Goal: Task Accomplishment & Management: Manage account settings

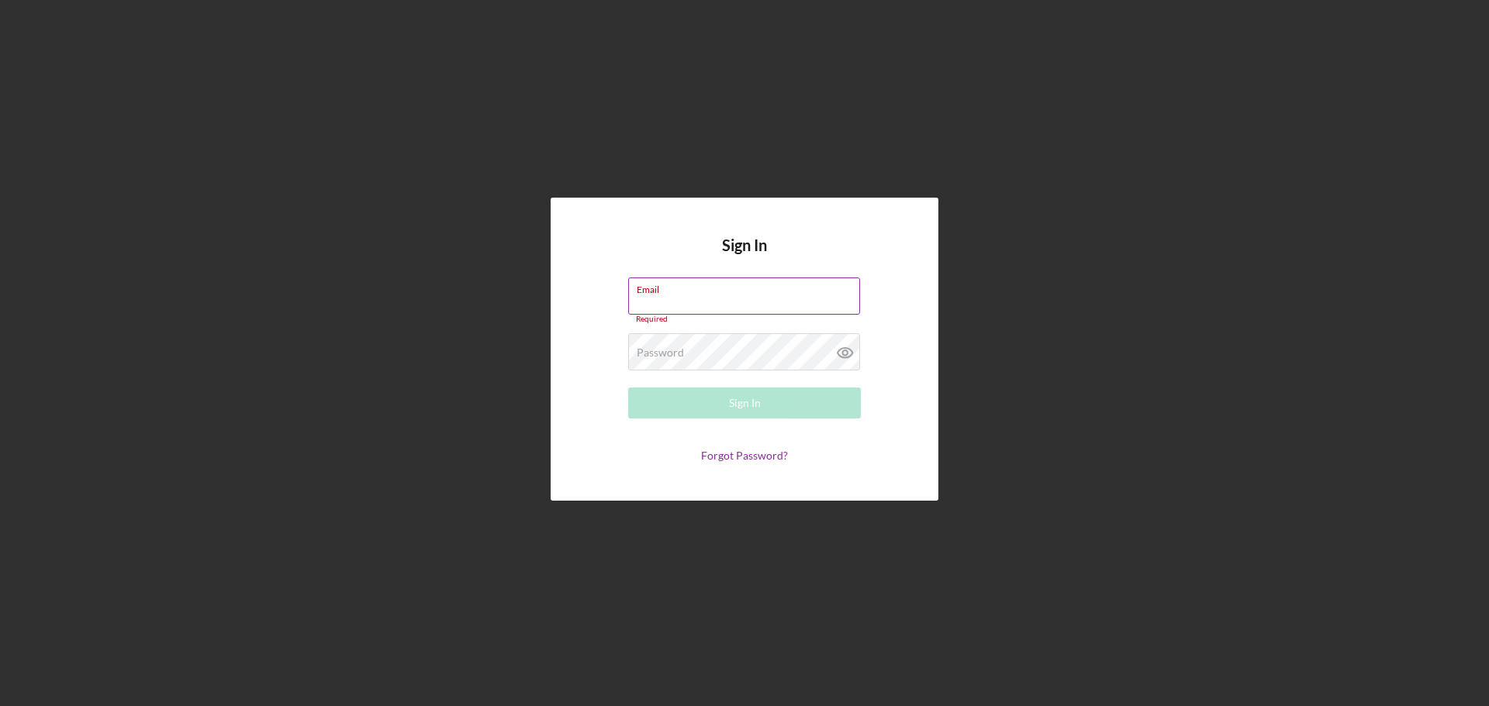
type input "[PERSON_NAME][EMAIL_ADDRESS][DOMAIN_NAME]"
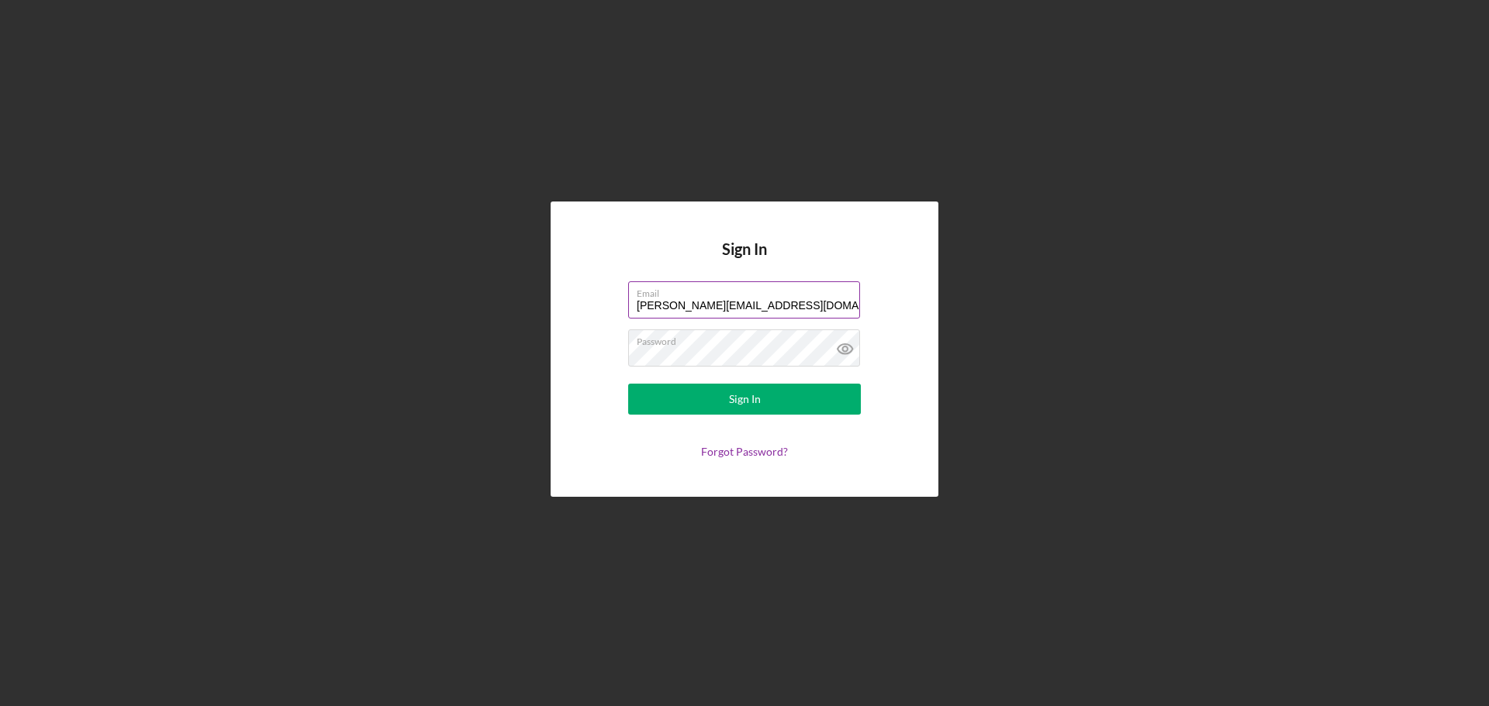
click at [628, 384] on button "Sign In" at bounding box center [744, 399] width 233 height 31
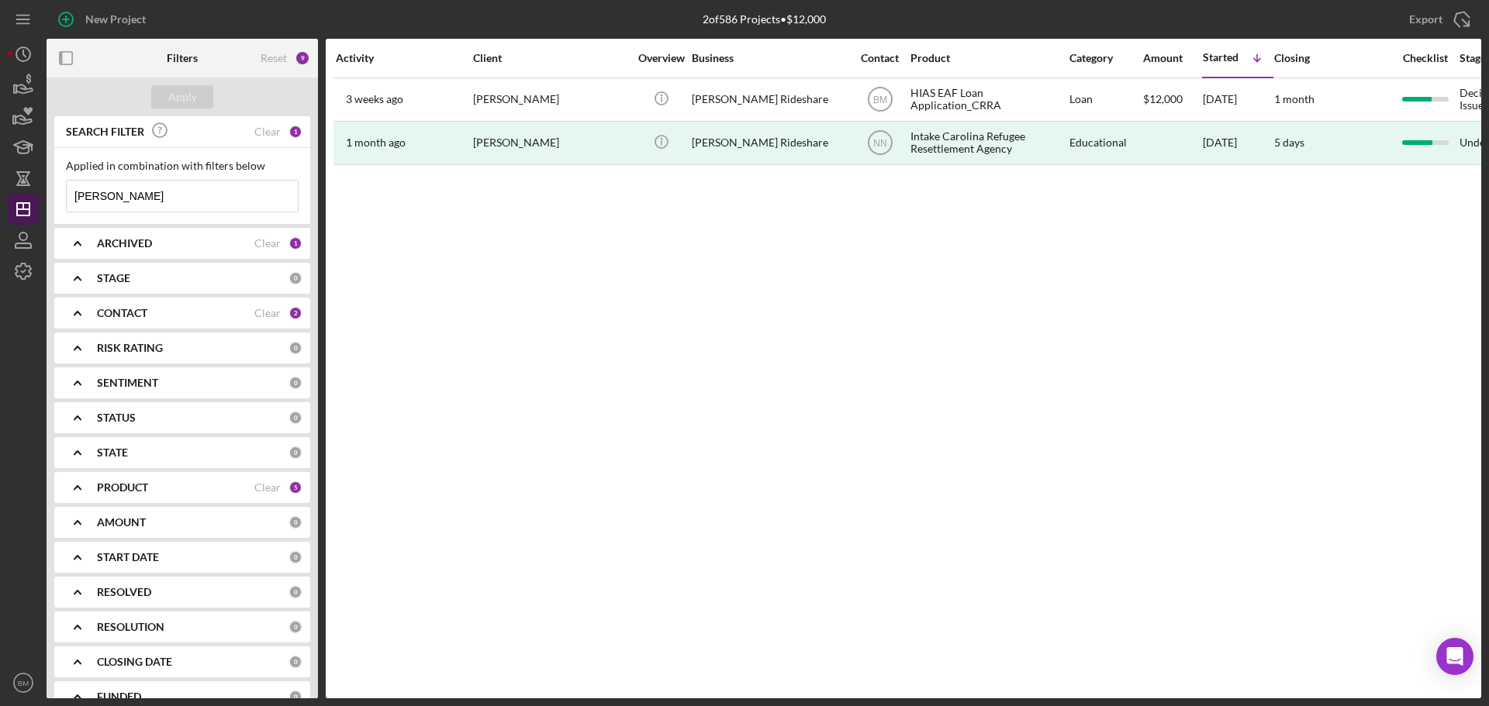
drag, startPoint x: 125, startPoint y: 192, endPoint x: 17, endPoint y: 199, distance: 108.1
click at [17, 199] on div "New Project 2 of 586 Projects • $12,000 daniel Export Icon/Export Filters Reset…" at bounding box center [744, 349] width 1473 height 699
click at [185, 98] on div "Apply" at bounding box center [182, 96] width 29 height 23
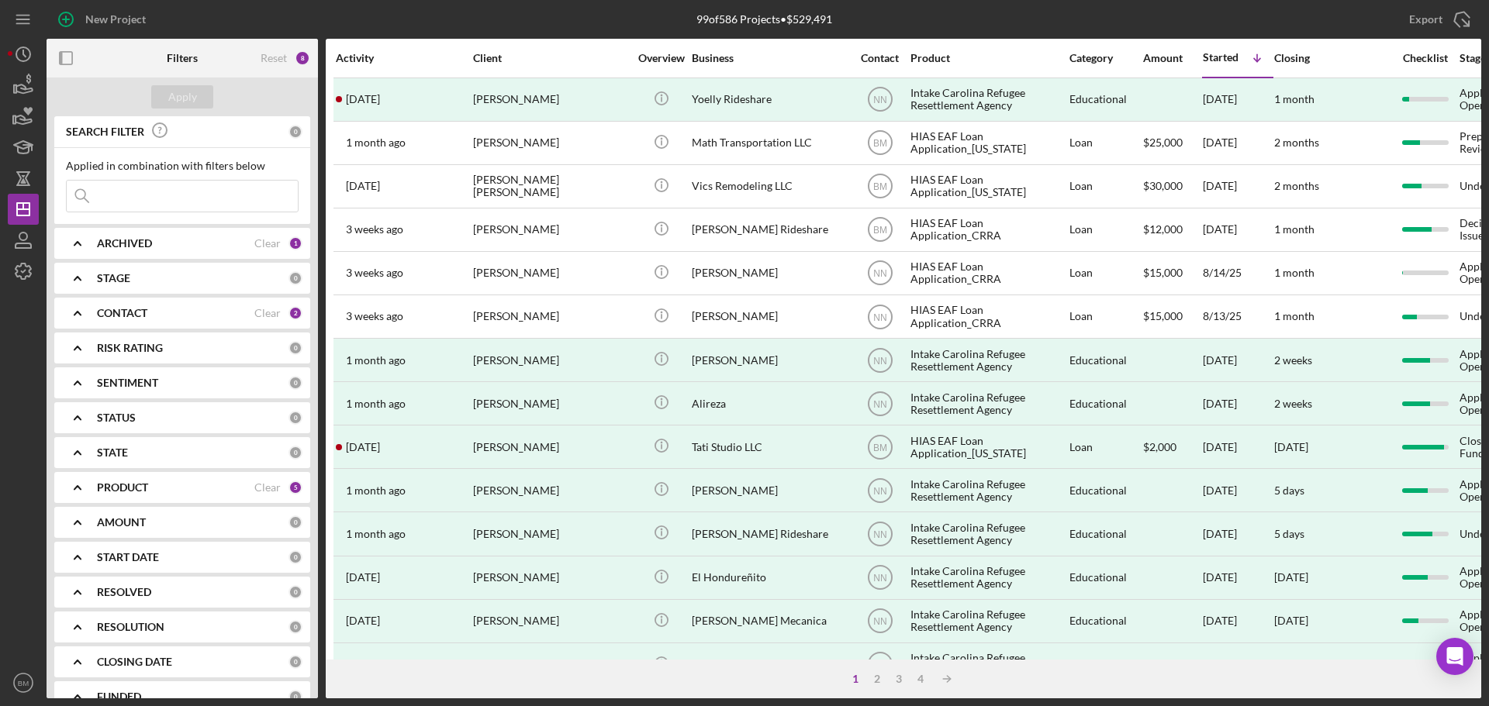
click at [185, 311] on div "CONTACT" at bounding box center [175, 313] width 157 height 12
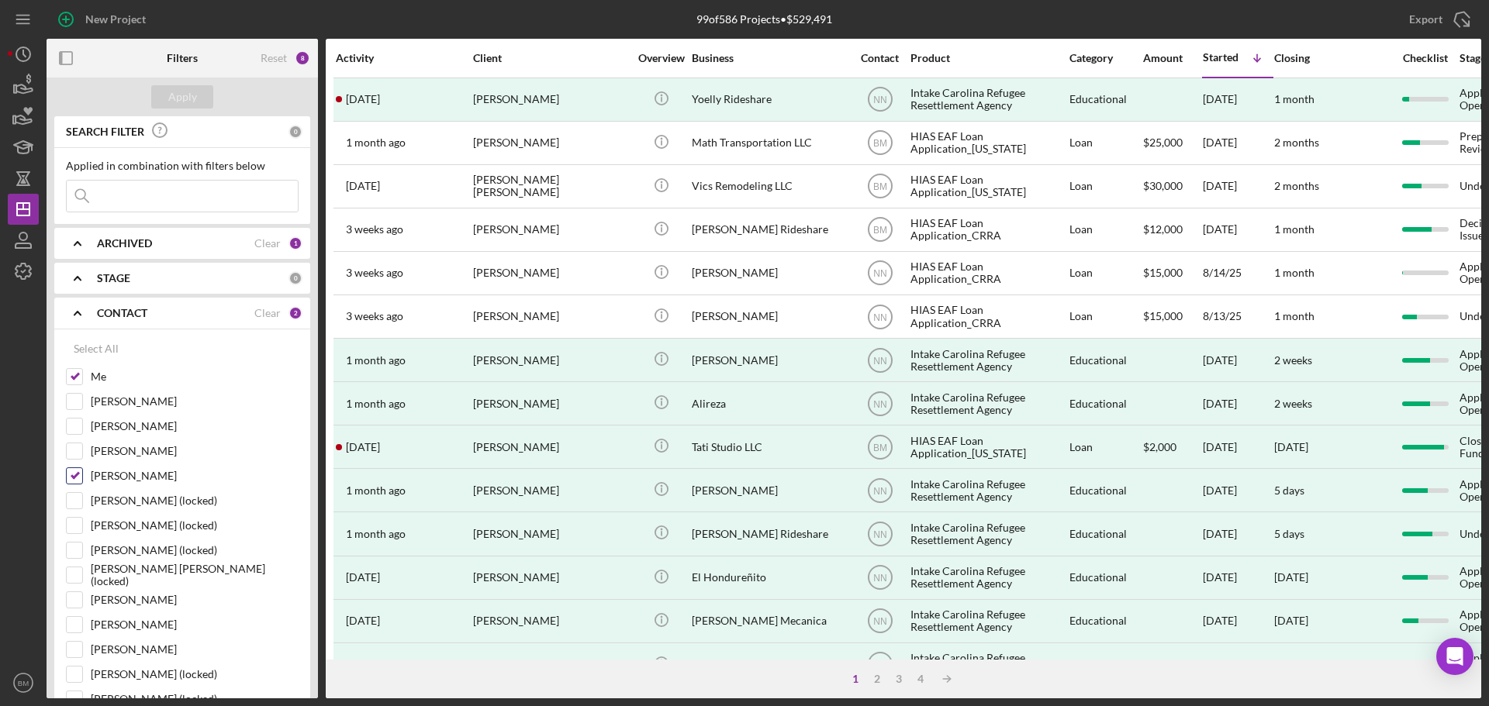
click at [75, 478] on input "Nathaniel Novak" at bounding box center [75, 476] width 16 height 16
checkbox input "false"
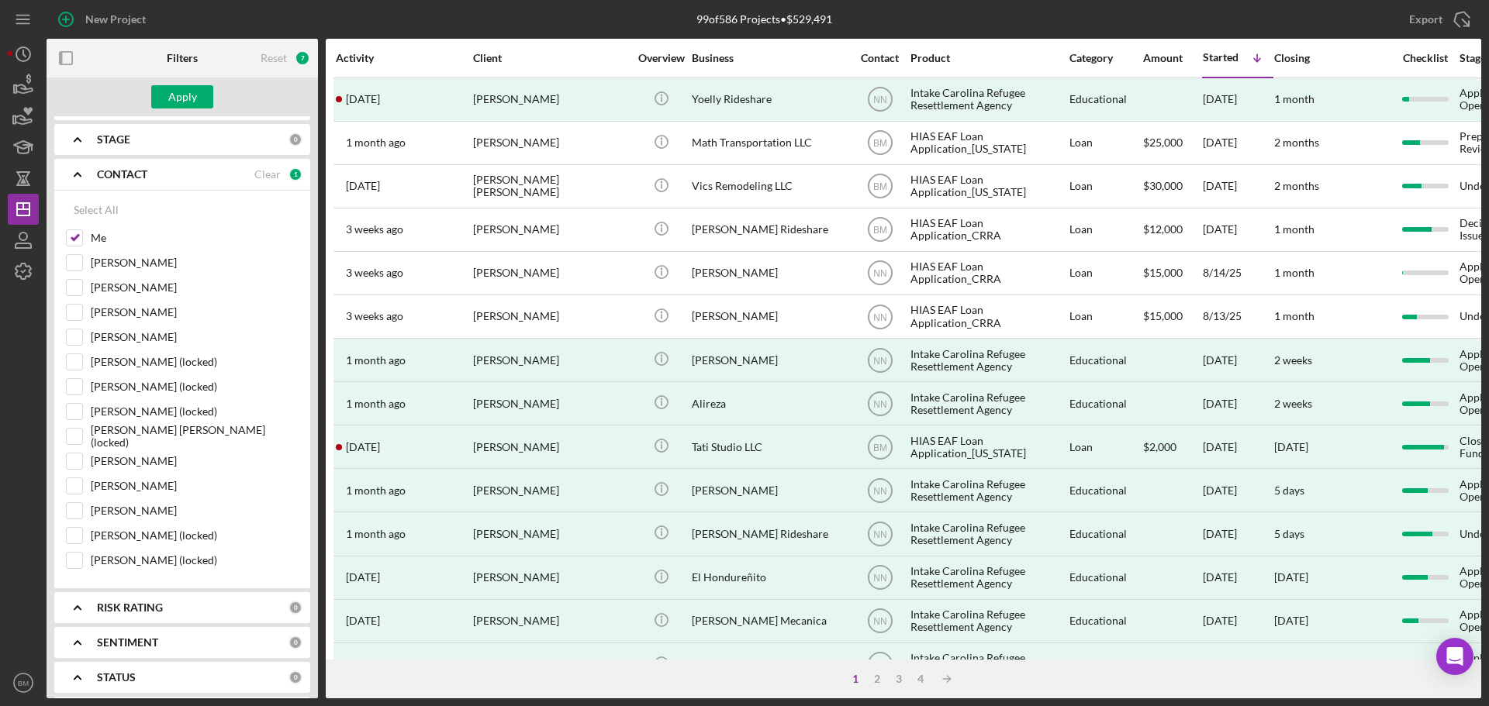
scroll to position [388, 0]
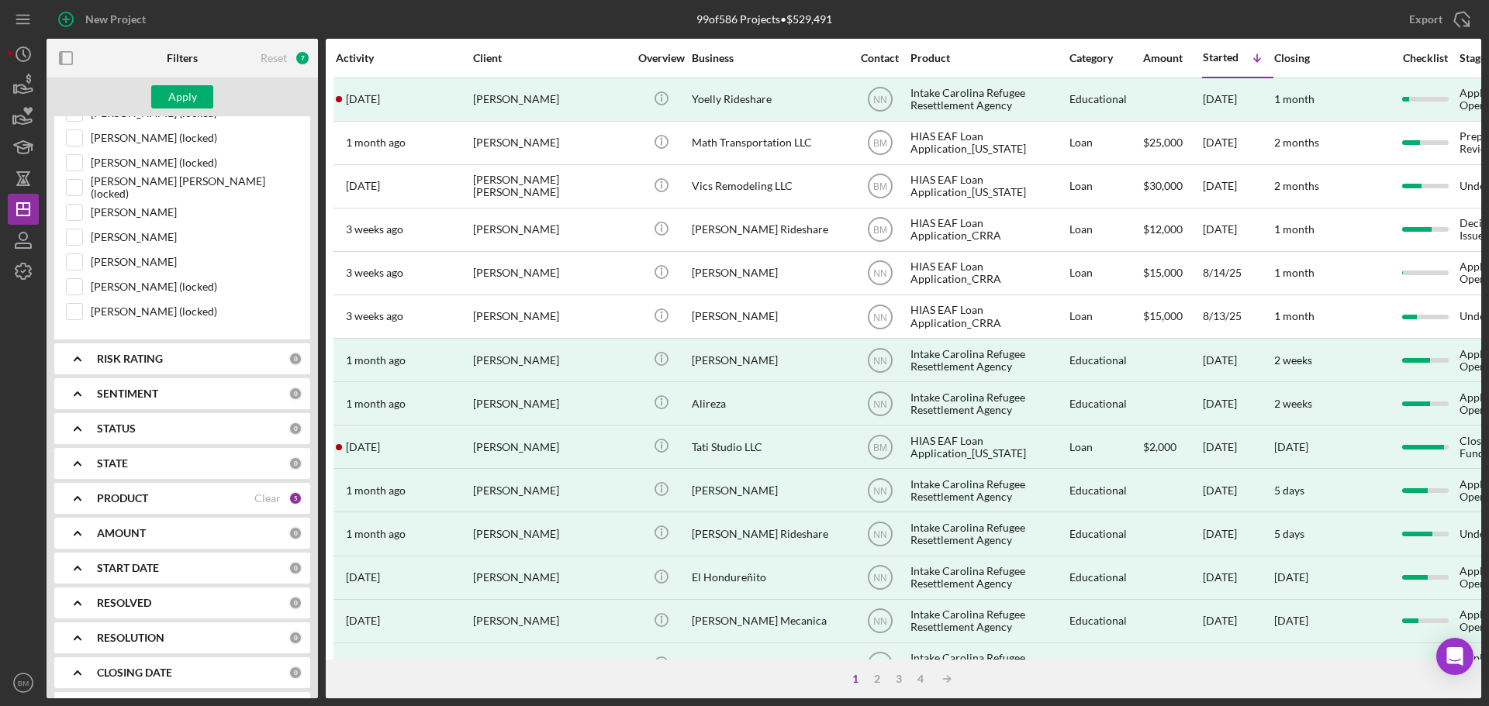
click at [179, 492] on div "PRODUCT Clear 5" at bounding box center [200, 499] width 206 height 14
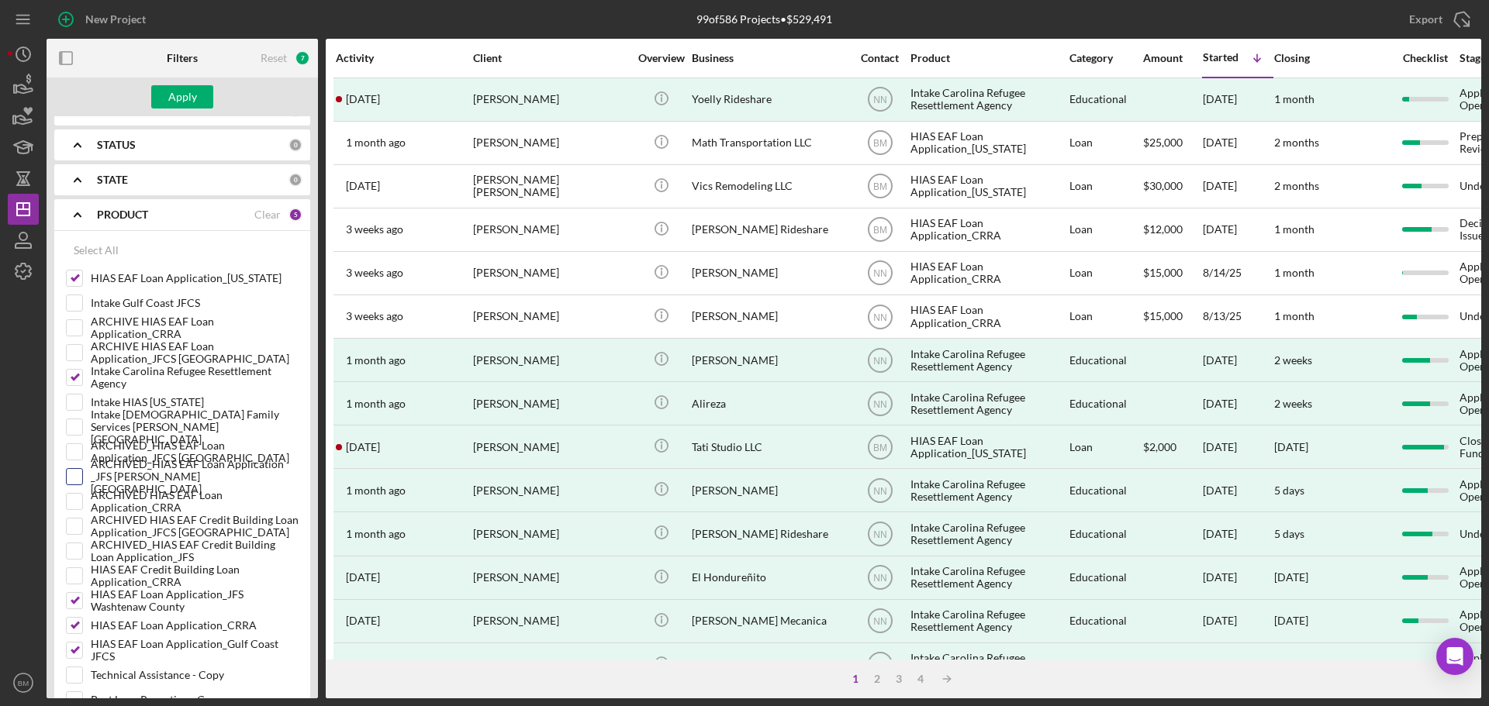
scroll to position [698, 0]
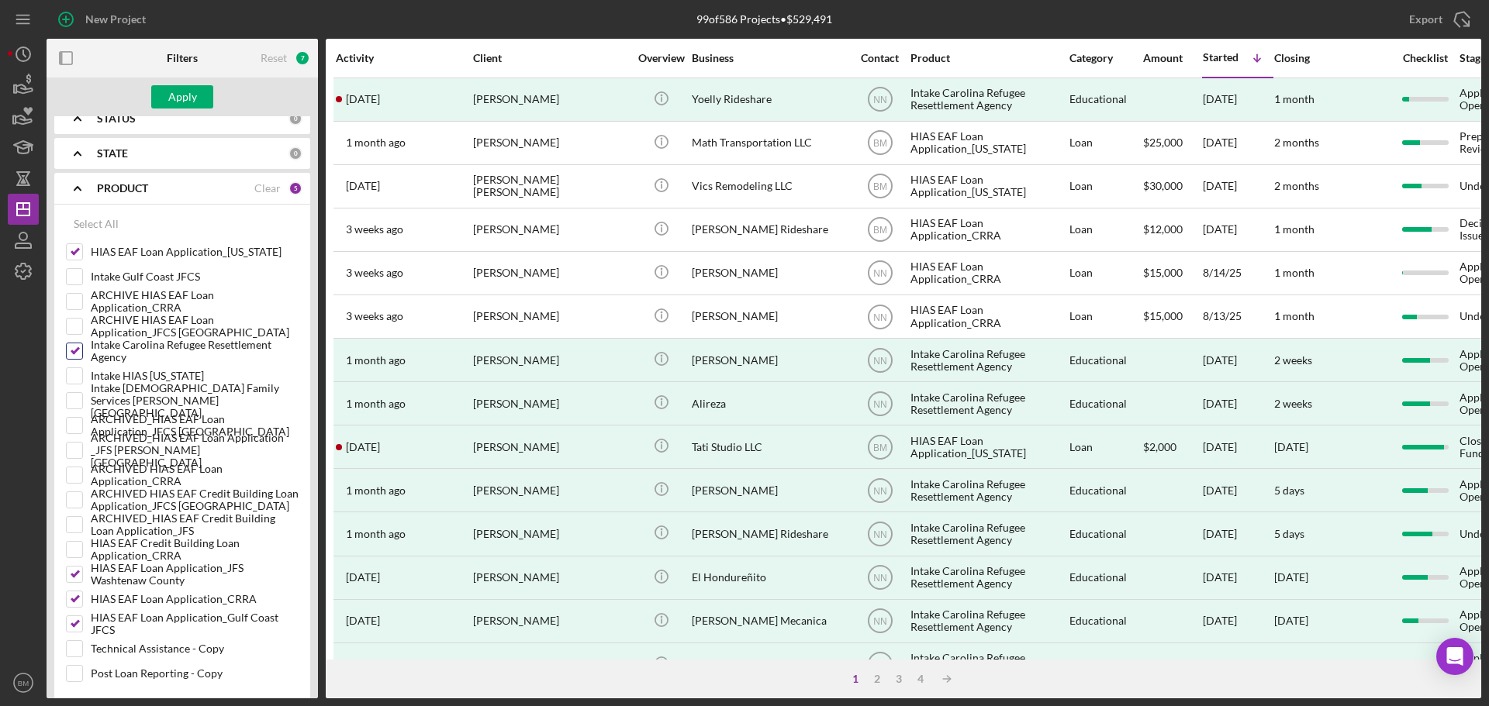
click at [116, 351] on label "Intake Carolina Refugee Resettlement Agency" at bounding box center [195, 352] width 208 height 16
click at [82, 351] on input "Intake Carolina Refugee Resettlement Agency" at bounding box center [75, 352] width 16 height 16
checkbox input "false"
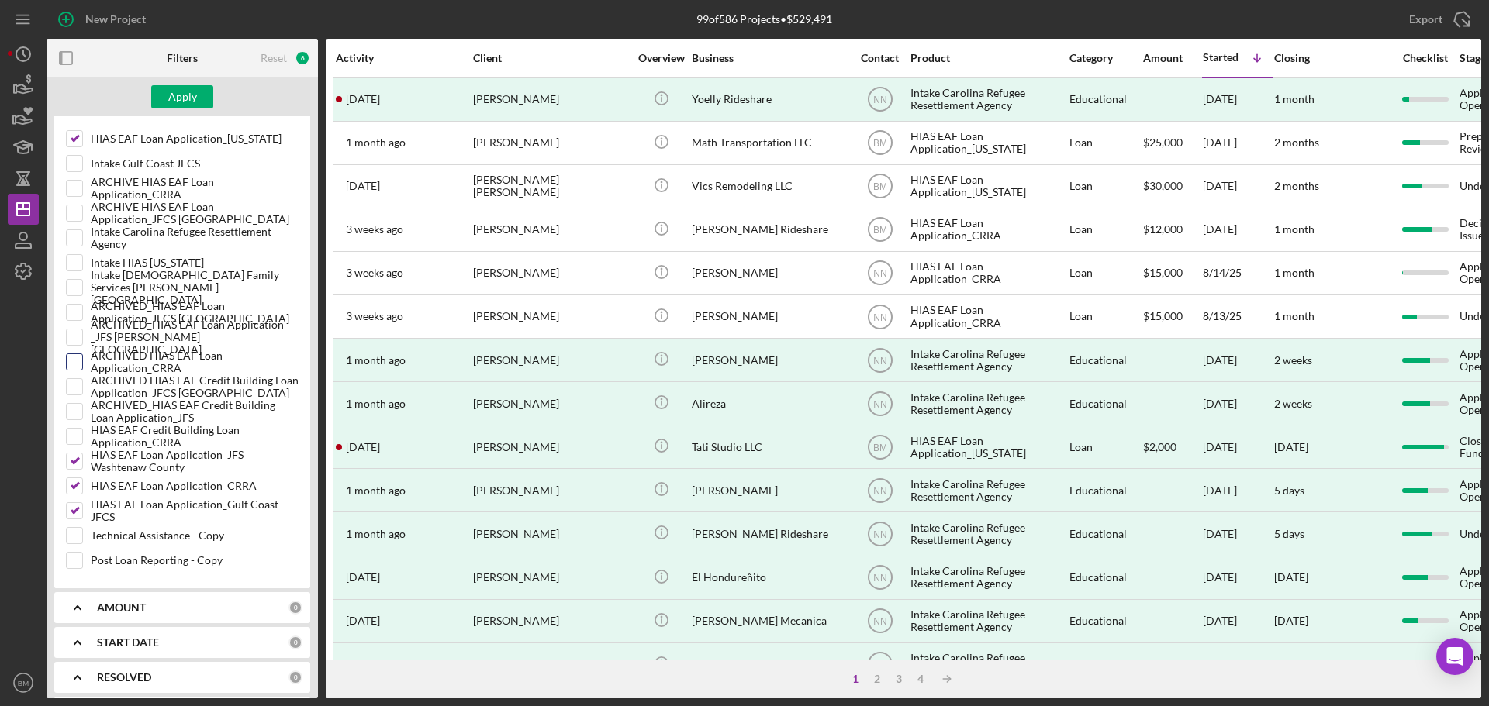
scroll to position [957, 0]
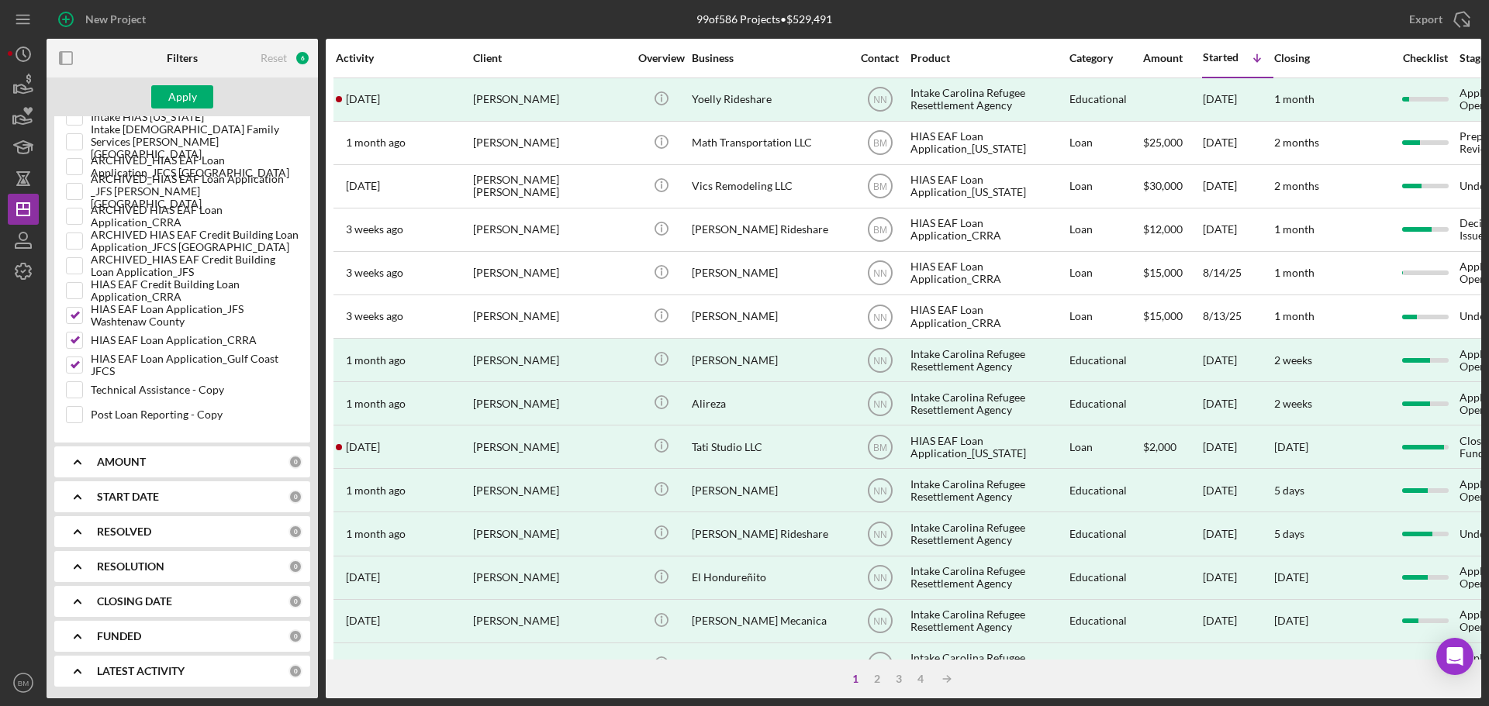
click at [166, 564] on div "RESOLUTION" at bounding box center [193, 567] width 192 height 12
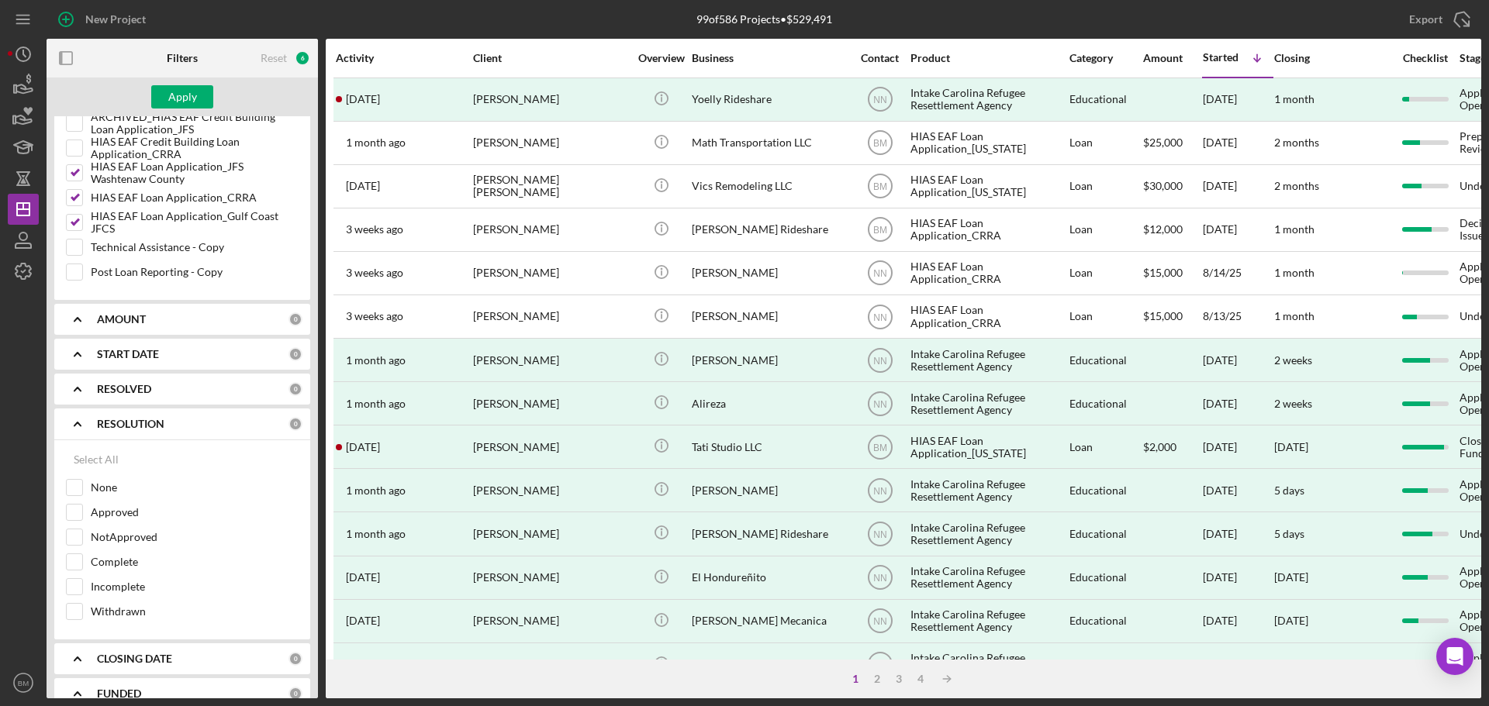
scroll to position [1112, 0]
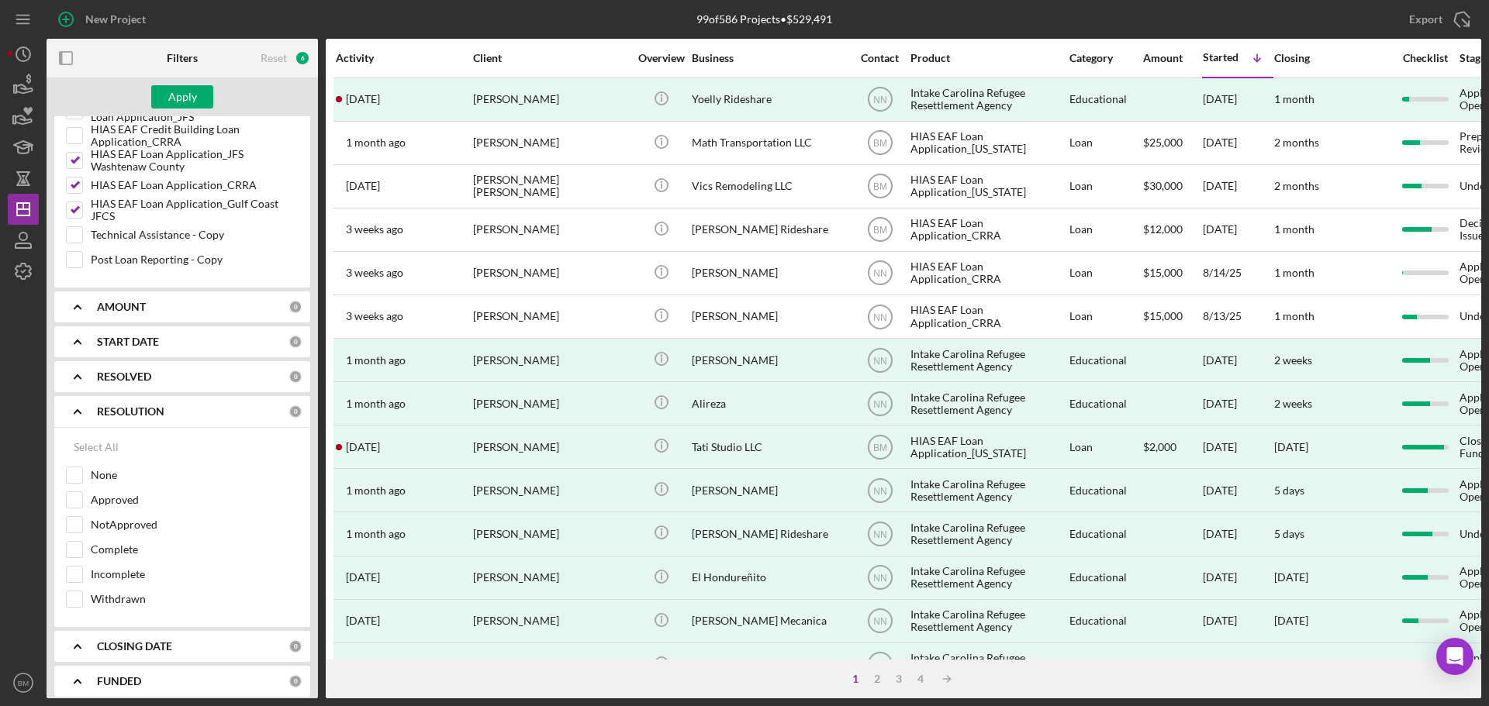
click at [152, 373] on div "RESOLVED" at bounding box center [193, 377] width 192 height 12
click at [148, 384] on div "RESOLVED 0" at bounding box center [200, 377] width 206 height 14
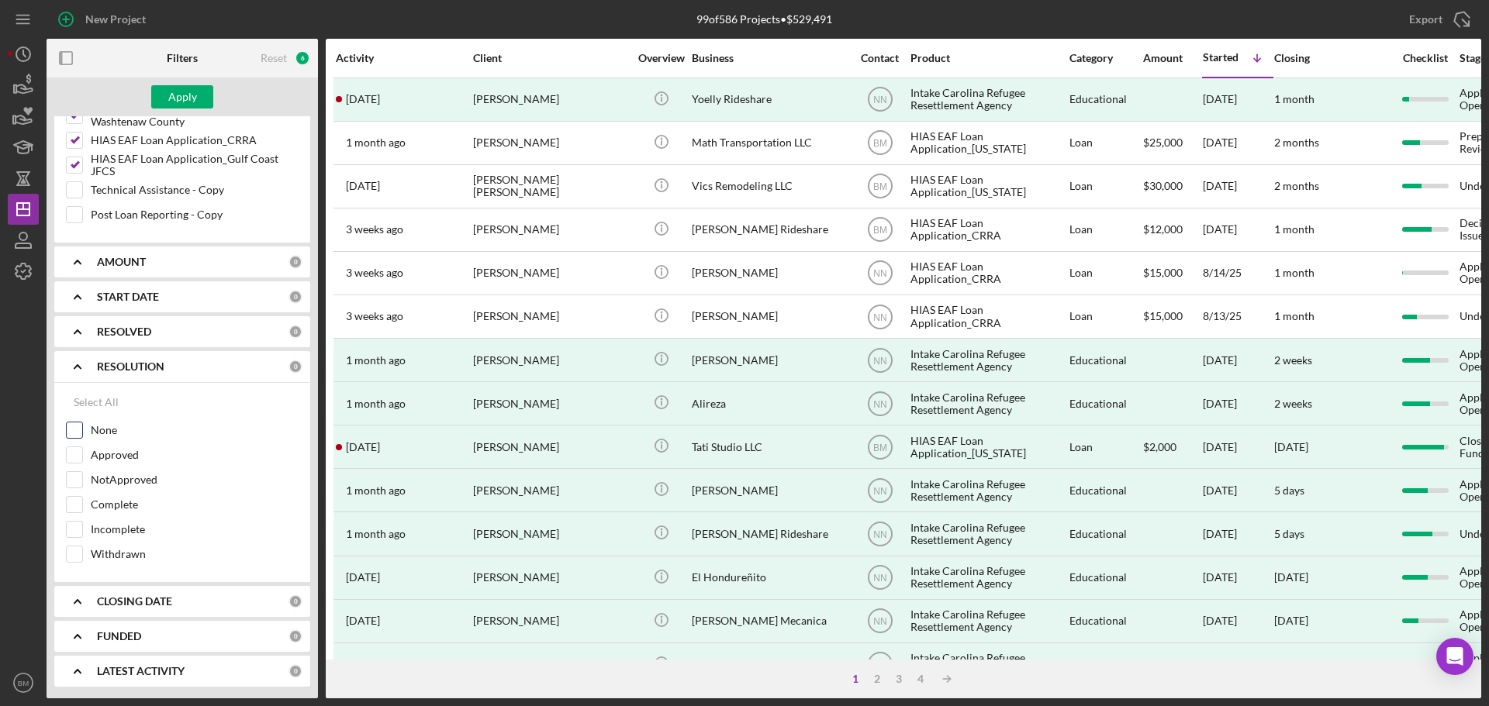
click at [108, 430] on label "None" at bounding box center [195, 431] width 208 height 16
click at [82, 430] on input "None" at bounding box center [75, 431] width 16 height 16
checkbox input "true"
click at [188, 97] on div "Apply" at bounding box center [182, 96] width 29 height 23
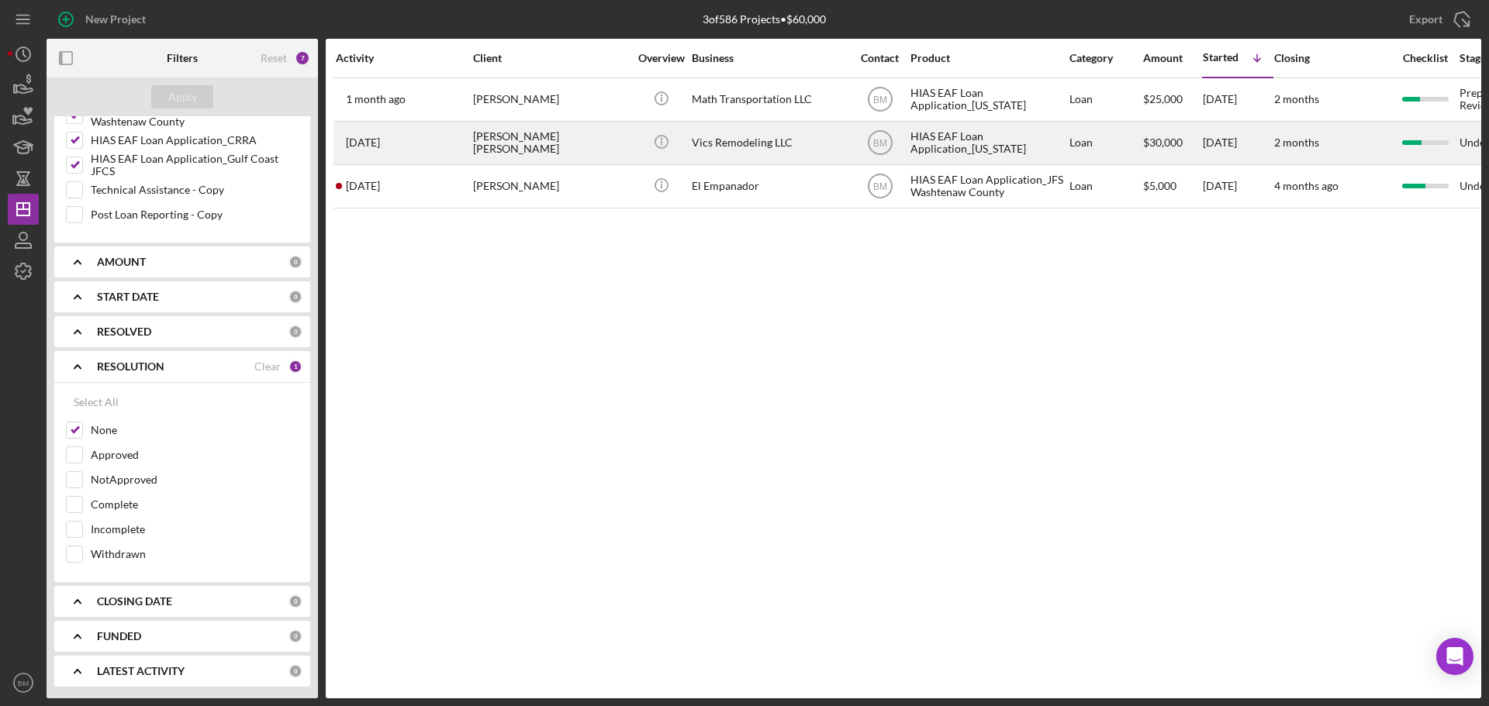
click at [780, 147] on div "Vics Remodeling LLC" at bounding box center [769, 143] width 155 height 41
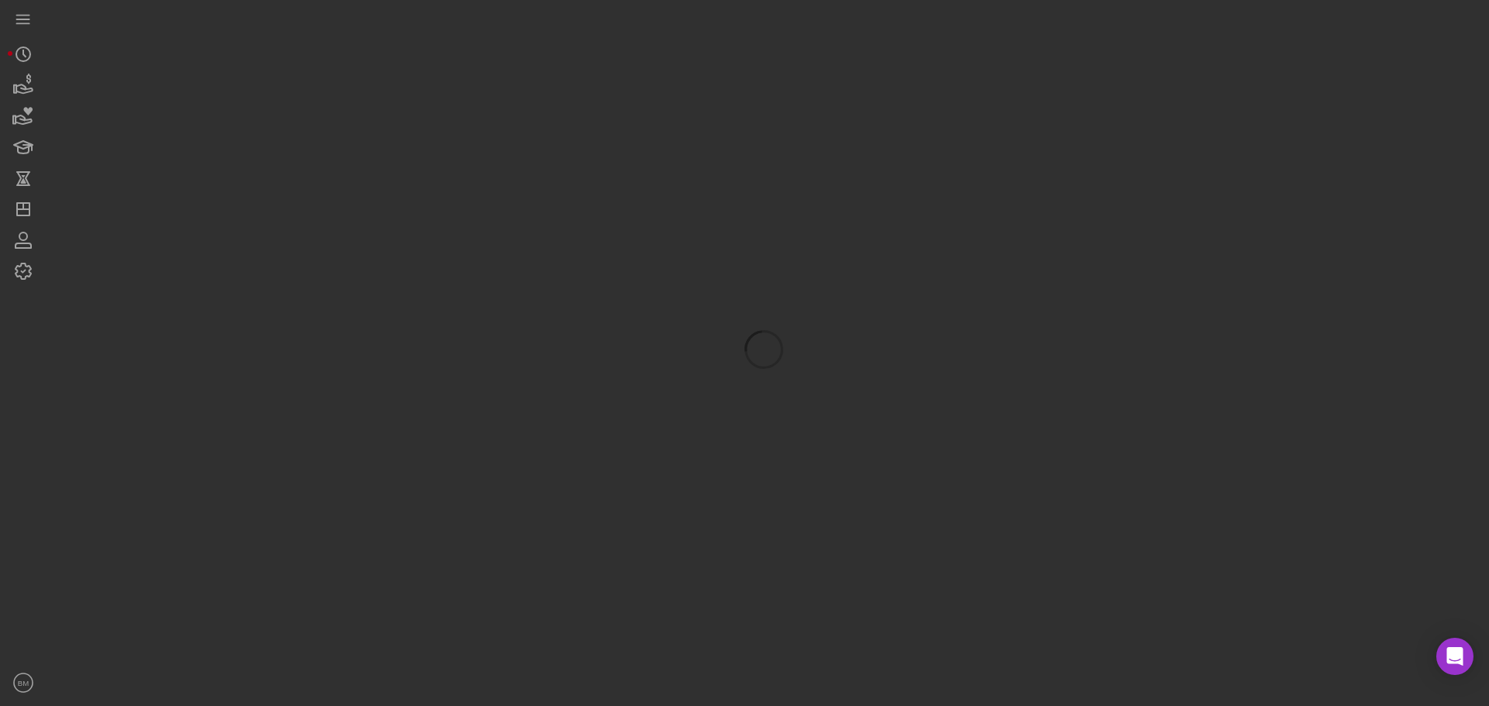
drag, startPoint x: 780, startPoint y: 147, endPoint x: 603, endPoint y: 230, distance: 196.0
click at [603, 230] on div at bounding box center [764, 349] width 1435 height 699
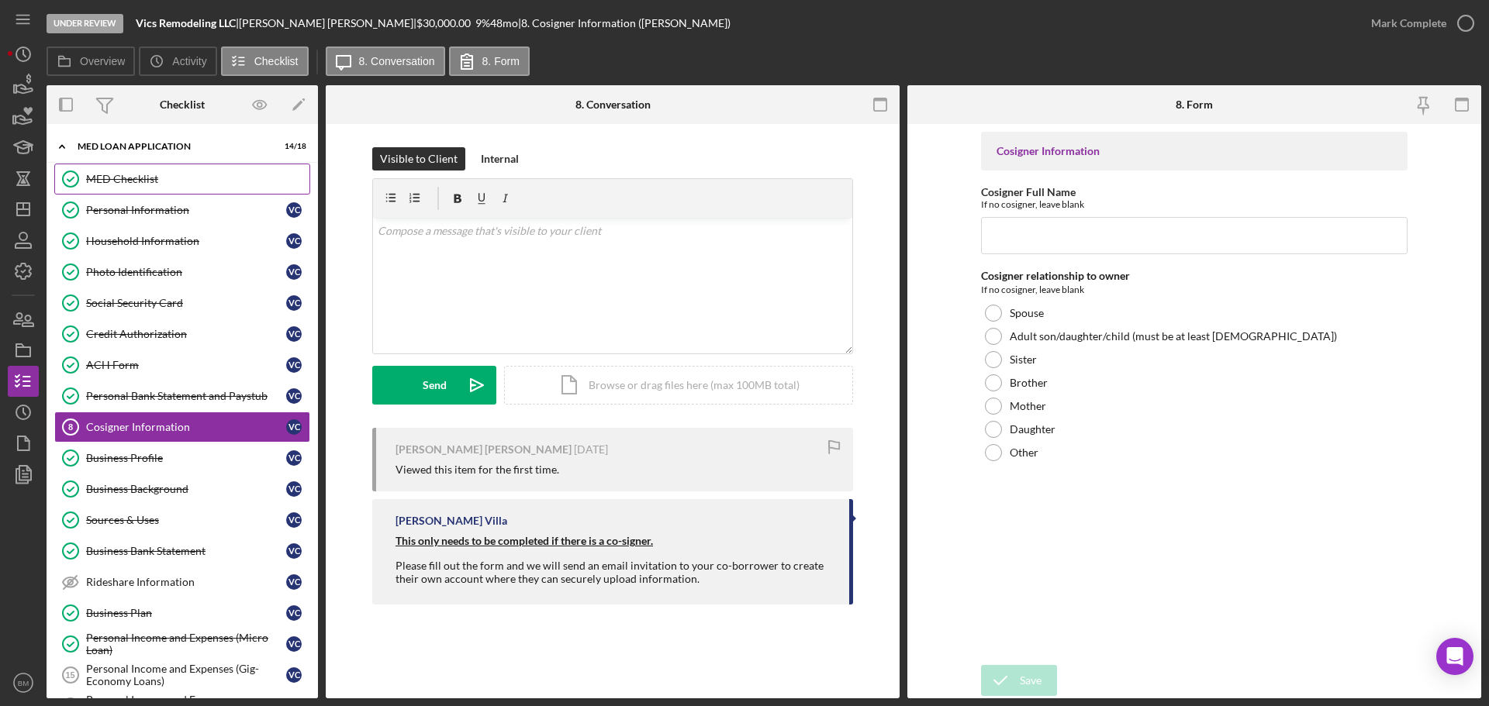
click at [171, 188] on link "MED Checklist MED Checklist" at bounding box center [182, 179] width 256 height 31
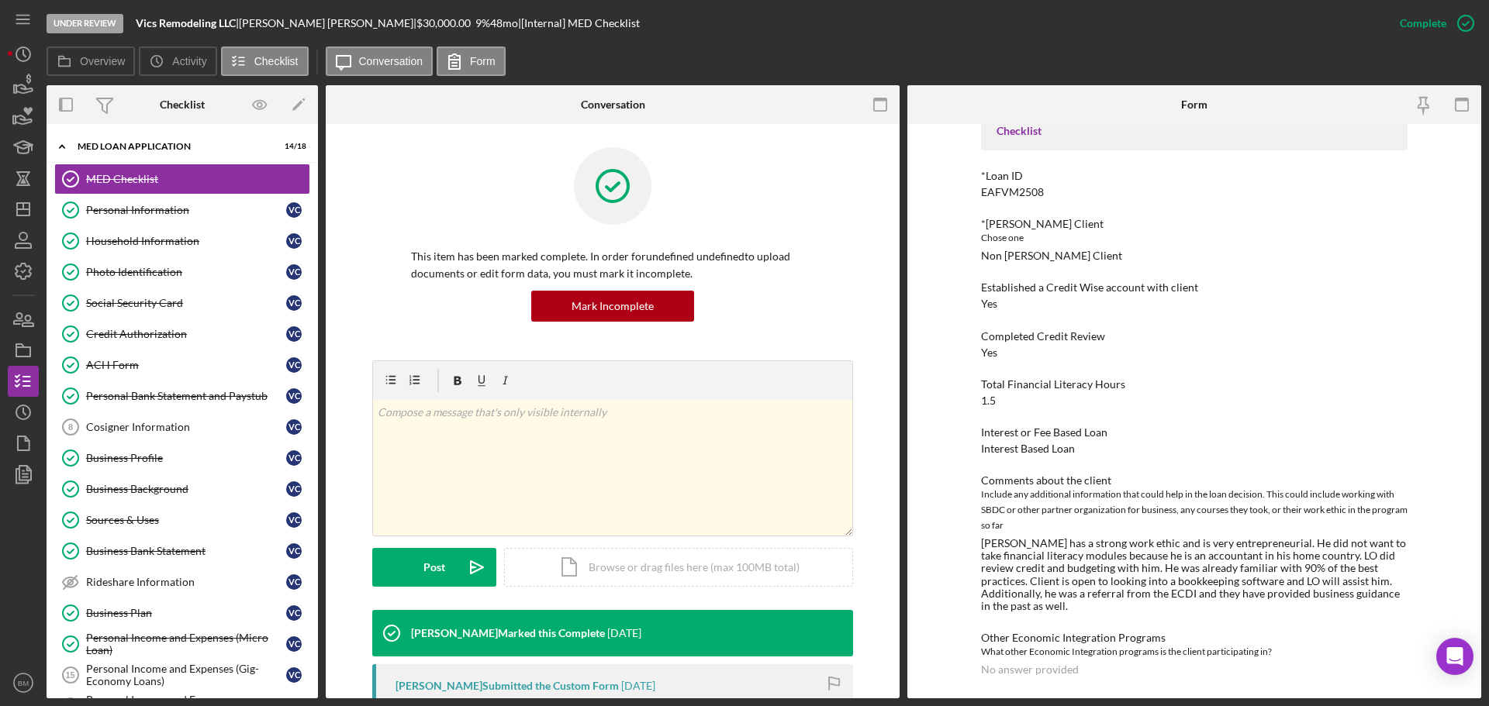
scroll to position [91, 0]
click at [187, 201] on link "Personal Information Personal Information V C" at bounding box center [182, 210] width 256 height 31
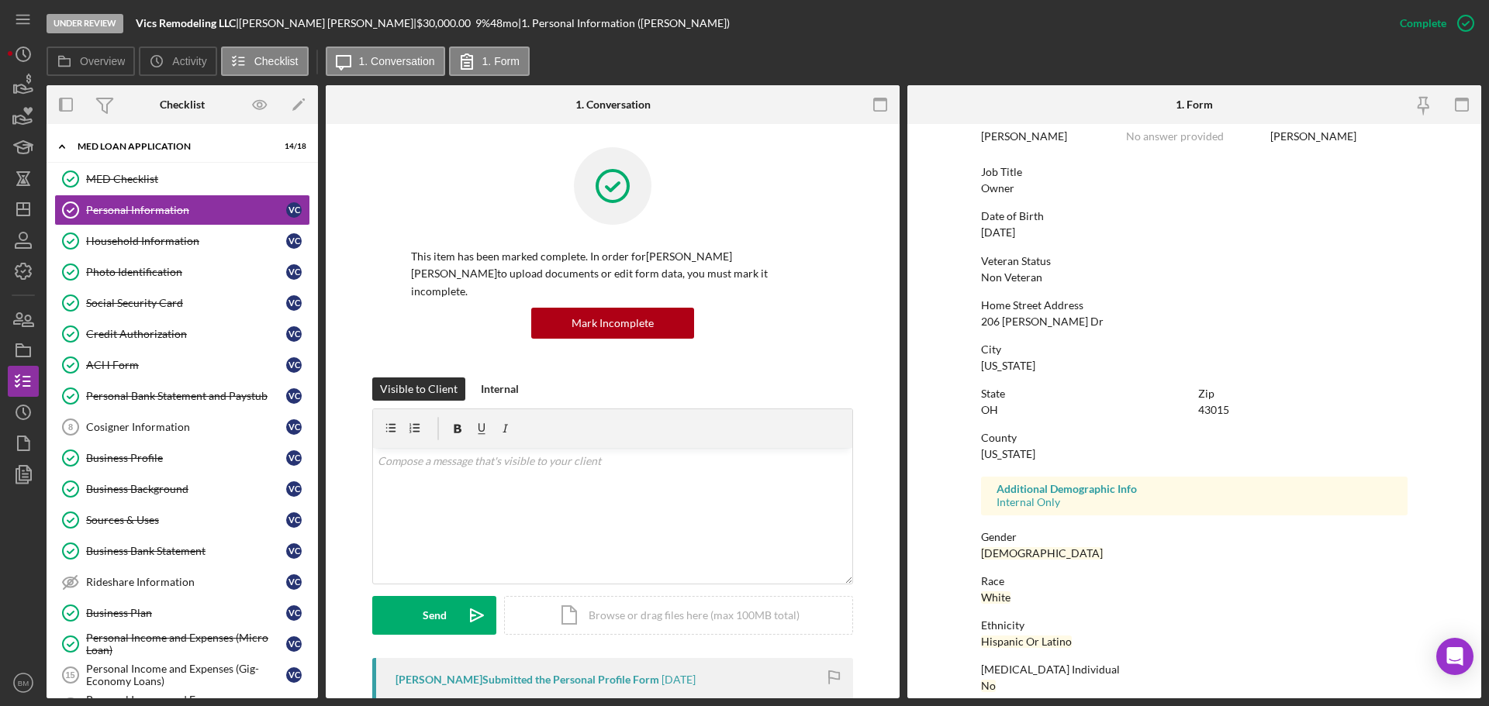
scroll to position [149, 0]
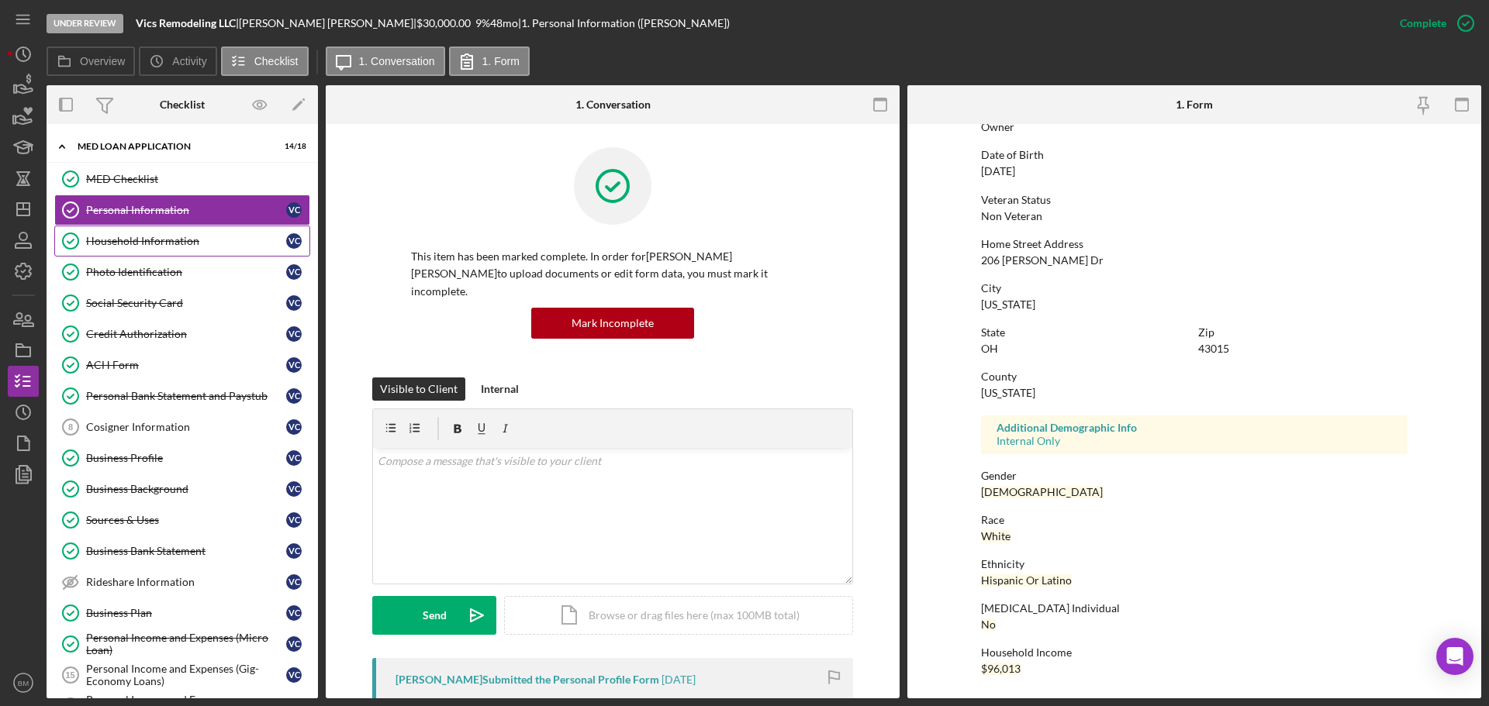
click at [112, 231] on link "Household Information Household Information V C" at bounding box center [182, 241] width 256 height 31
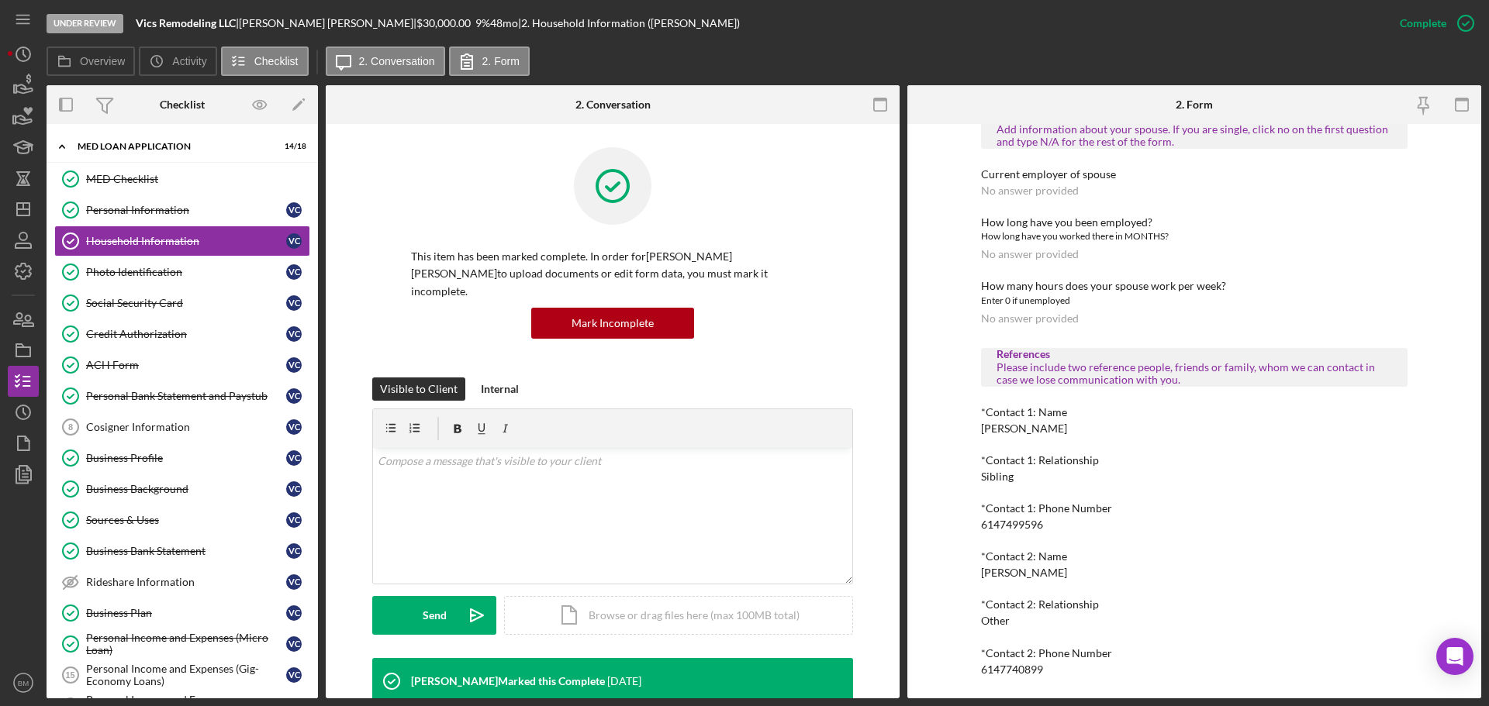
scroll to position [933, 0]
click at [206, 263] on link "Photo Identification Photo Identification V C" at bounding box center [182, 272] width 256 height 31
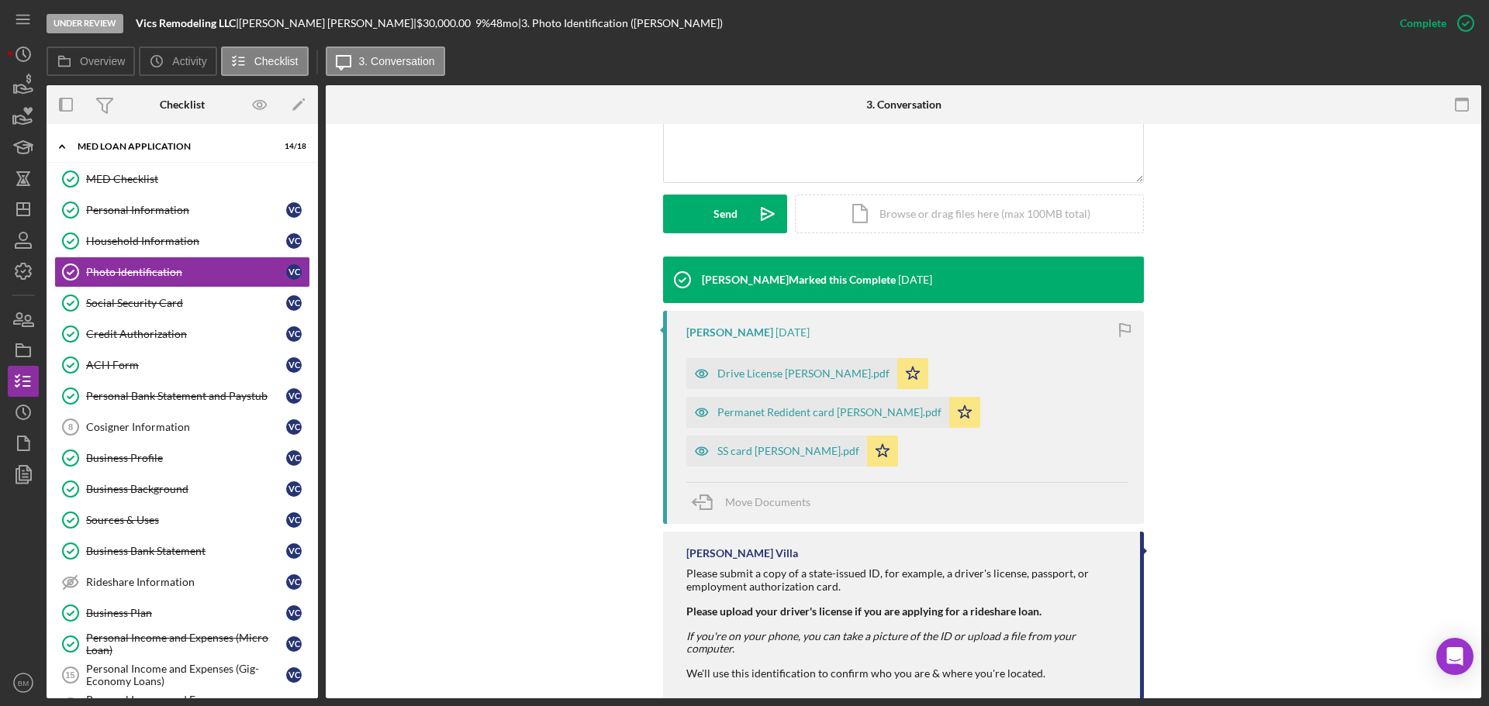
scroll to position [404, 0]
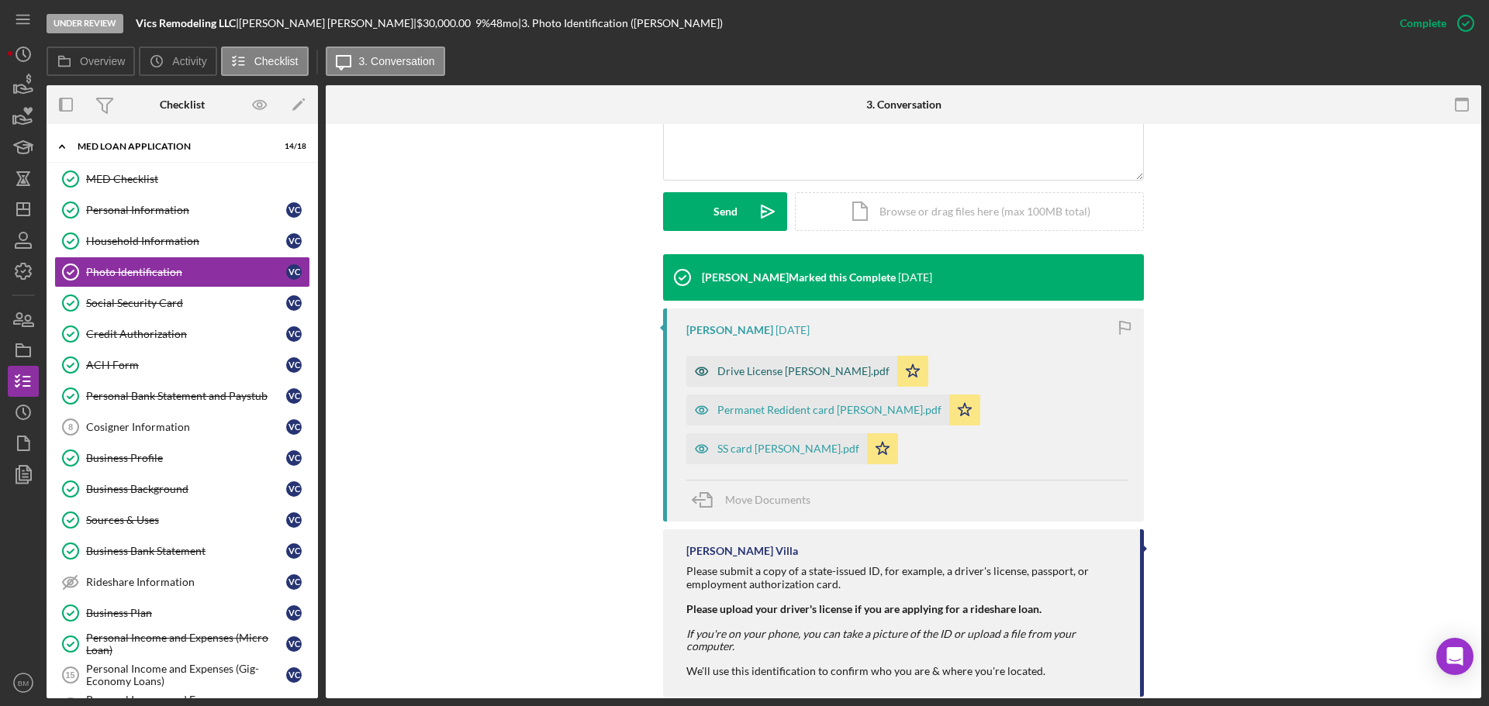
click at [782, 365] on div "Drive License Victor Castillo.pdf" at bounding box center [803, 371] width 172 height 12
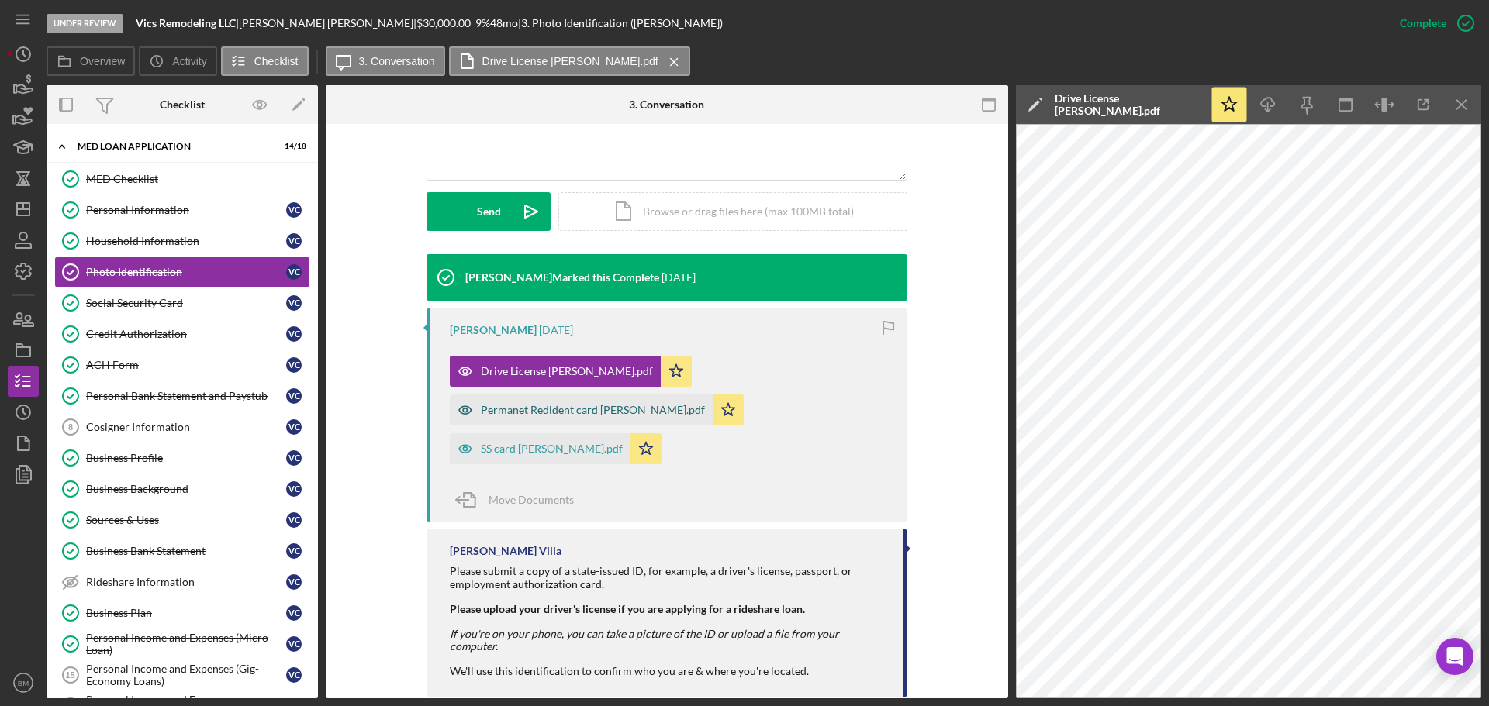
click at [602, 404] on div "Permanet Redident card Victor Castillo.pdf" at bounding box center [593, 410] width 224 height 12
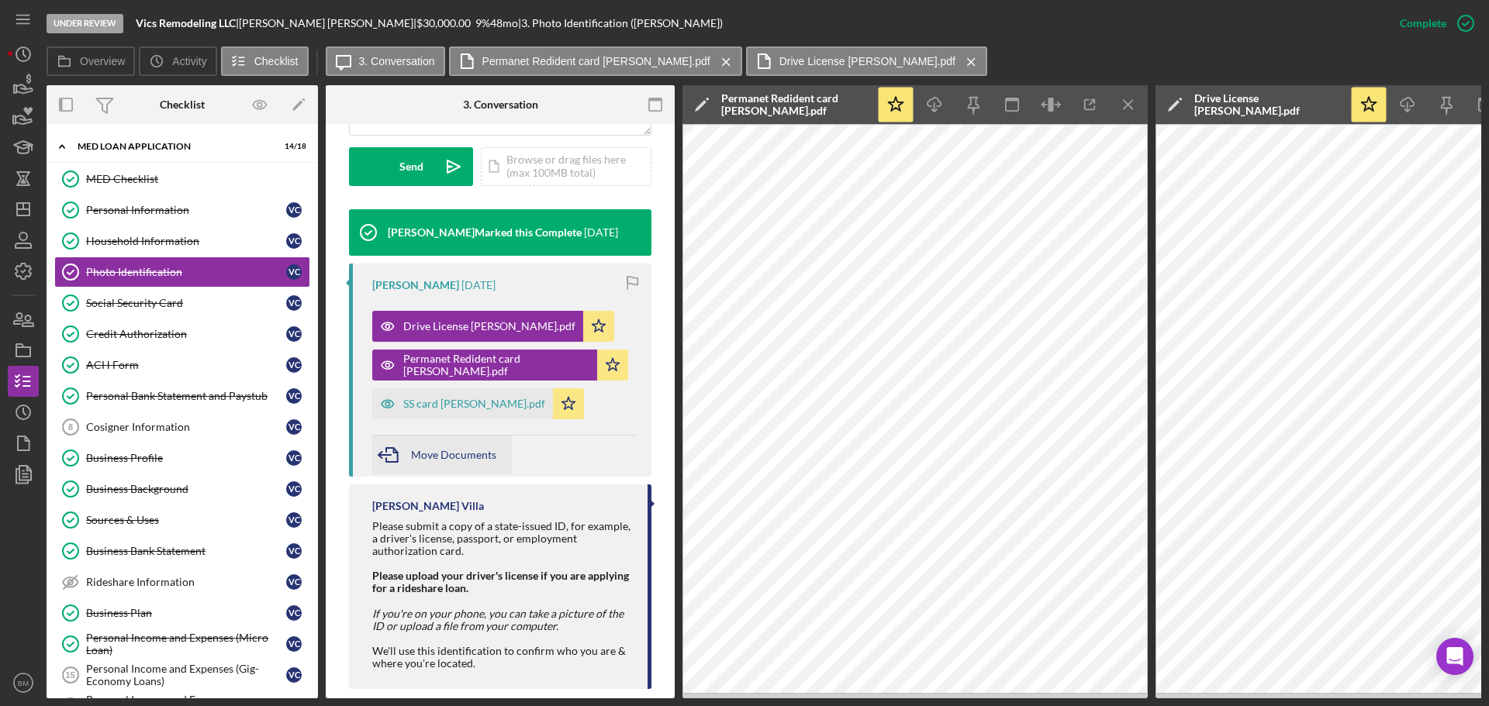
scroll to position [493, 0]
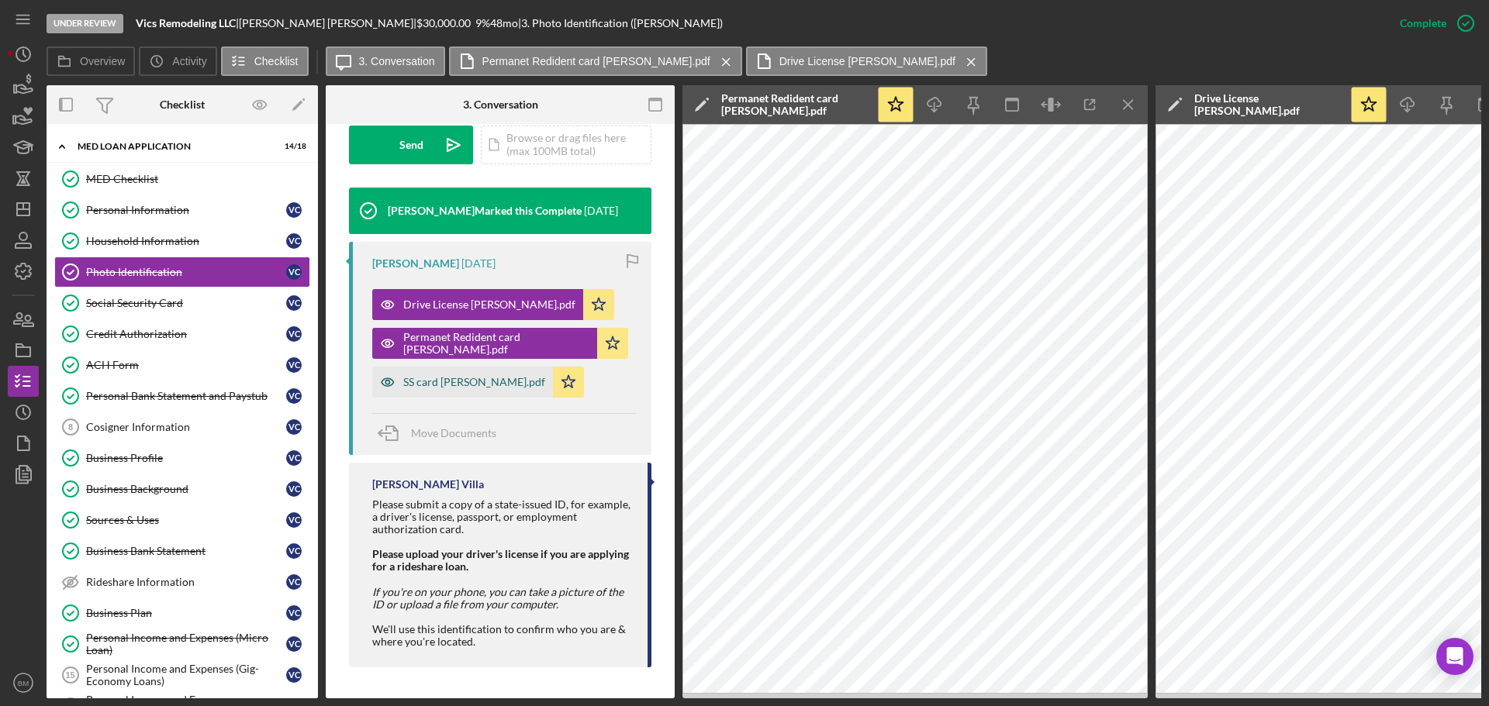
click at [440, 376] on div "SS card Victor Castillo.pdf" at bounding box center [474, 382] width 142 height 12
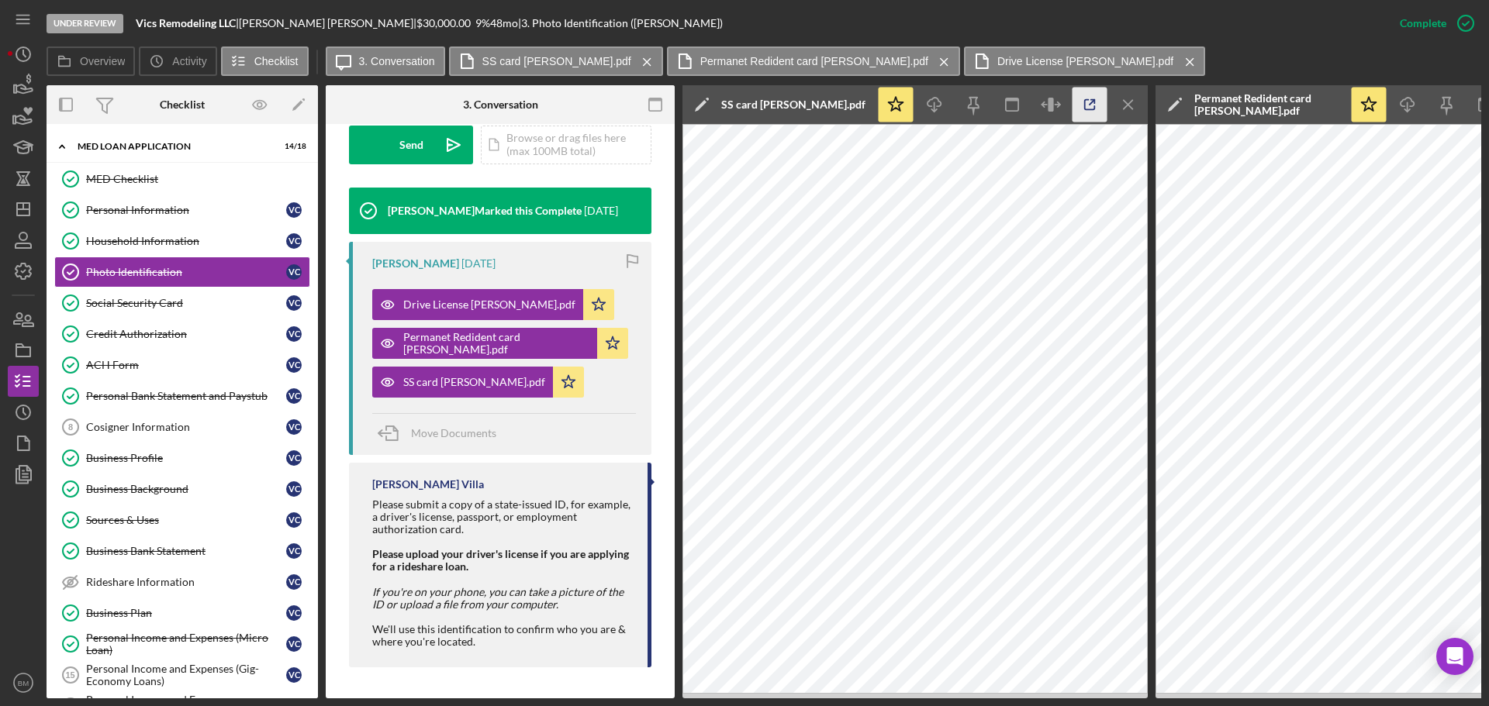
click at [1089, 106] on icon "button" at bounding box center [1090, 105] width 35 height 35
click at [195, 309] on div "Social Security Card" at bounding box center [186, 303] width 200 height 12
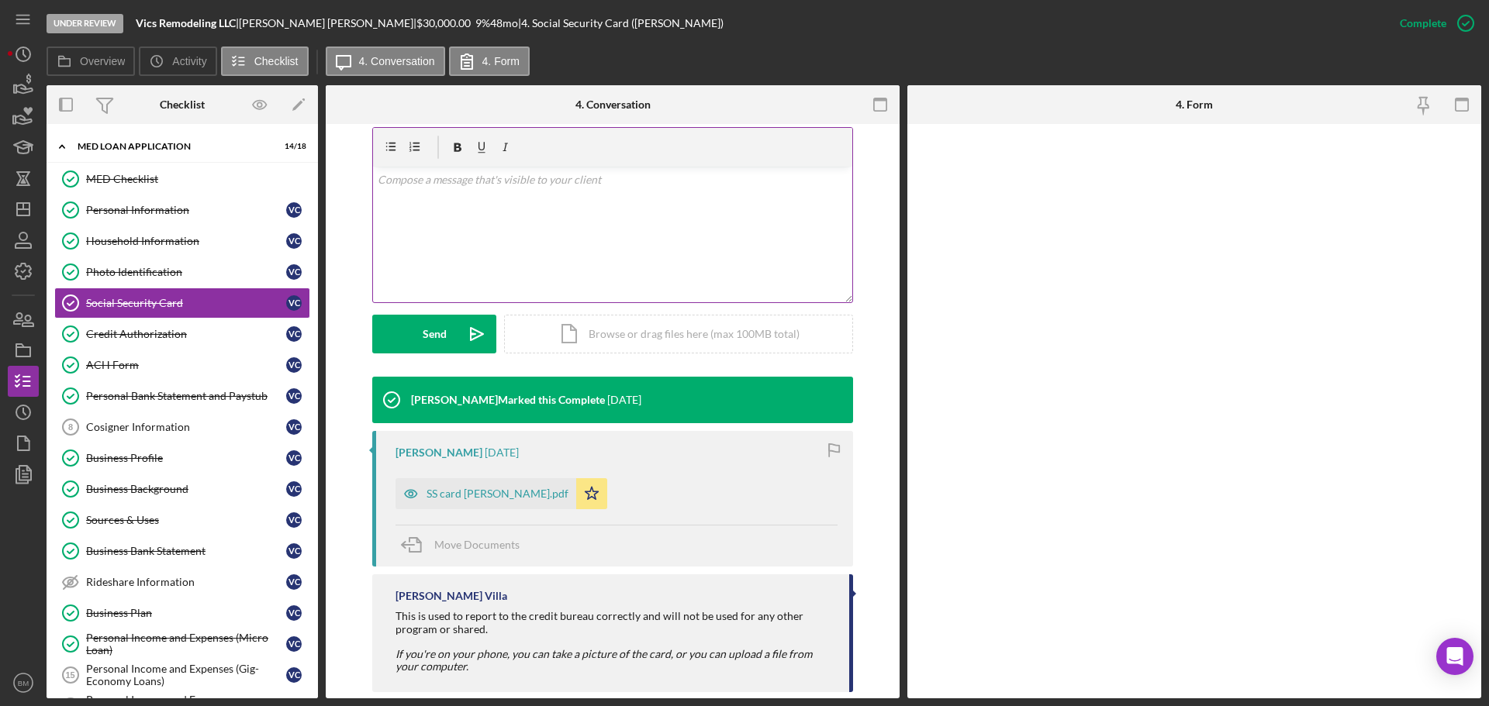
scroll to position [289, 0]
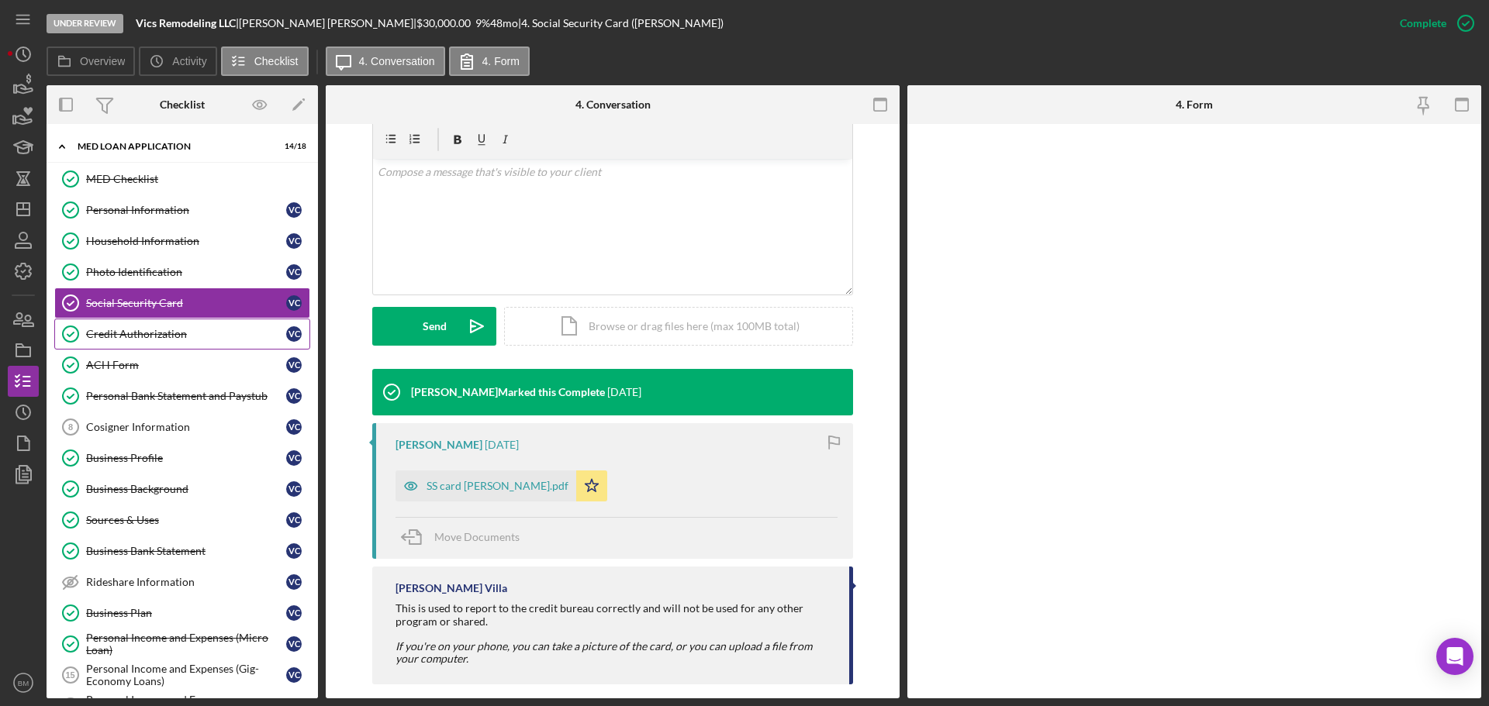
click at [123, 330] on div "Credit Authorization" at bounding box center [186, 334] width 200 height 12
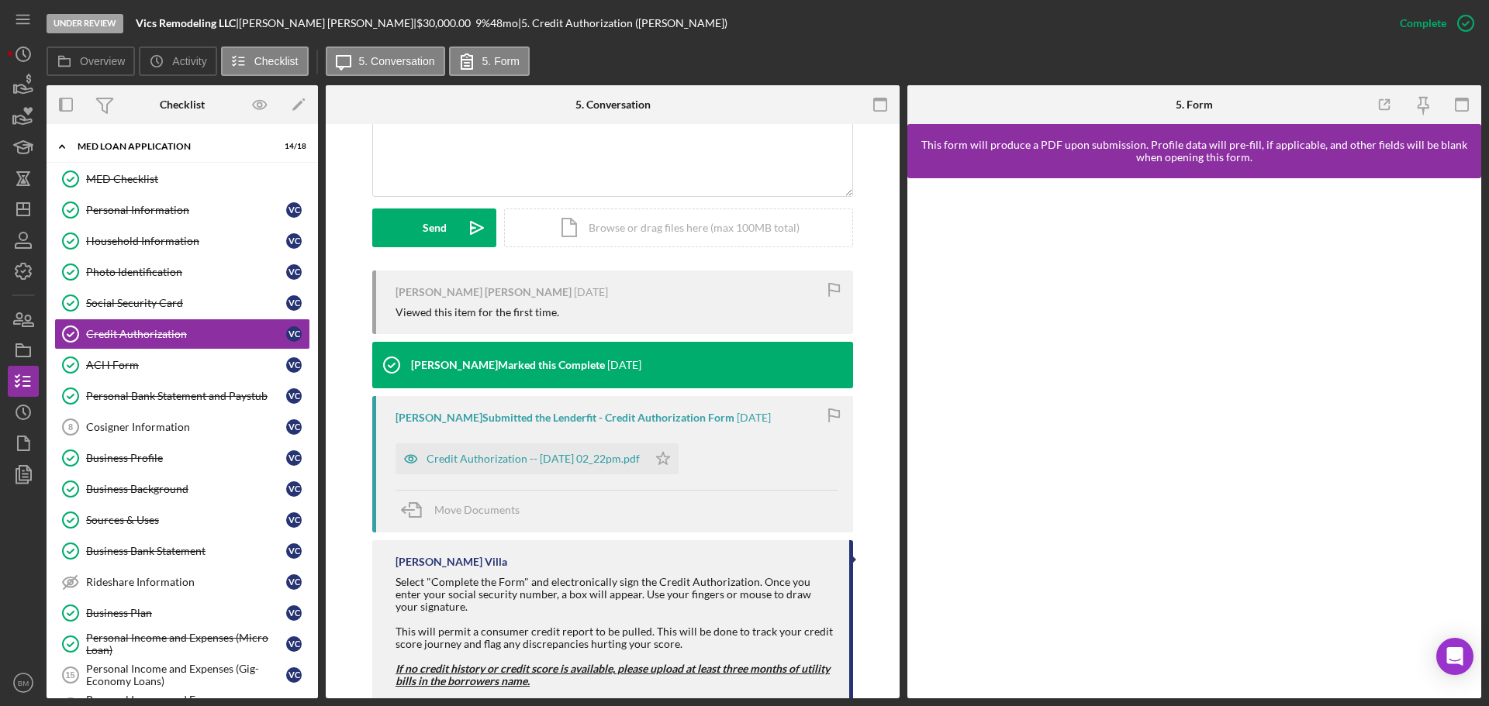
scroll to position [410, 0]
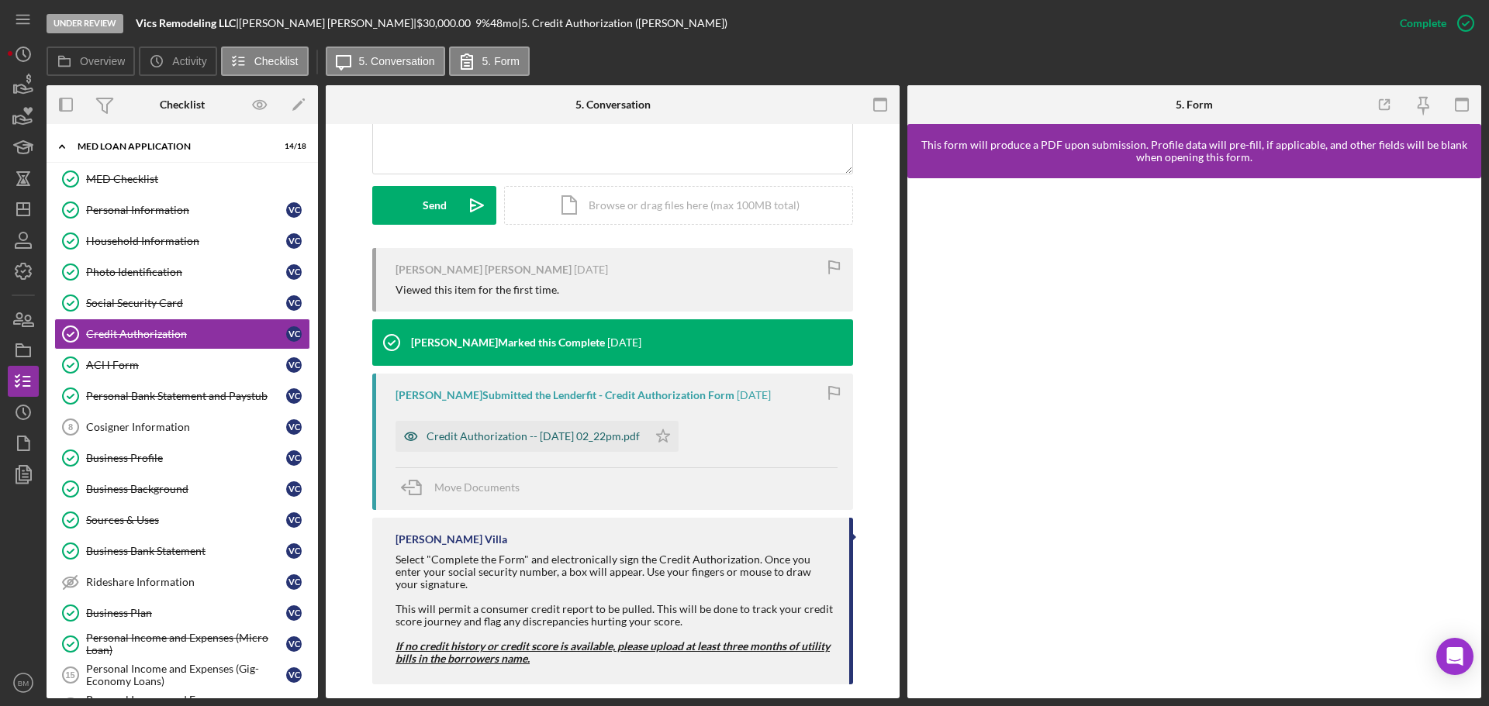
click at [615, 430] on div "Credit Authorization -- 2025-08-19 02_22pm.pdf" at bounding box center [533, 436] width 213 height 12
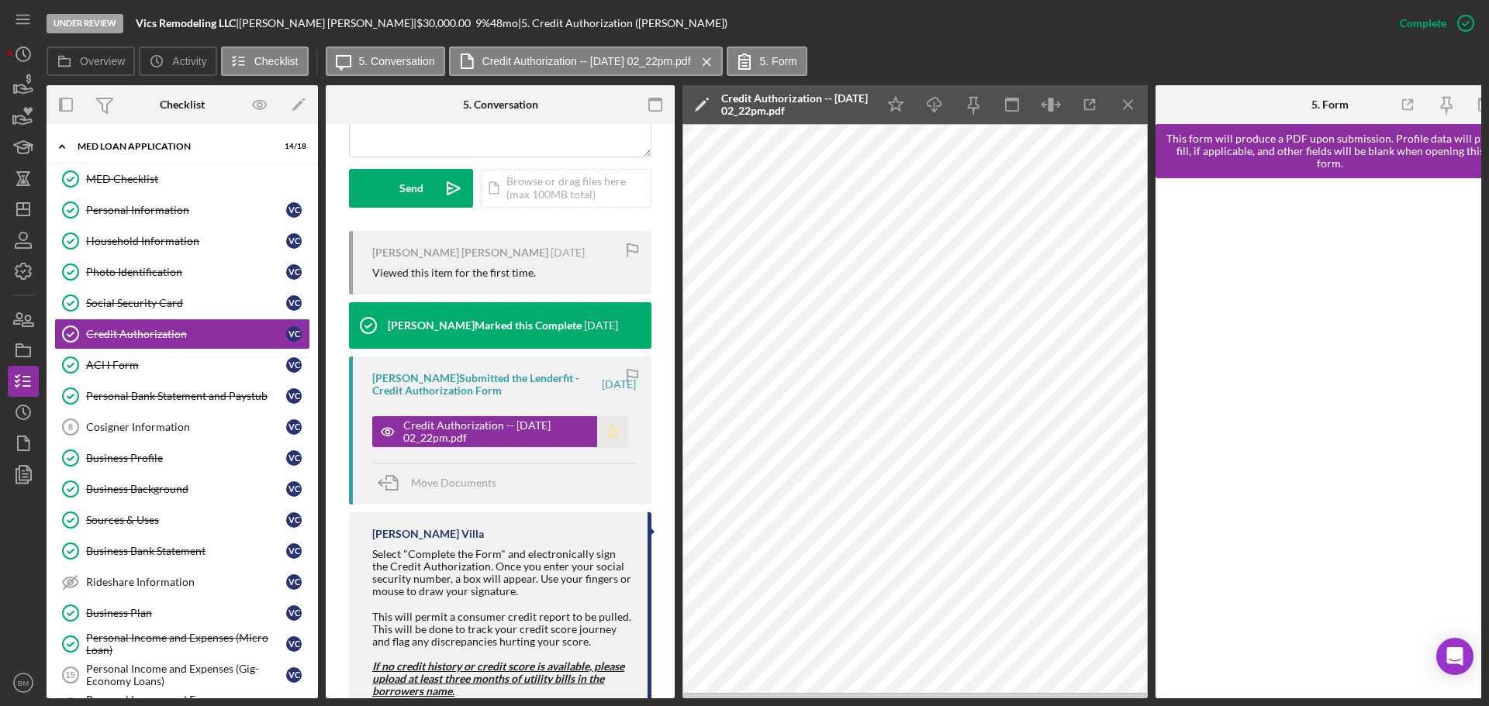
click at [602, 437] on icon "Icon/Star" at bounding box center [612, 431] width 31 height 31
click at [1394, 16] on div "Mark Incomplete" at bounding box center [1404, 23] width 83 height 31
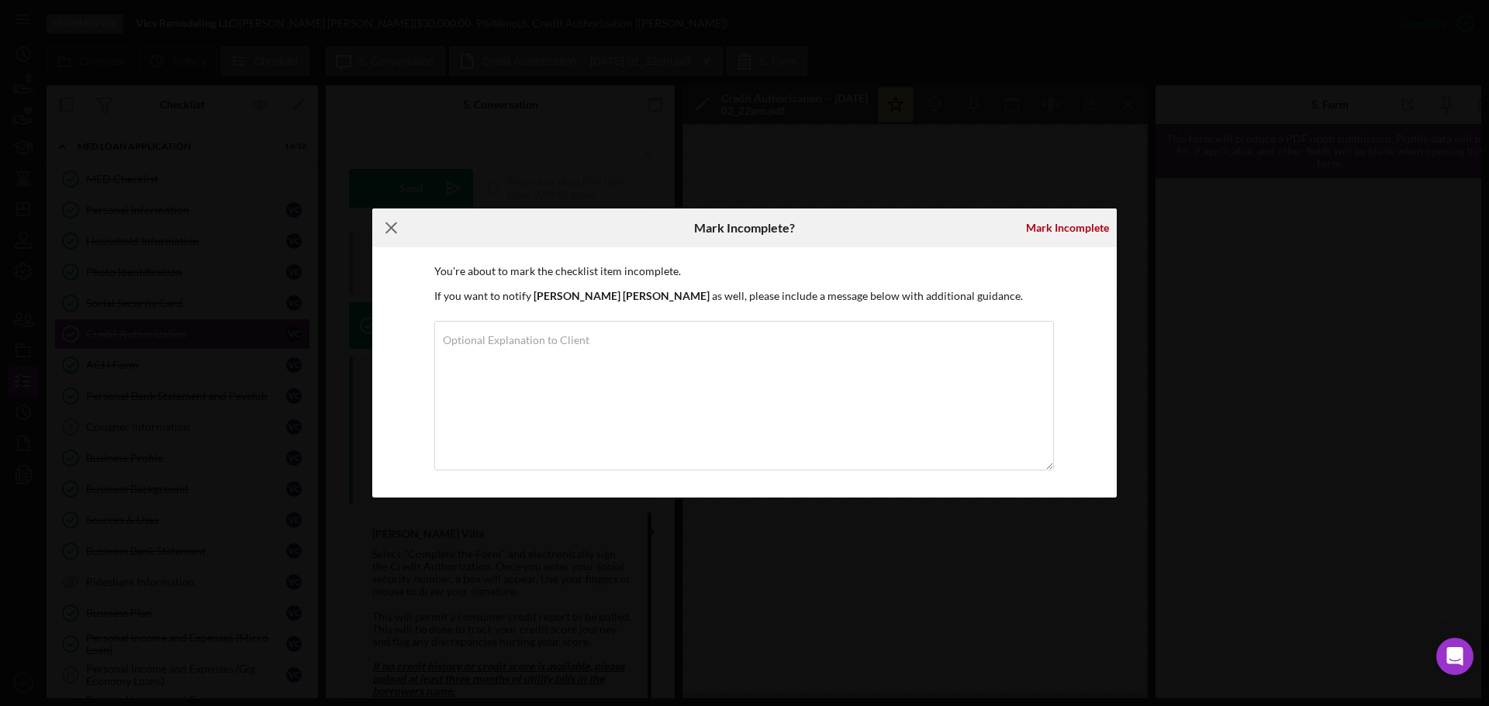
click at [395, 228] on icon "Icon/Menu Close" at bounding box center [391, 228] width 39 height 39
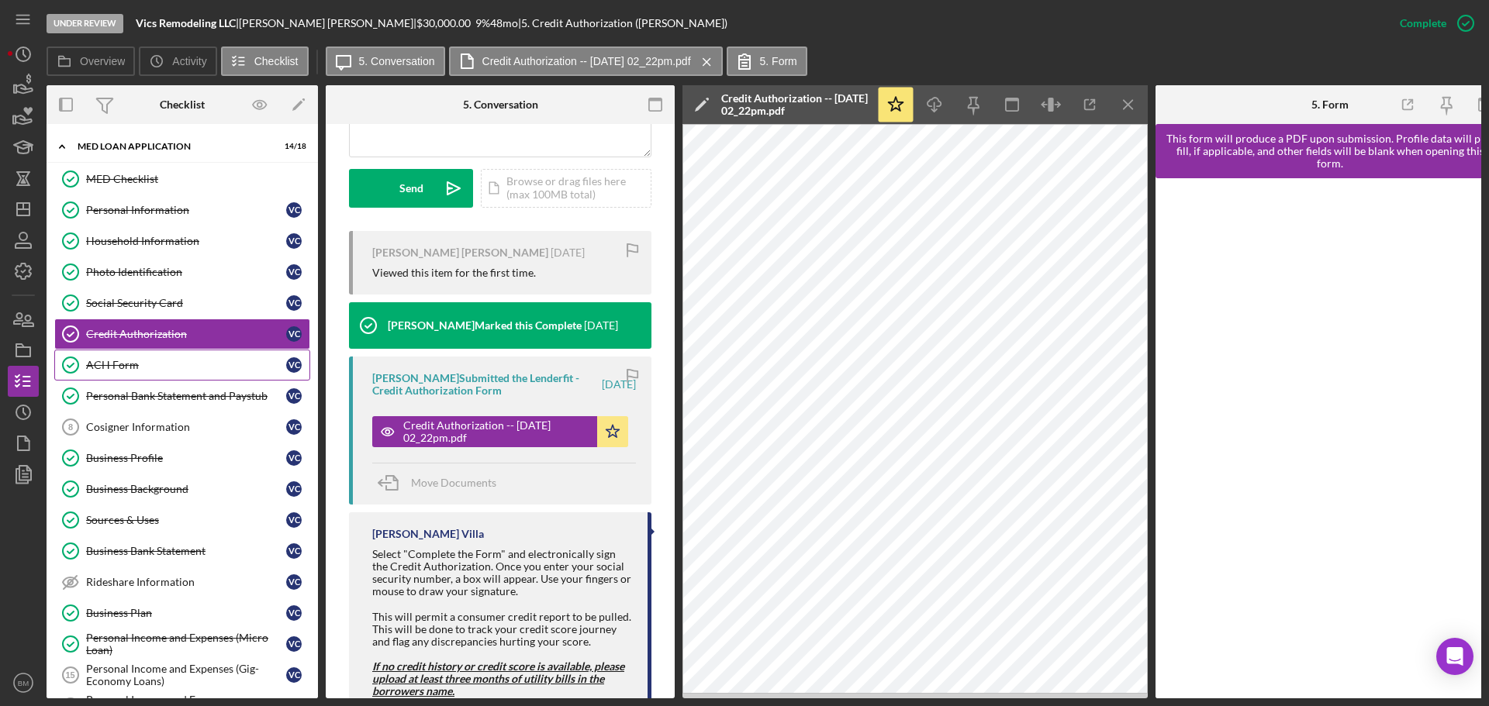
scroll to position [78, 0]
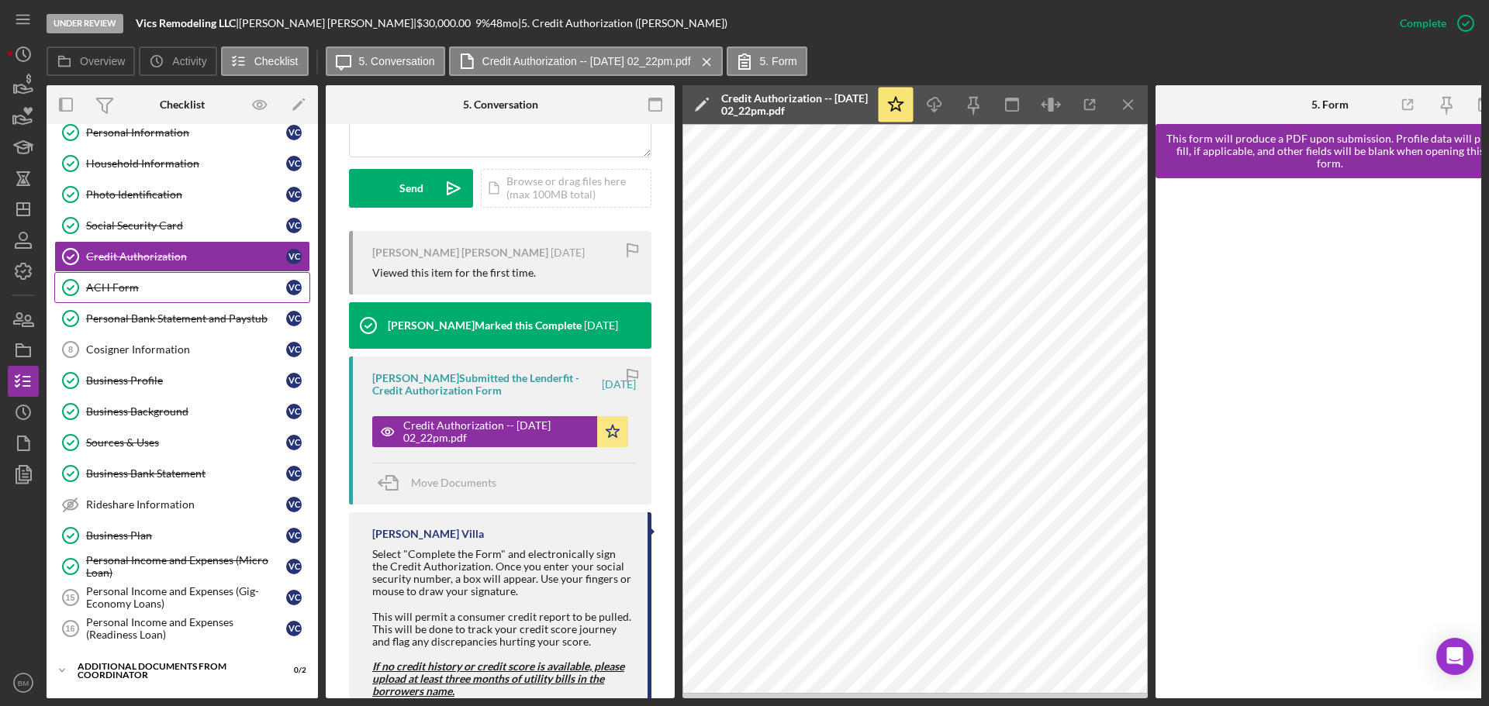
click at [155, 300] on link "ACH Form ACH Form V C" at bounding box center [182, 287] width 256 height 31
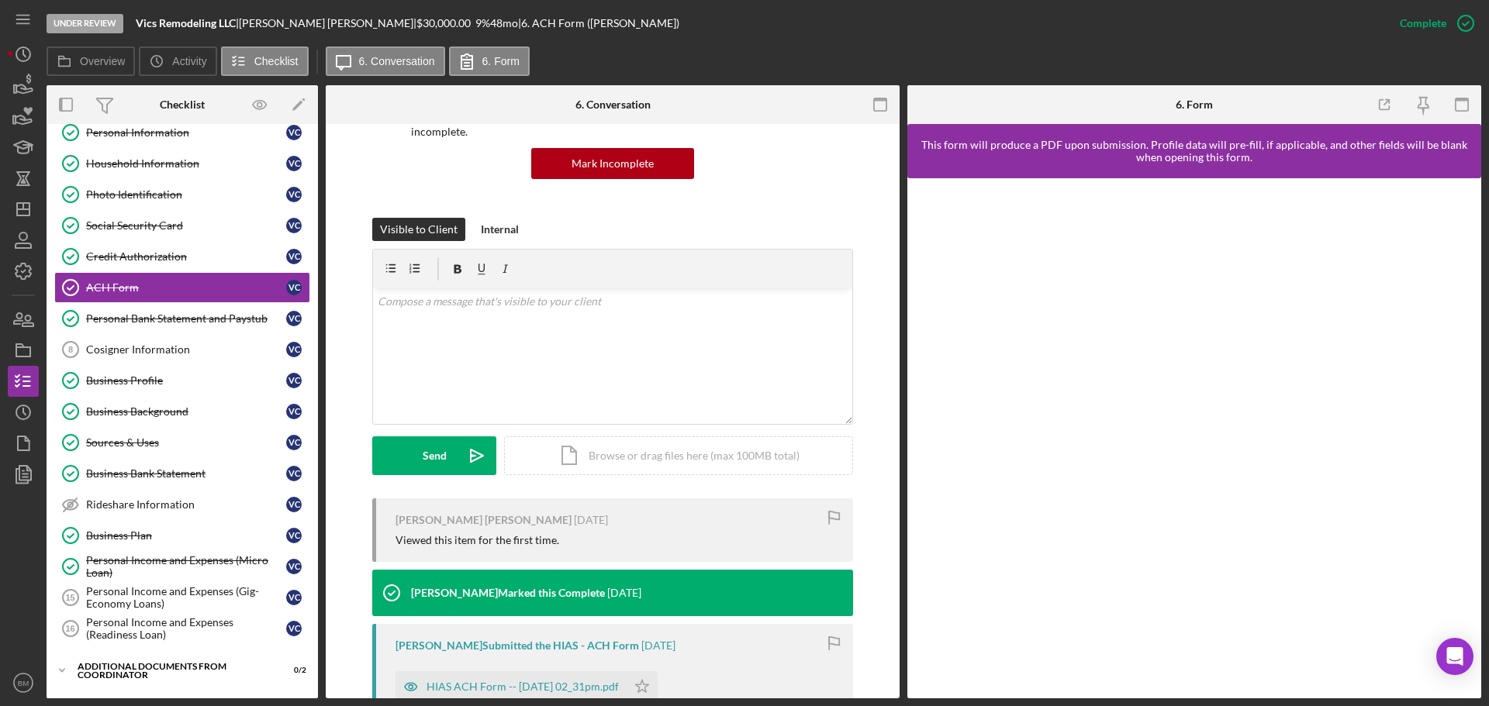
scroll to position [388, 0]
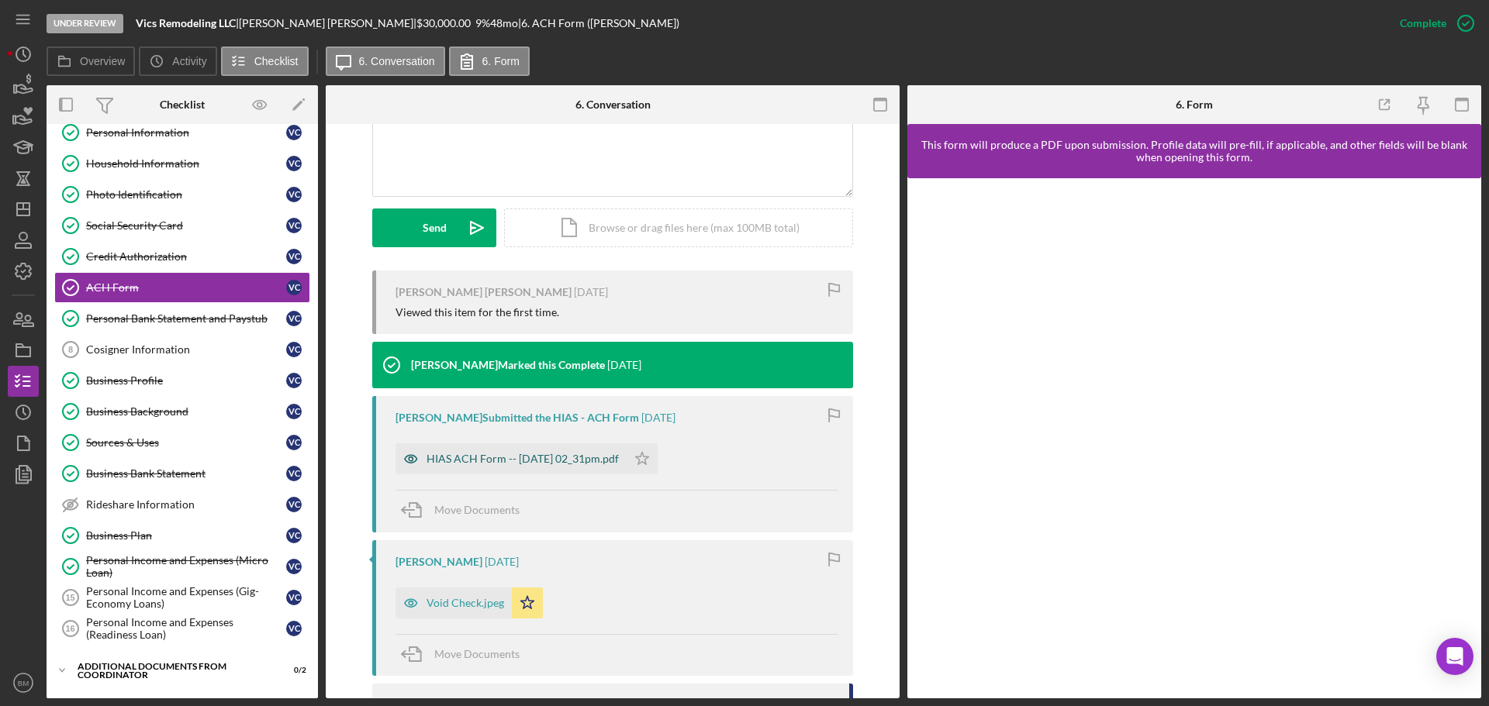
click at [503, 449] on div "HIAS ACH Form -- 2025-08-19 02_31pm.pdf" at bounding box center [511, 459] width 231 height 31
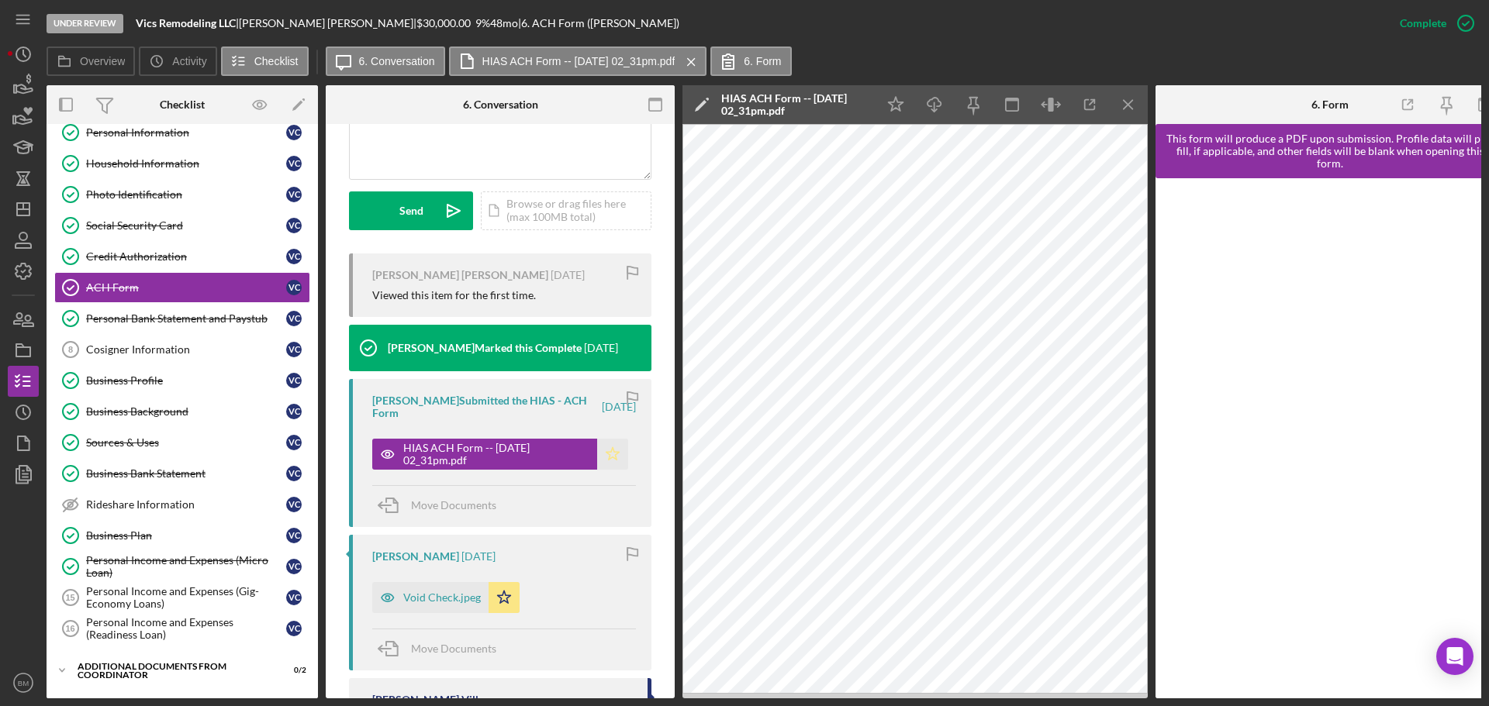
click at [613, 452] on polygon "button" at bounding box center [612, 453] width 13 height 12
click at [437, 600] on div "Void Check.jpeg" at bounding box center [442, 598] width 78 height 12
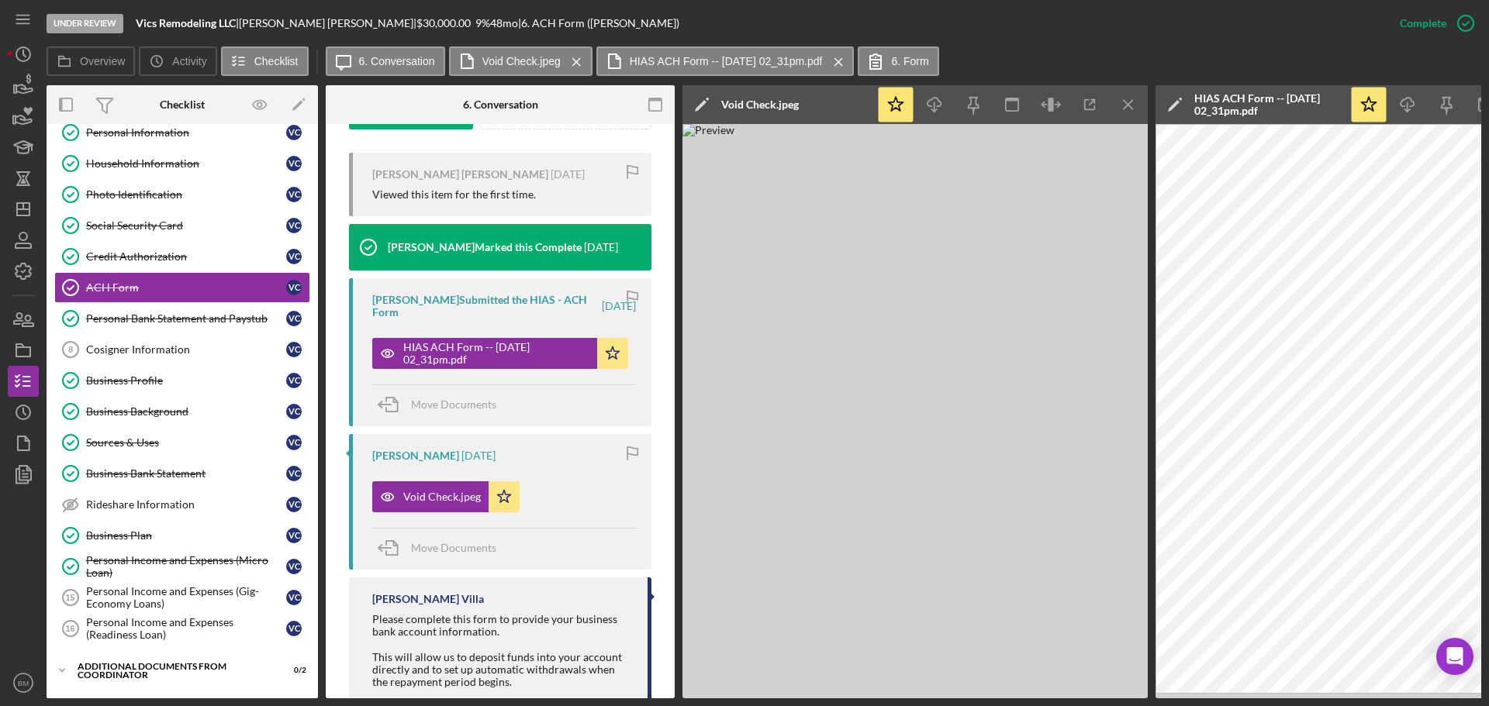
scroll to position [485, 0]
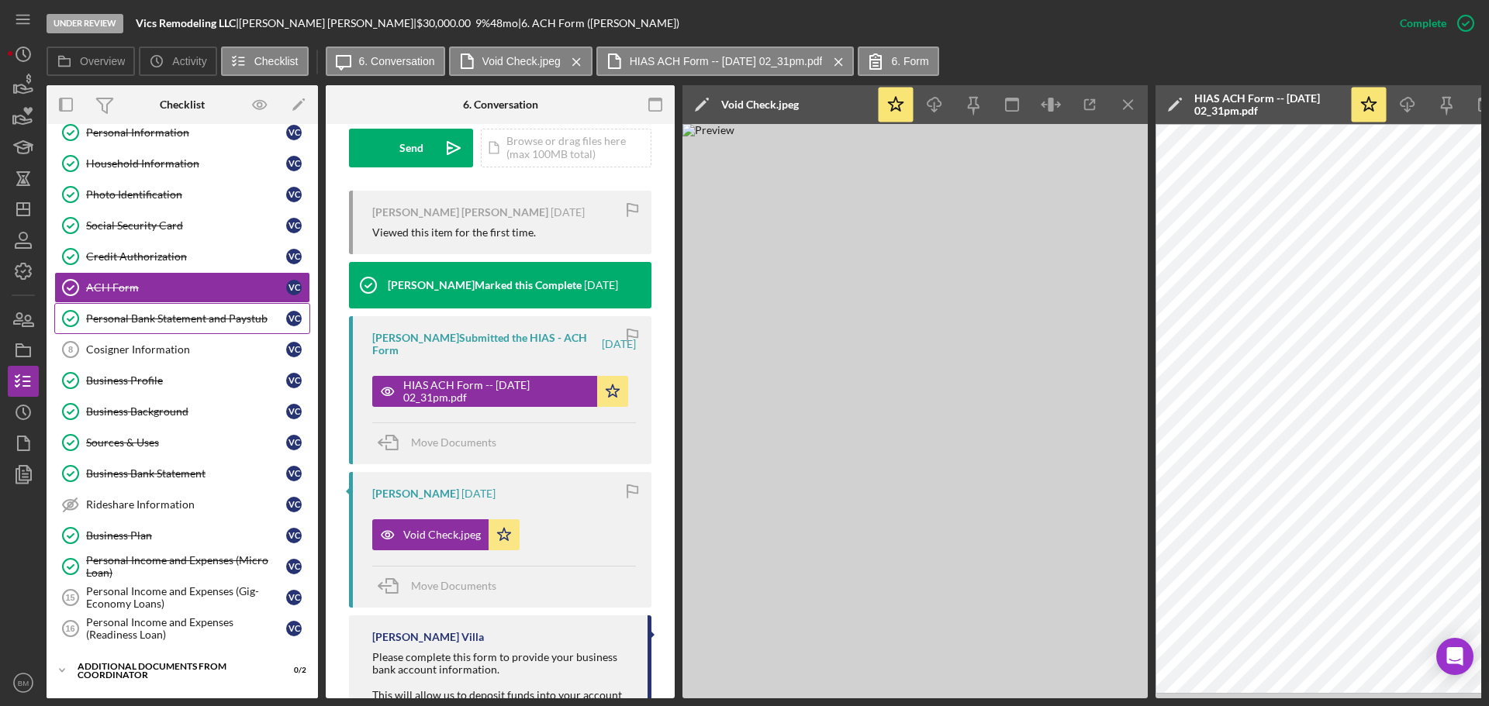
click at [138, 313] on div "Personal Bank Statement and Paystub" at bounding box center [186, 319] width 200 height 12
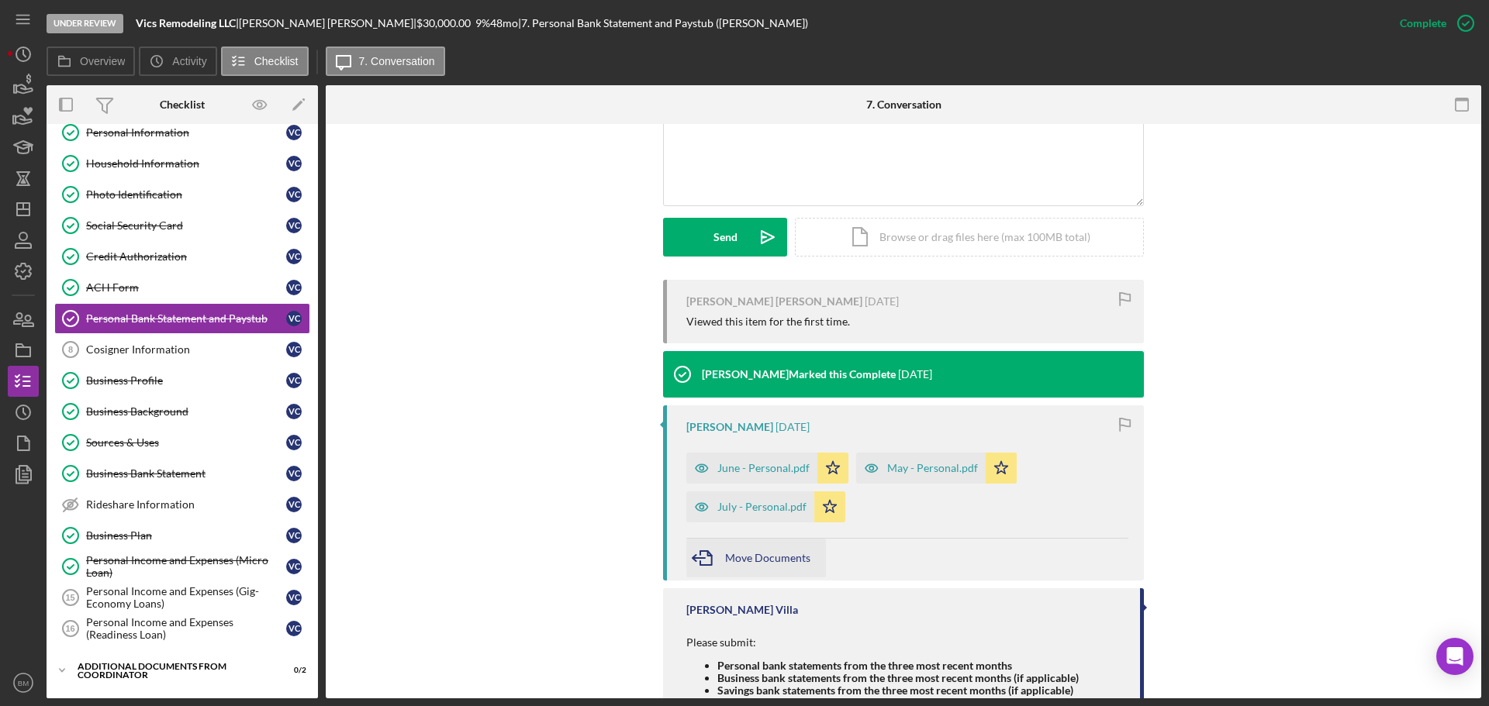
scroll to position [446, 0]
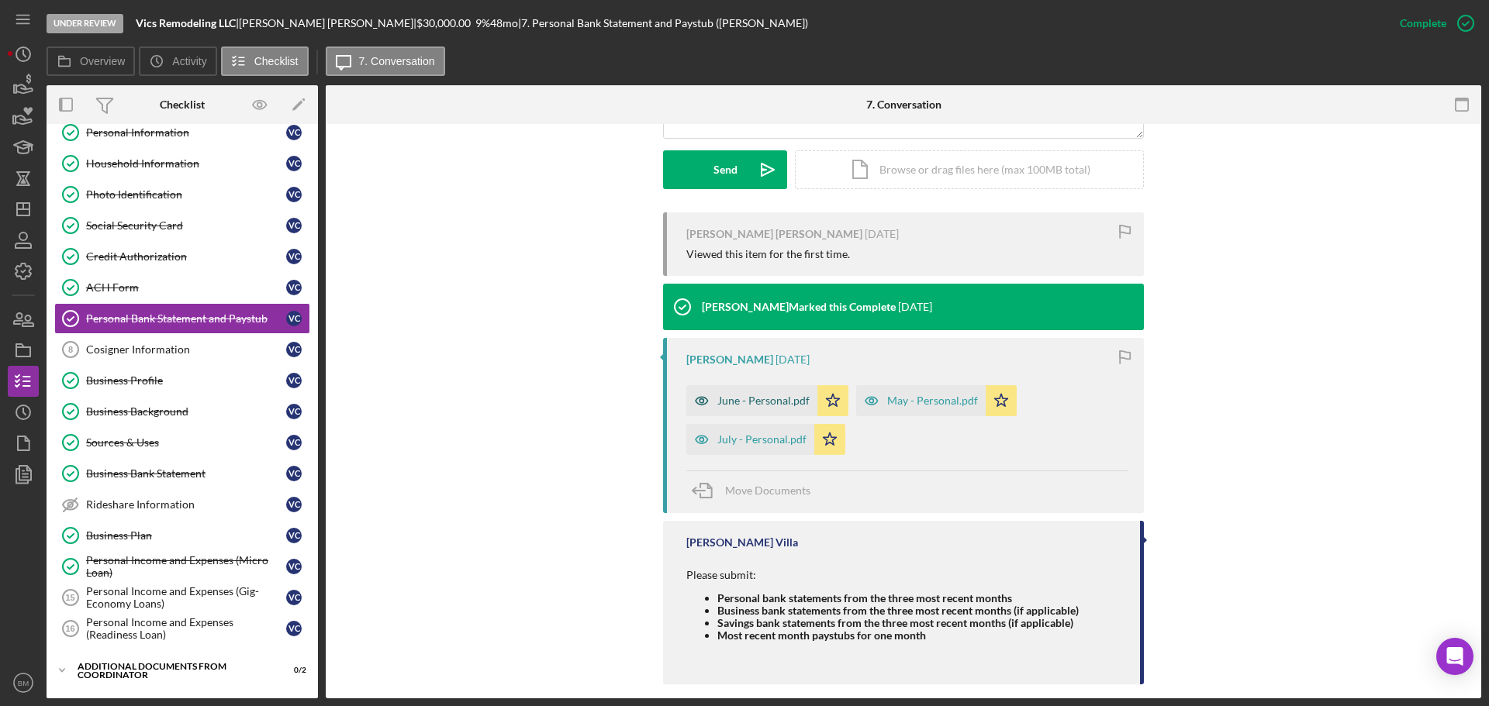
click at [769, 395] on div "June - Personal.pdf" at bounding box center [763, 401] width 92 height 12
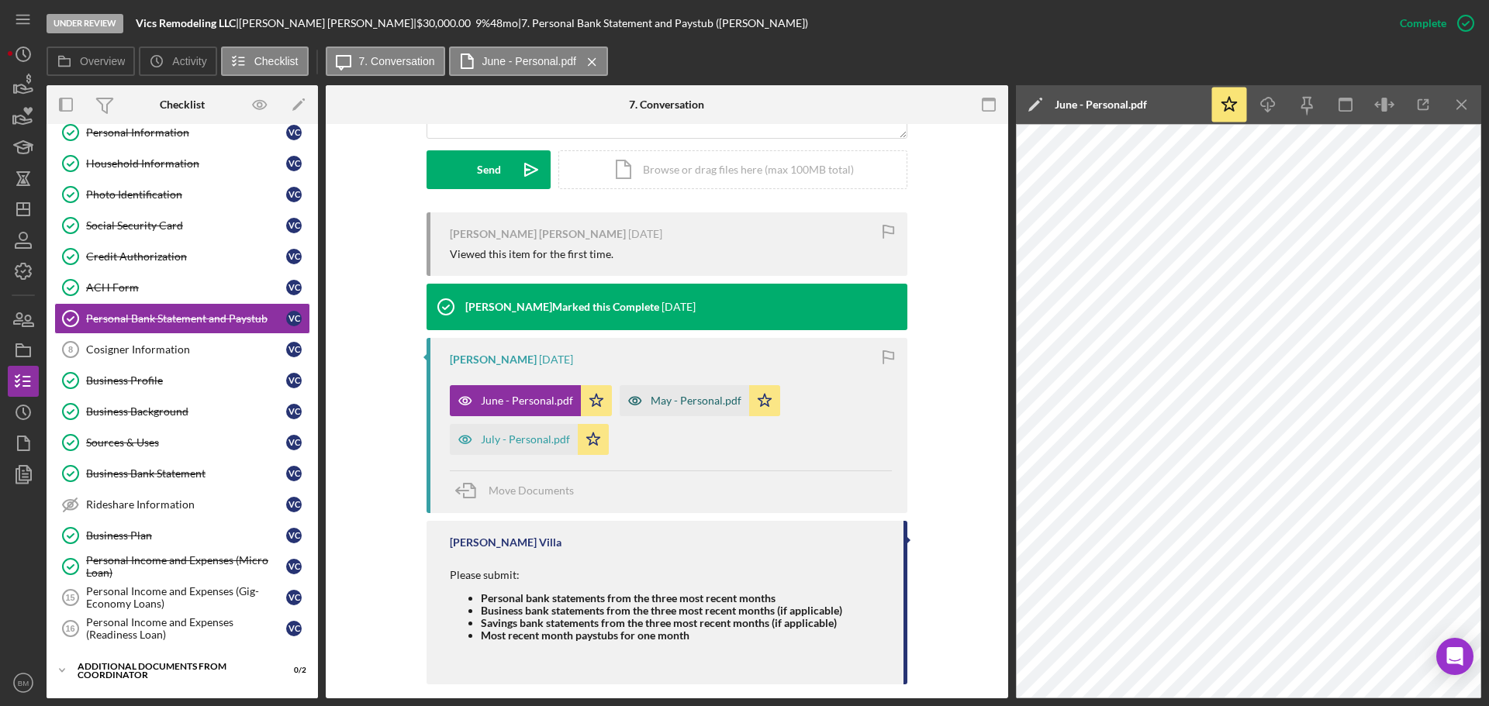
click at [668, 392] on div "May - Personal.pdf" at bounding box center [685, 400] width 130 height 31
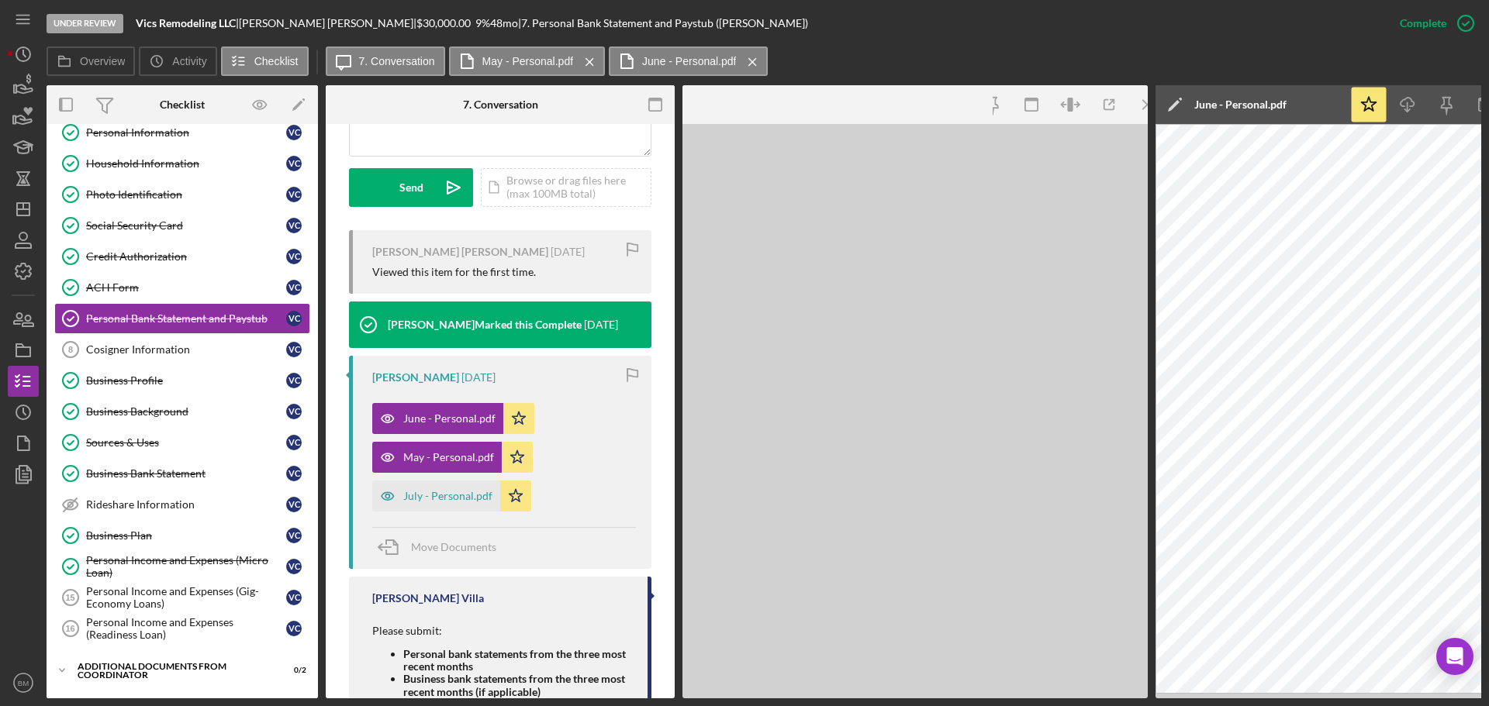
scroll to position [481, 0]
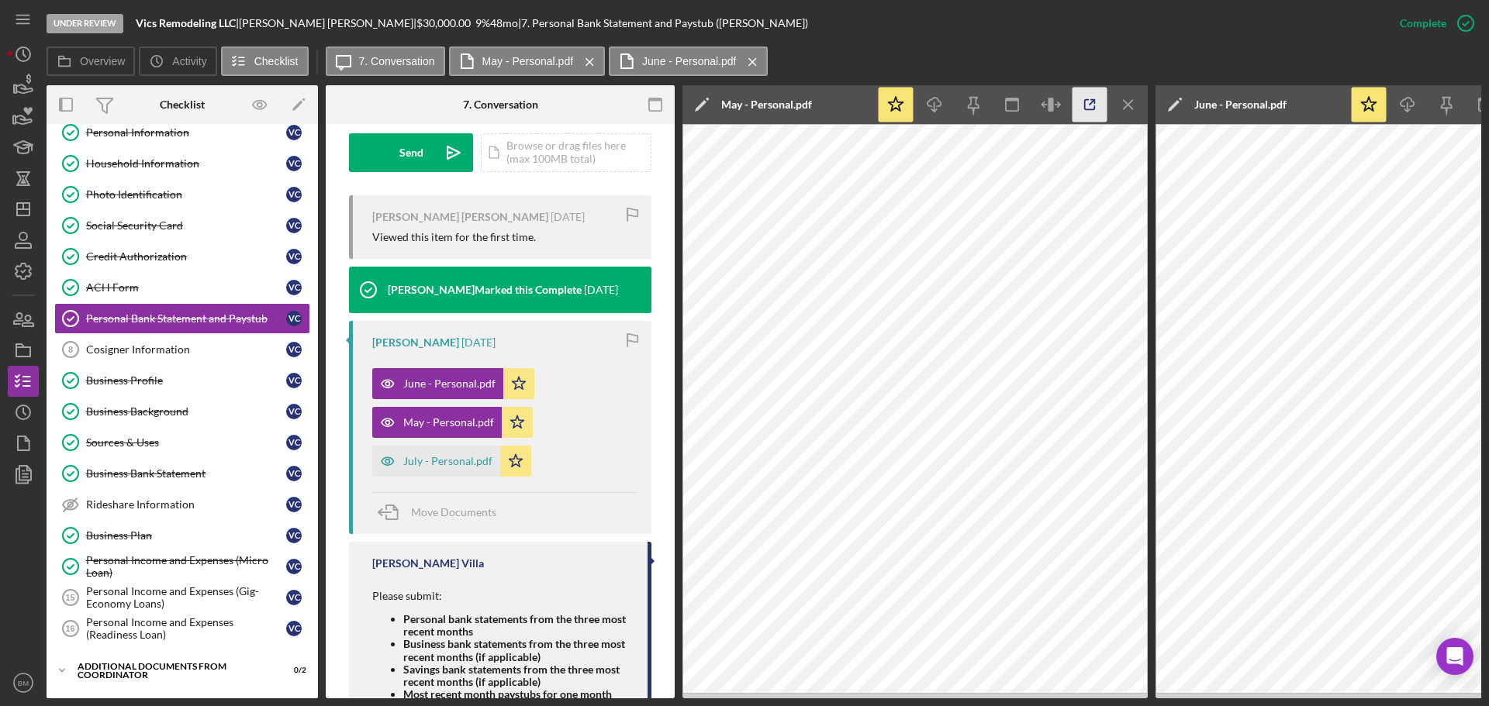
click at [1089, 106] on icon "button" at bounding box center [1090, 105] width 35 height 35
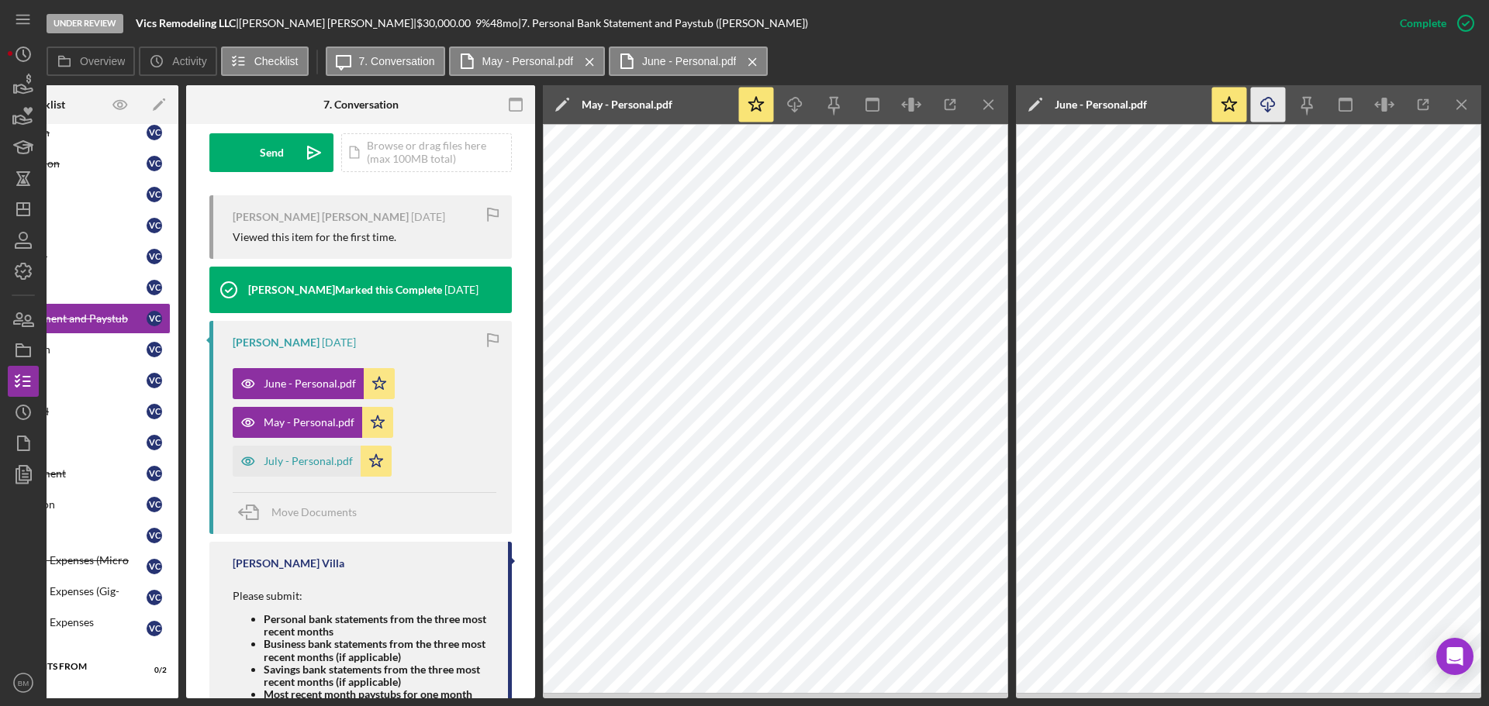
scroll to position [0, 139]
click at [1422, 112] on icon "button" at bounding box center [1424, 105] width 35 height 35
click at [315, 463] on div "July - Personal.pdf" at bounding box center [308, 461] width 89 height 12
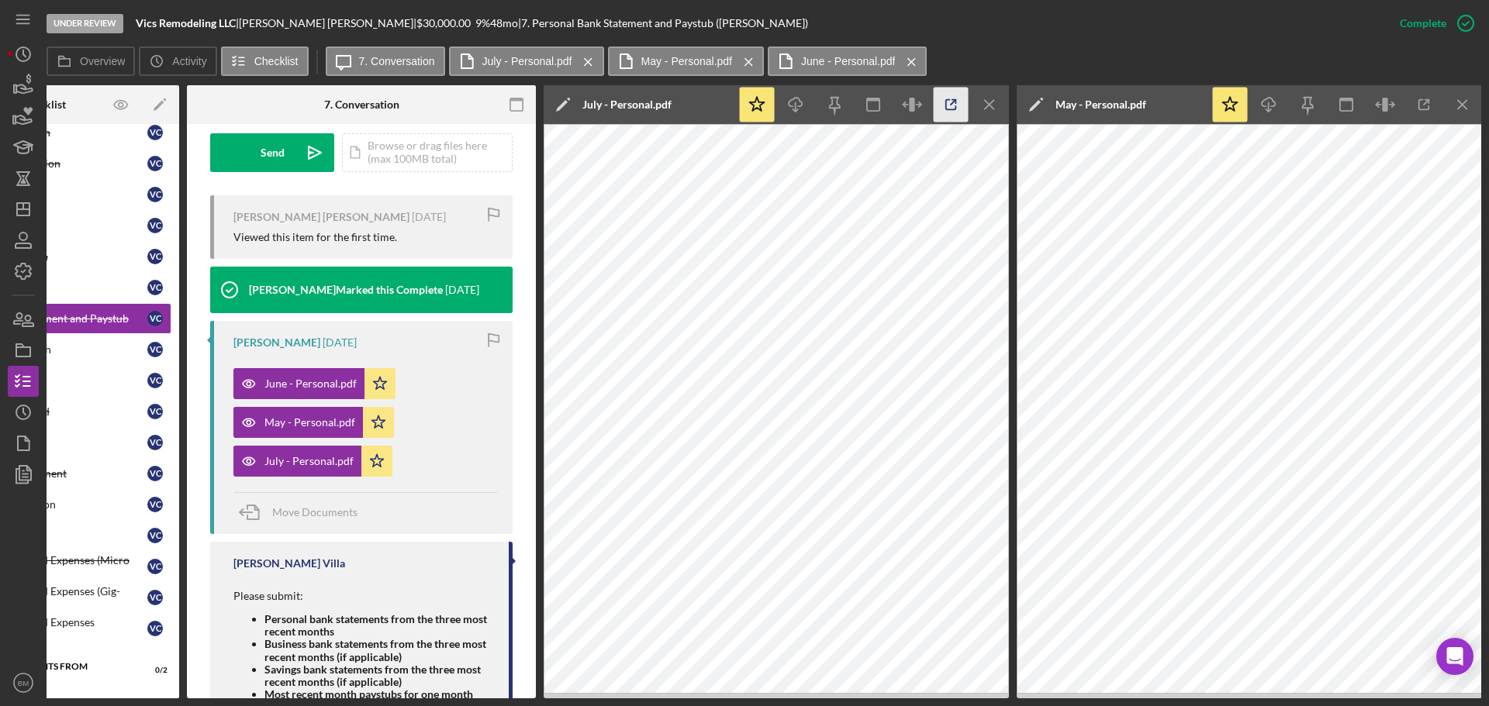
click at [937, 107] on icon "button" at bounding box center [951, 105] width 35 height 35
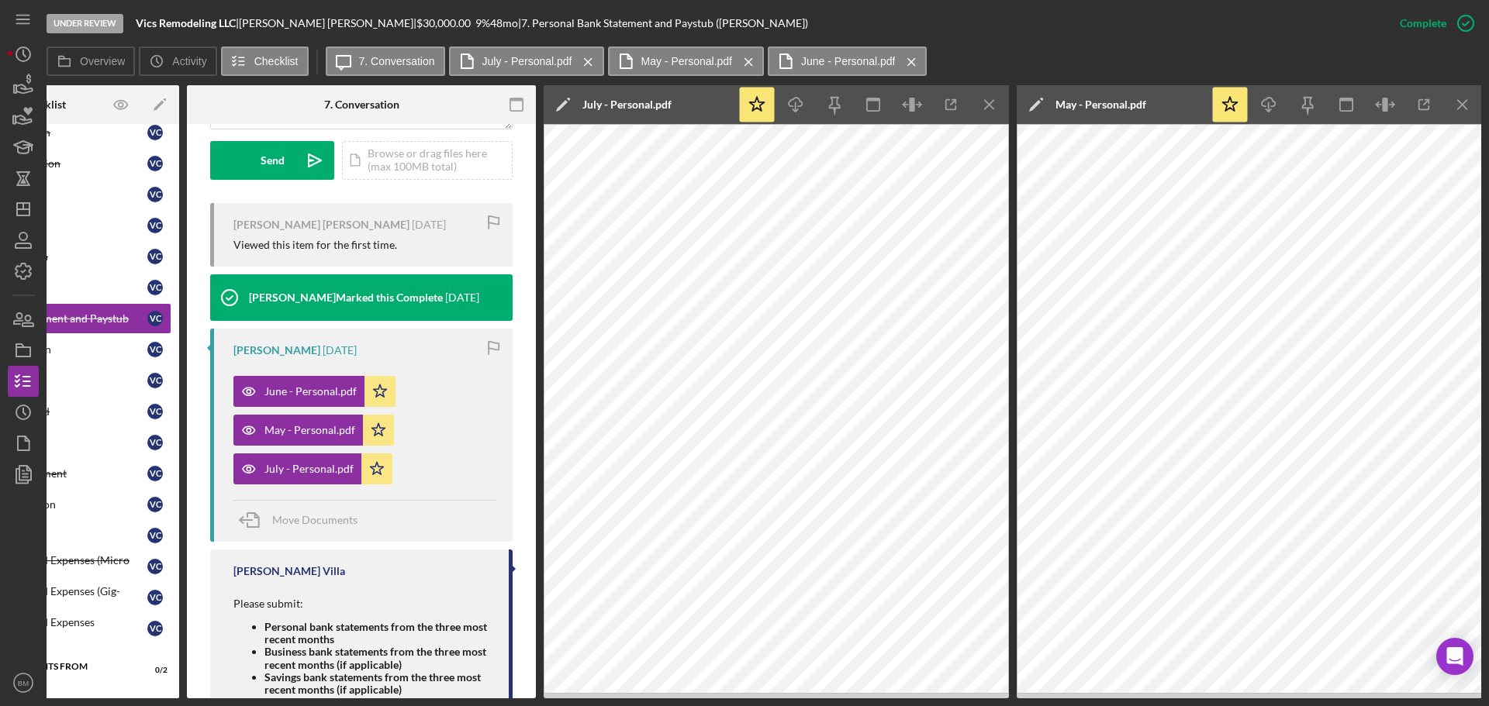
scroll to position [0, 0]
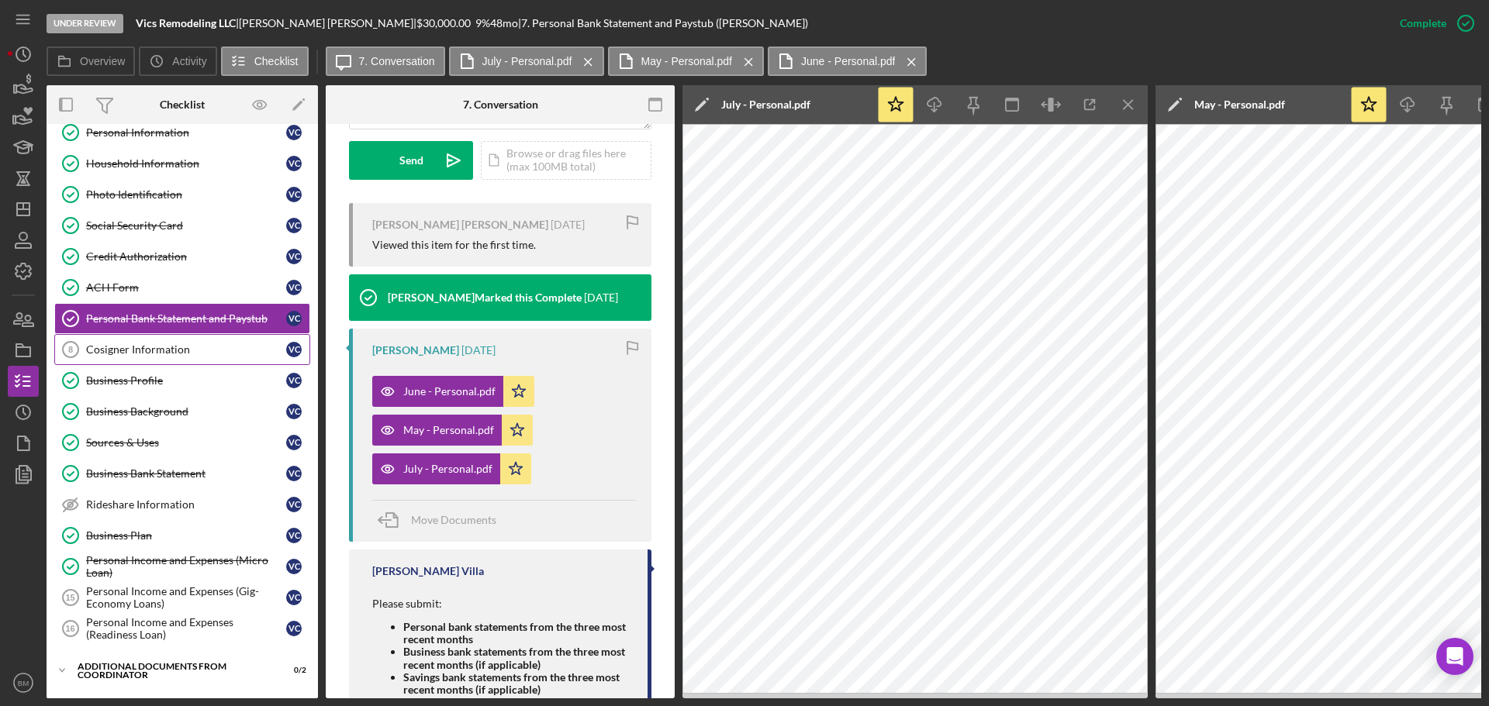
click at [149, 341] on link "Cosigner Information 8 Cosigner Information V C" at bounding box center [182, 349] width 256 height 31
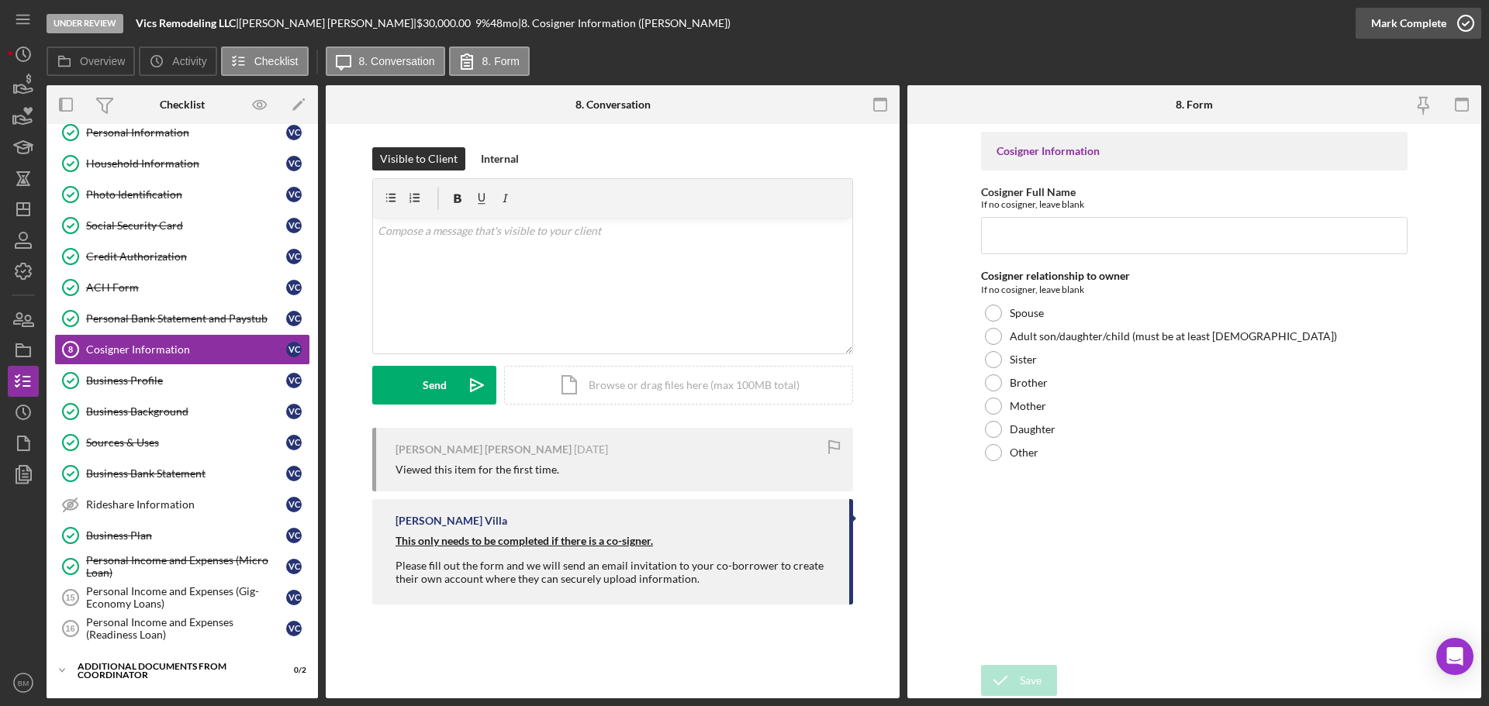
click at [1410, 28] on div "Mark Complete" at bounding box center [1408, 23] width 75 height 31
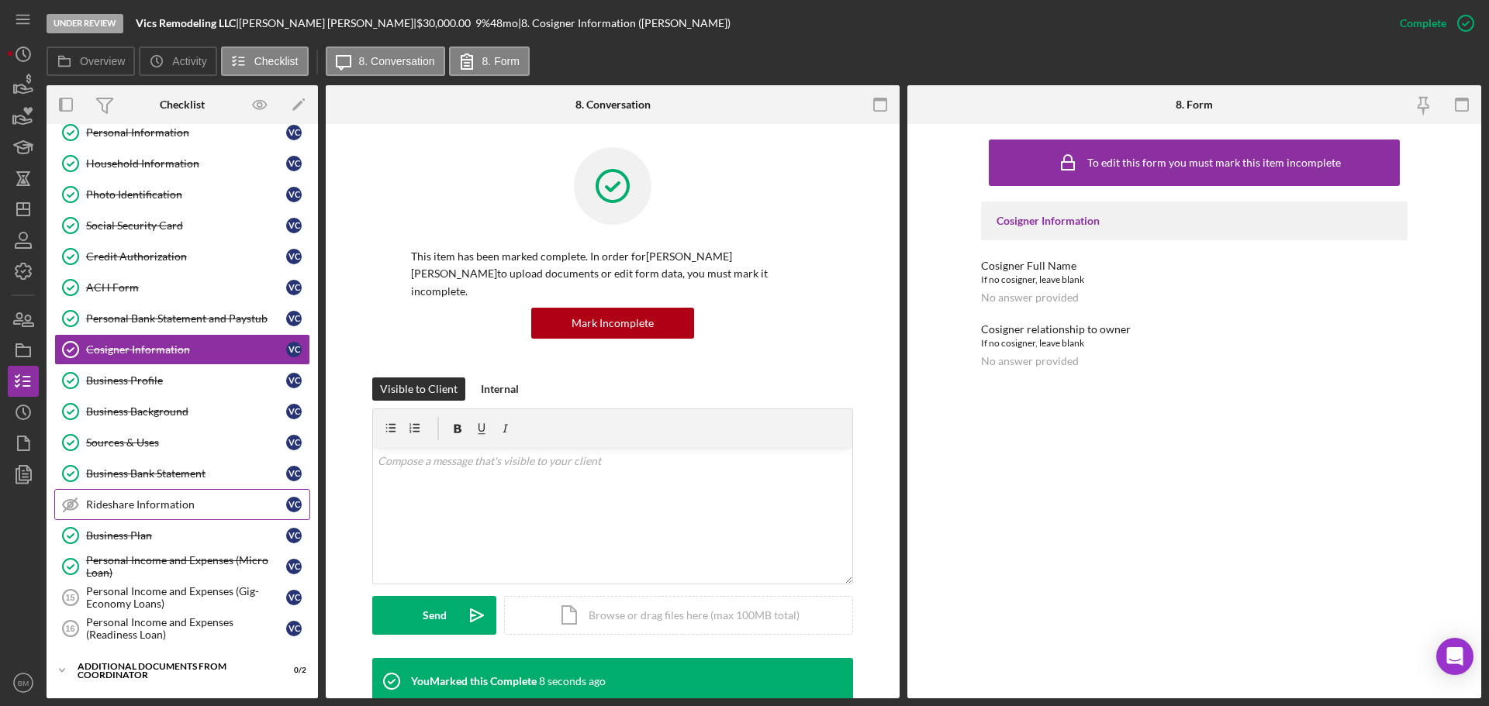
click at [159, 506] on div "Rideshare Information" at bounding box center [186, 505] width 200 height 12
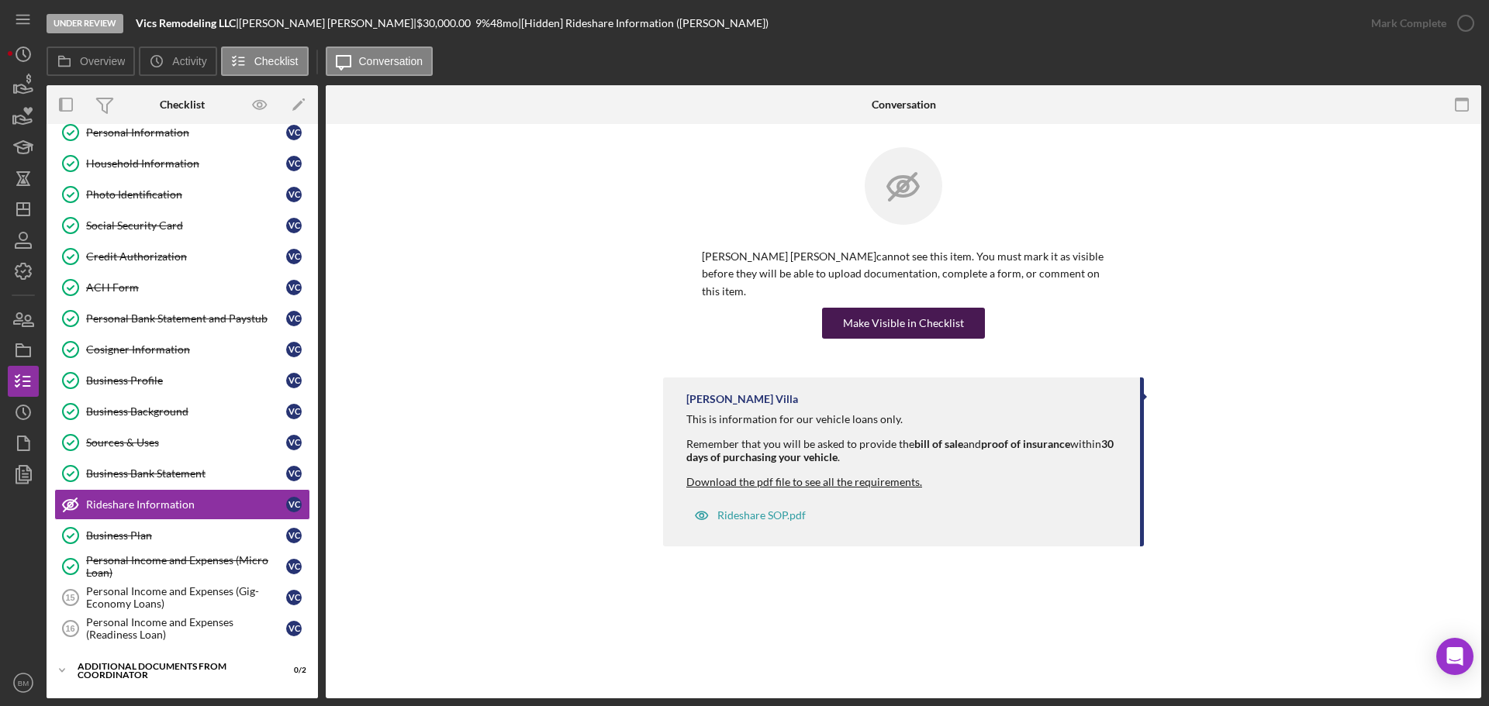
click at [933, 308] on div "Make Visible in Checklist" at bounding box center [903, 323] width 121 height 31
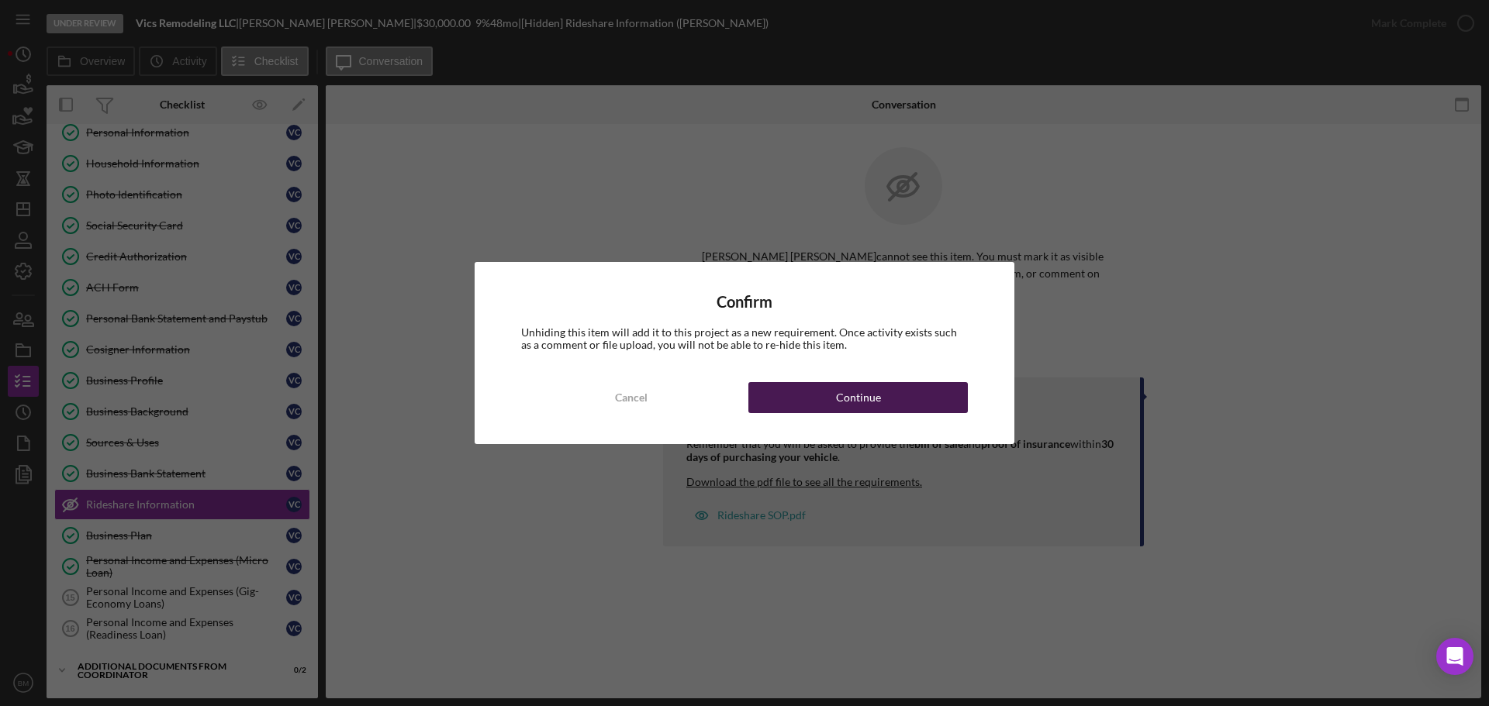
click at [885, 402] on button "Continue" at bounding box center [857, 397] width 219 height 31
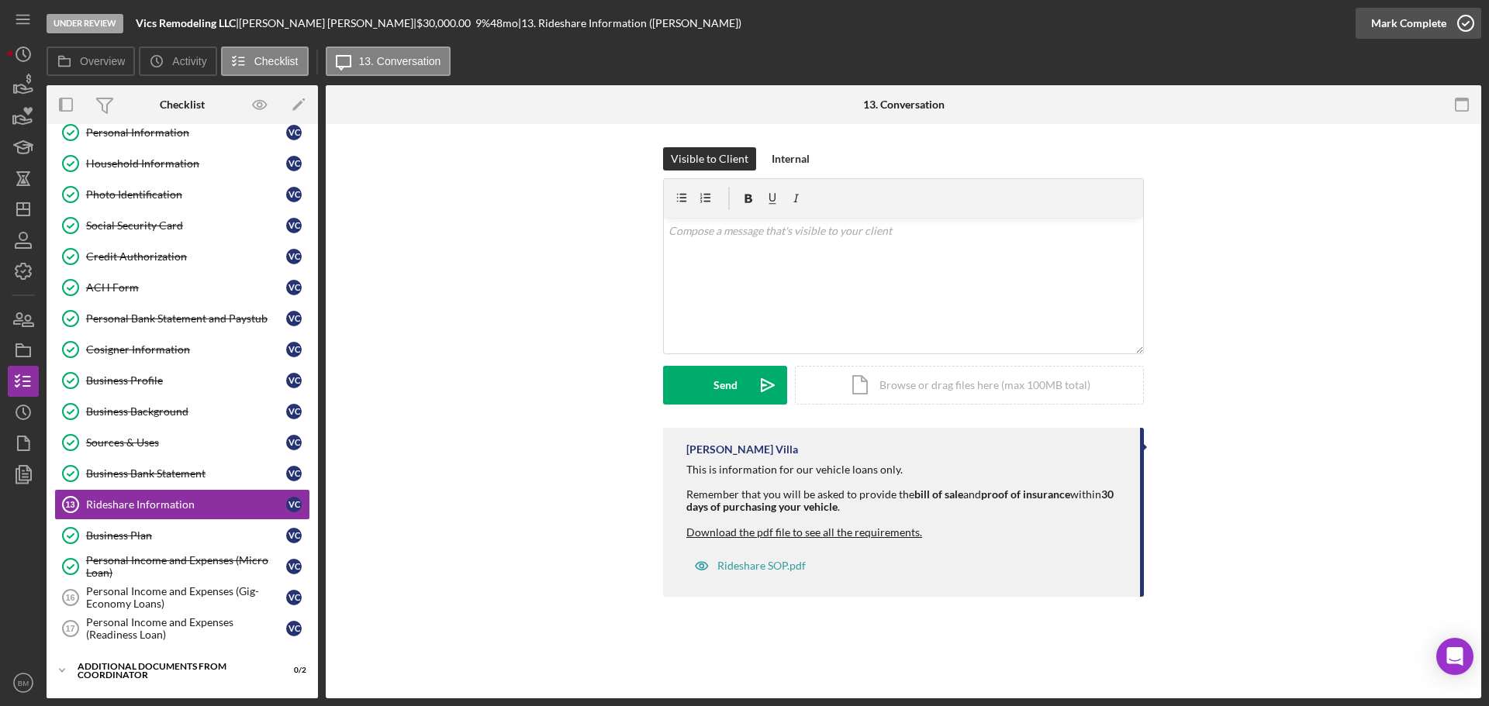
click at [1432, 35] on div "Mark Complete" at bounding box center [1408, 23] width 75 height 31
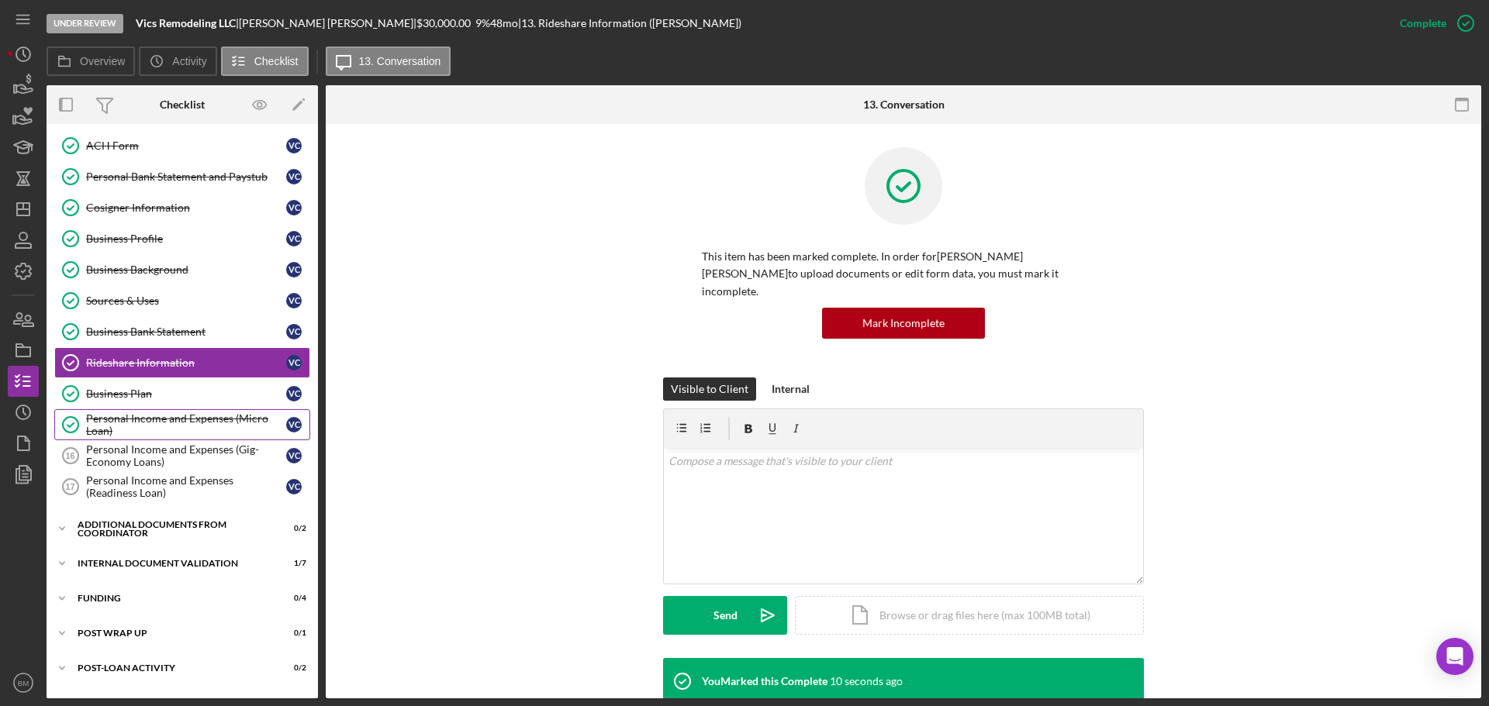
scroll to position [233, 0]
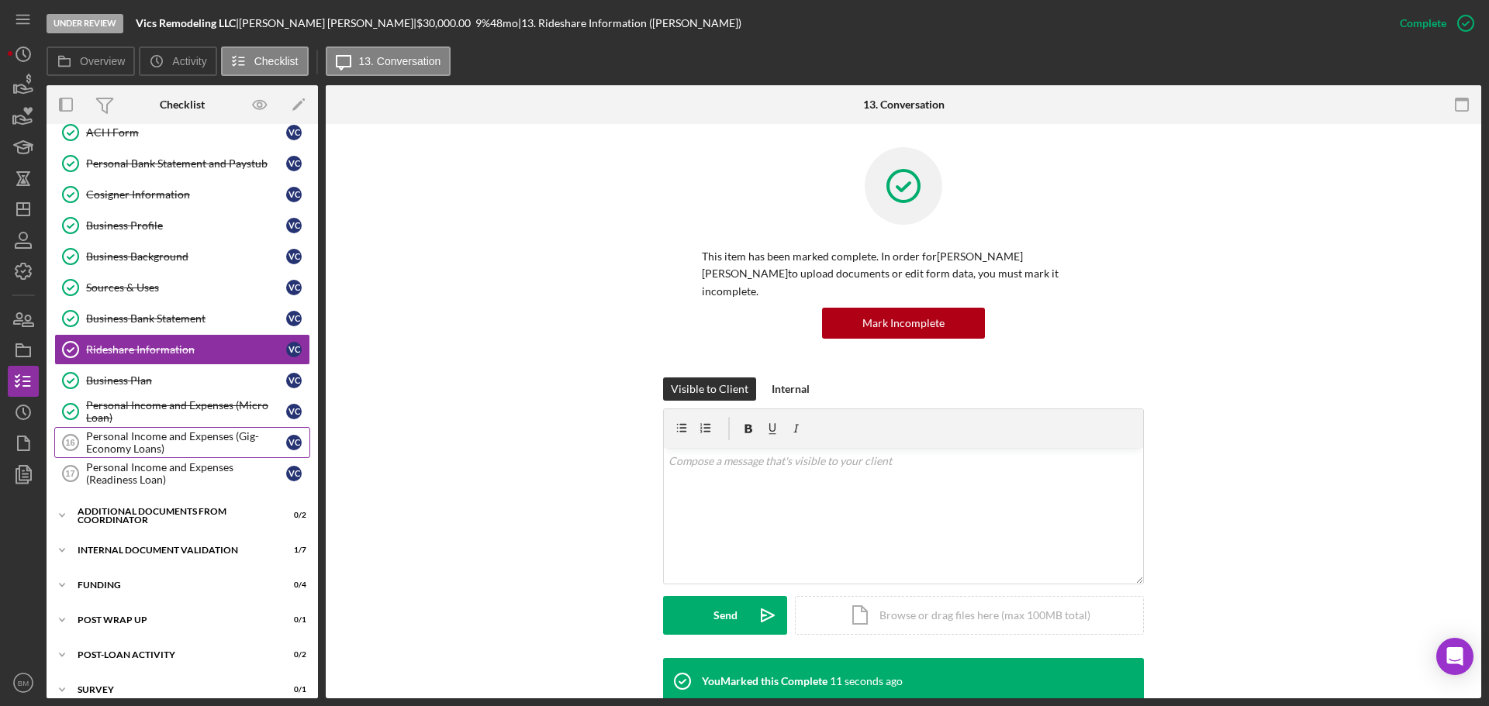
click at [160, 435] on div "Personal Income and Expenses (Gig-Economy Loans)" at bounding box center [186, 442] width 200 height 25
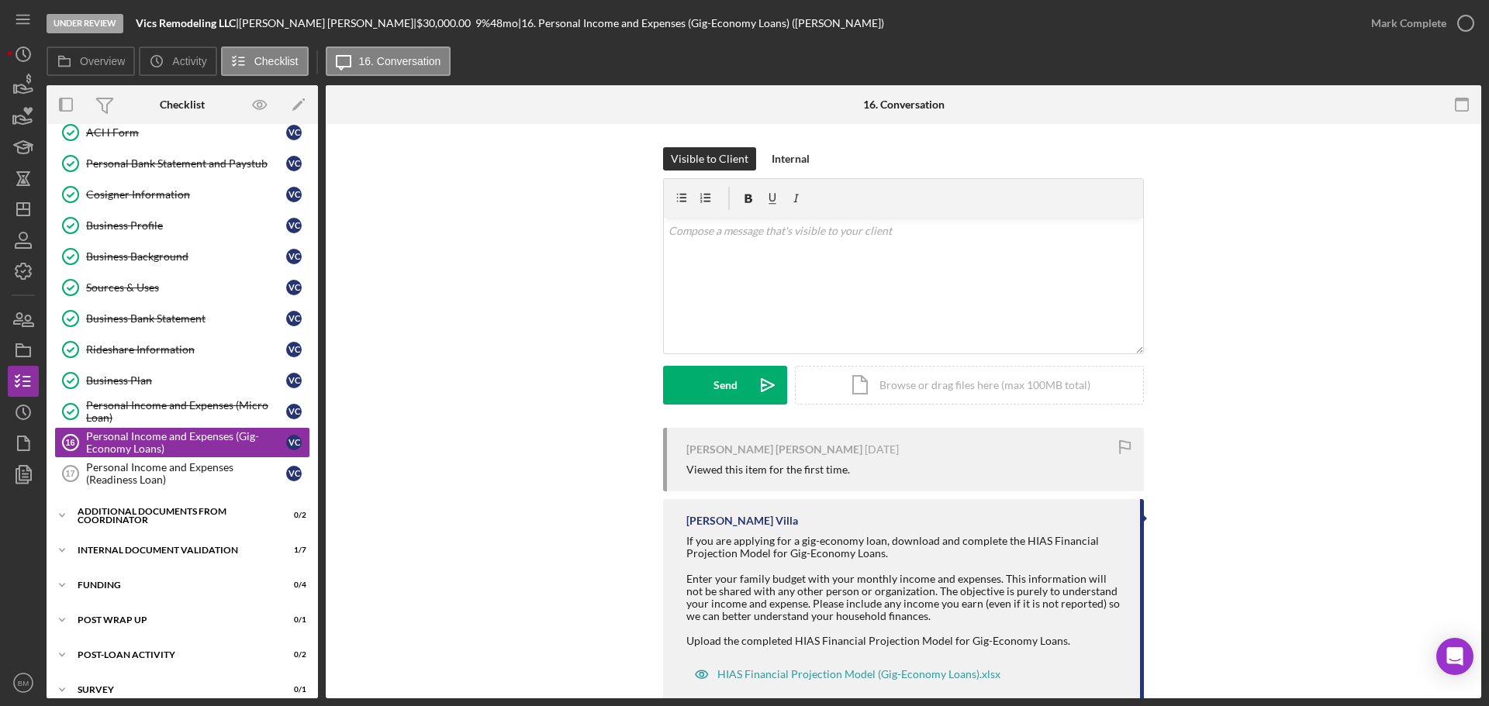
scroll to position [38, 0]
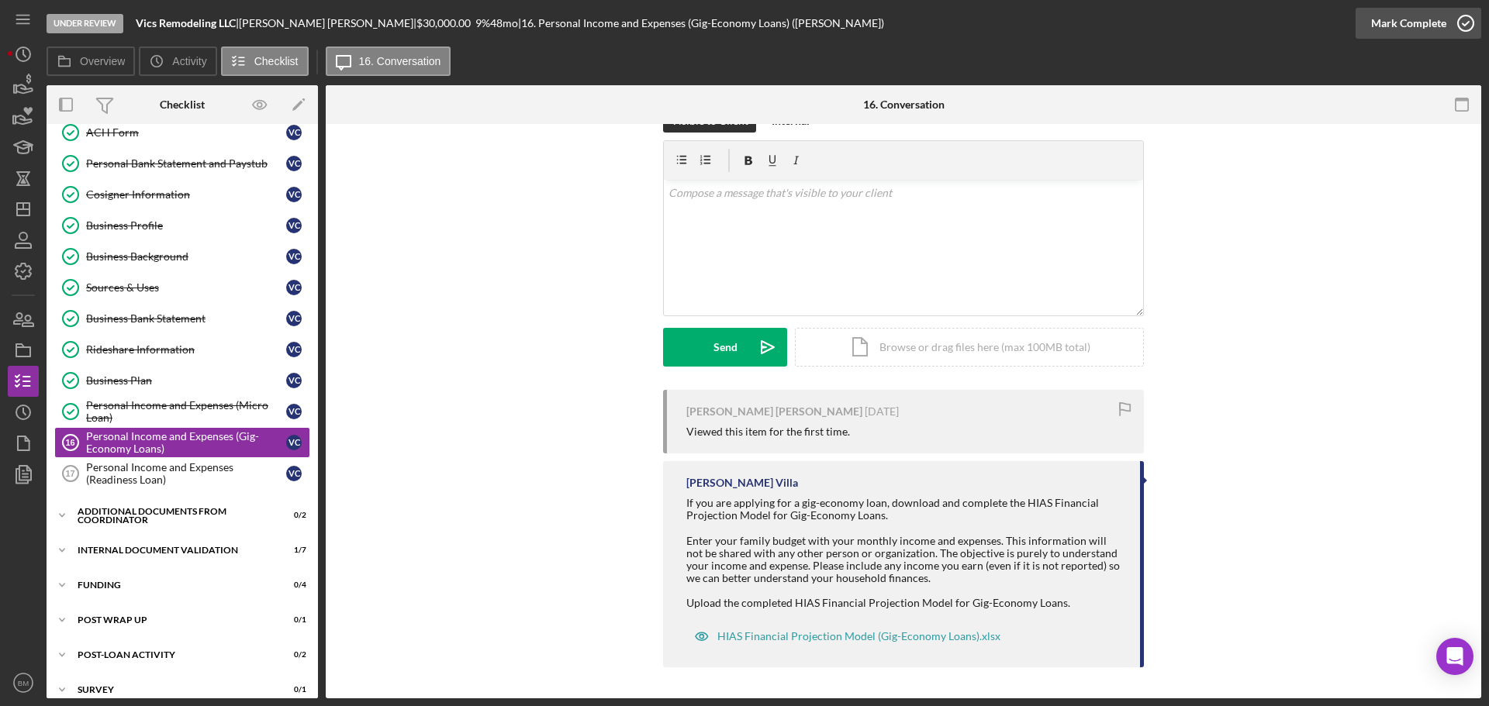
click at [1388, 31] on div "Mark Complete" at bounding box center [1408, 23] width 75 height 31
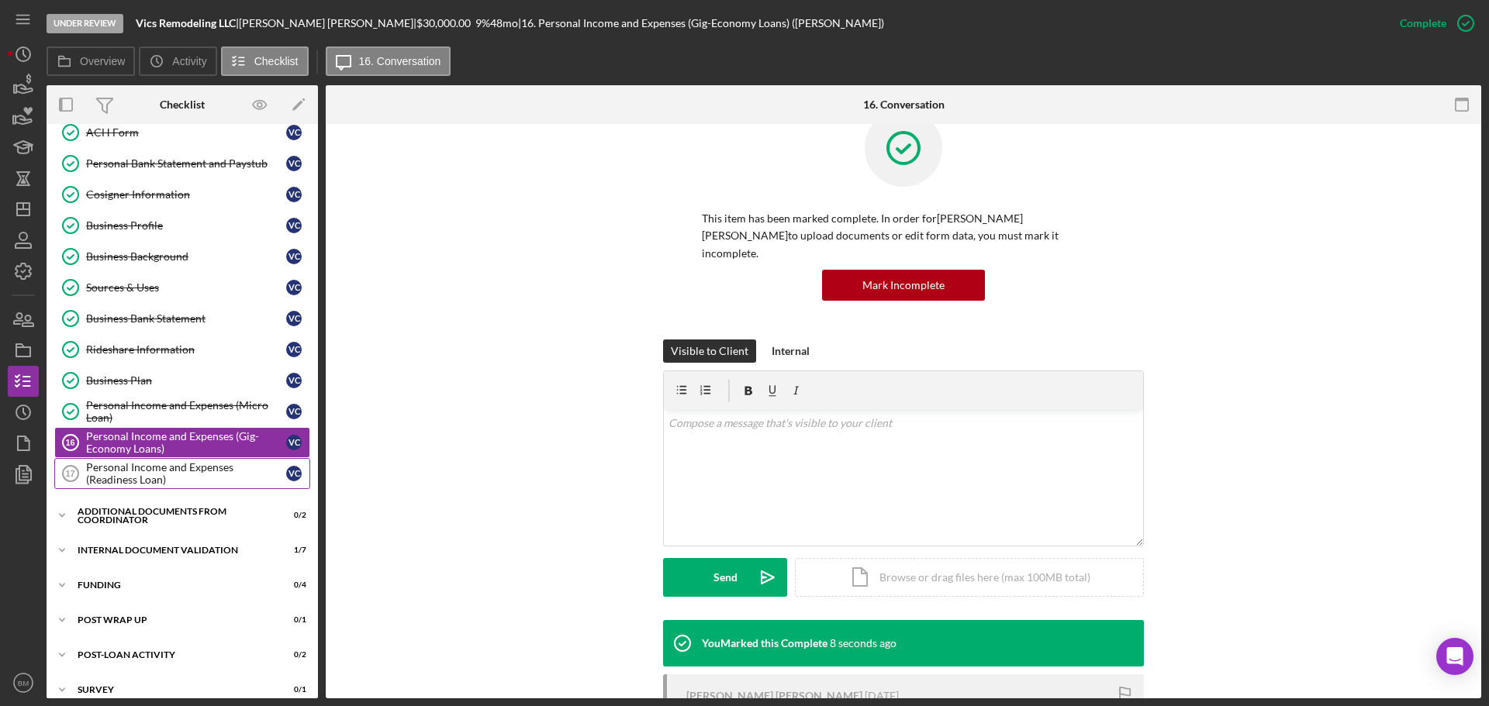
scroll to position [251, 0]
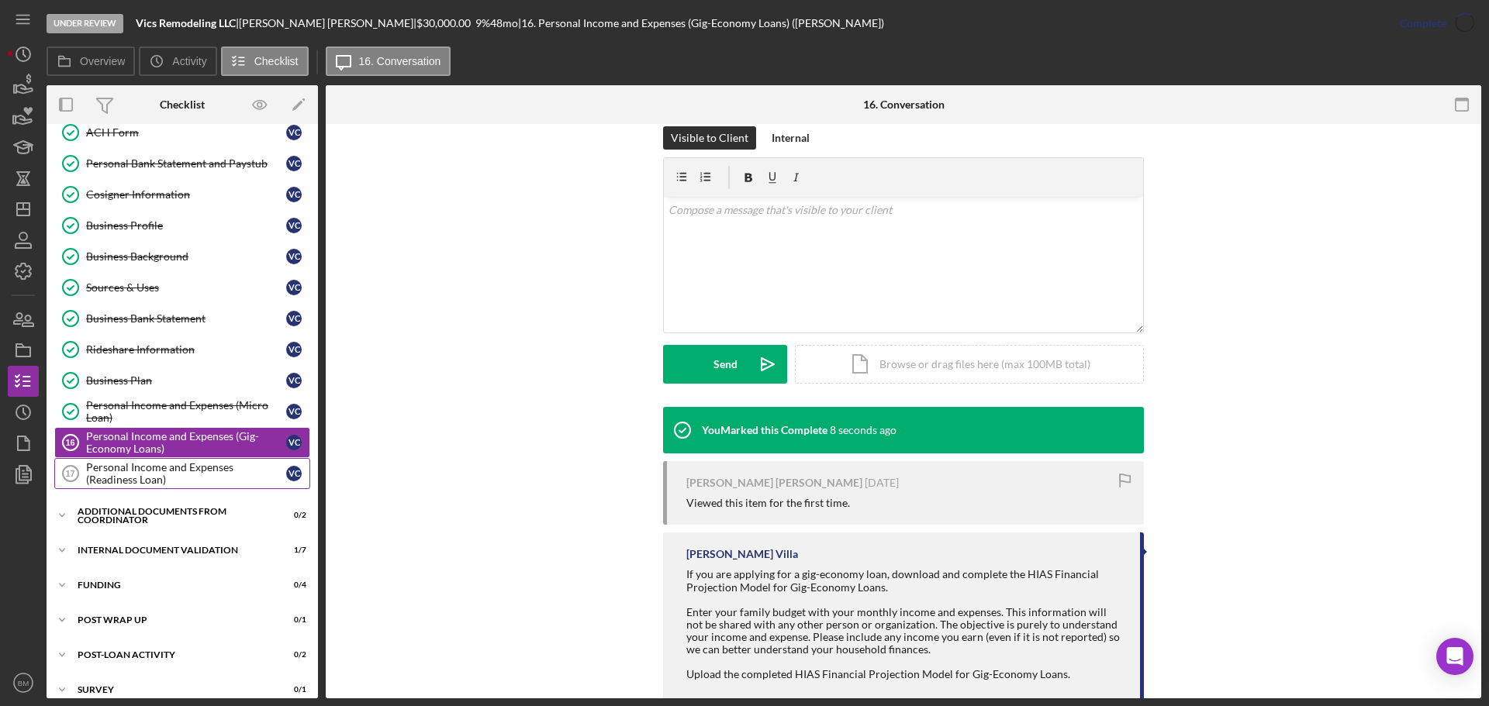
click at [210, 472] on div "Personal Income and Expenses (Readiness Loan)" at bounding box center [186, 473] width 200 height 25
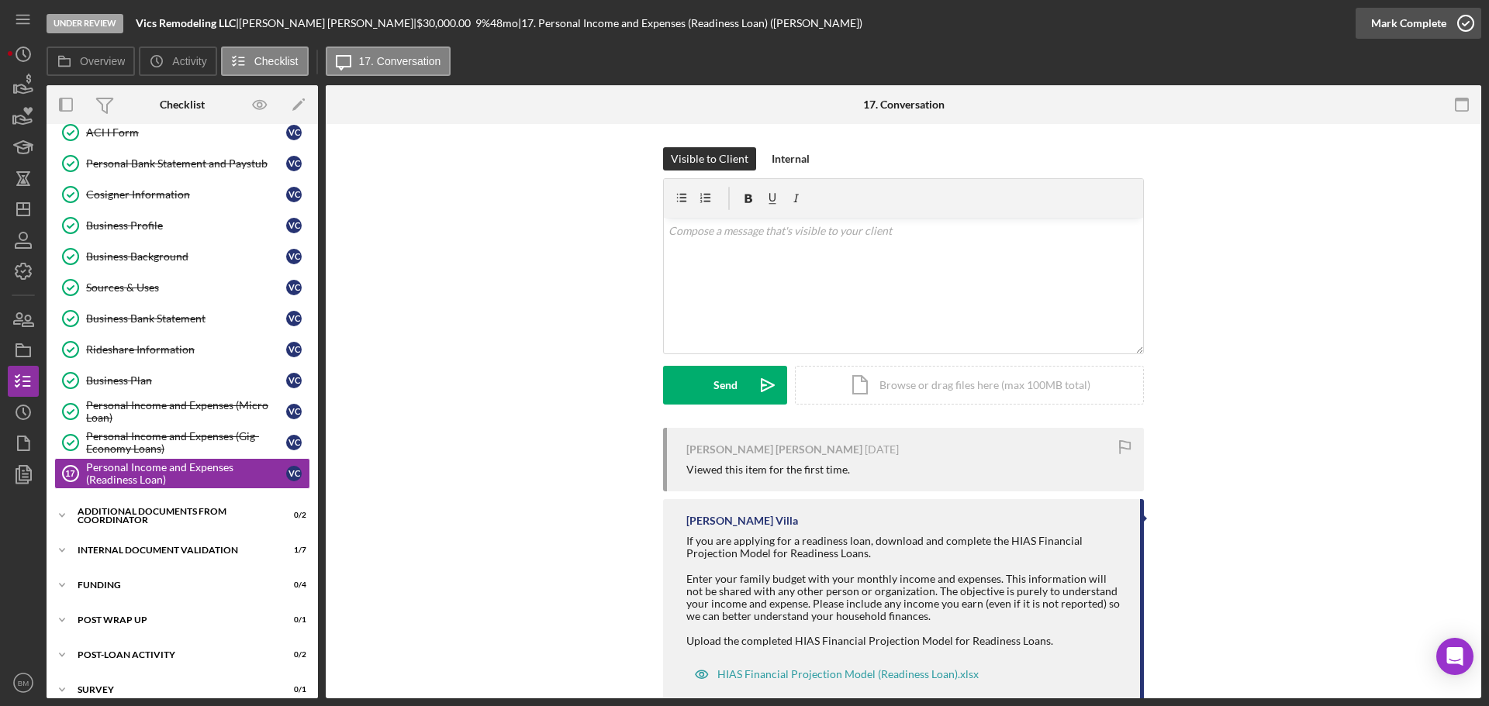
click at [1435, 28] on div "Mark Complete" at bounding box center [1408, 23] width 75 height 31
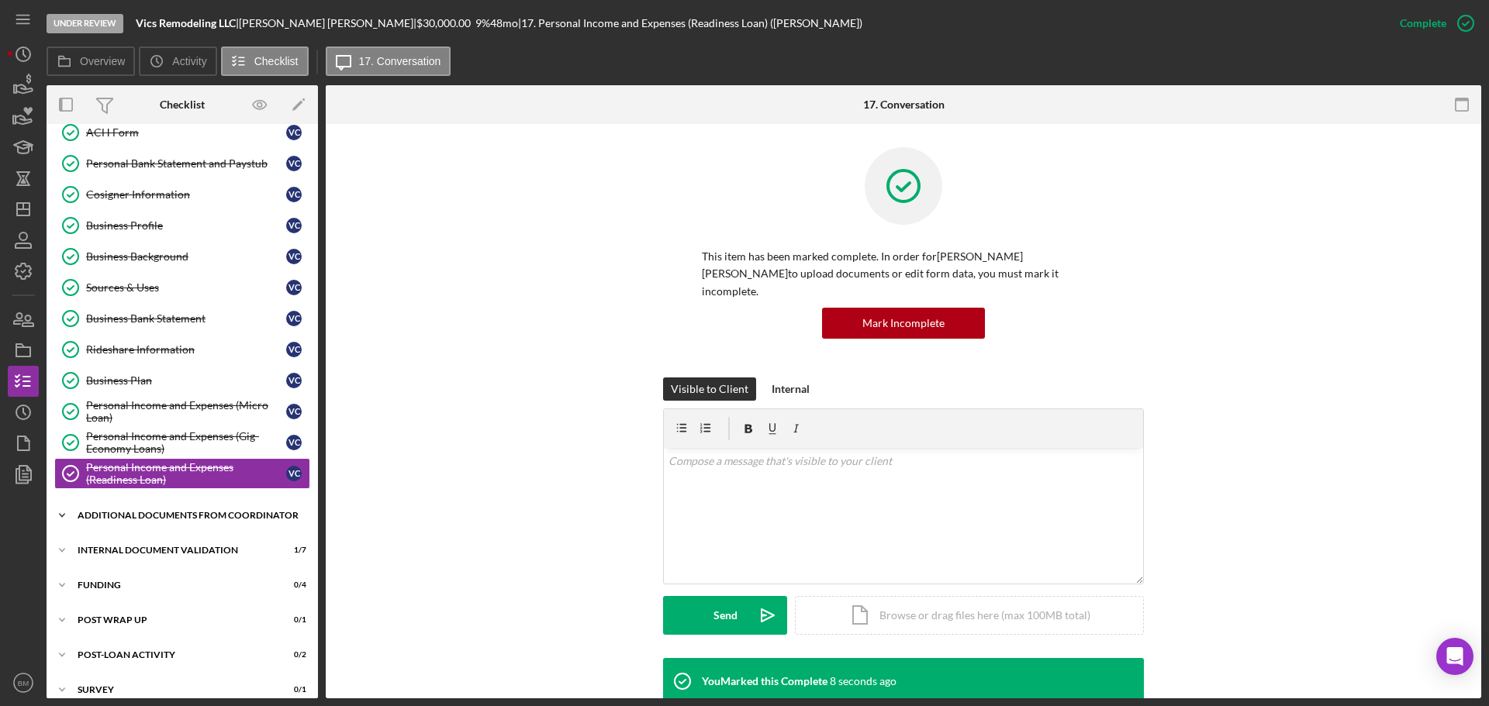
click at [161, 511] on div "Additional Documents from Coordinator" at bounding box center [188, 515] width 221 height 9
click at [150, 545] on div "Additional Documentation (from PC)" at bounding box center [197, 548] width 223 height 12
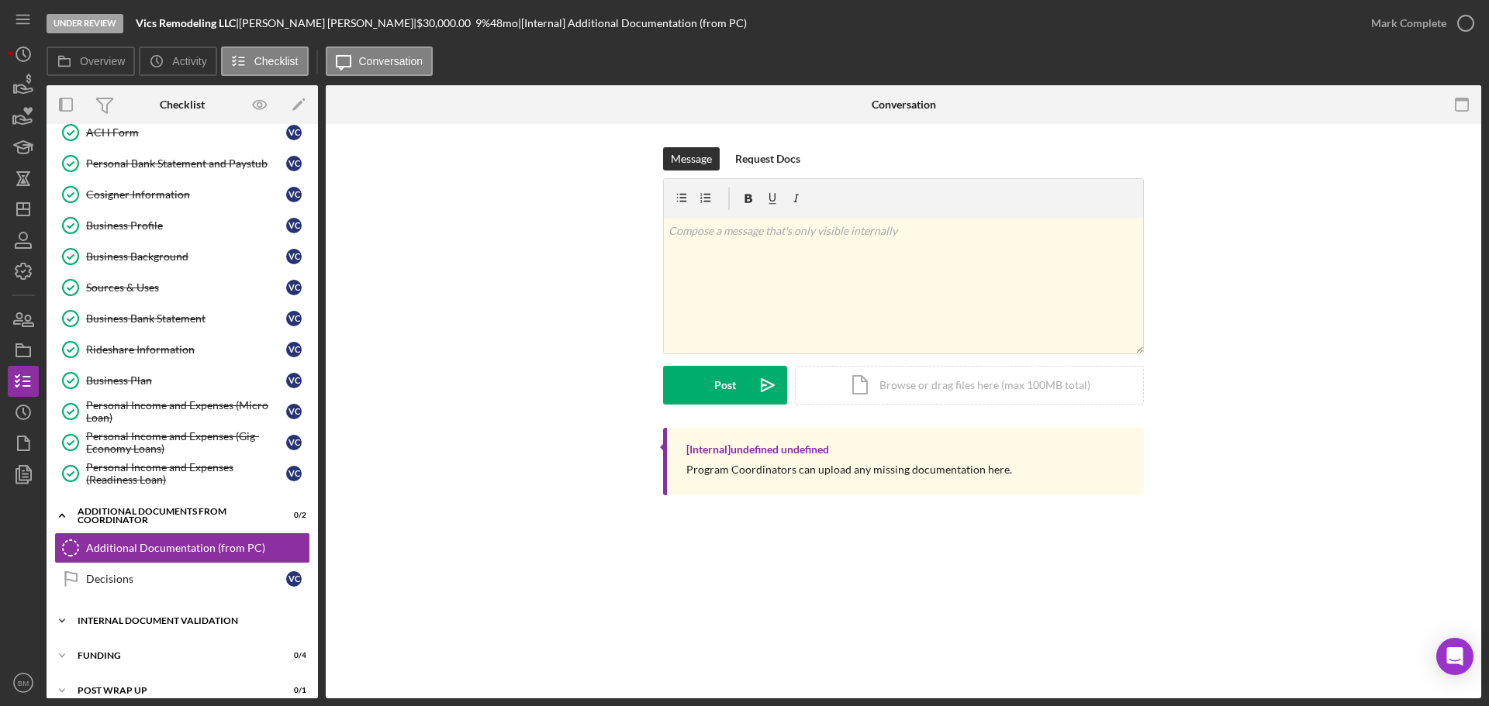
click at [140, 619] on div "Internal Document Validation" at bounding box center [188, 621] width 221 height 9
click at [157, 655] on div "Credit Report Details" at bounding box center [197, 654] width 223 height 12
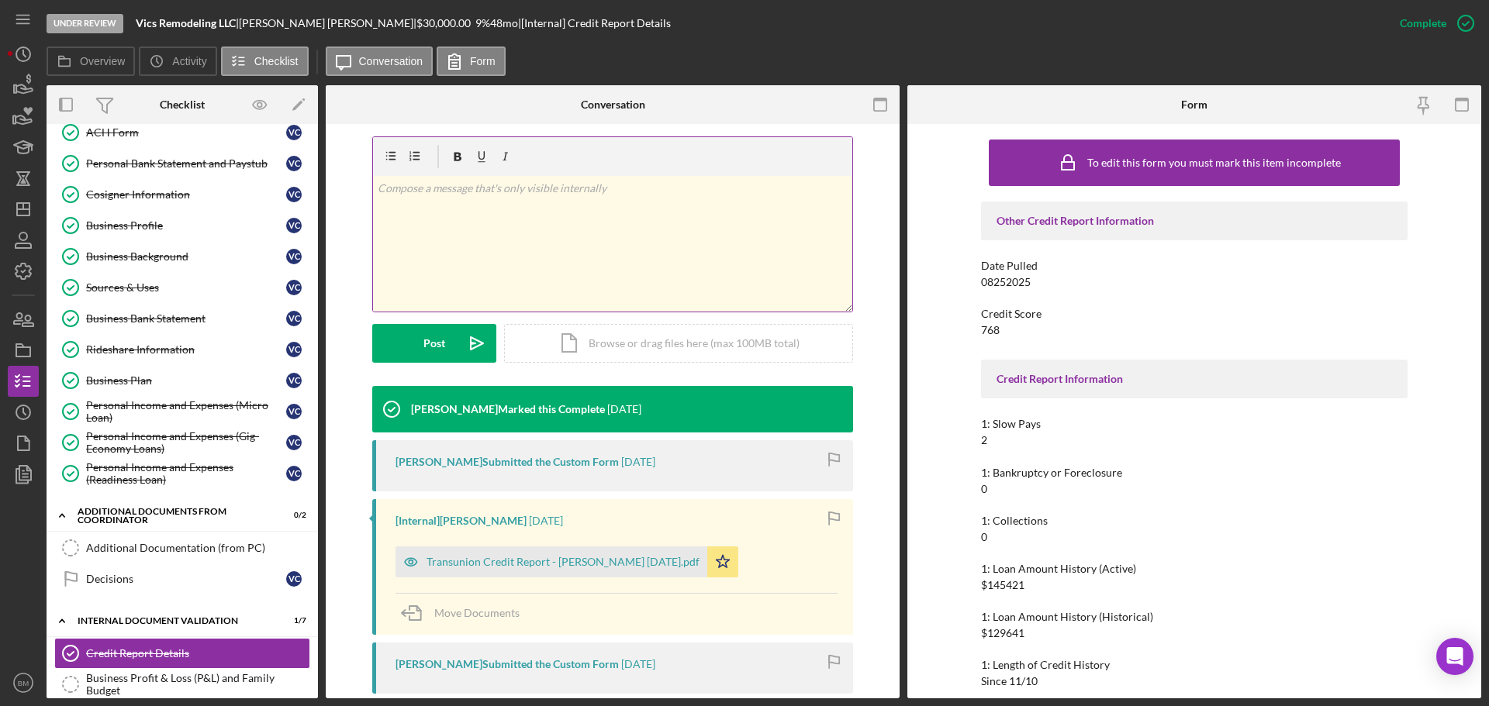
scroll to position [233, 0]
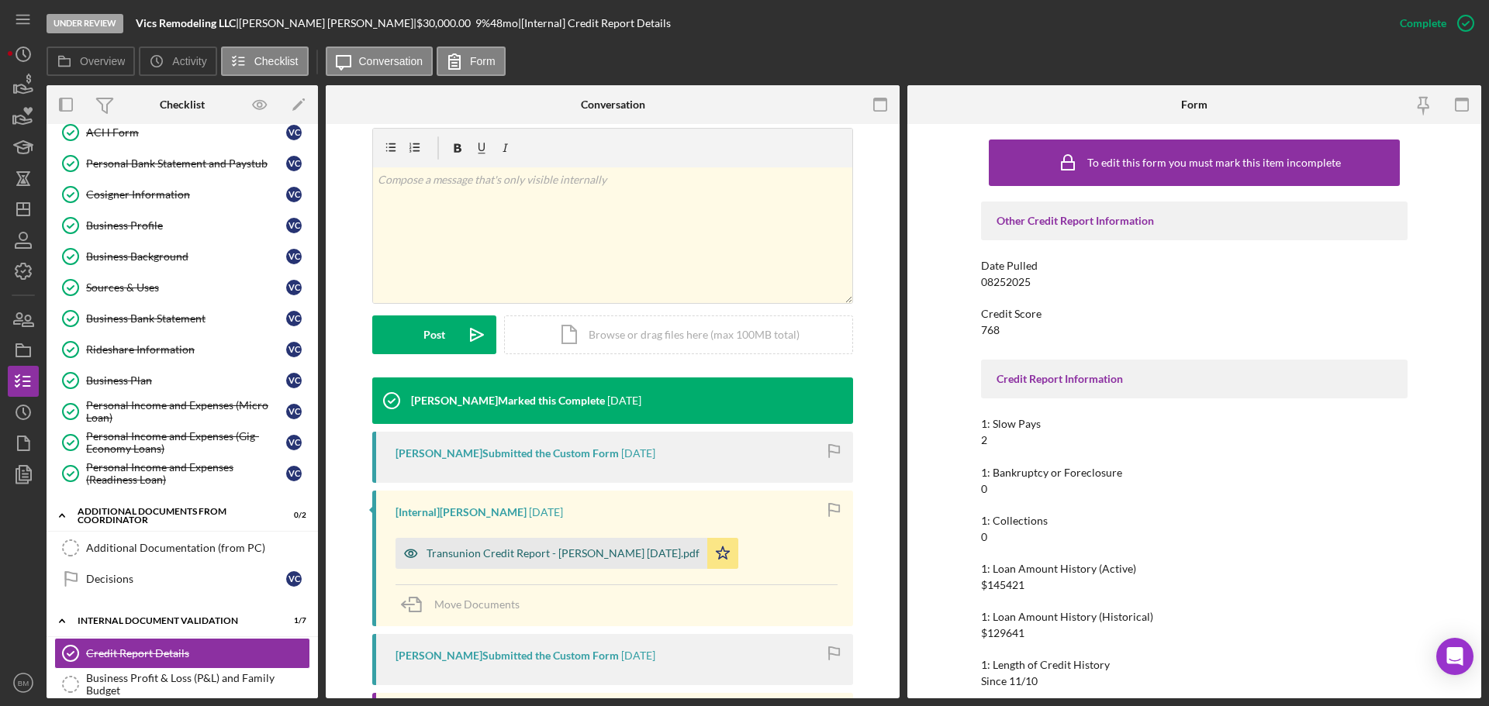
click at [628, 561] on div "Transunion Credit Report - Castillo Gonzalez 8.25.2025.pdf" at bounding box center [552, 553] width 312 height 31
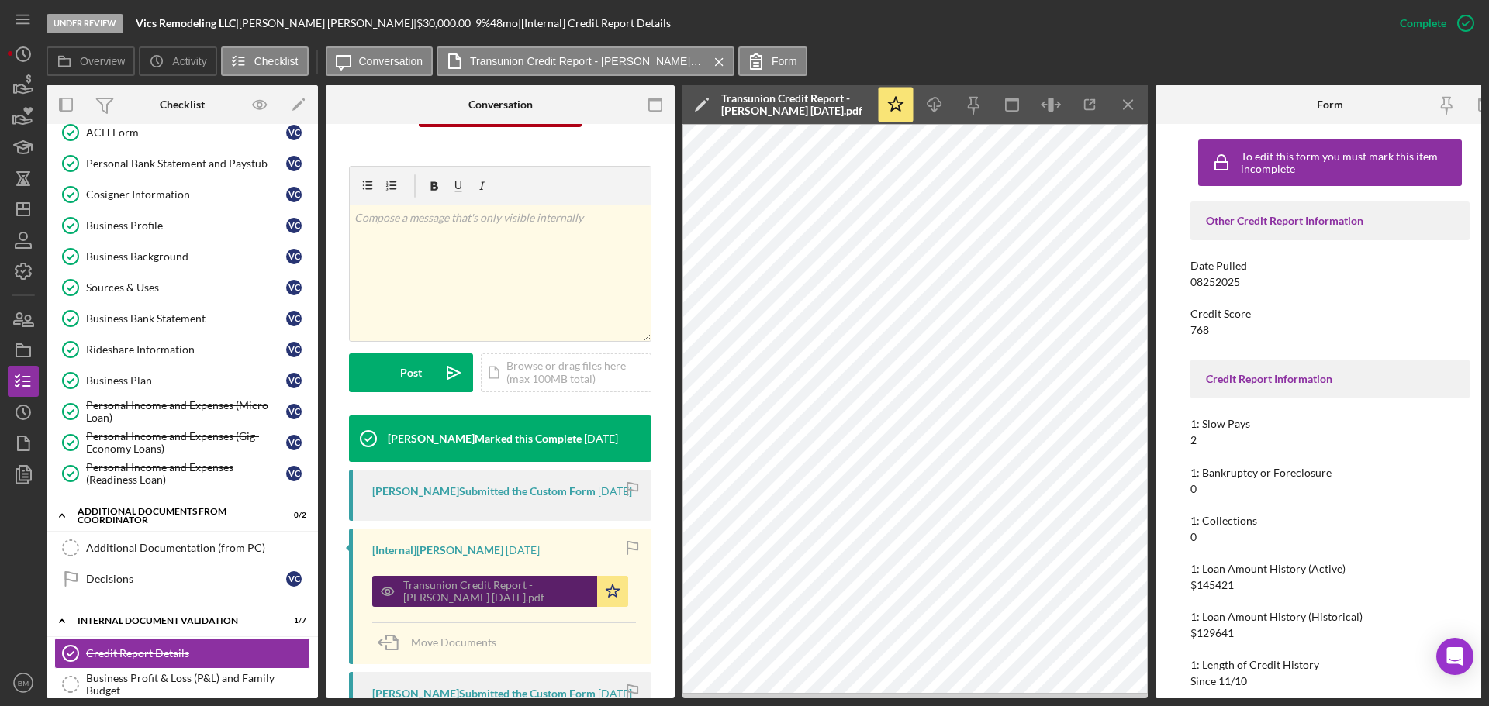
scroll to position [165, 0]
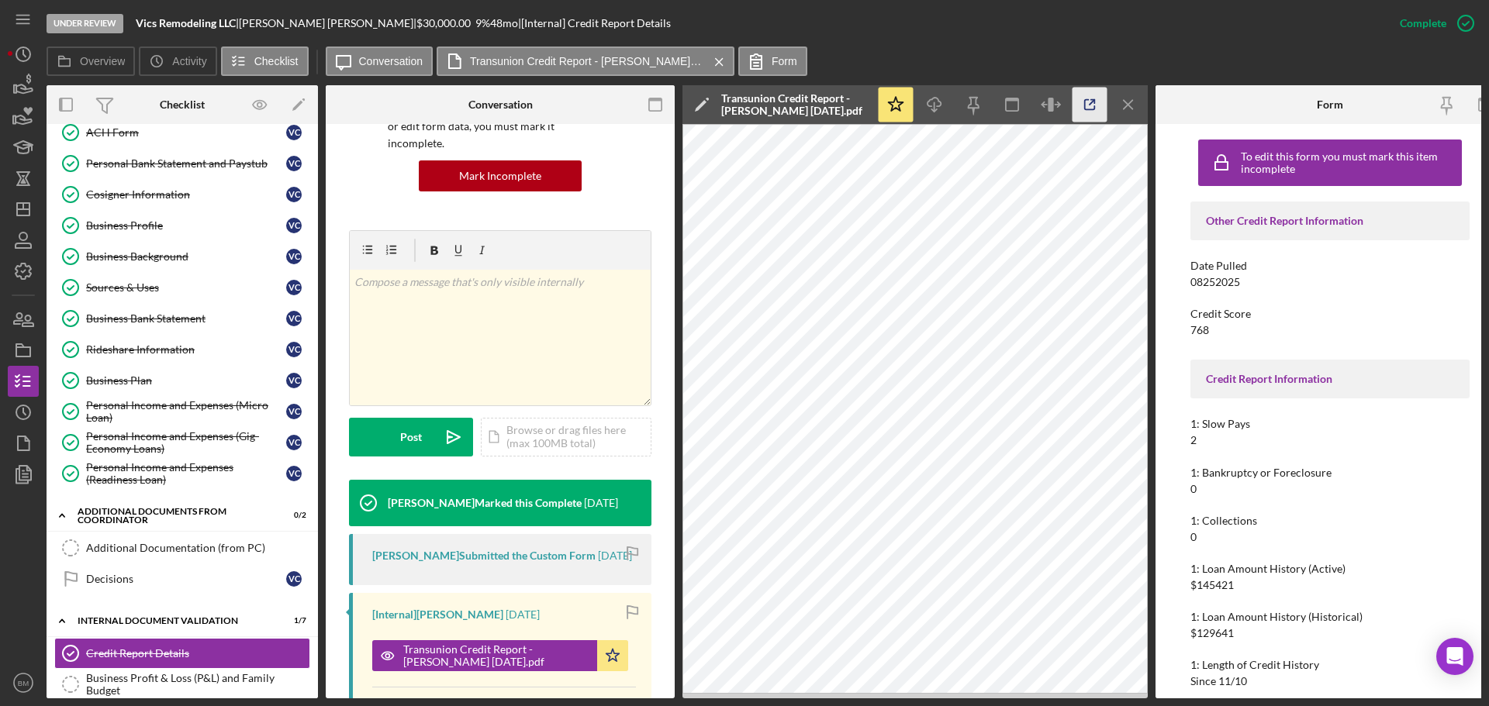
click at [1075, 106] on icon "button" at bounding box center [1090, 105] width 35 height 35
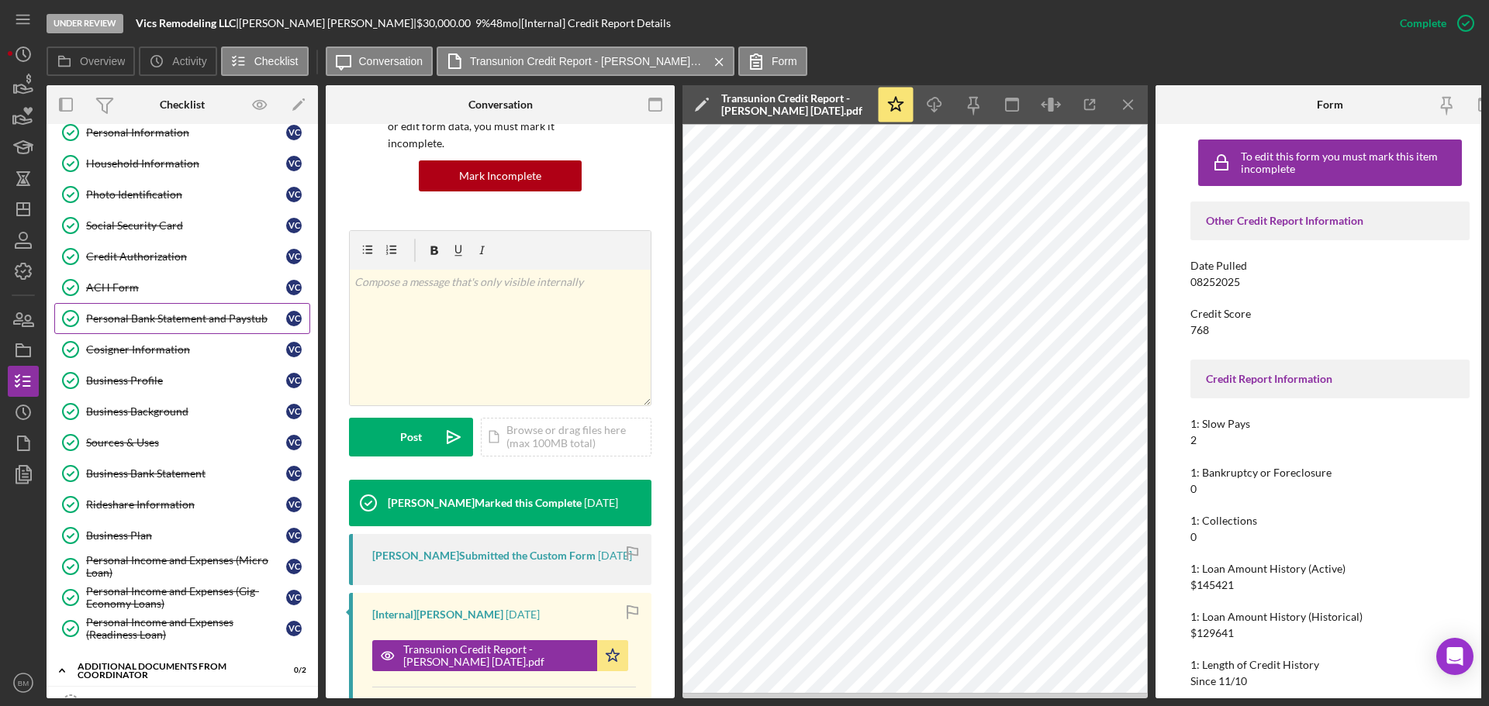
scroll to position [0, 0]
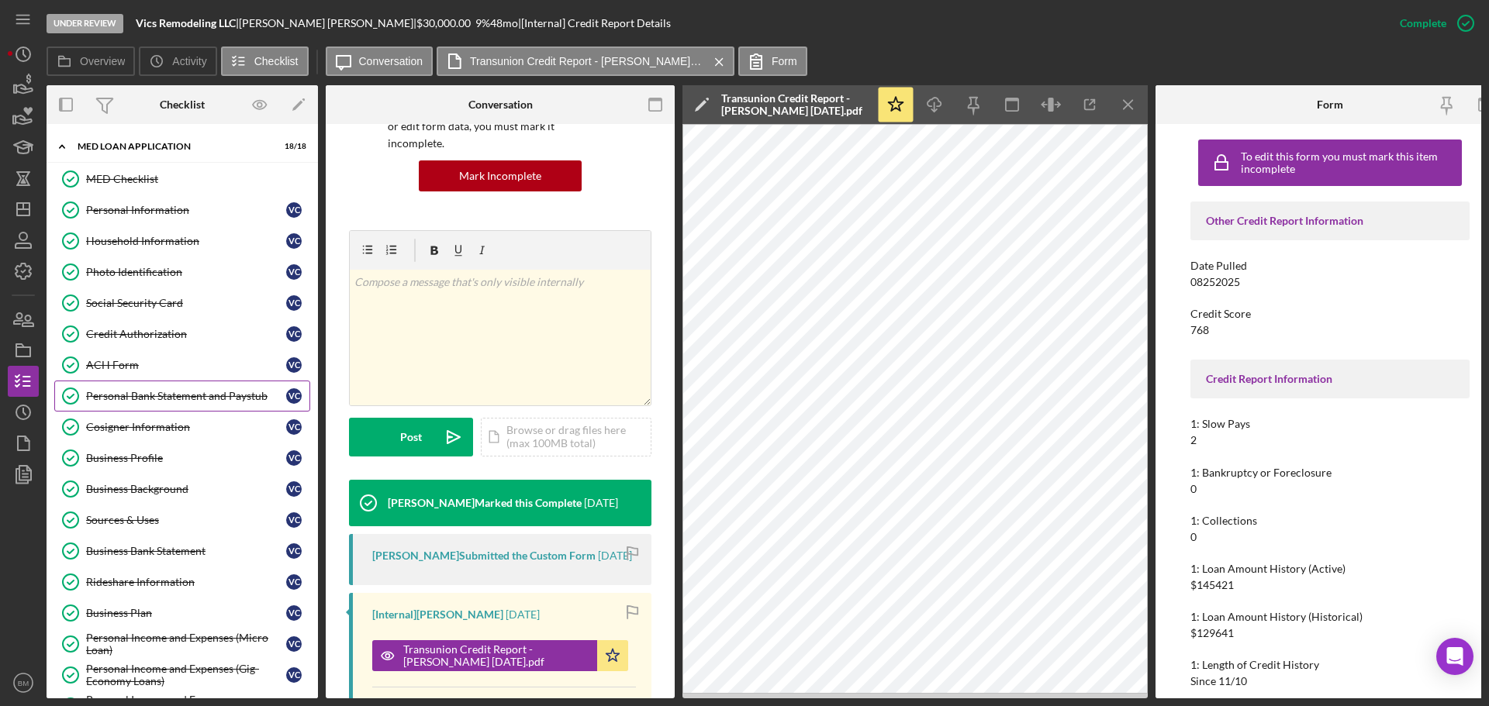
click at [154, 399] on div "Personal Bank Statement and Paystub" at bounding box center [186, 396] width 200 height 12
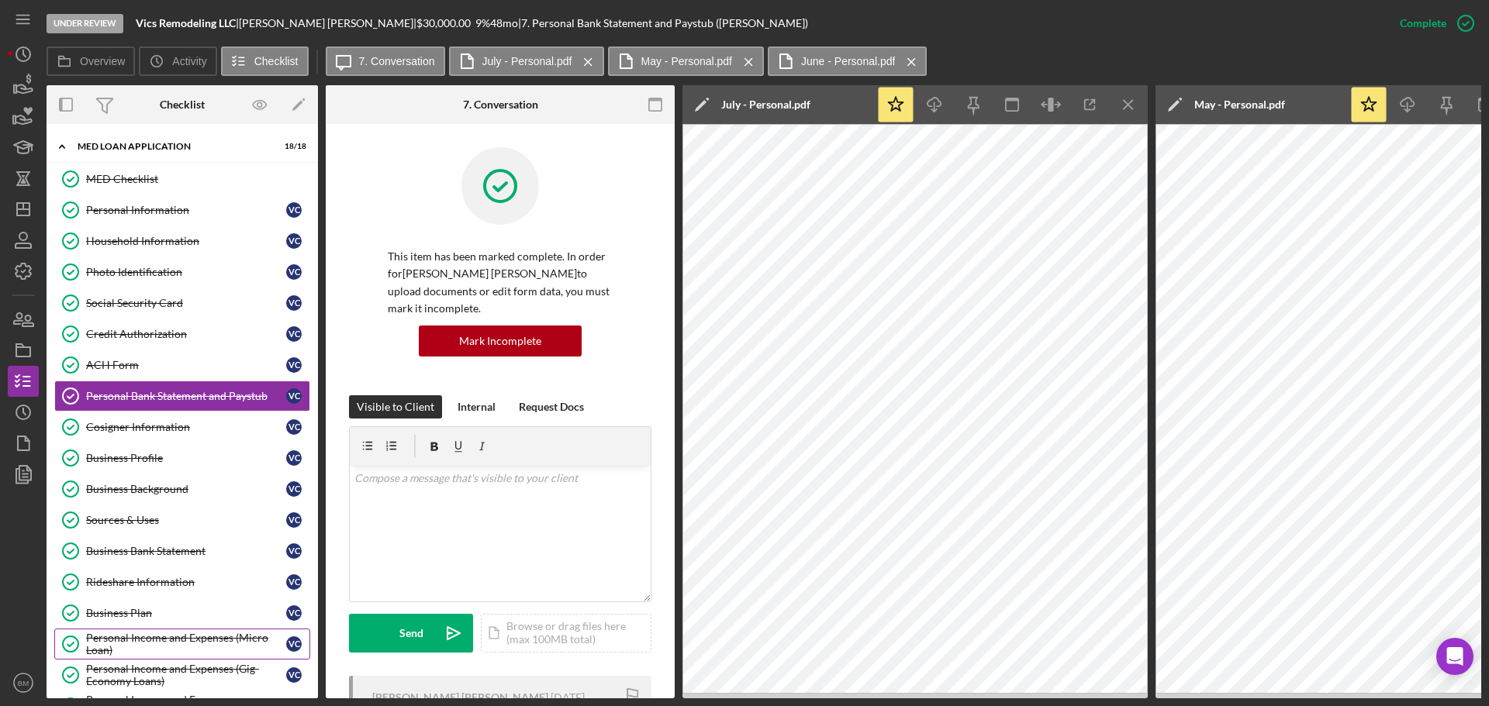
scroll to position [155, 0]
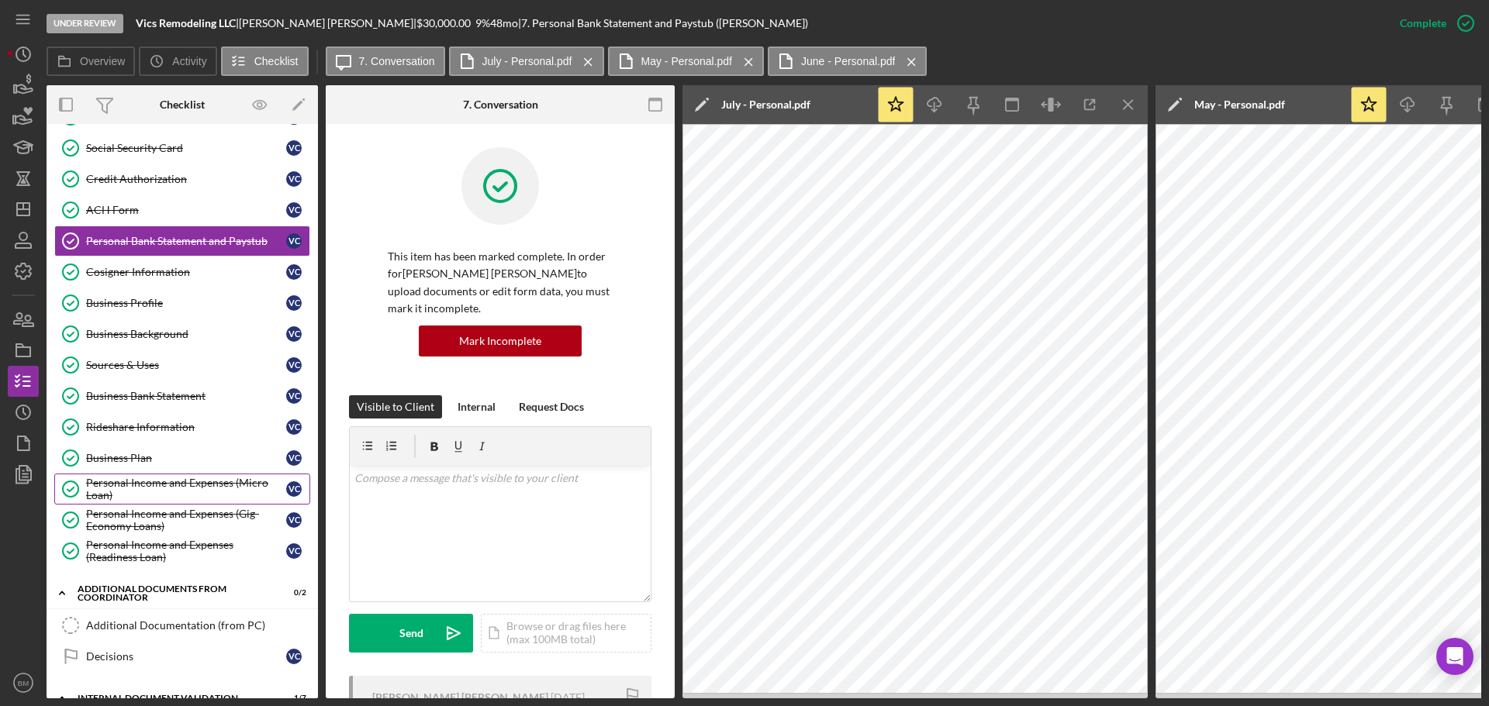
click at [164, 485] on div "Personal Income and Expenses (Micro Loan)" at bounding box center [186, 489] width 200 height 25
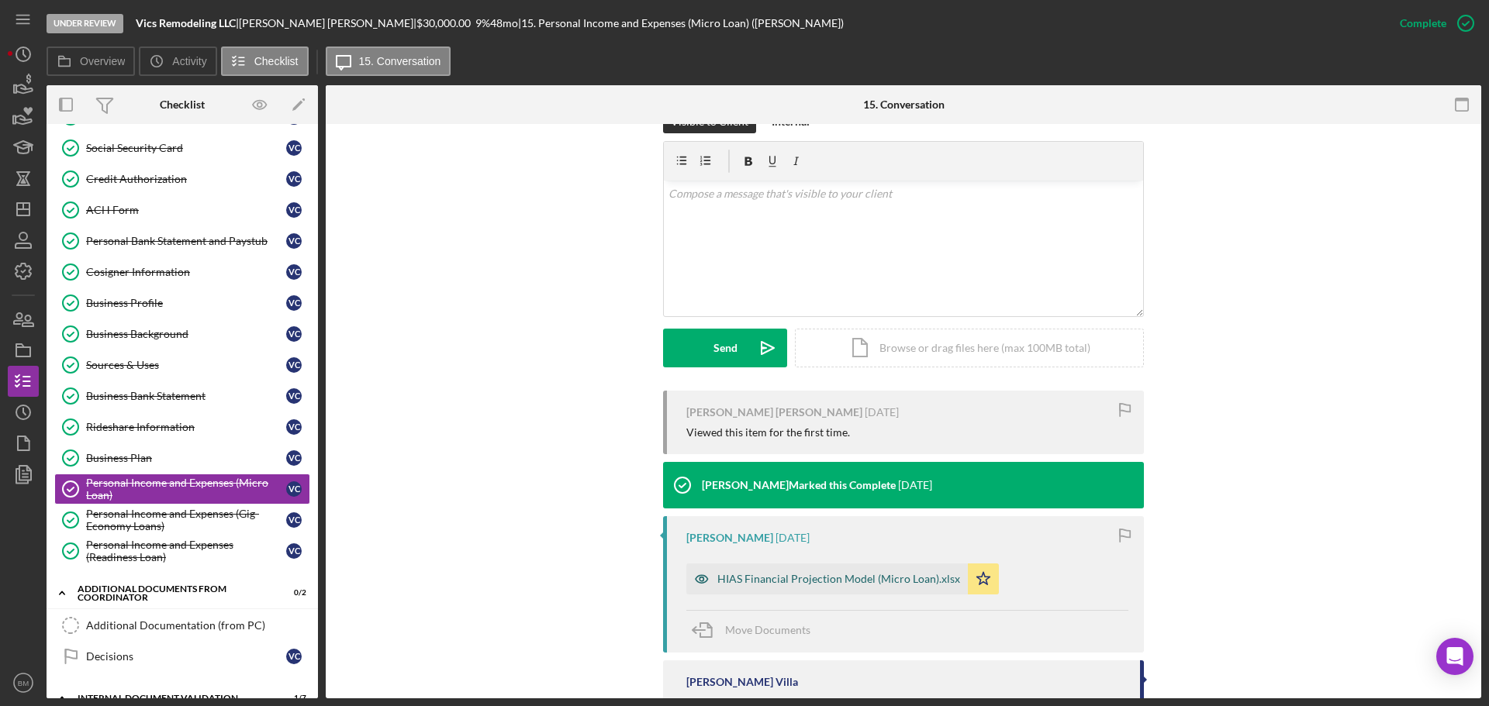
scroll to position [310, 0]
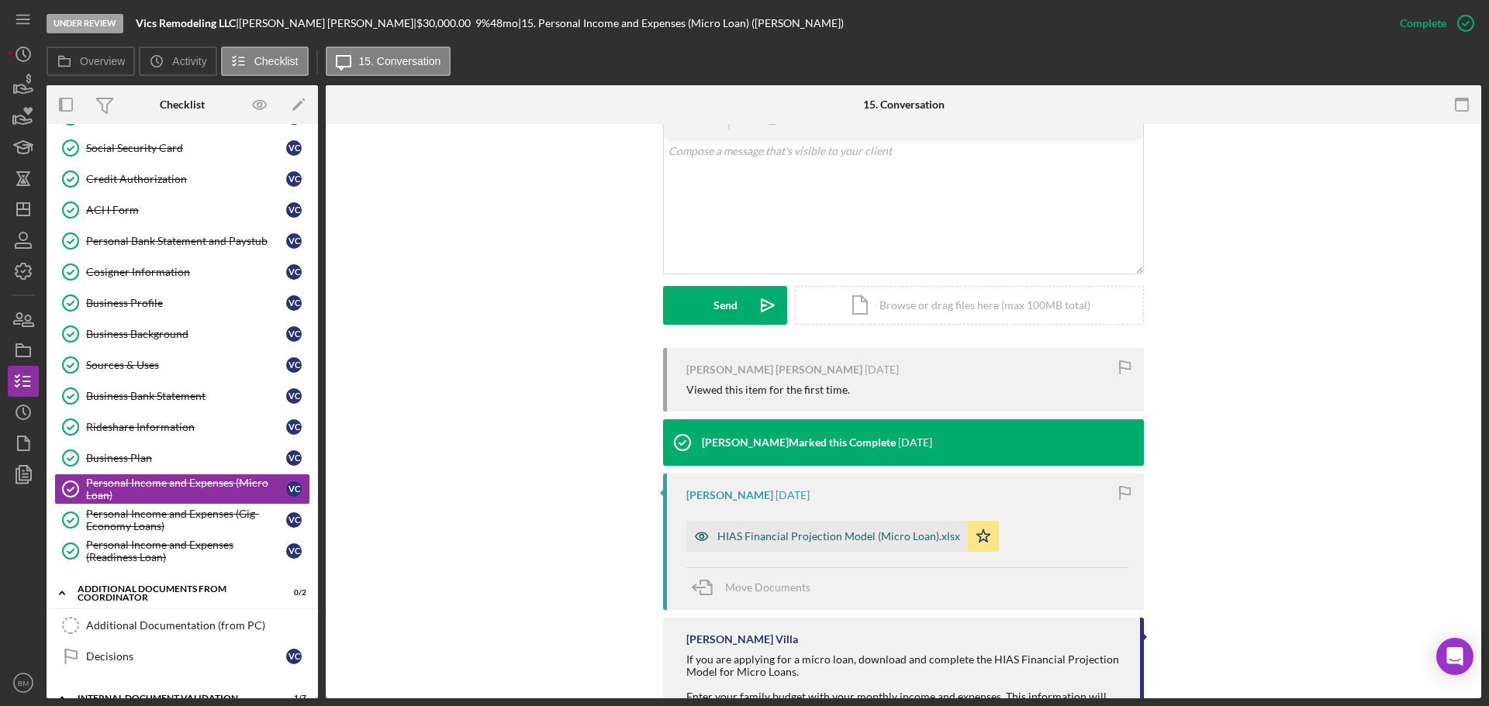
click at [820, 530] on div "HIAS Financial Projection Model (Micro Loan).xlsx" at bounding box center [838, 536] width 243 height 12
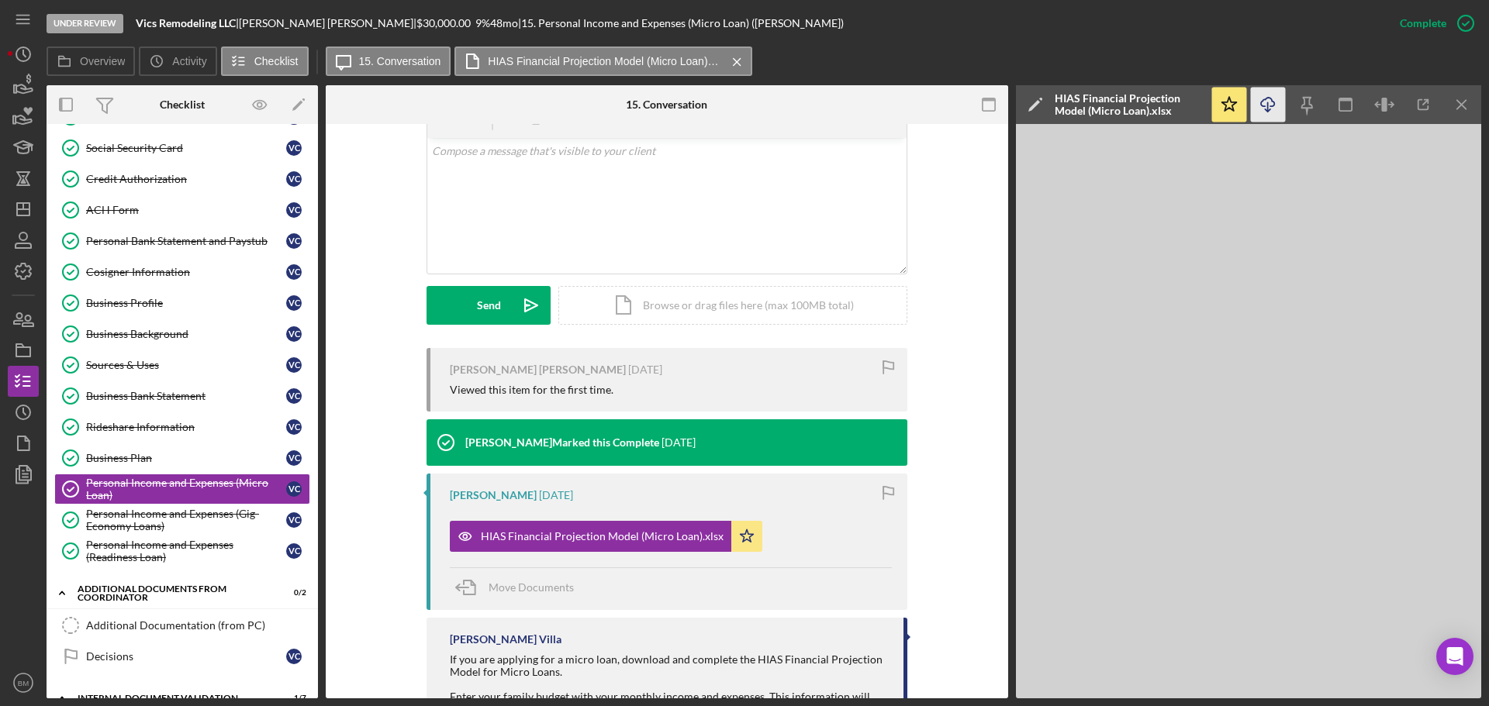
click at [1279, 102] on icon "Icon/Download" at bounding box center [1268, 105] width 35 height 35
click at [183, 237] on div "Personal Bank Statement and Paystub" at bounding box center [186, 241] width 200 height 12
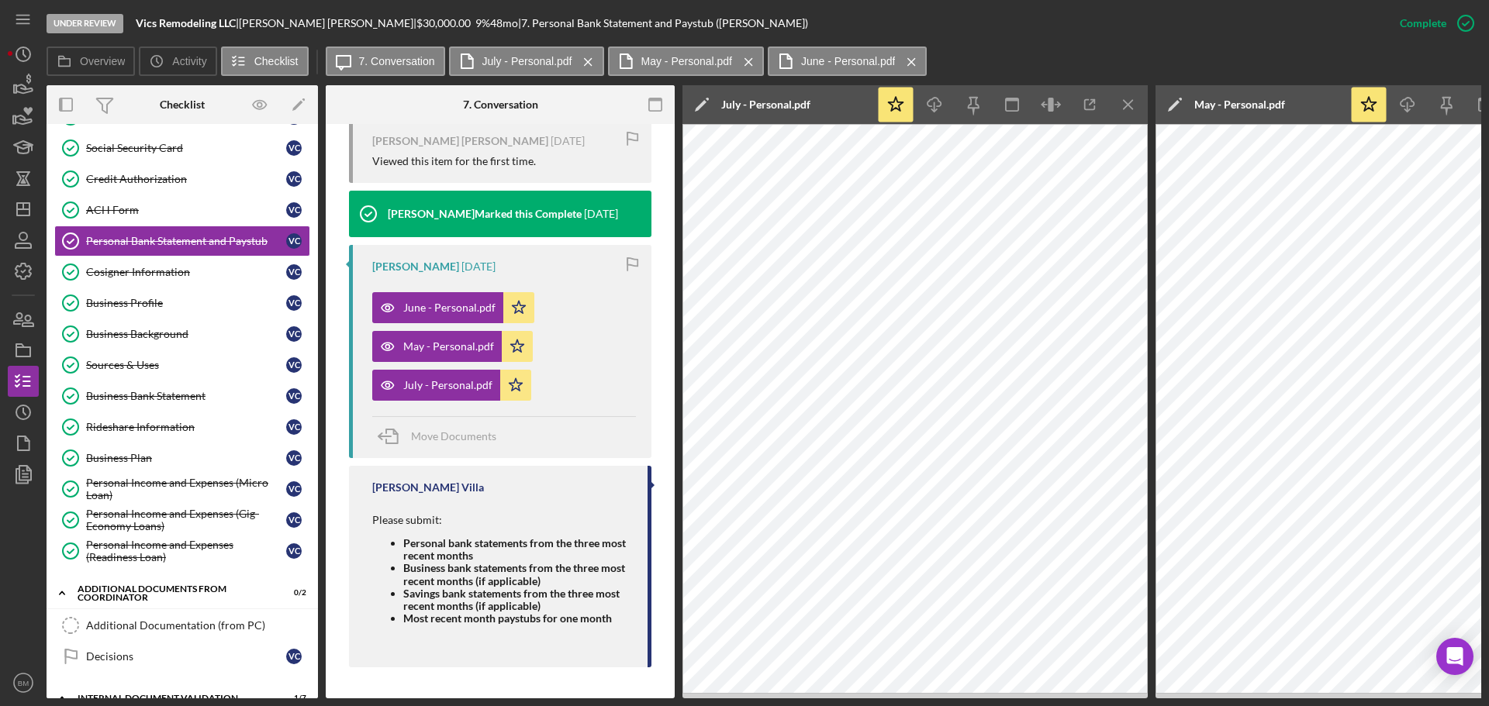
scroll to position [561, 0]
click at [154, 406] on link "Business Bank Statement Business Bank Statement V C" at bounding box center [182, 396] width 256 height 31
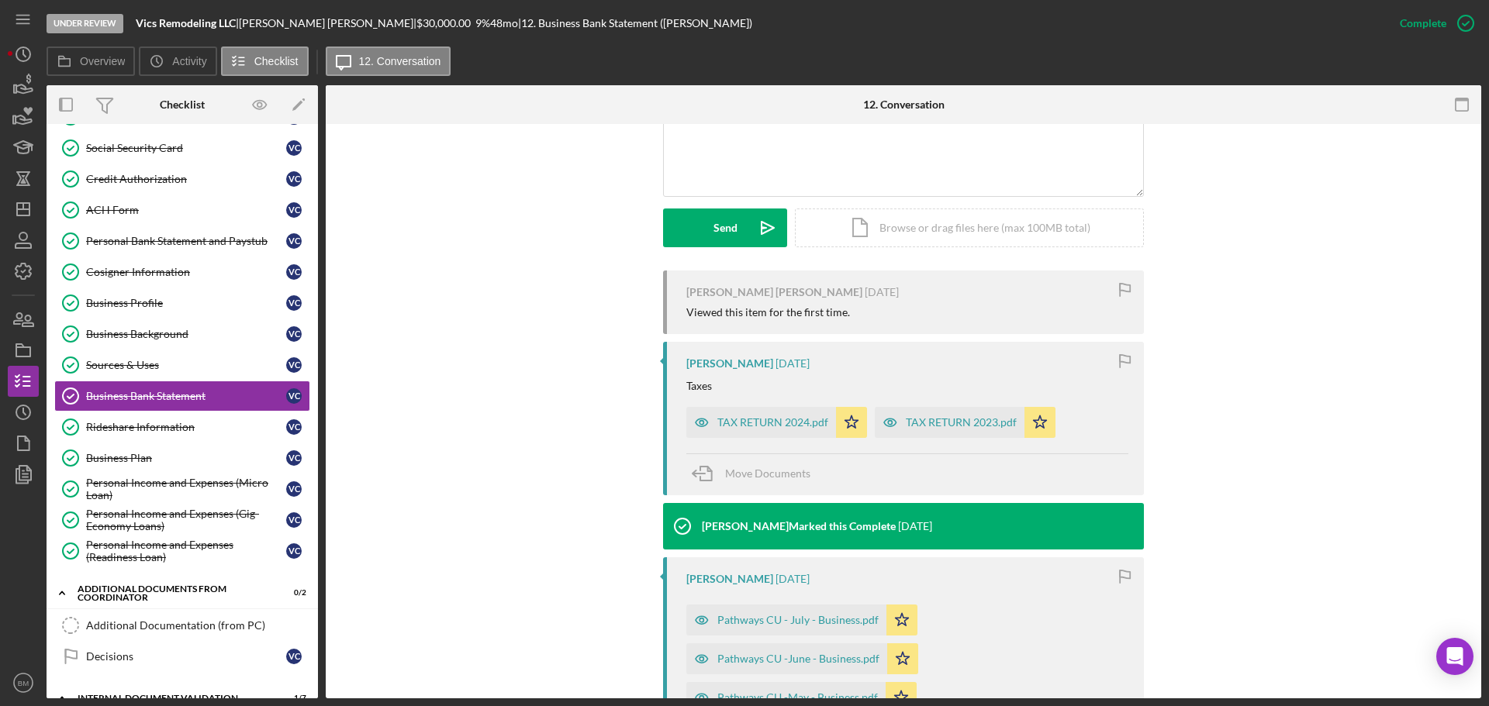
scroll to position [543, 0]
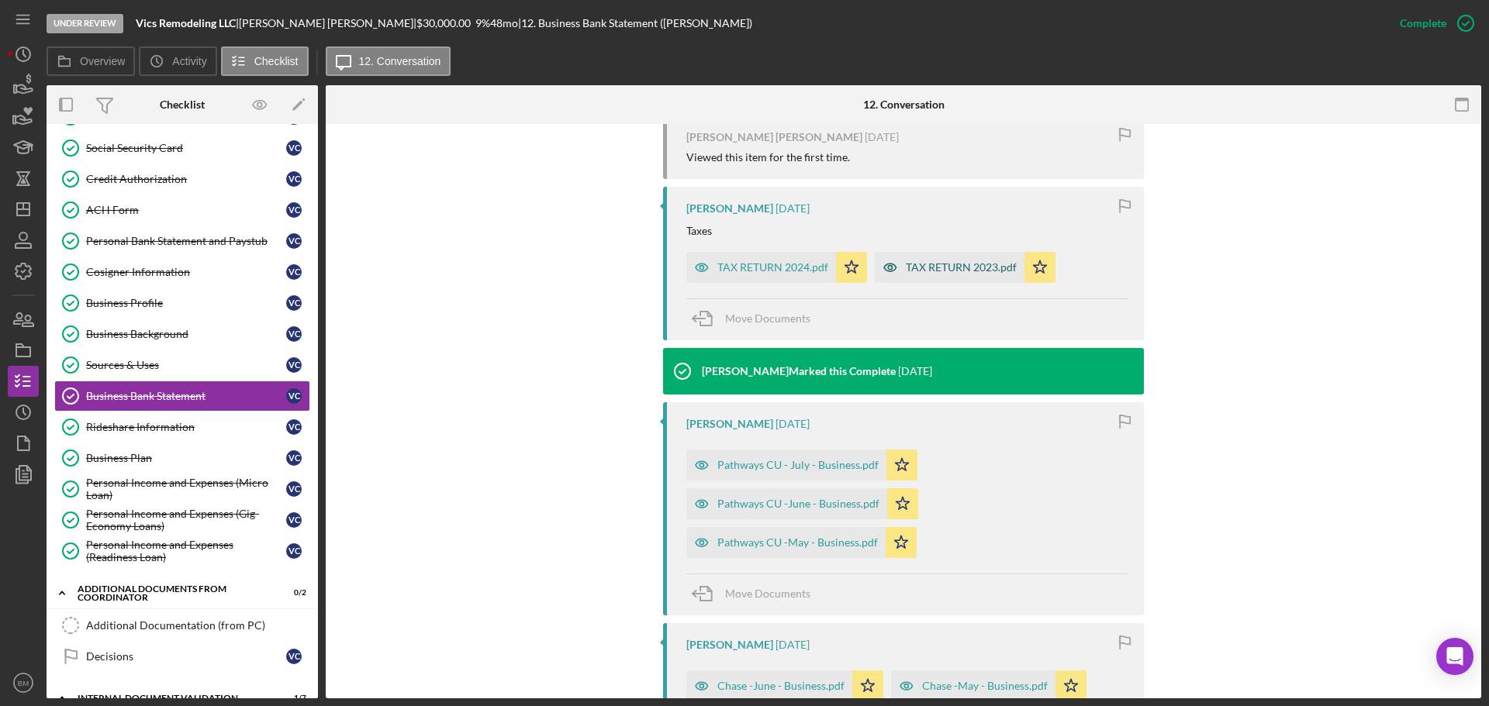
click at [992, 261] on div "TAX RETURN 2023.pdf" at bounding box center [950, 267] width 150 height 31
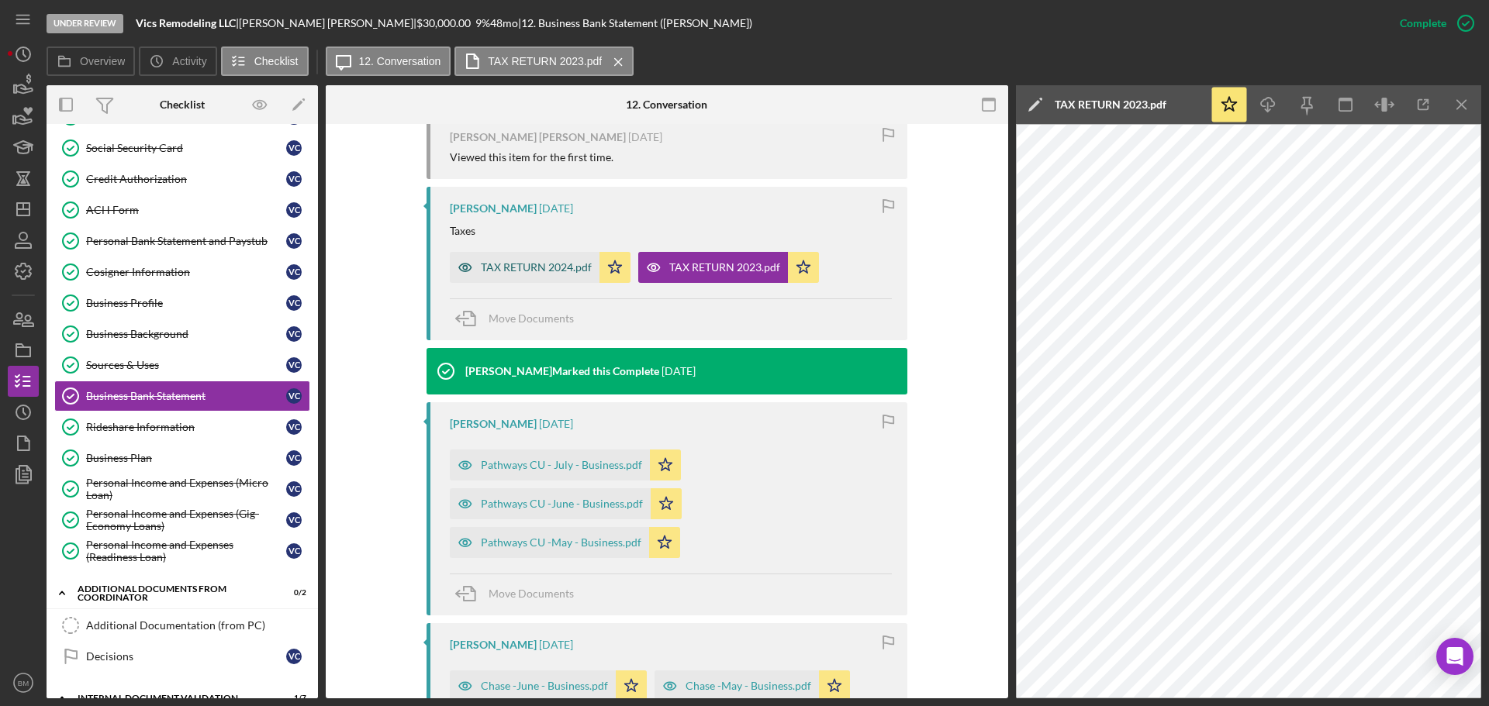
click at [508, 261] on div "TAX RETURN 2024.pdf" at bounding box center [536, 267] width 111 height 12
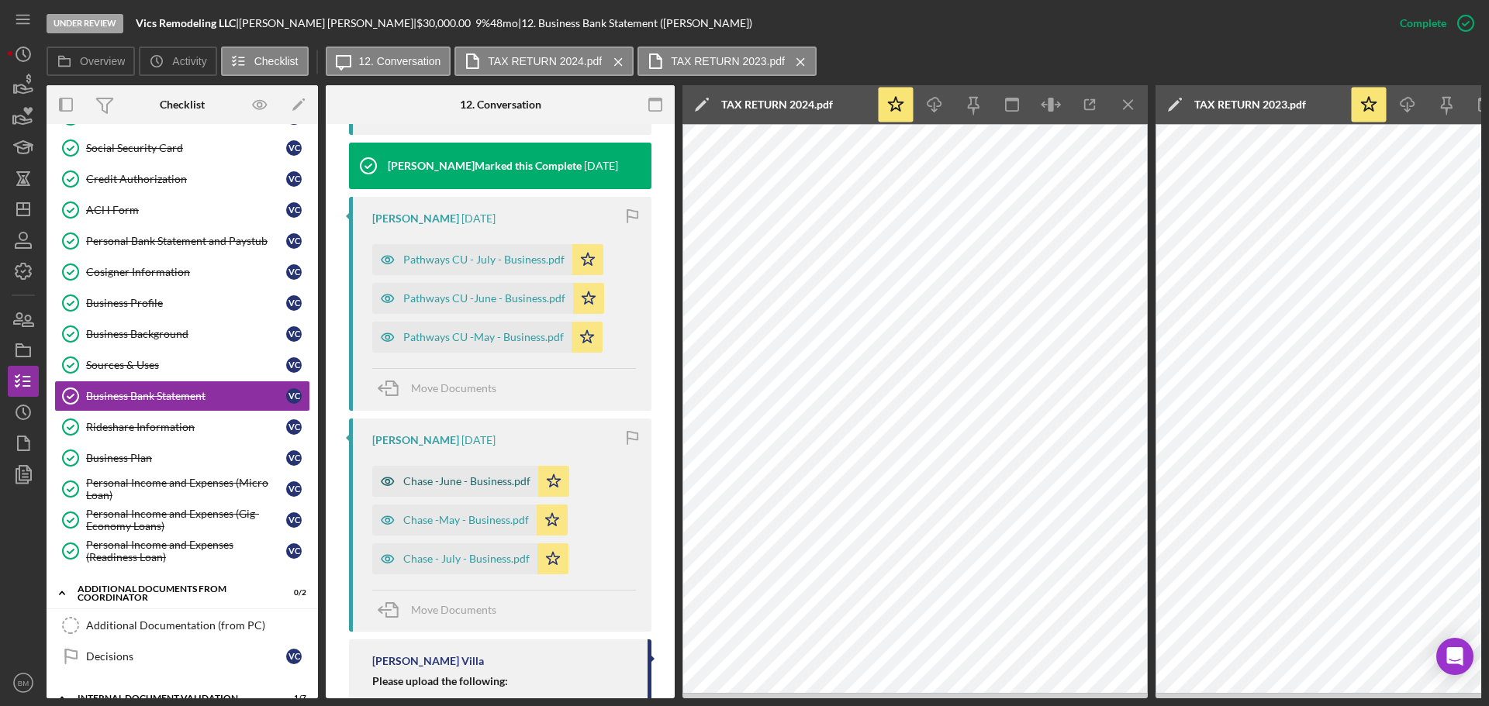
scroll to position [803, 0]
click at [472, 520] on div "Chase -May - Business.pdf" at bounding box center [466, 522] width 126 height 12
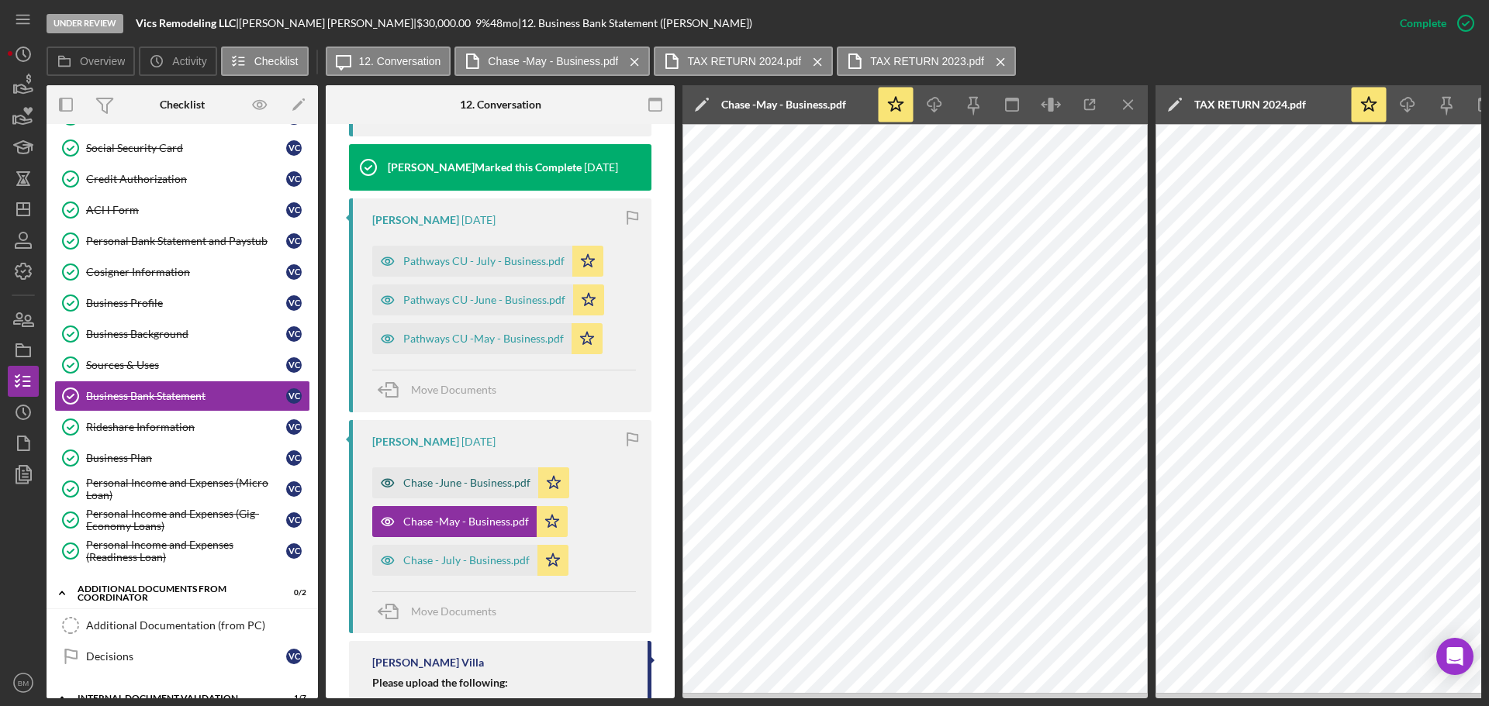
click at [481, 485] on div "Chase -June - Business.pdf" at bounding box center [466, 483] width 127 height 12
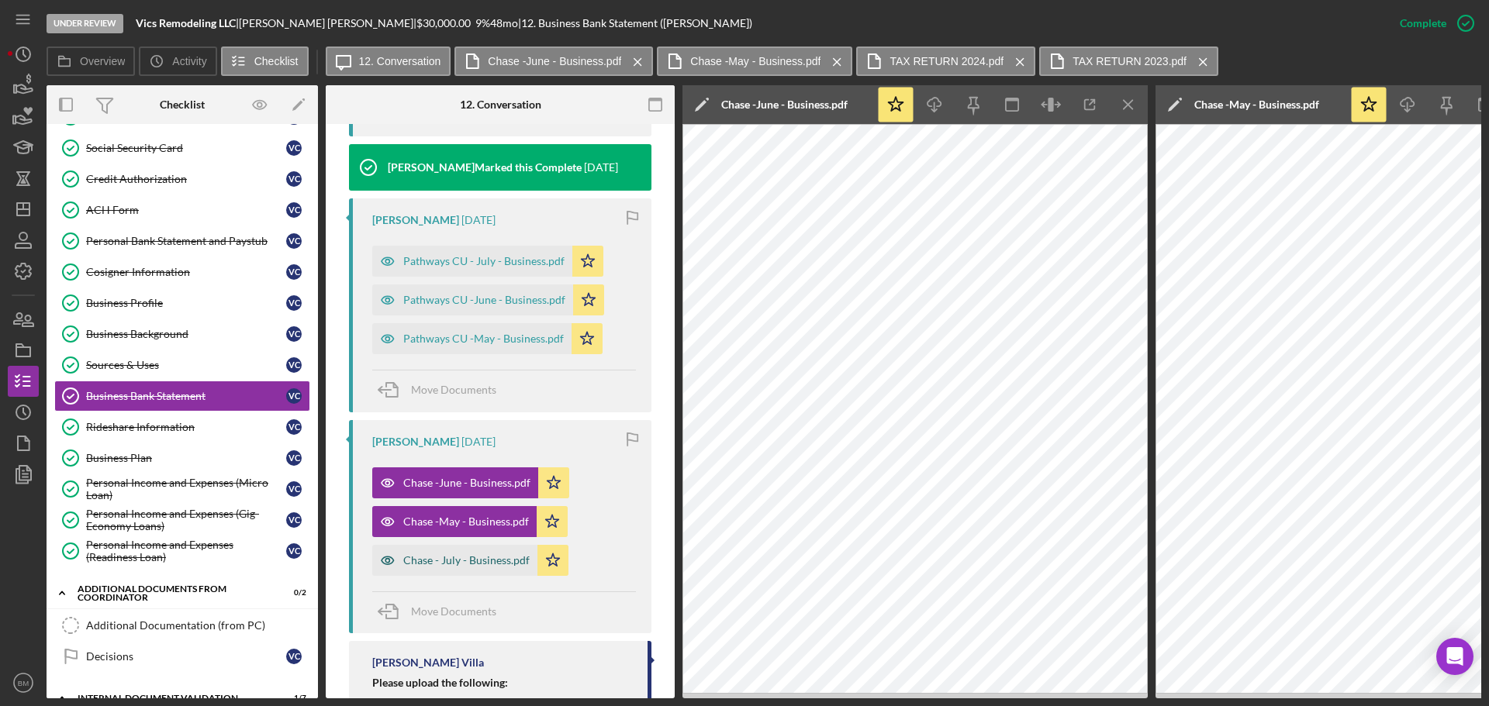
click at [490, 557] on div "Chase - July - Business.pdf" at bounding box center [466, 560] width 126 height 12
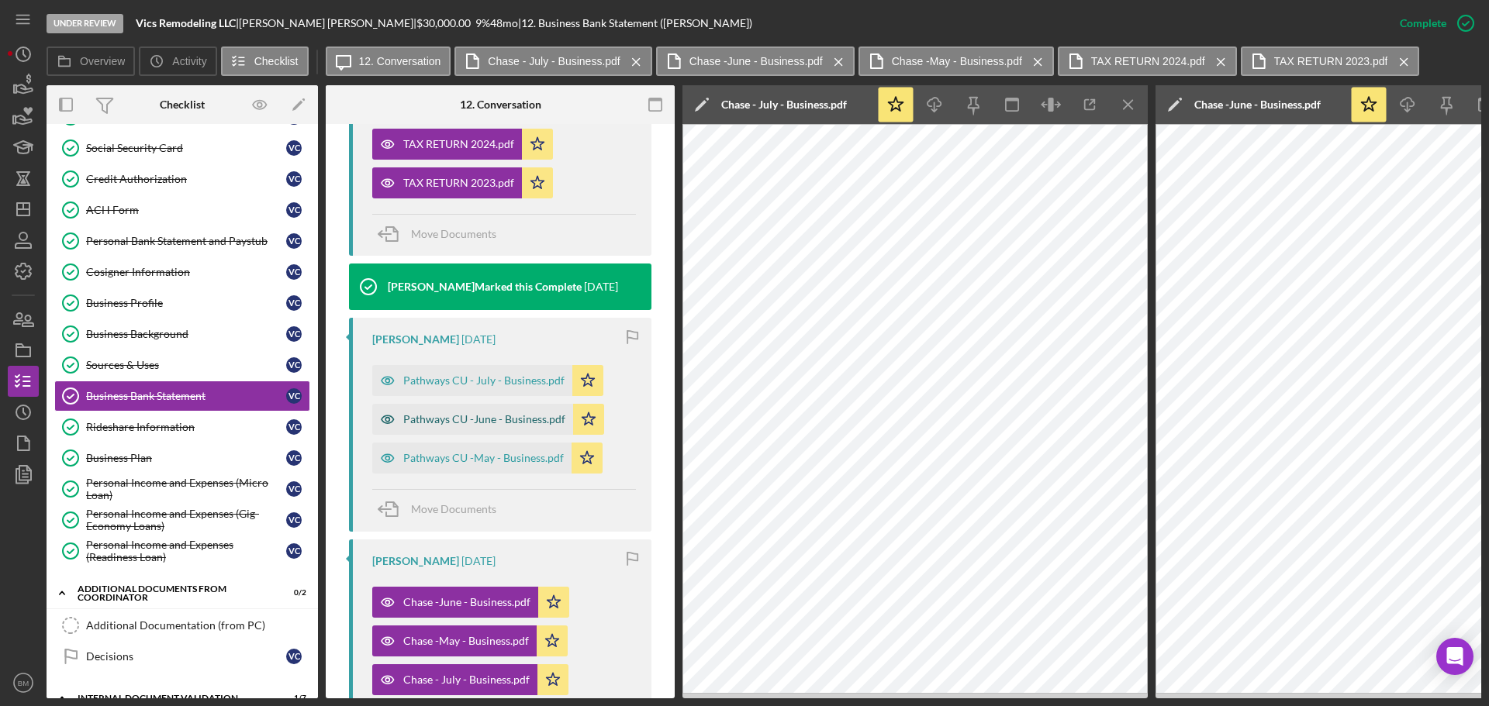
scroll to position [648, 0]
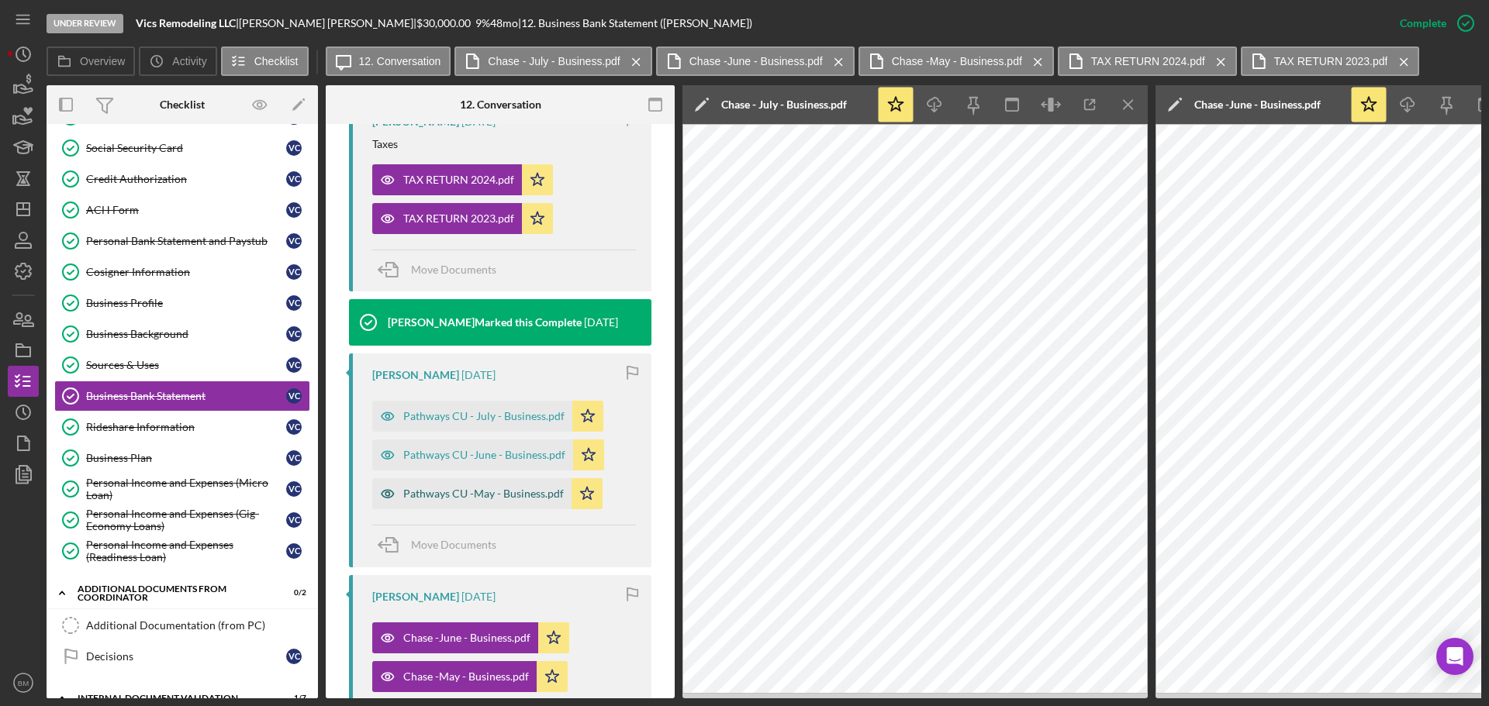
click at [482, 507] on div "Pathways CU -May - Business.pdf" at bounding box center [471, 493] width 199 height 31
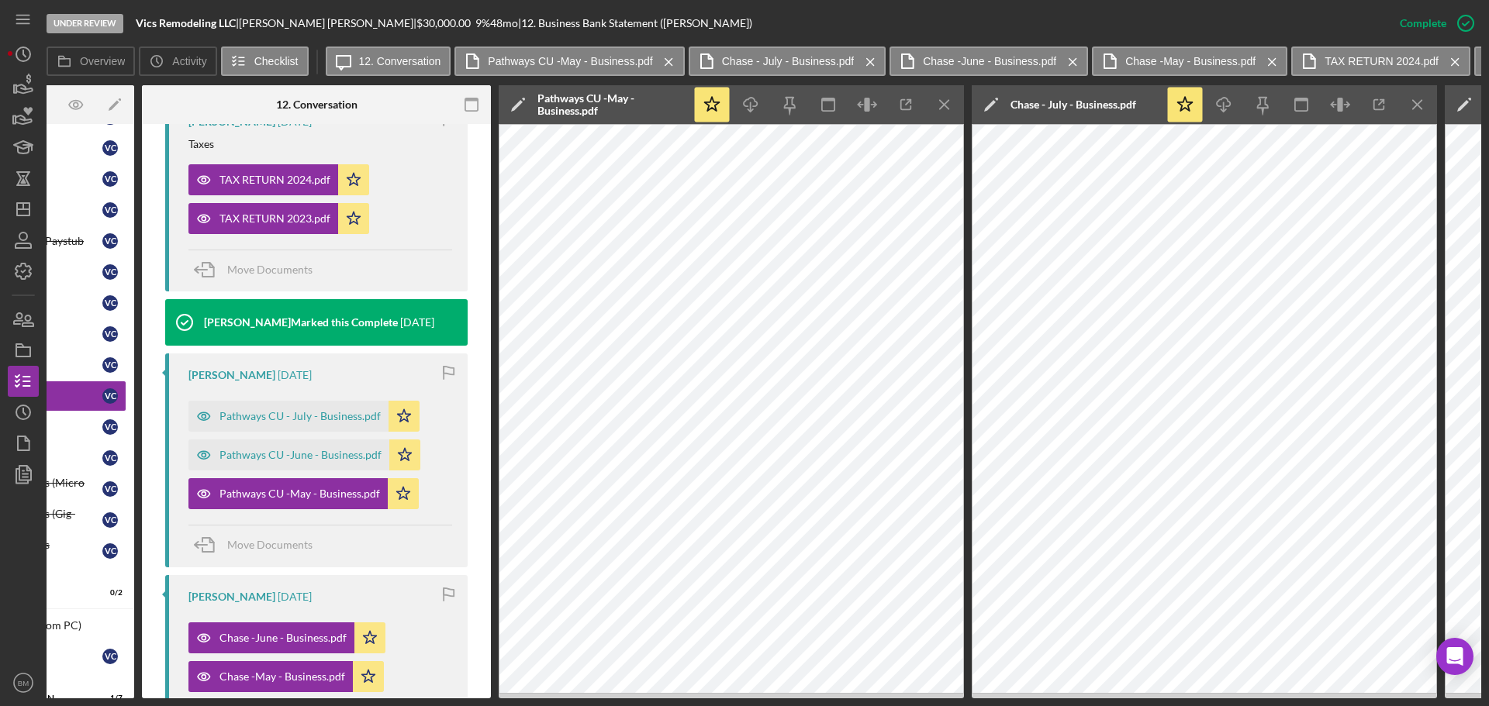
scroll to position [0, 314]
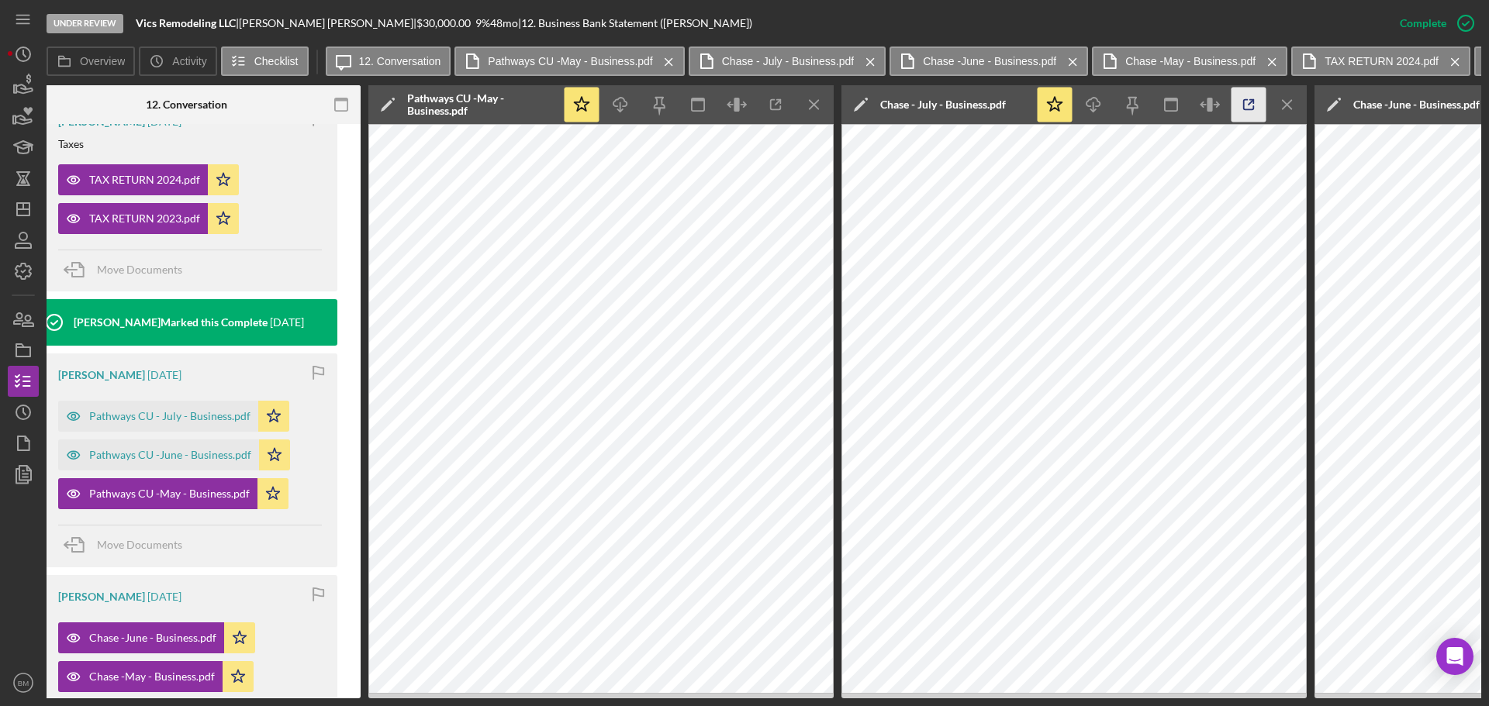
click at [1247, 102] on icon "button" at bounding box center [1249, 105] width 35 height 35
click at [174, 452] on div "Pathways CU -June - Business.pdf" at bounding box center [170, 455] width 162 height 12
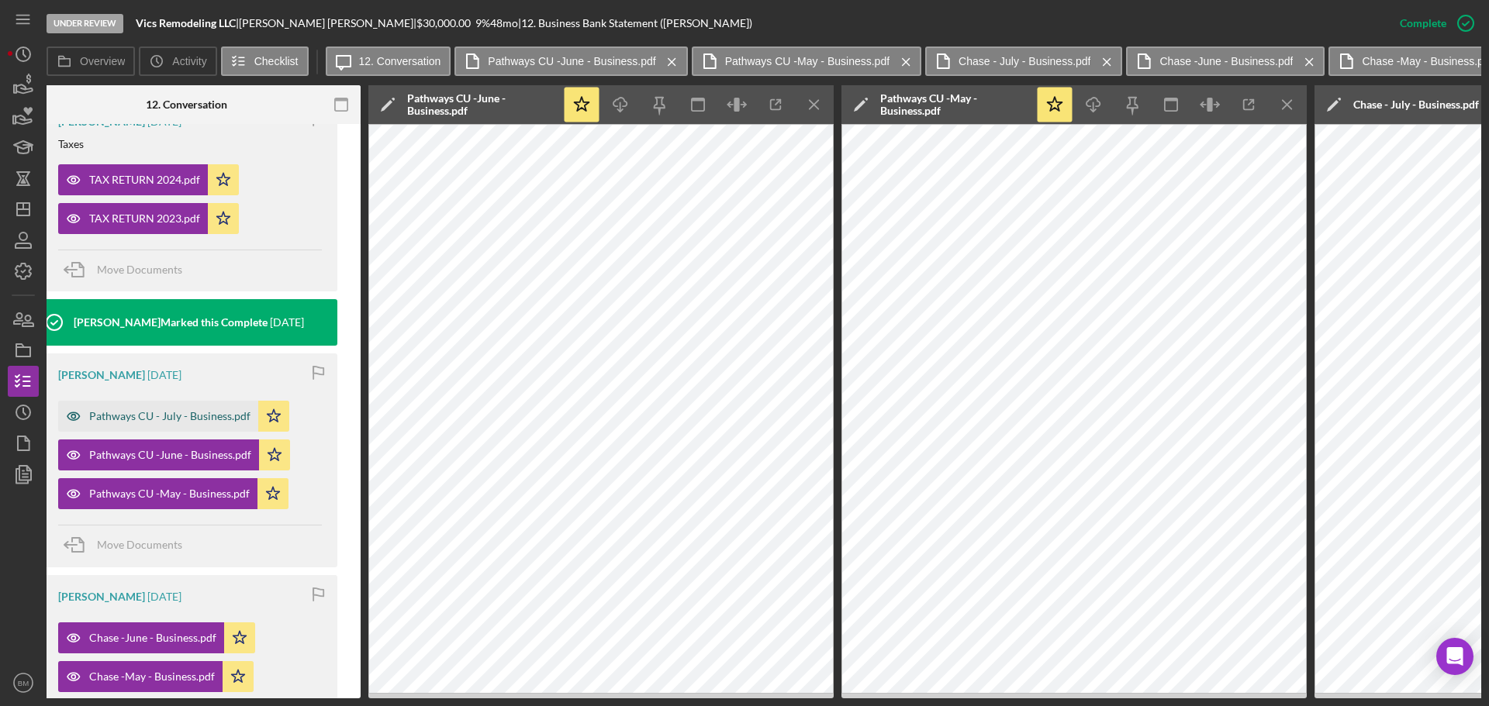
click at [198, 421] on div "Pathways CU - July - Business.pdf" at bounding box center [169, 416] width 161 height 12
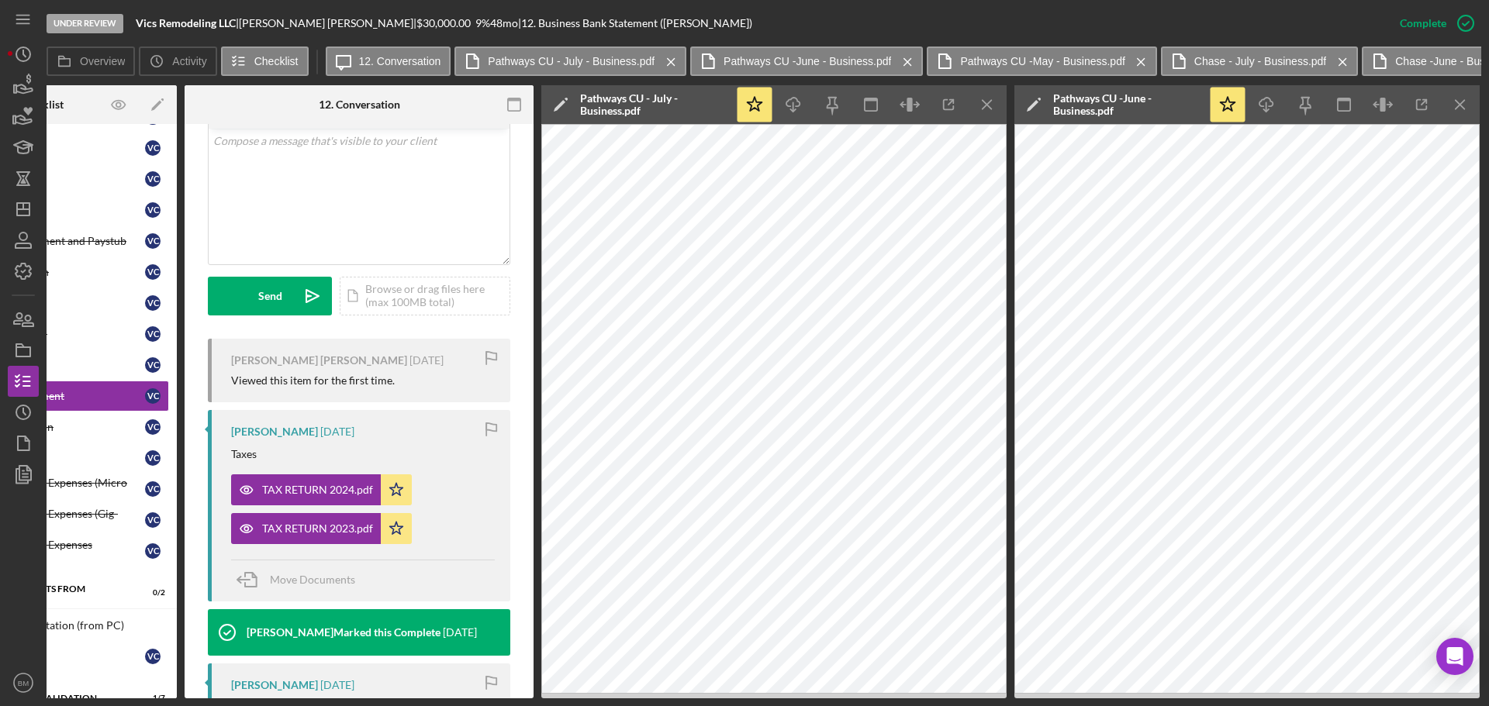
scroll to position [0, 0]
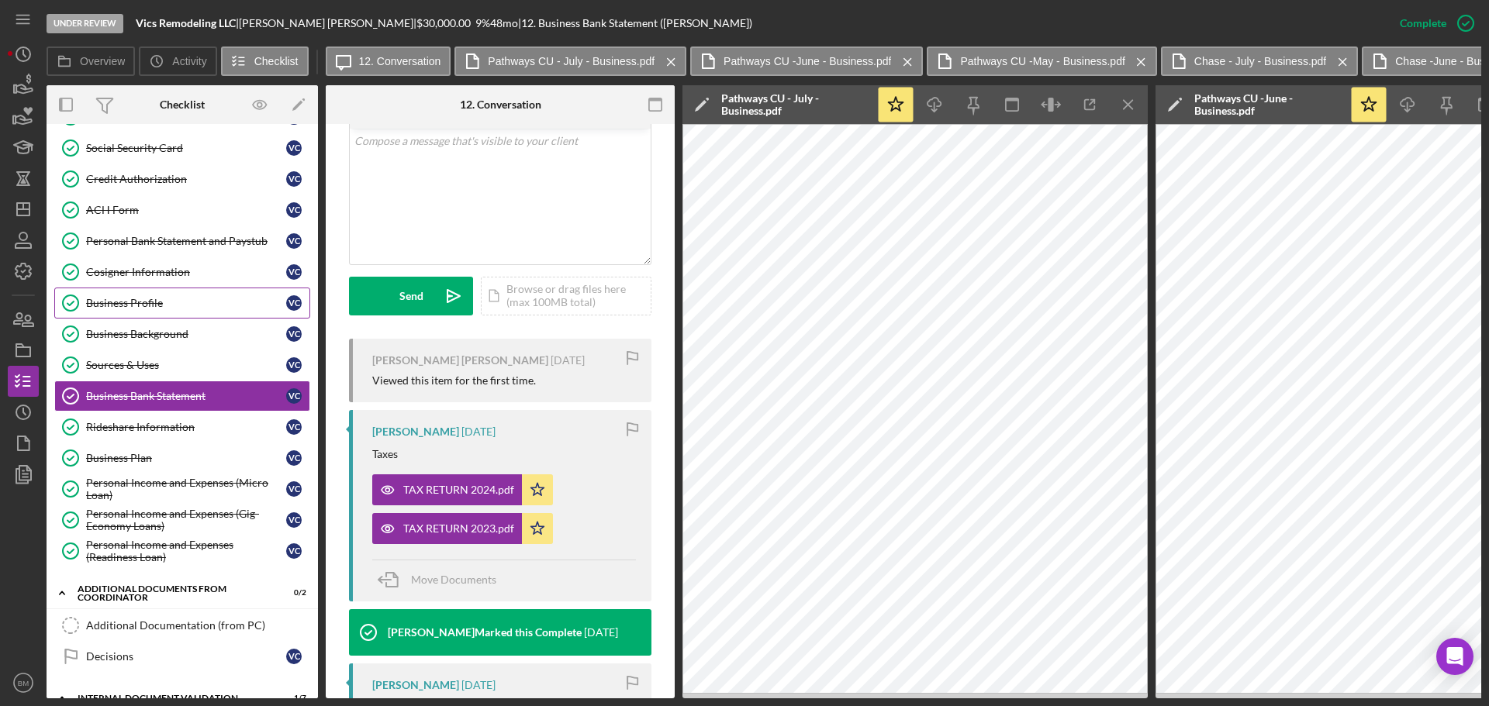
click at [167, 302] on div "Business Profile" at bounding box center [186, 303] width 200 height 12
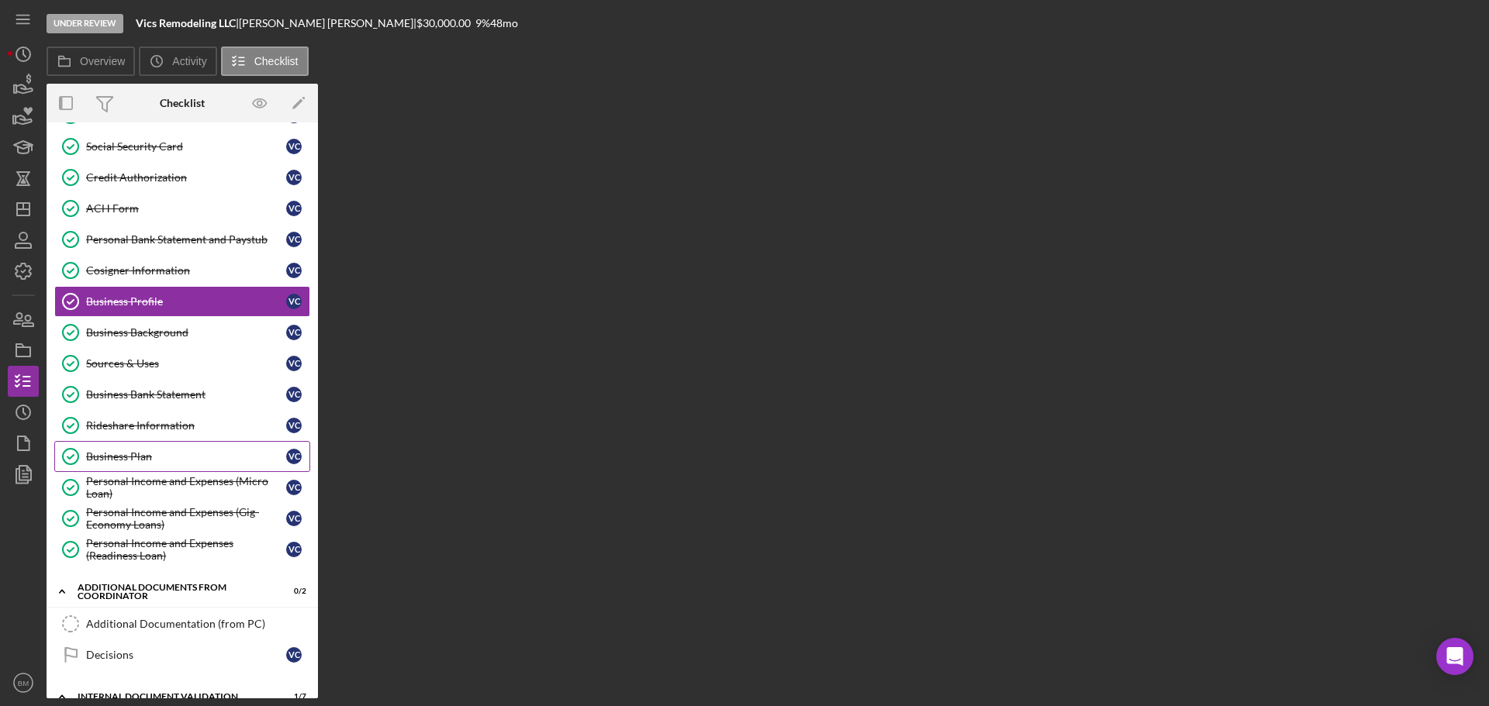
click at [140, 465] on link "Business Plan Business Plan V C" at bounding box center [182, 456] width 256 height 31
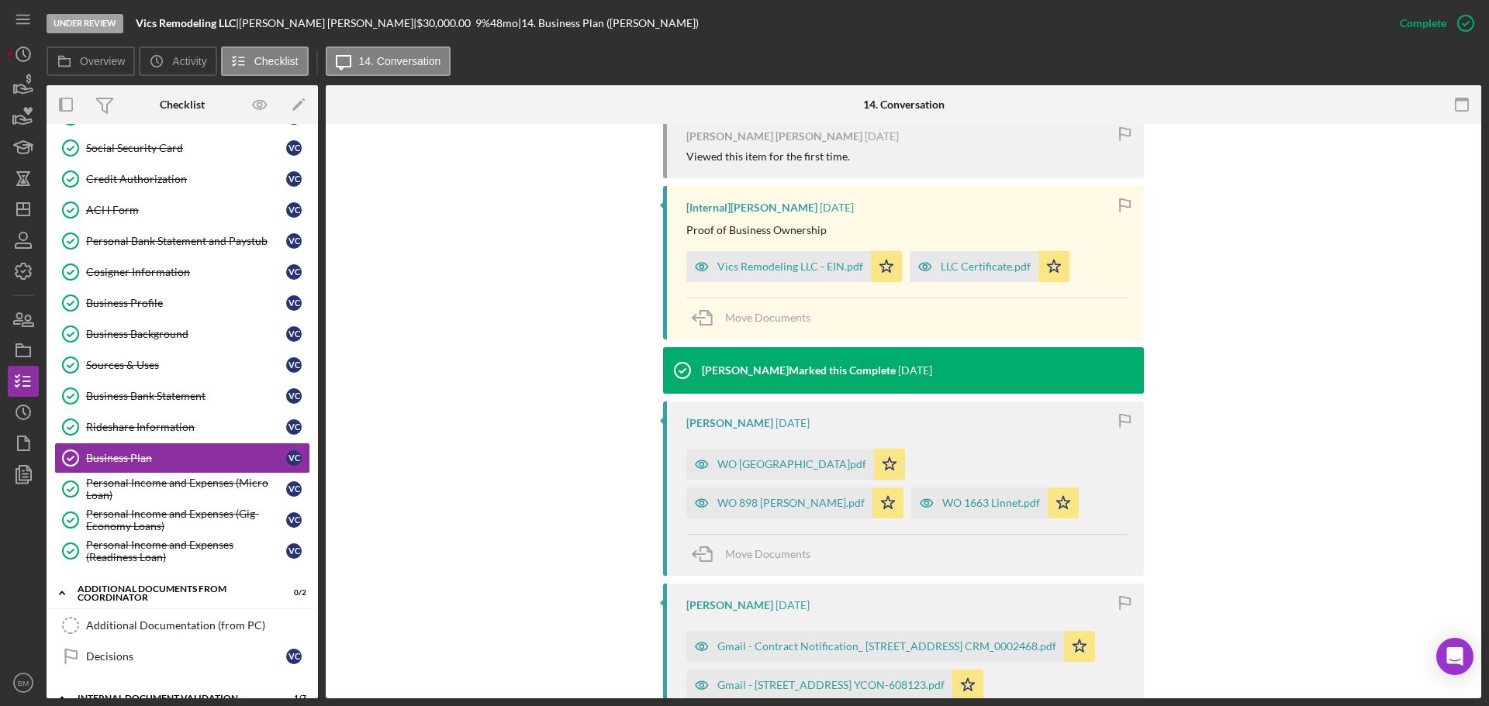
scroll to position [543, 0]
click at [817, 261] on div "Vics Remodeling LLC - EIN.pdf" at bounding box center [790, 267] width 146 height 12
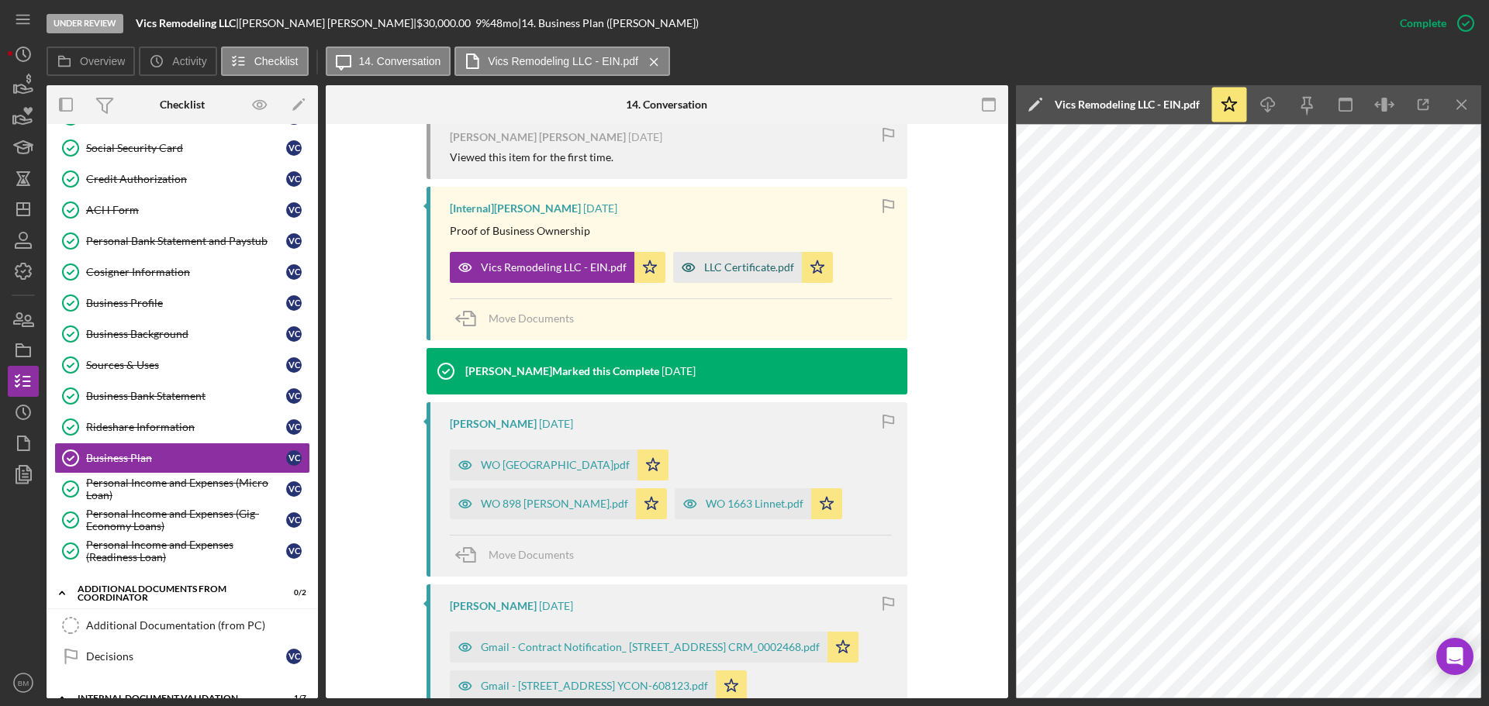
click at [716, 257] on div "LLC Certificate.pdf" at bounding box center [737, 267] width 129 height 31
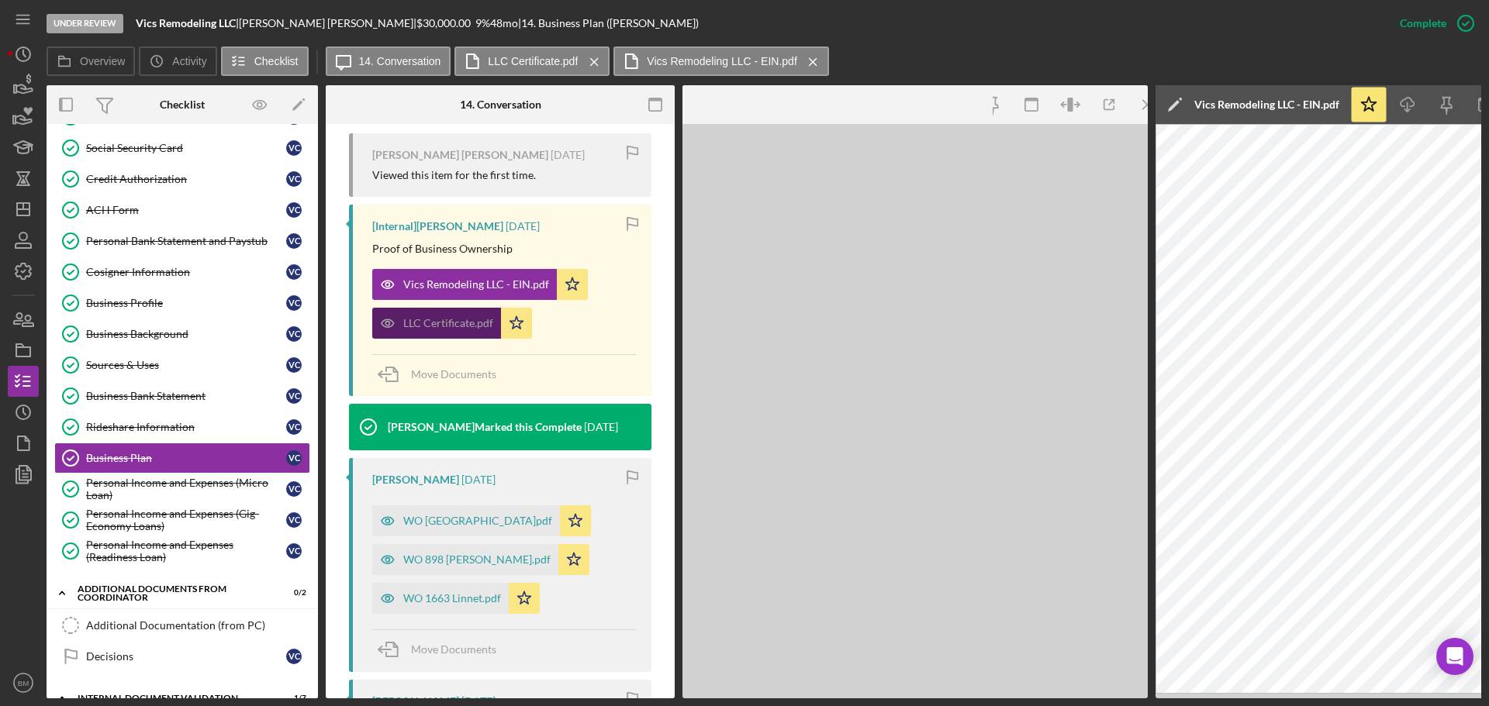
scroll to position [578, 0]
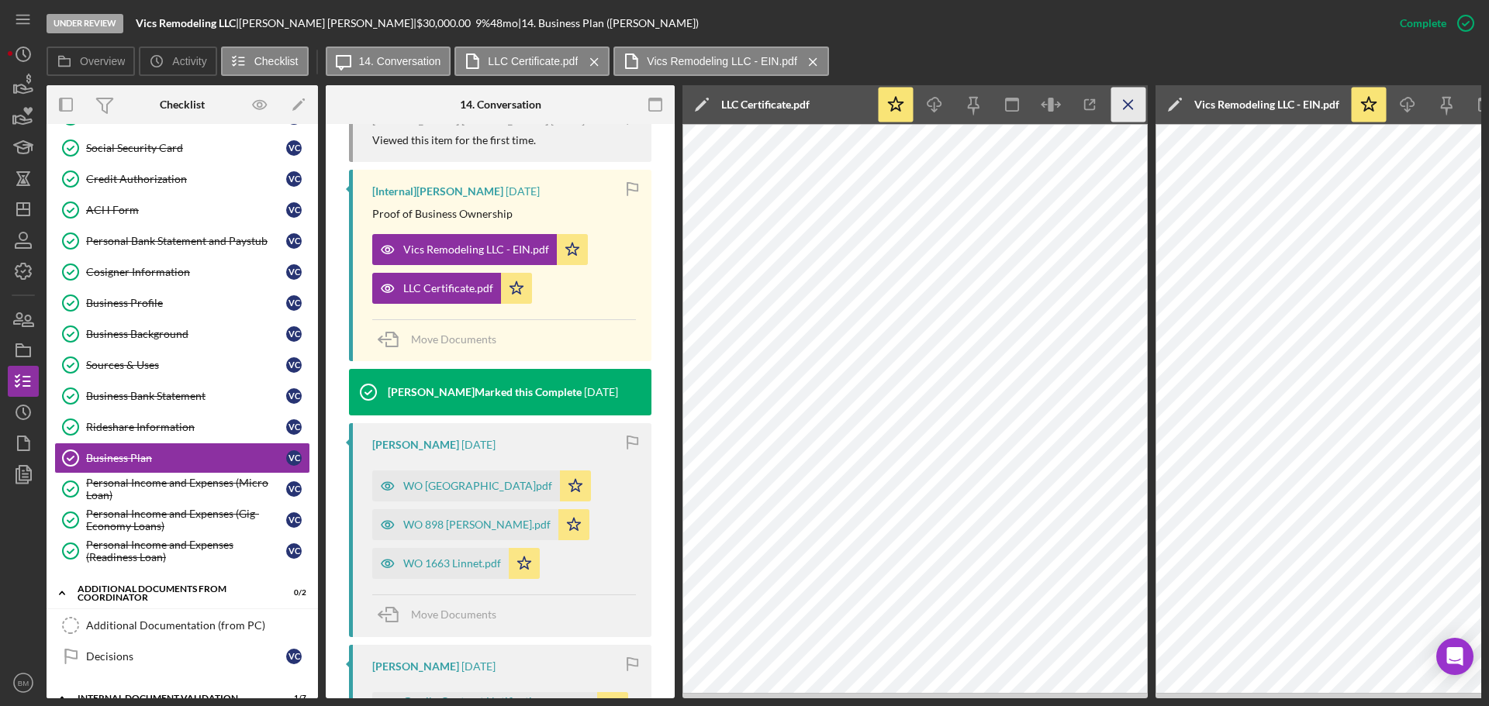
click at [1119, 112] on icon "Icon/Menu Close" at bounding box center [1128, 105] width 35 height 35
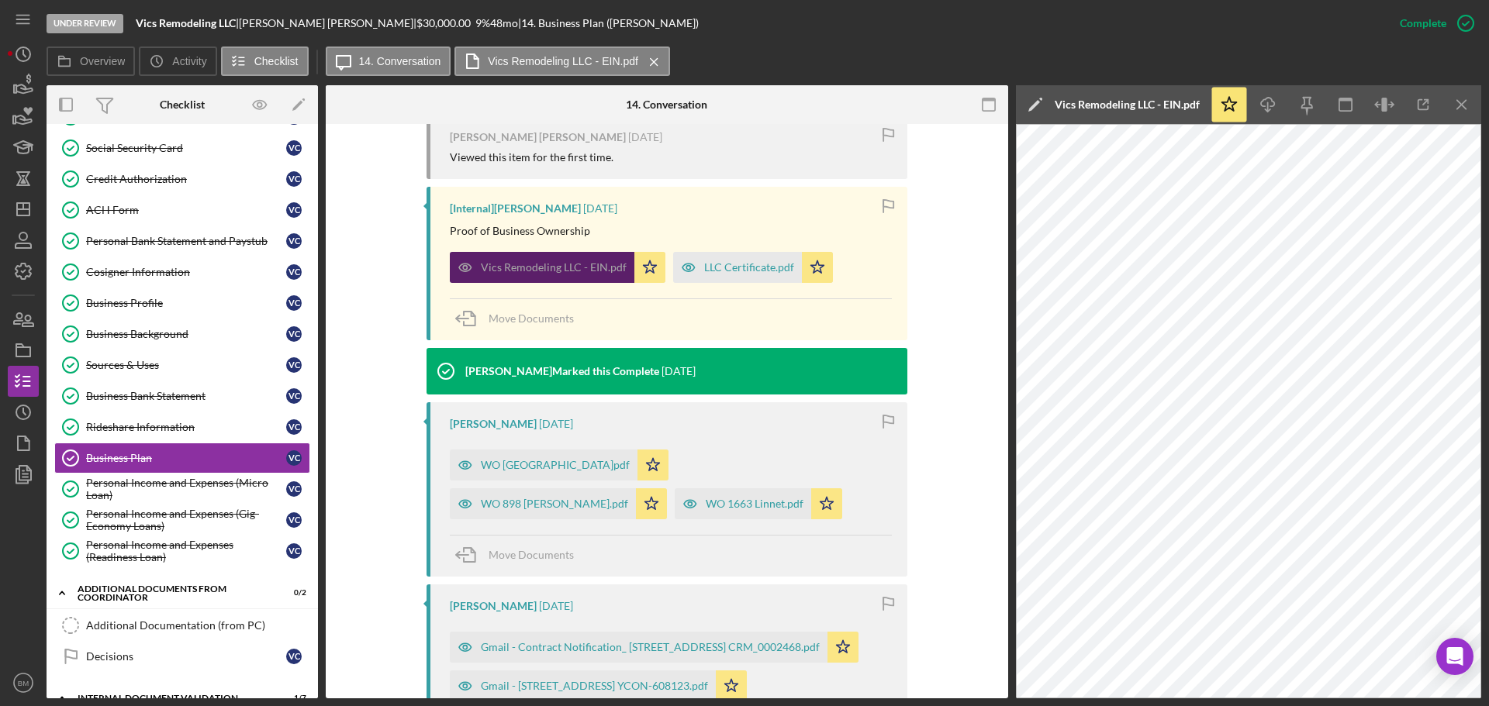
click at [549, 263] on div "Vics Remodeling LLC - EIN.pdf" at bounding box center [542, 267] width 185 height 31
click at [534, 459] on div "WO 3429 Grovepark.pdf" at bounding box center [555, 465] width 149 height 12
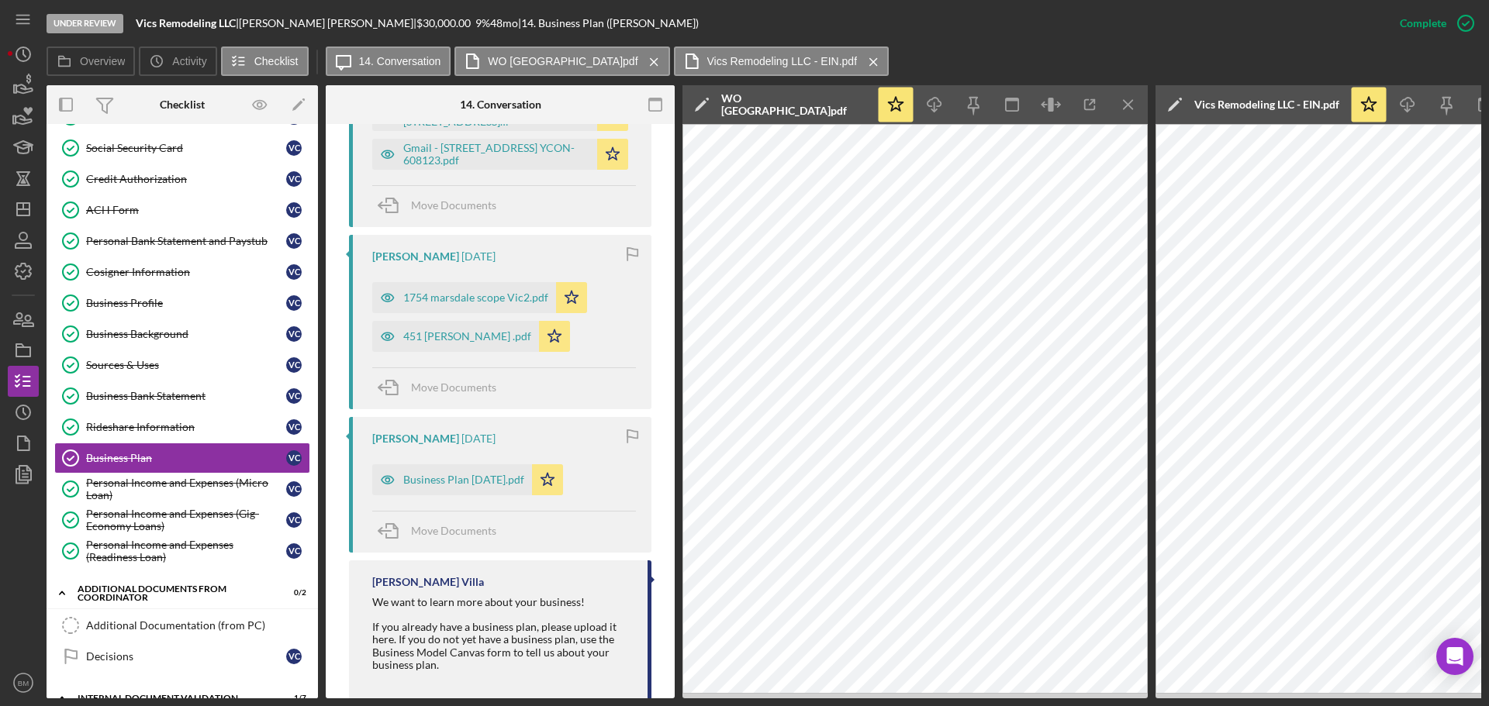
scroll to position [1198, 0]
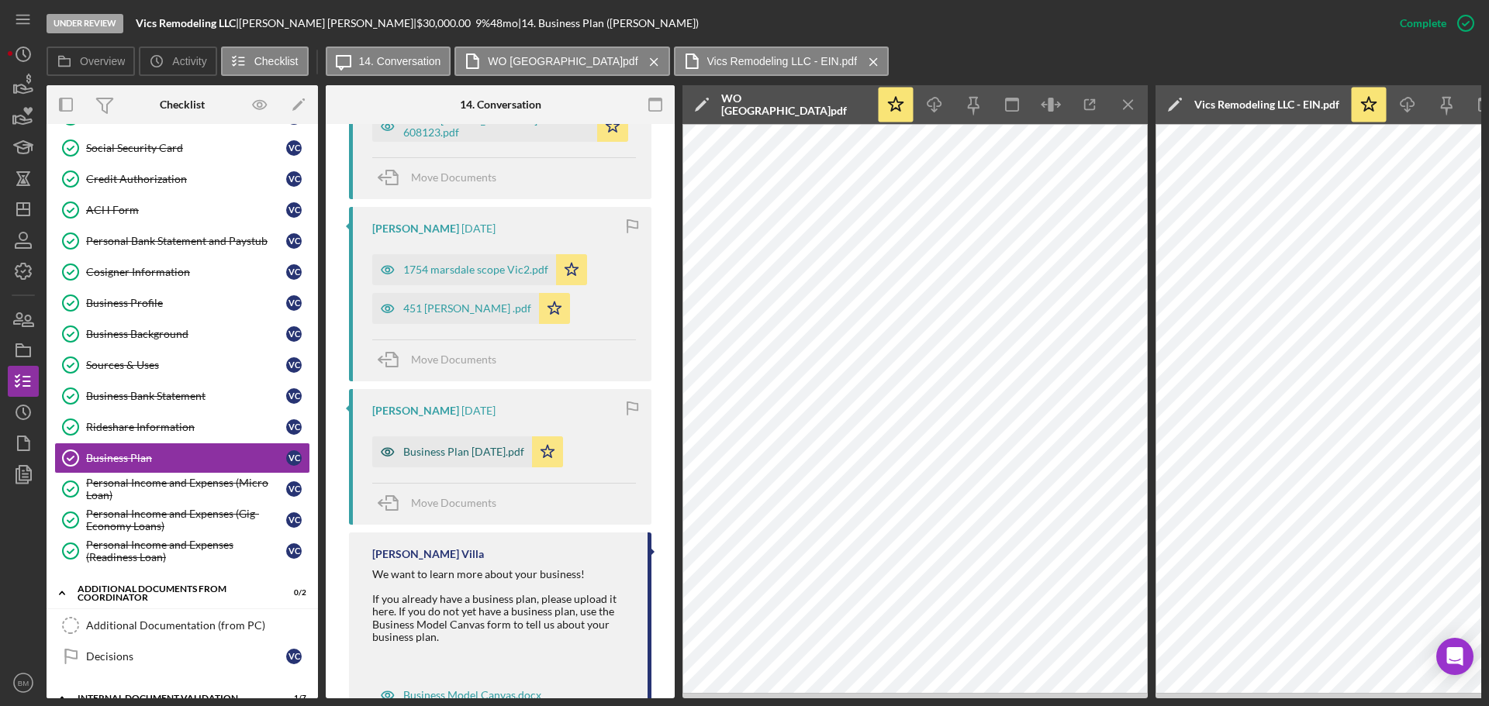
click at [520, 452] on div "Business Plan August 2025.pdf" at bounding box center [463, 452] width 121 height 12
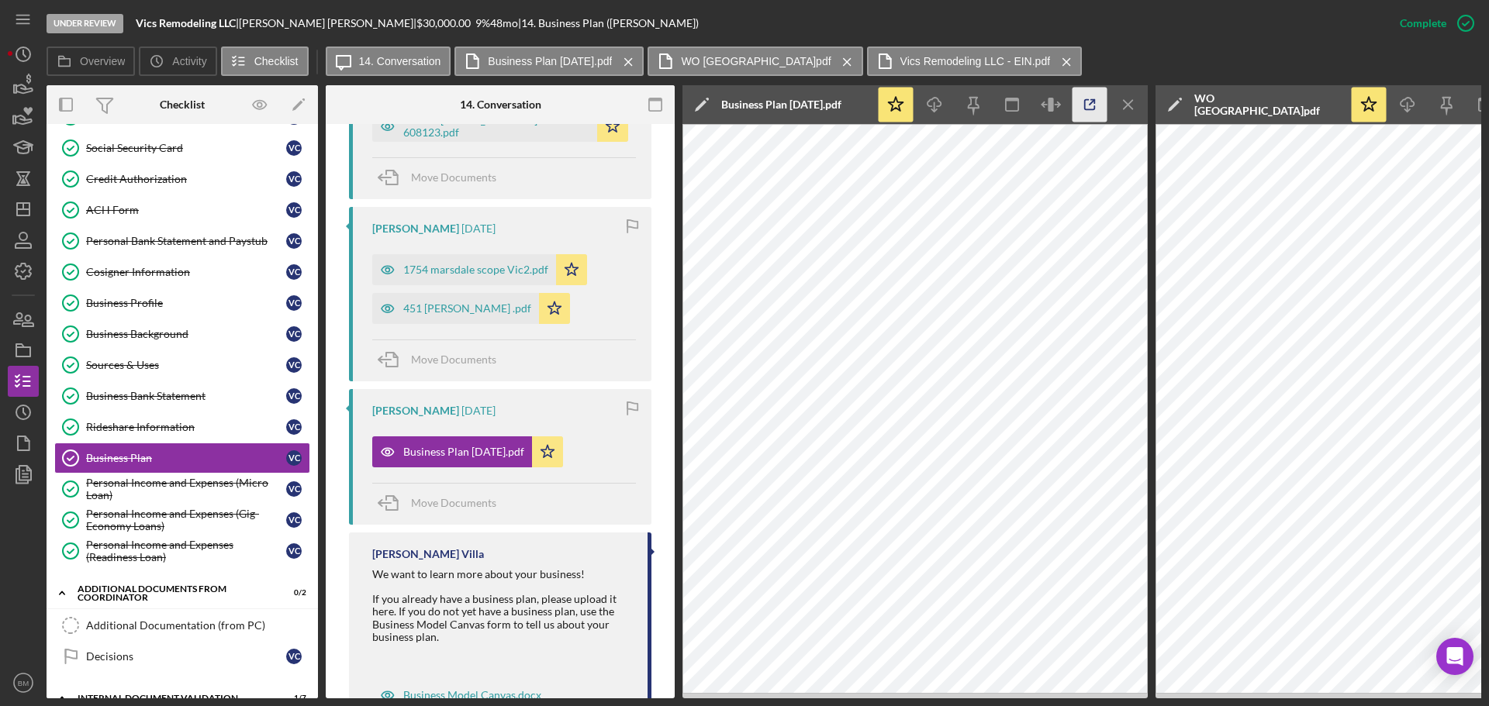
click at [1074, 102] on icon "button" at bounding box center [1090, 105] width 35 height 35
click at [1121, 109] on icon "Icon/Menu Close" at bounding box center [1128, 105] width 35 height 35
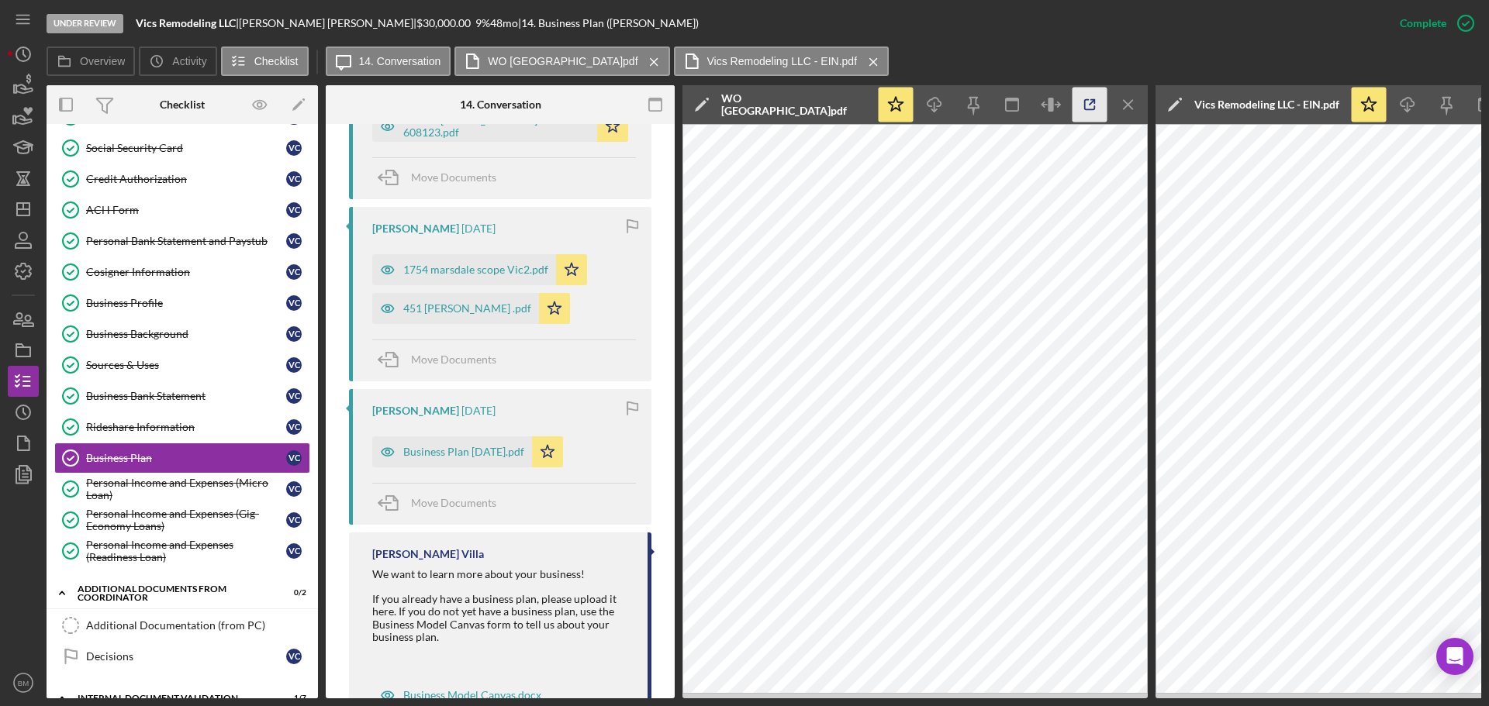
click at [1090, 102] on icon "button" at bounding box center [1090, 105] width 35 height 35
click at [499, 302] on div "451 Beaver Victor Scope .pdf" at bounding box center [467, 308] width 128 height 12
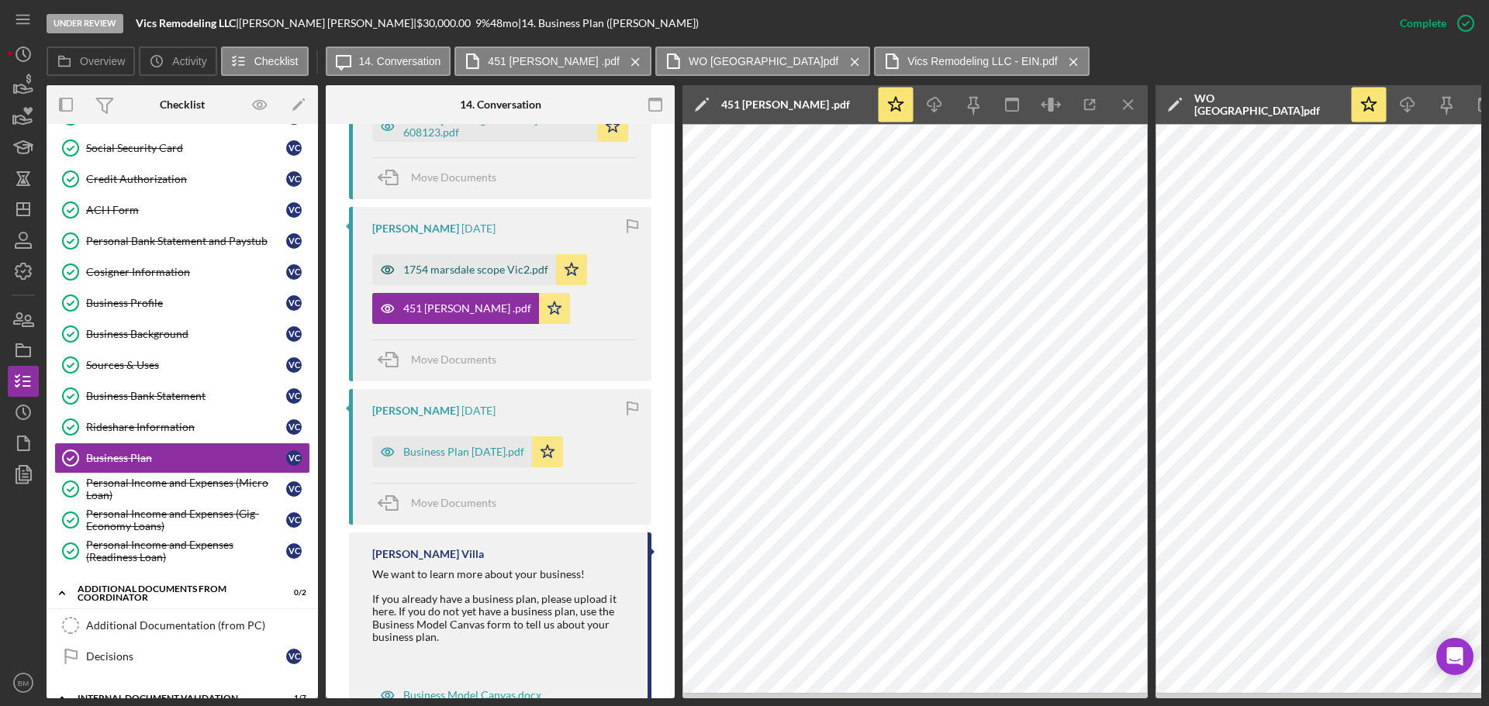
click at [485, 266] on div "1754 marsdale scope Vic2.pdf" at bounding box center [475, 270] width 145 height 12
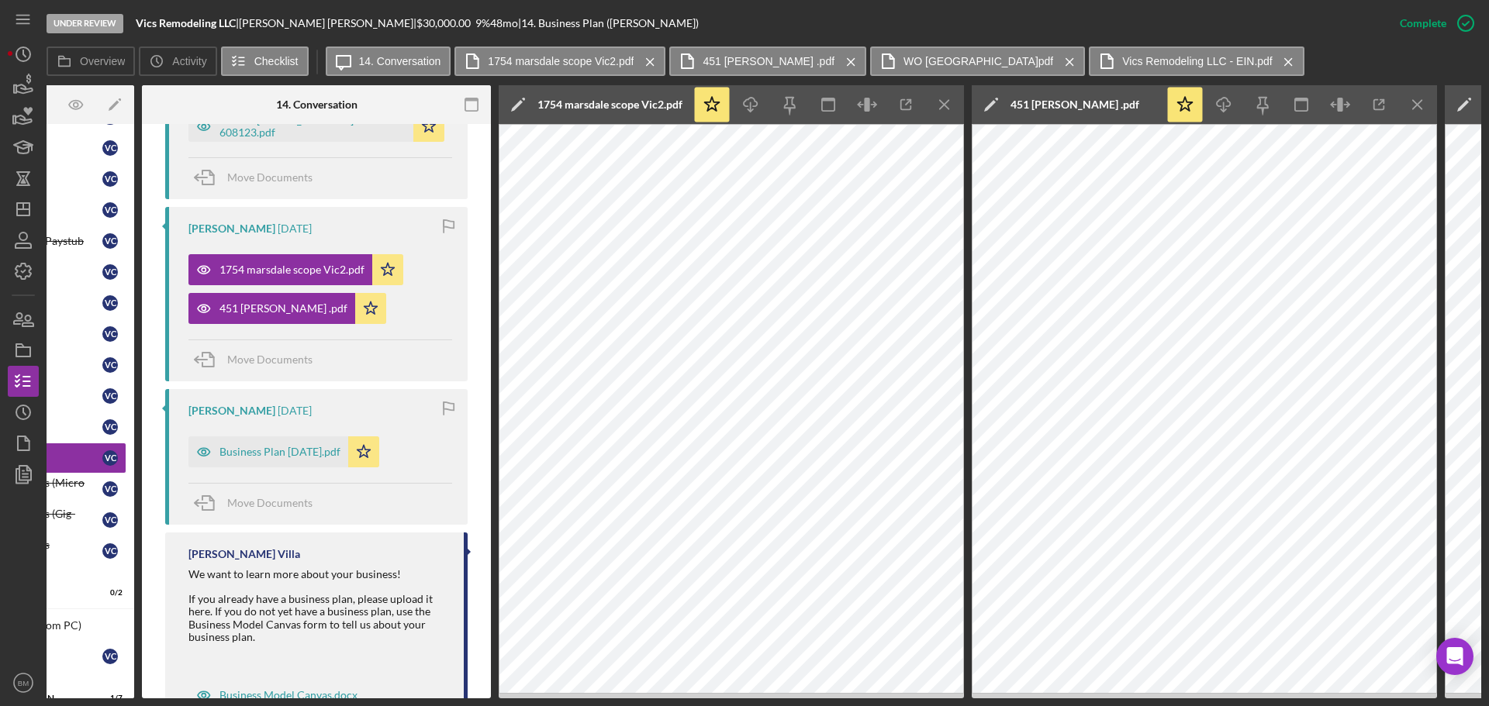
scroll to position [0, 184]
drag, startPoint x: 1410, startPoint y: 104, endPoint x: 1383, endPoint y: 105, distance: 27.2
click at [1411, 105] on icon "Icon/Menu Close" at bounding box center [1418, 105] width 35 height 35
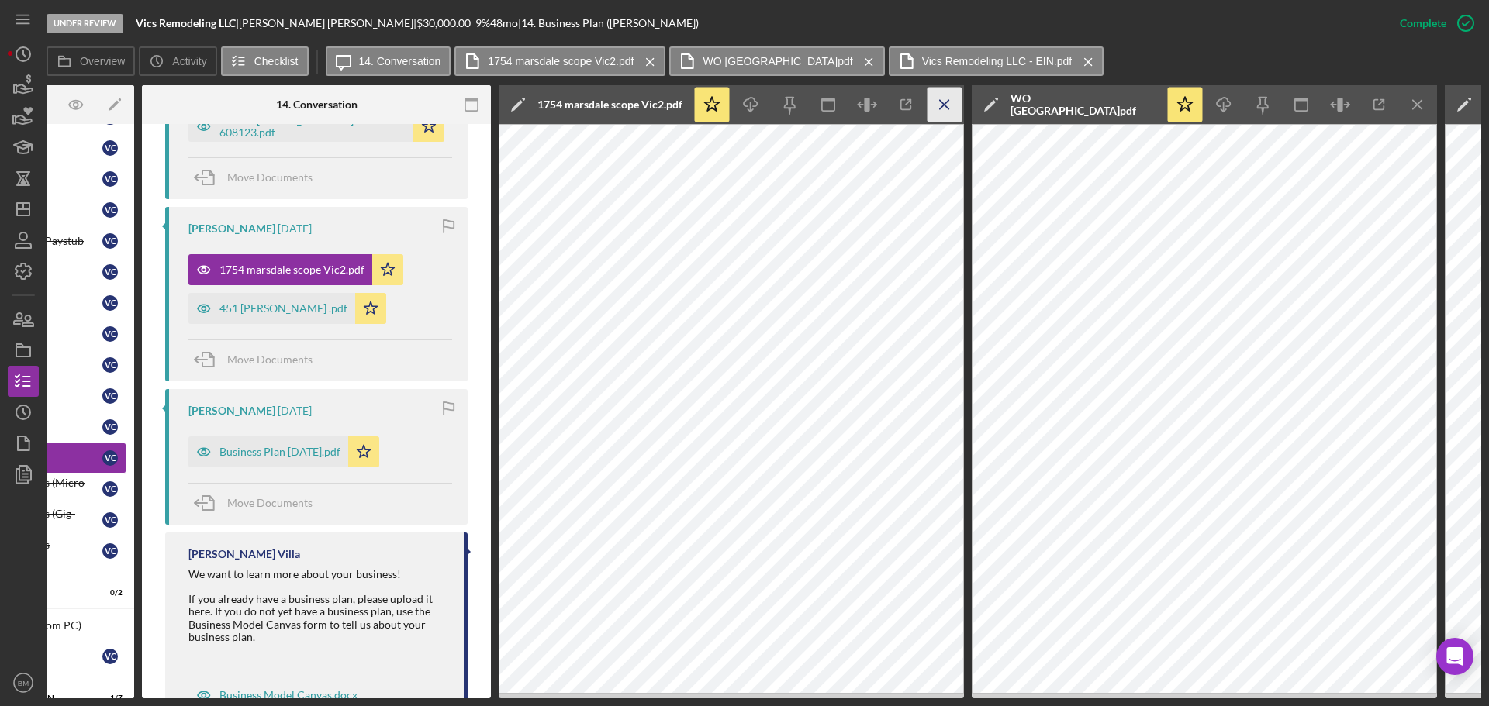
click at [951, 98] on icon "Icon/Menu Close" at bounding box center [945, 105] width 35 height 35
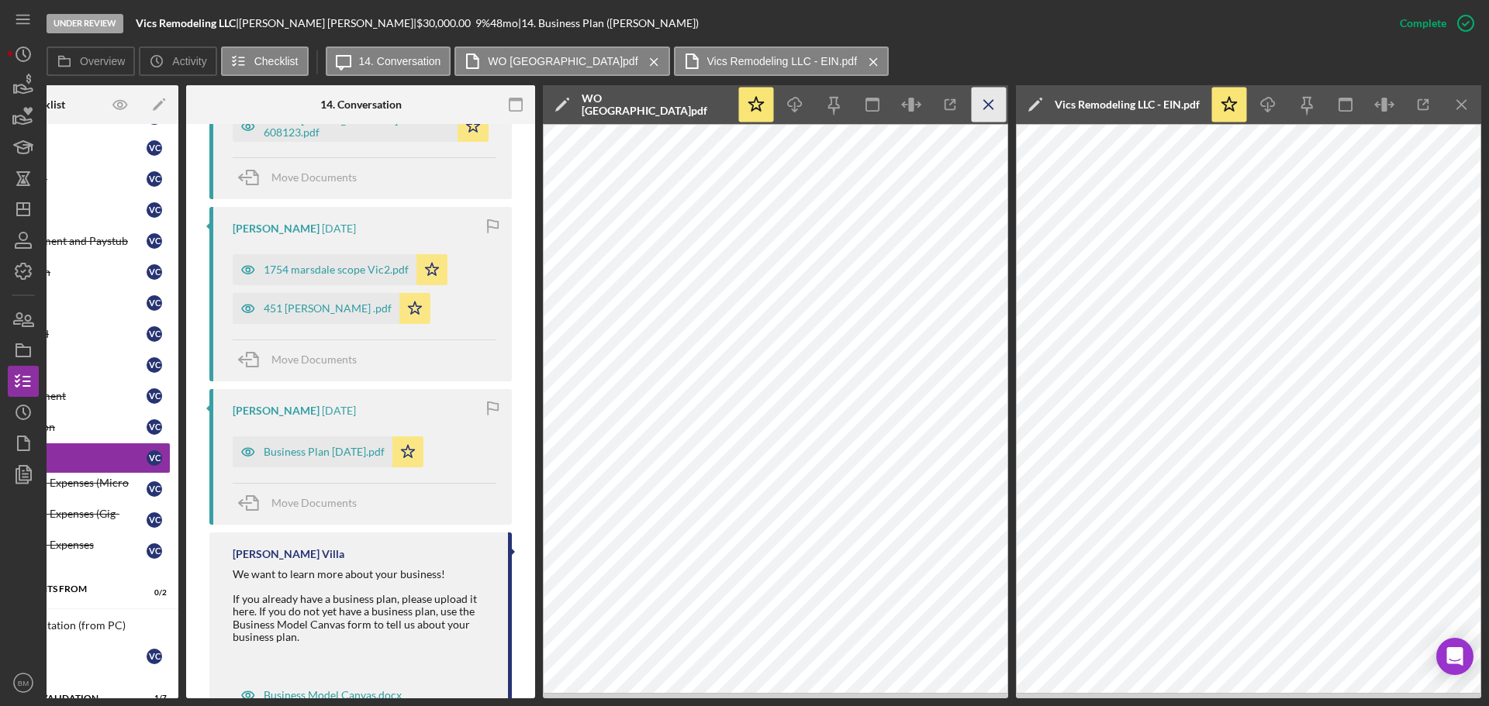
click at [992, 111] on icon "Icon/Menu Close" at bounding box center [989, 105] width 35 height 35
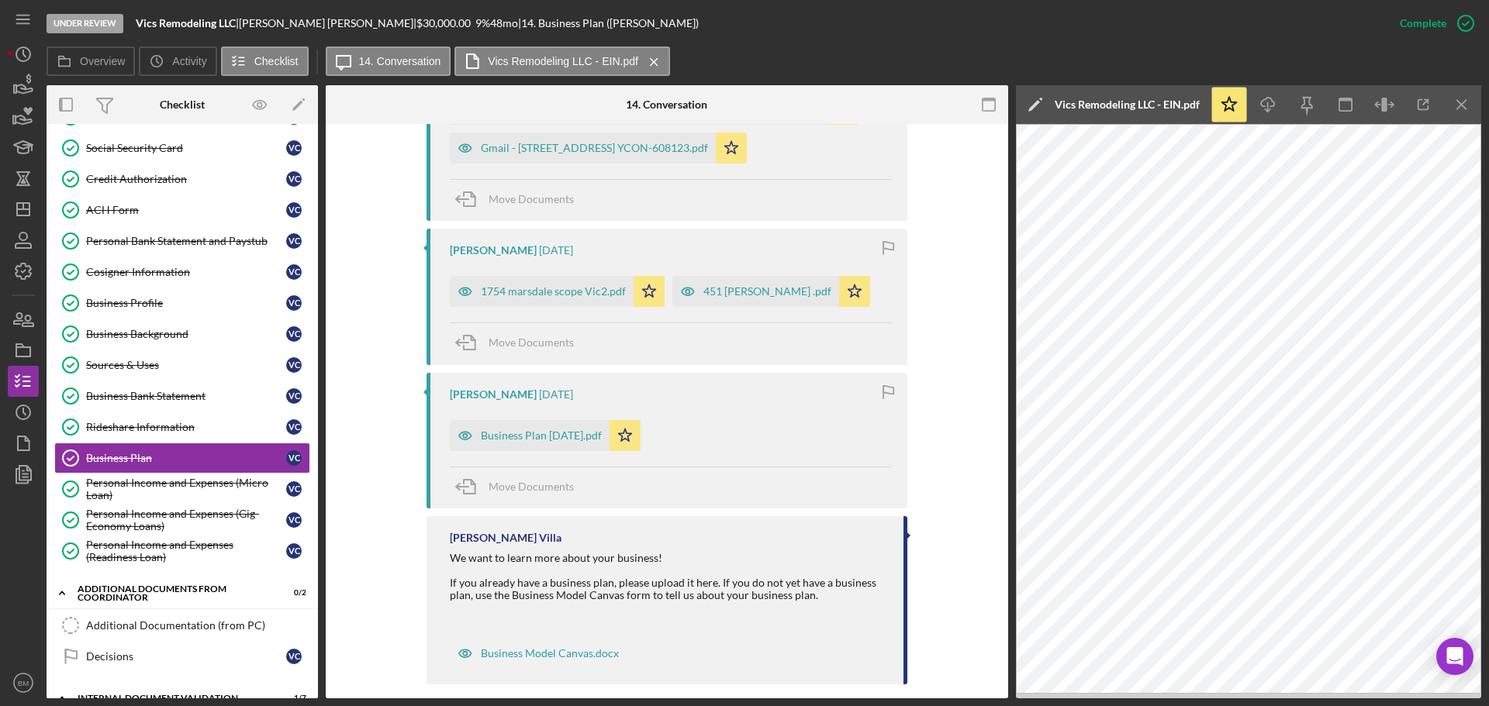
scroll to position [0, 0]
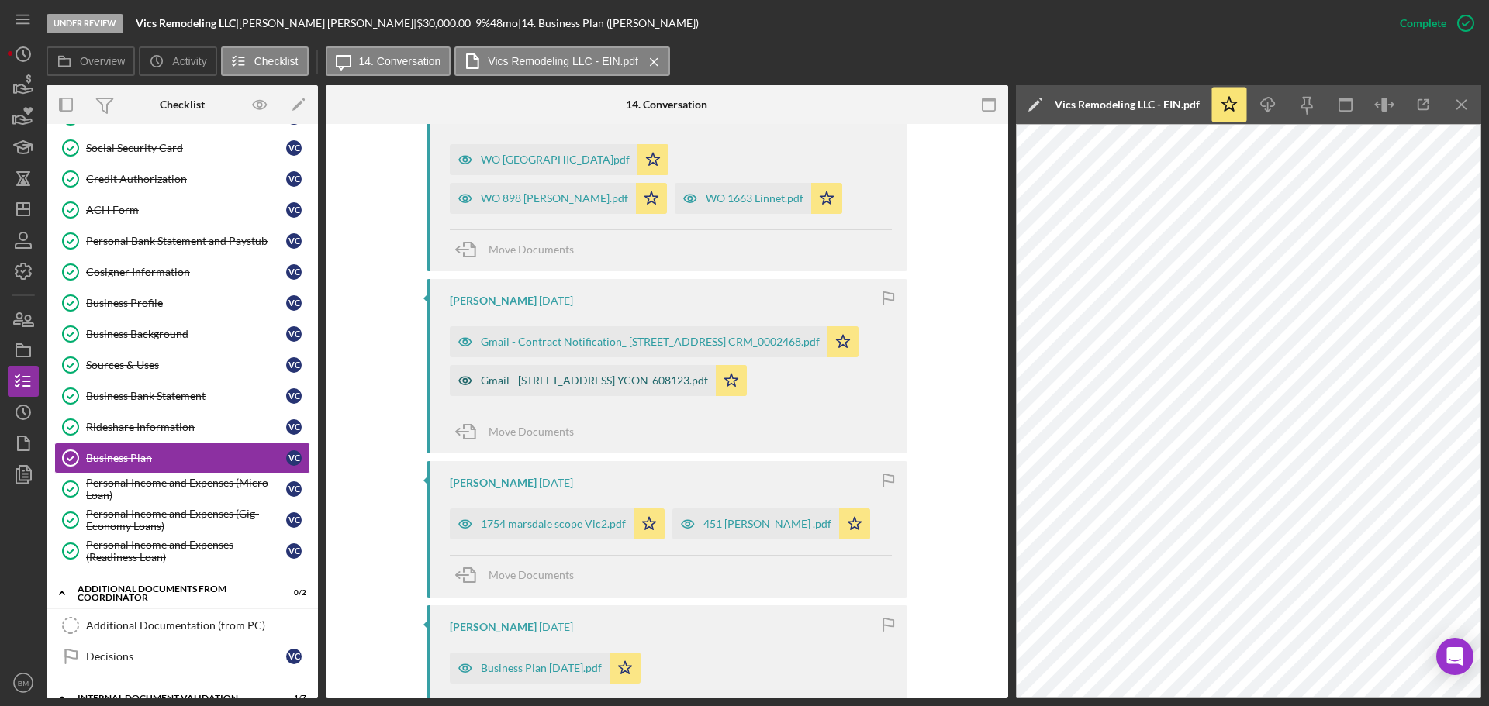
click at [640, 375] on div "Gmail - 2405 Edmonton Rd, Columbus, OH, 43229 YCON-608123.pdf" at bounding box center [594, 381] width 227 height 12
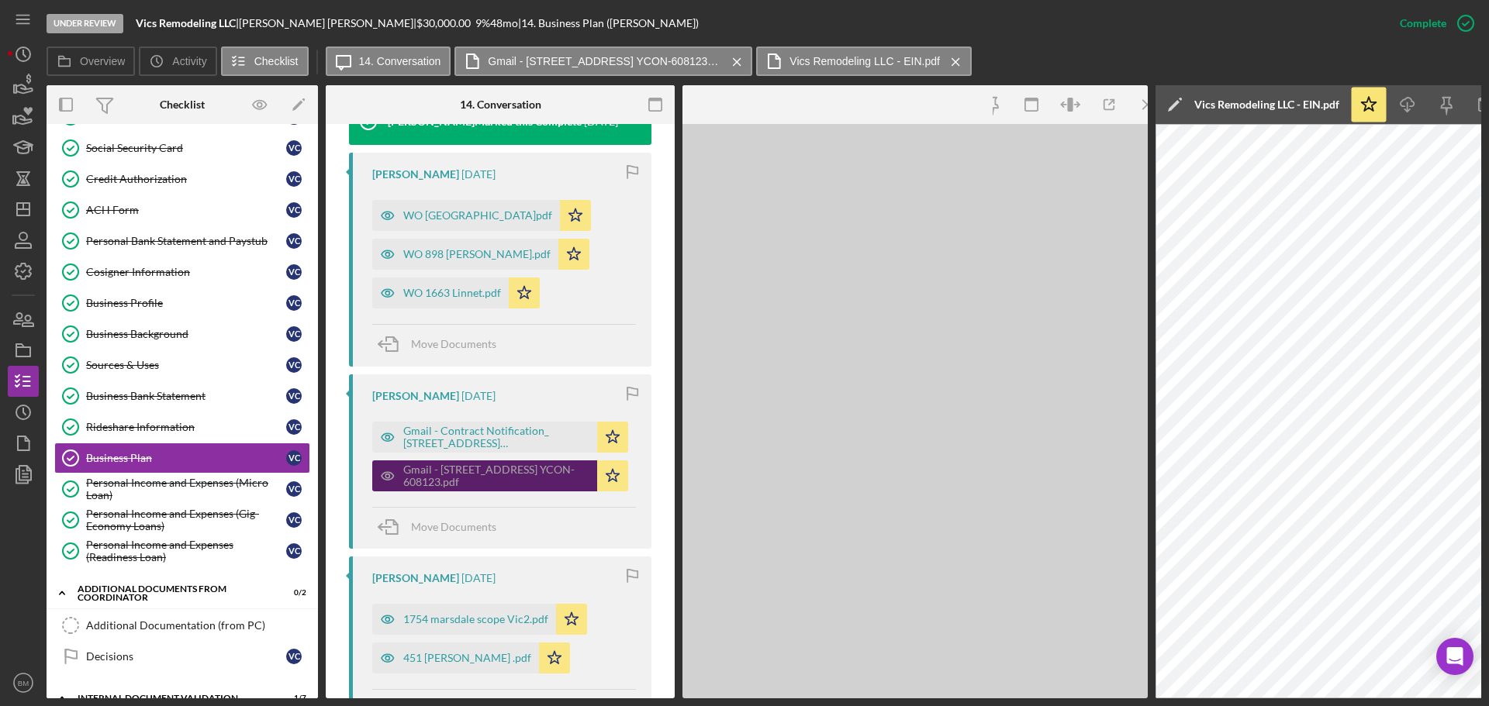
scroll to position [921, 0]
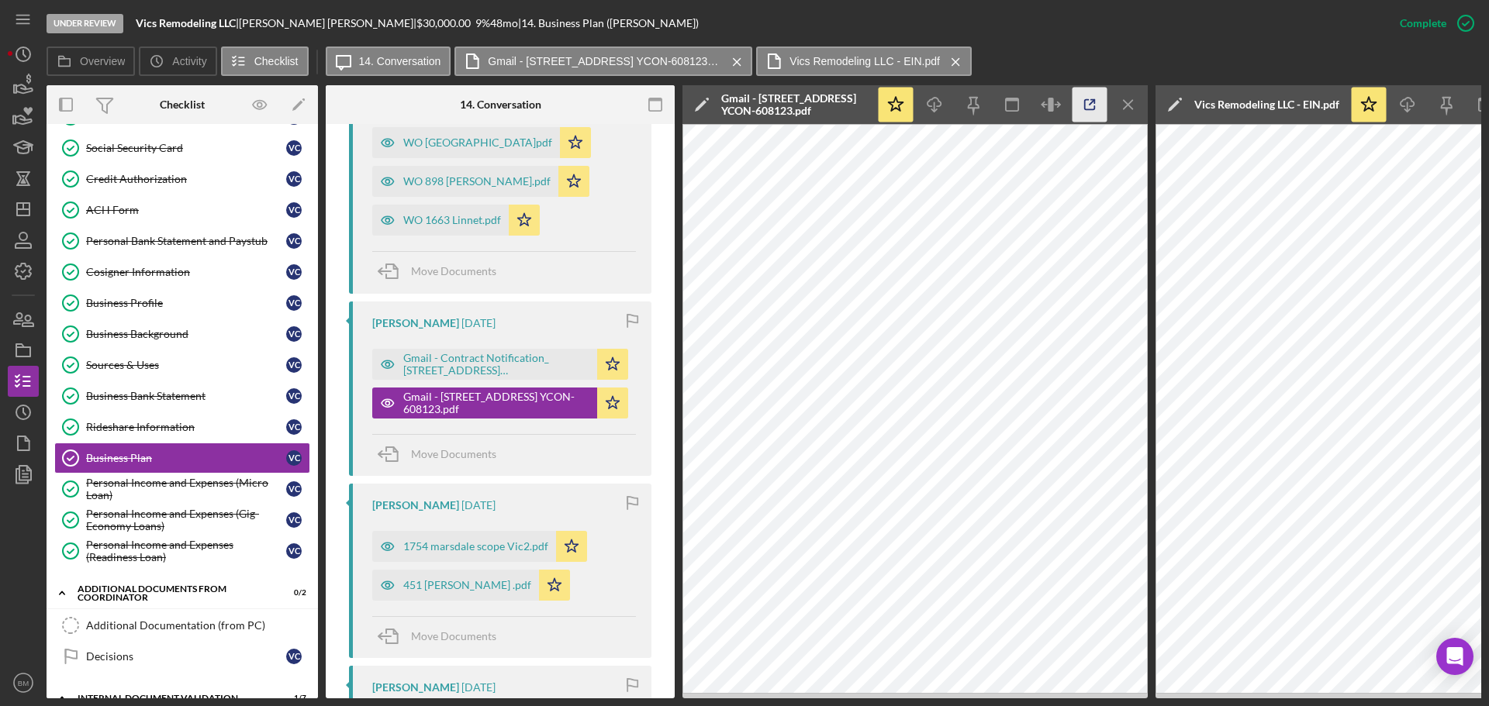
click at [1086, 103] on icon "button" at bounding box center [1090, 105] width 35 height 35
click at [510, 359] on div "Gmail - Contract Notification_ 2520 Blue Rock Blvd CRM_0002468.pdf" at bounding box center [496, 364] width 186 height 25
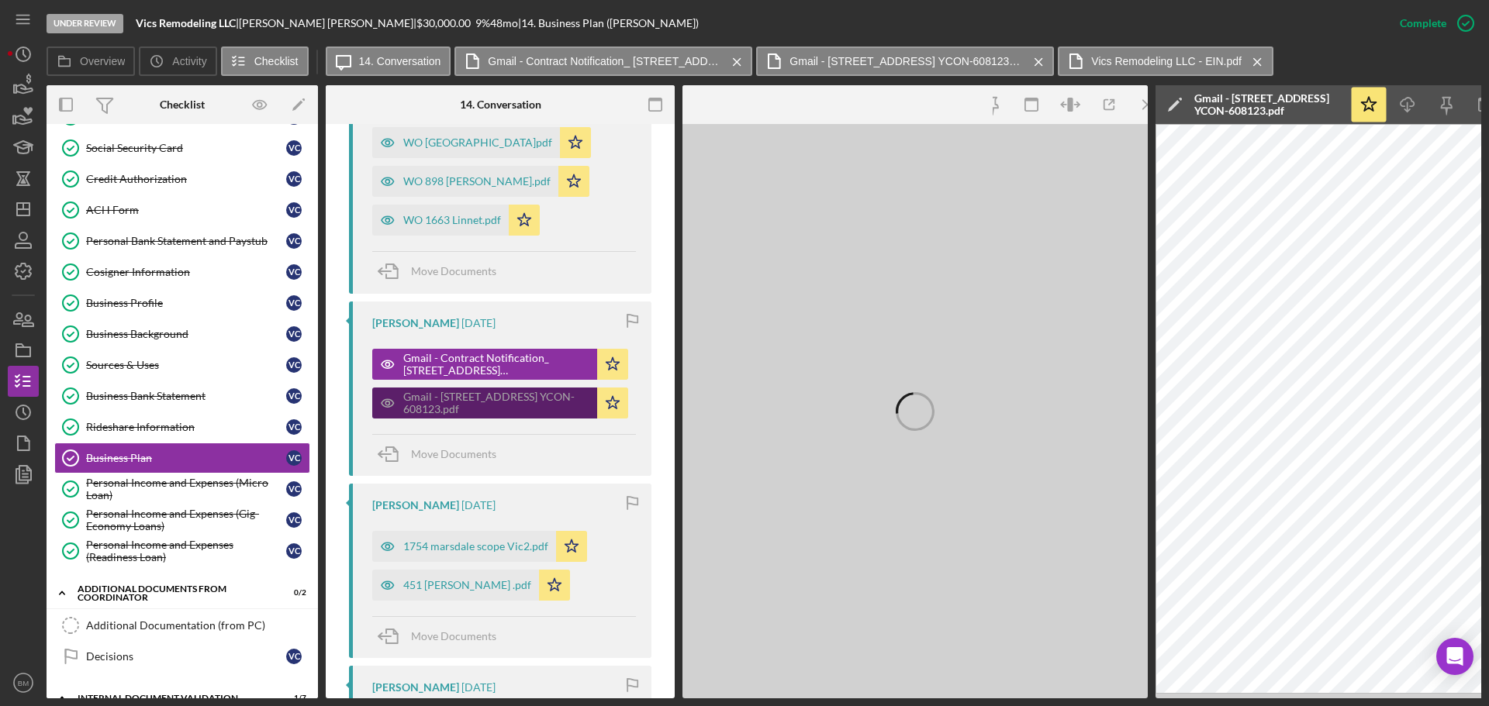
click at [522, 406] on div "Gmail - 2405 Edmonton Rd, Columbus, OH, 43229 YCON-608123.pdf" at bounding box center [496, 403] width 186 height 25
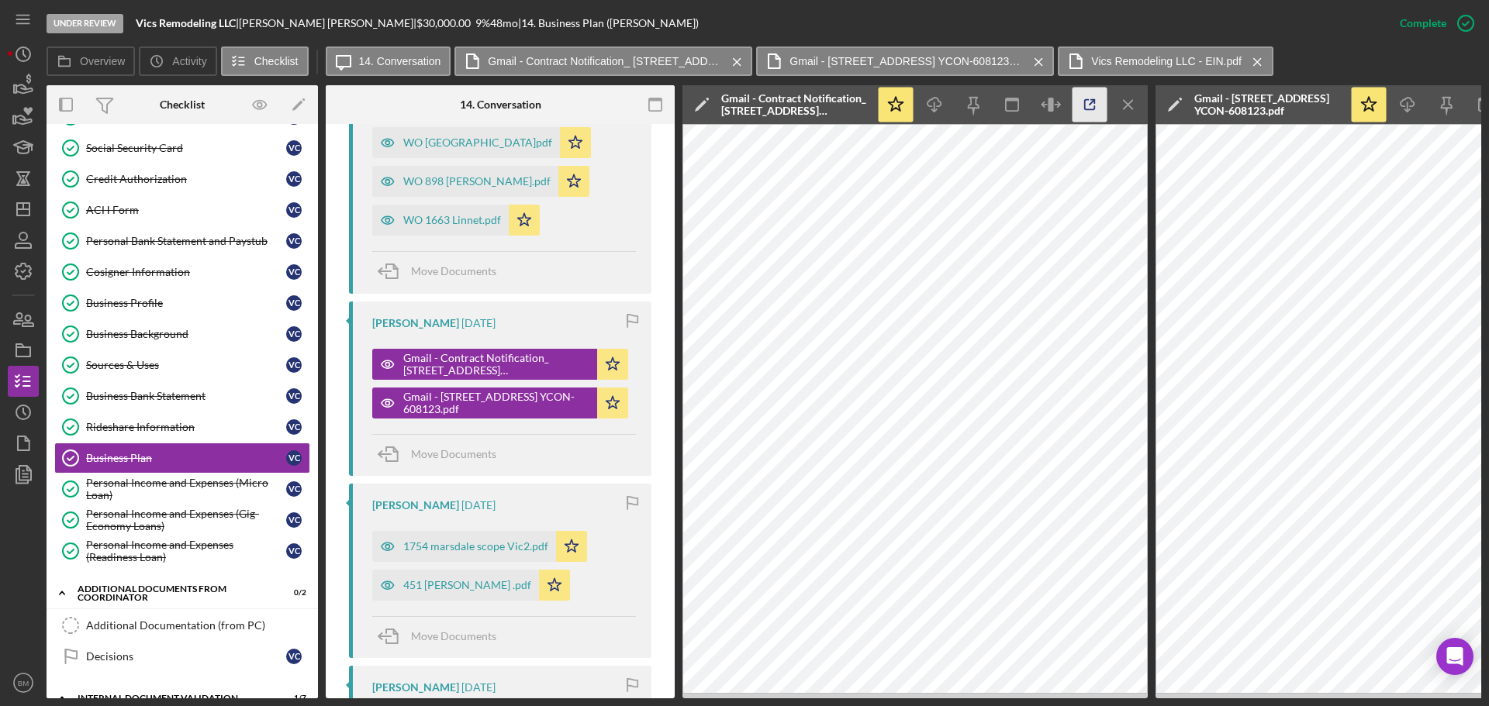
click at [1086, 102] on icon "button" at bounding box center [1090, 105] width 35 height 35
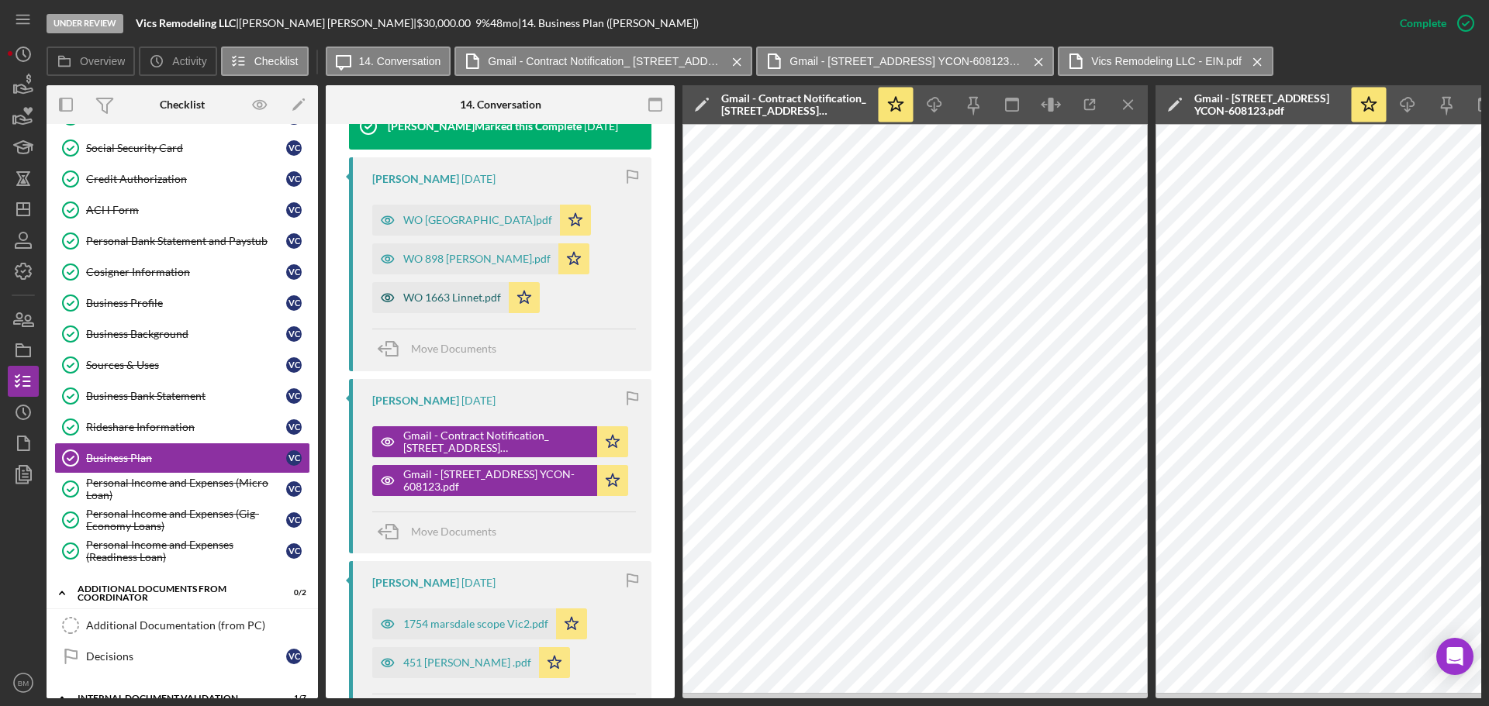
click at [455, 299] on div "WO 1663 Linnet.pdf" at bounding box center [452, 298] width 98 height 12
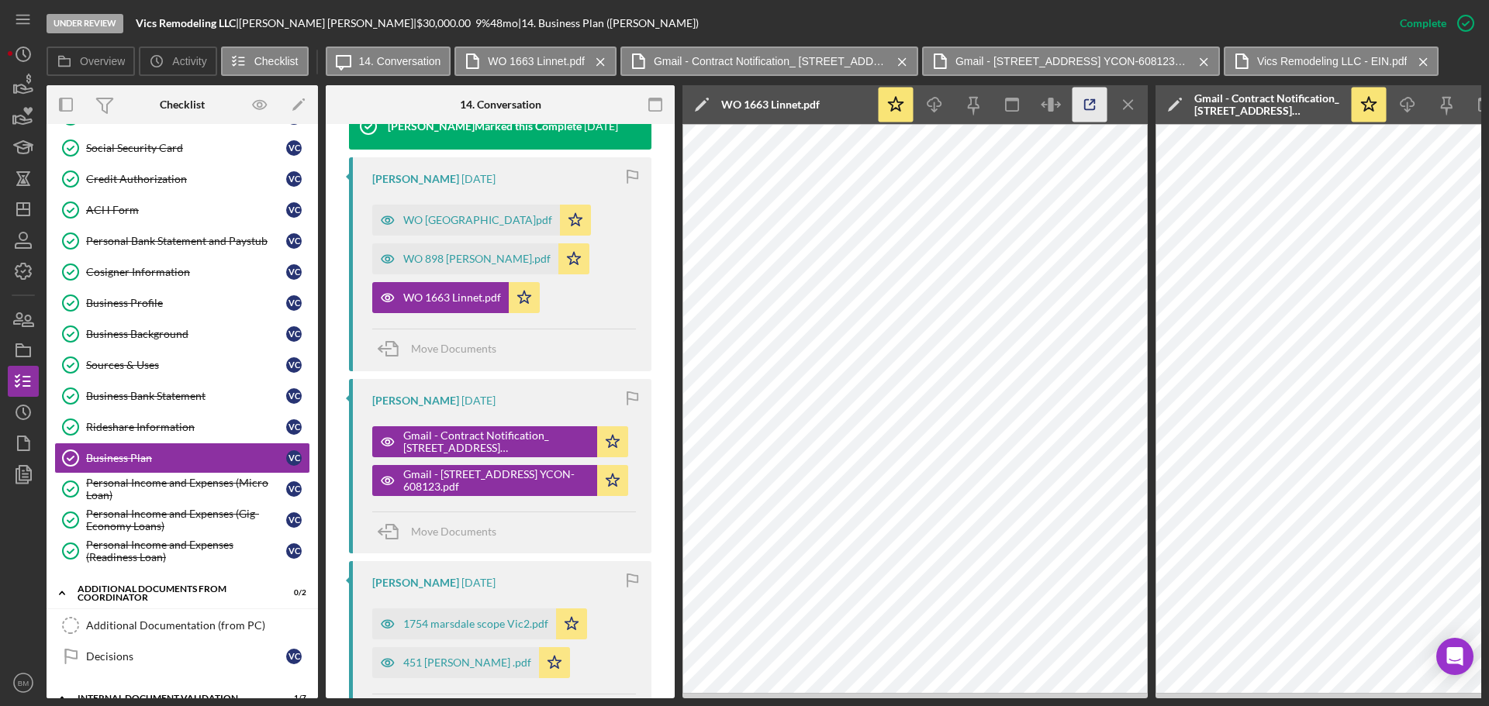
click at [1073, 100] on icon "button" at bounding box center [1090, 105] width 35 height 35
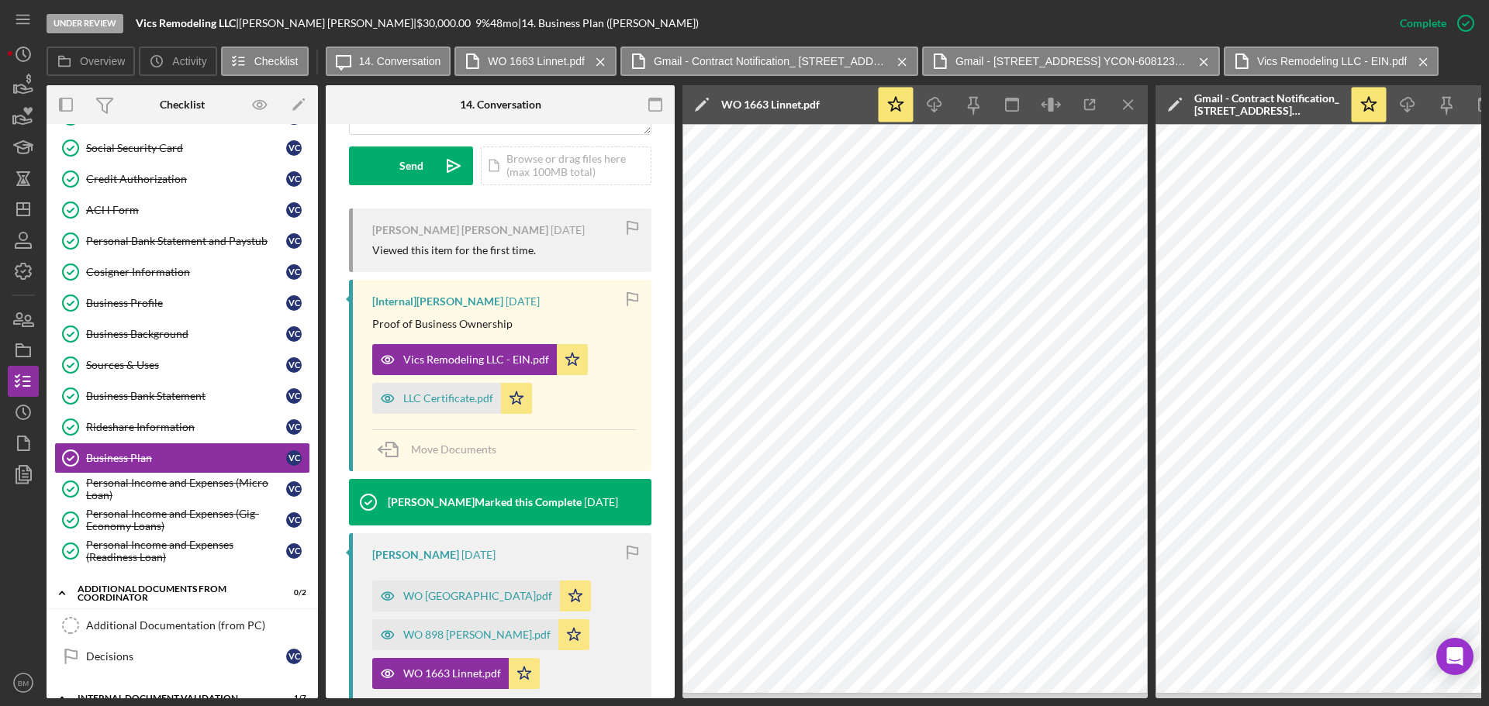
scroll to position [456, 0]
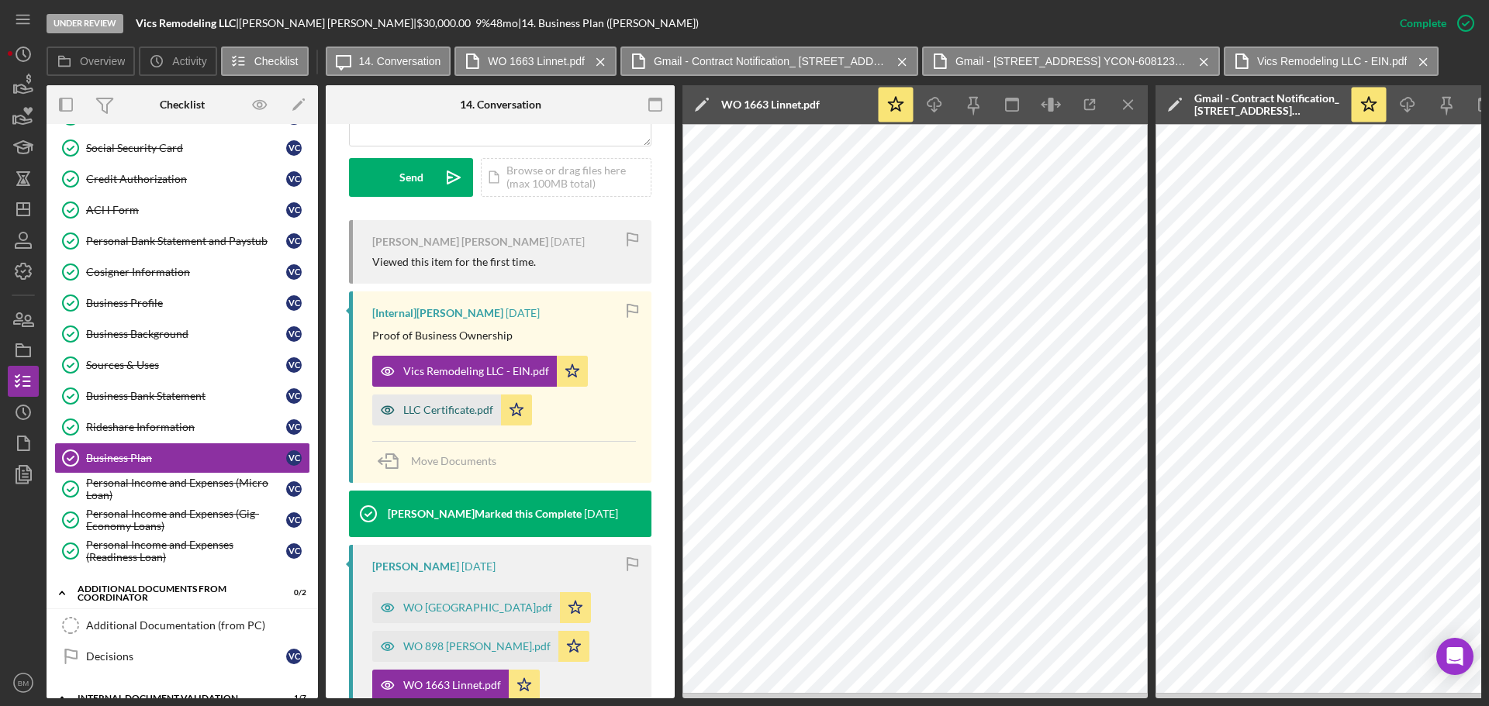
click at [440, 416] on div "LLC Certificate.pdf" at bounding box center [448, 410] width 90 height 12
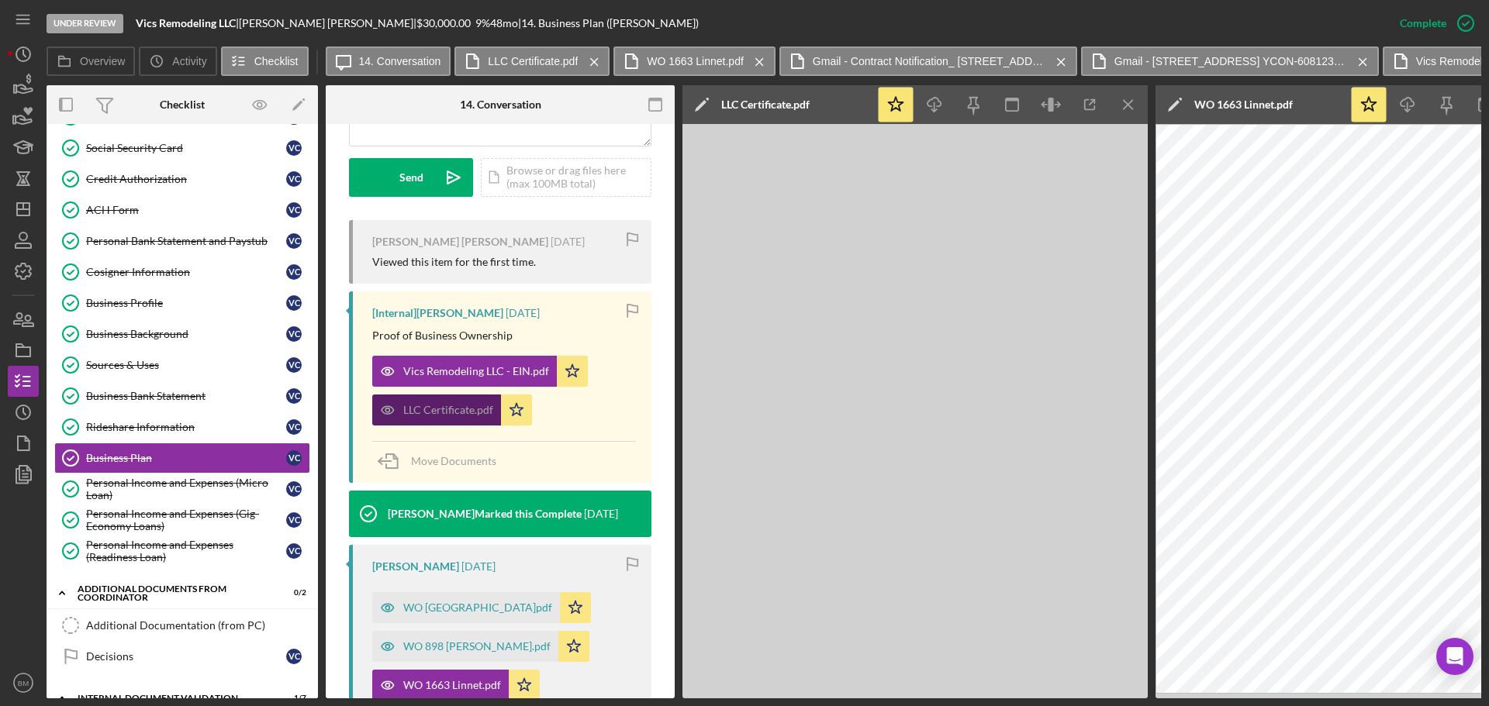
click at [440, 415] on div "LLC Certificate.pdf" at bounding box center [448, 410] width 90 height 12
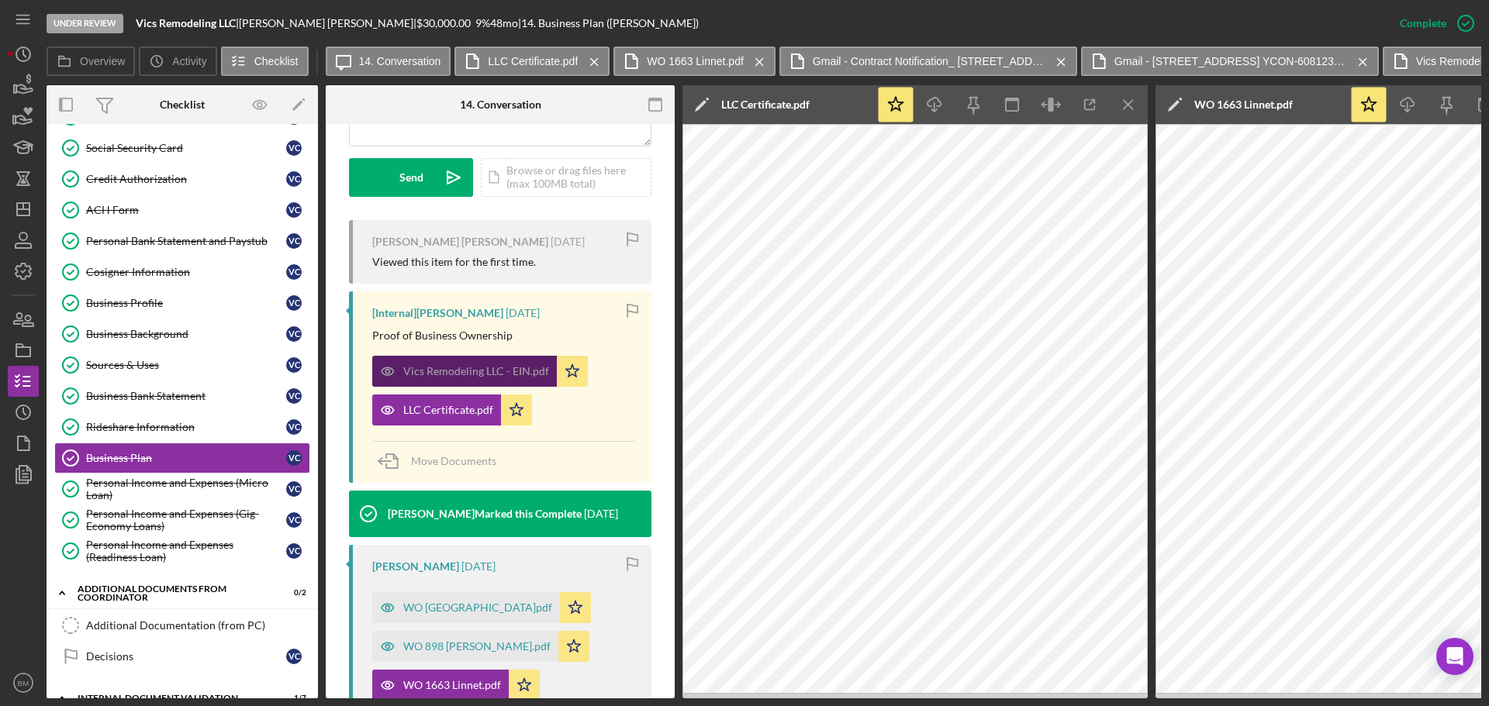
click at [455, 364] on div "Vics Remodeling LLC - EIN.pdf" at bounding box center [464, 371] width 185 height 31
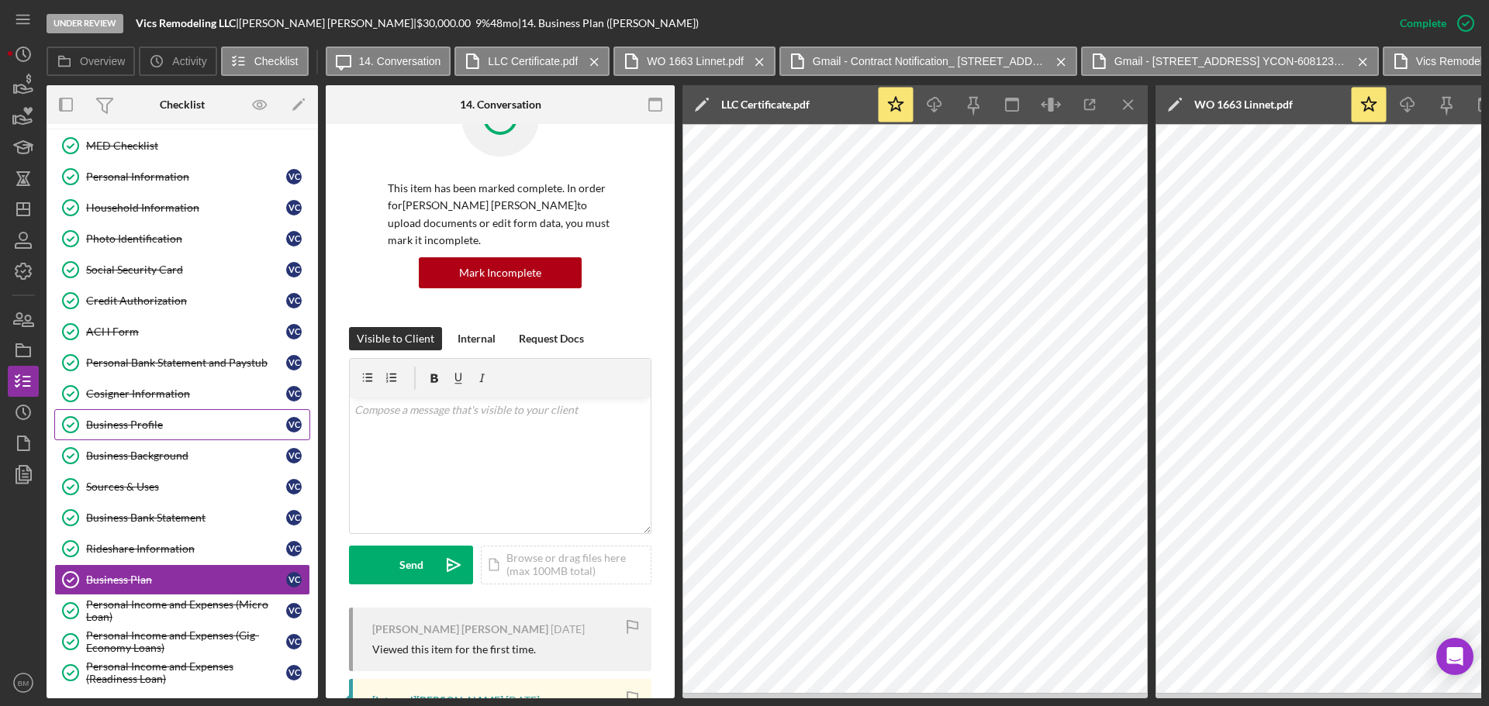
scroll to position [0, 0]
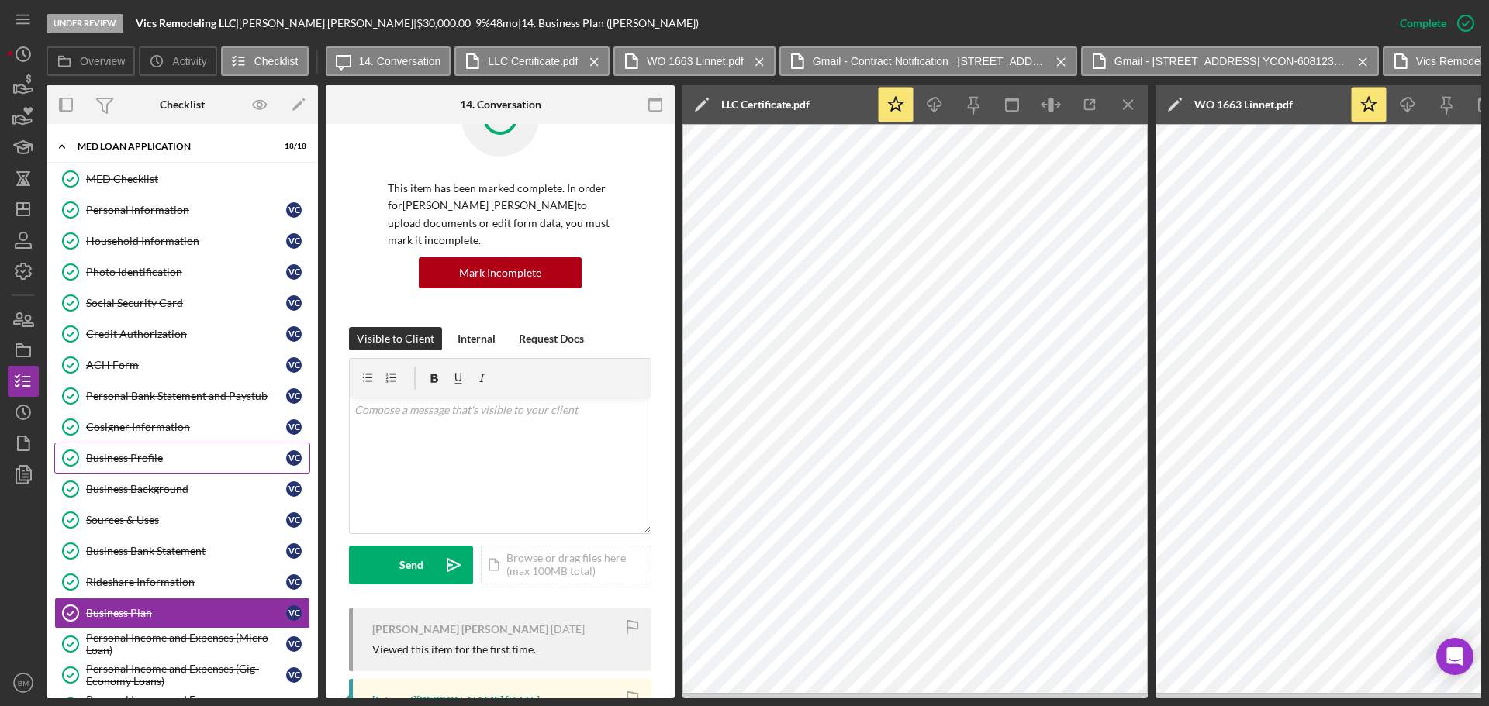
click at [174, 455] on div "Business Profile" at bounding box center [186, 458] width 200 height 12
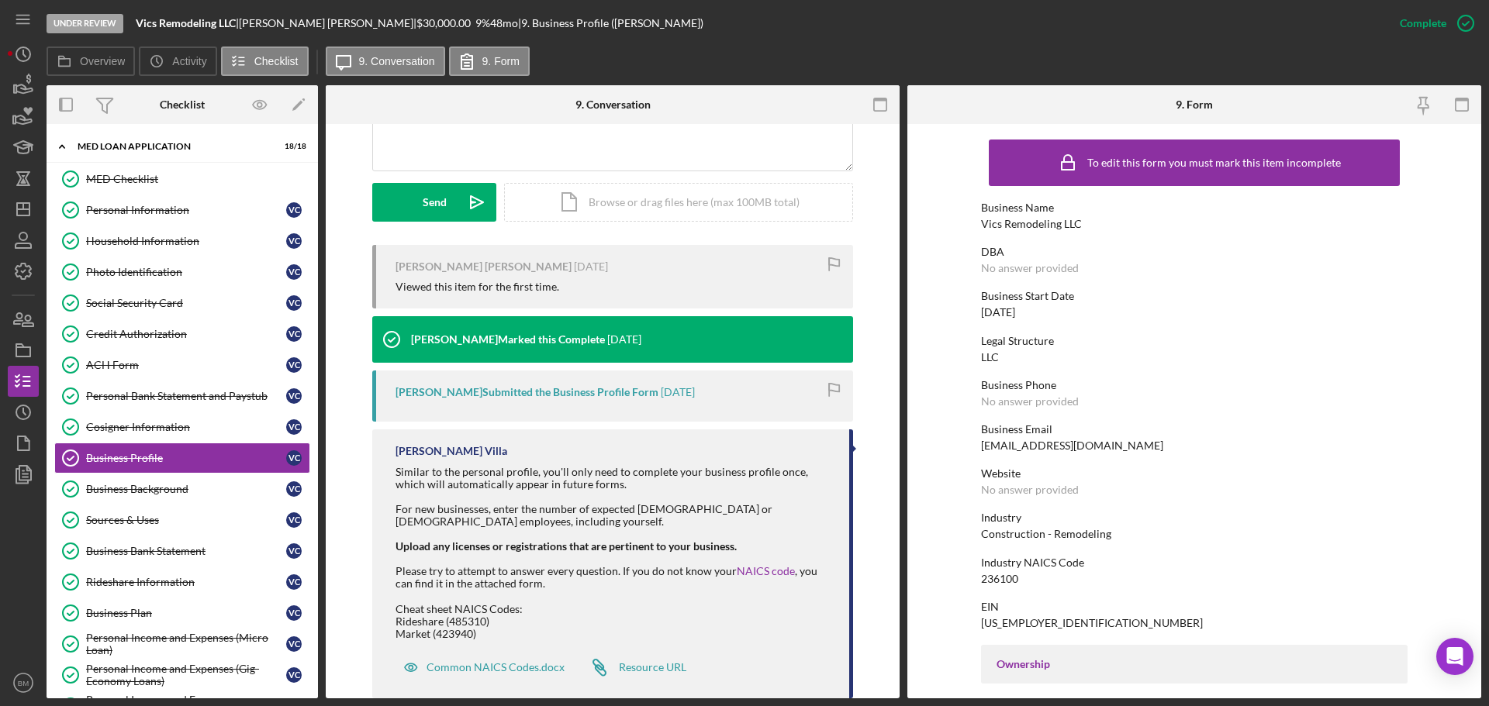
scroll to position [427, 0]
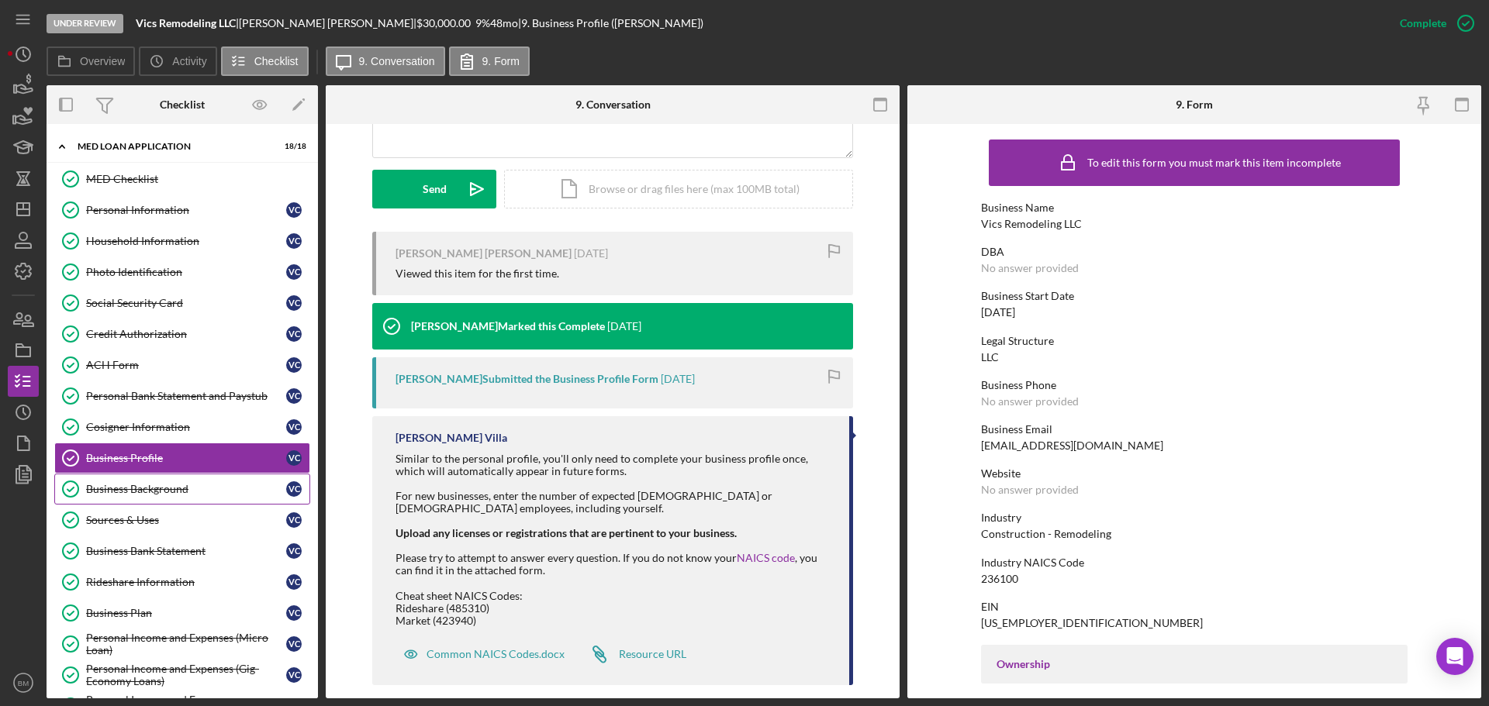
click at [196, 494] on div "Business Background" at bounding box center [186, 489] width 200 height 12
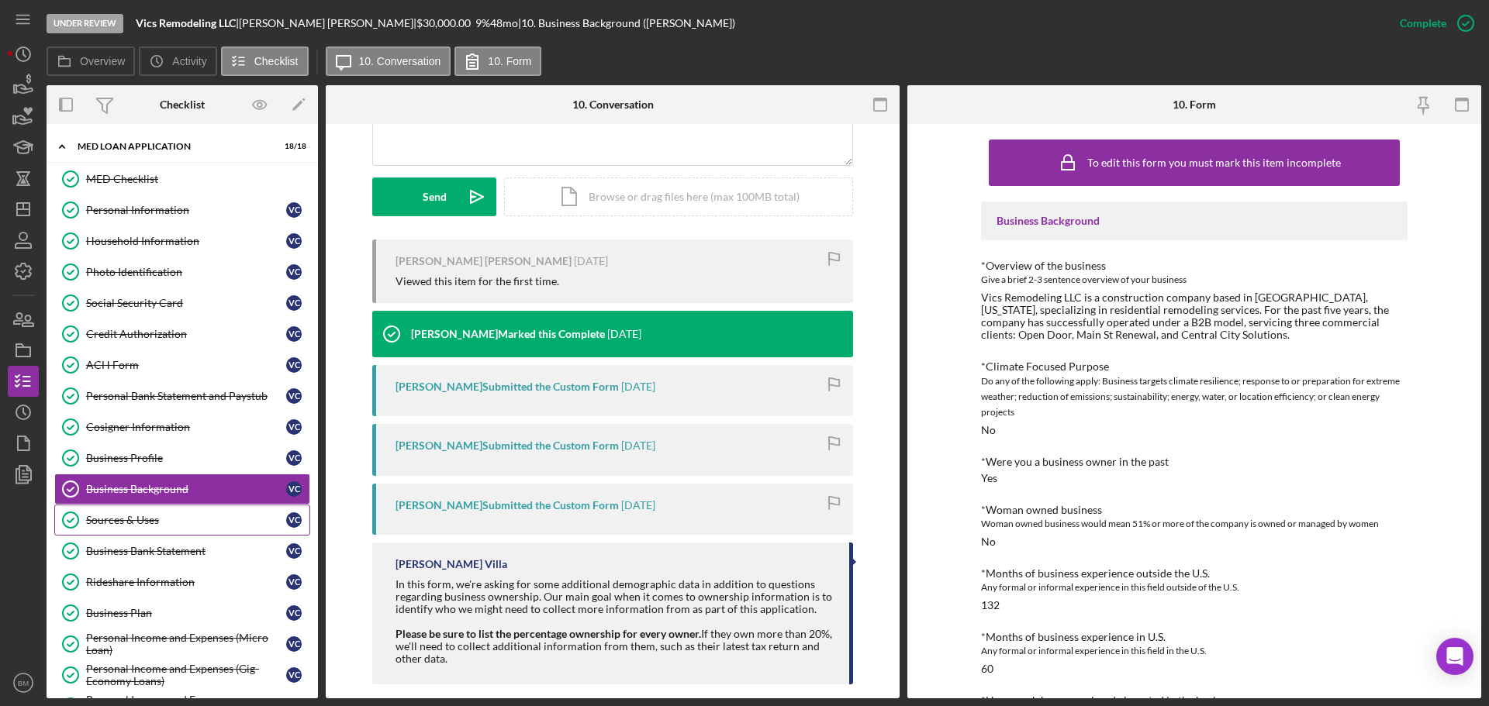
click at [158, 520] on div "Sources & Uses" at bounding box center [186, 520] width 200 height 12
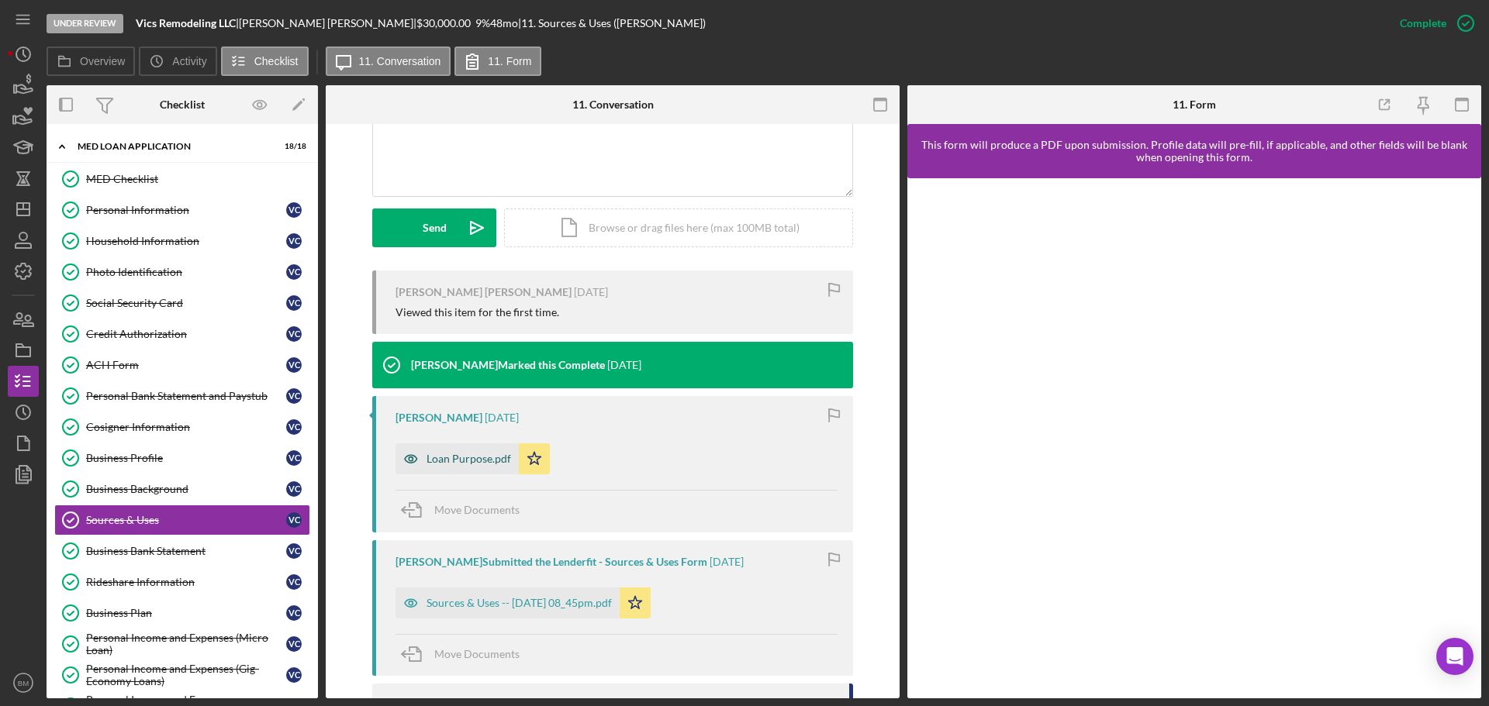
click at [449, 453] on div "Loan Purpose.pdf" at bounding box center [469, 459] width 85 height 12
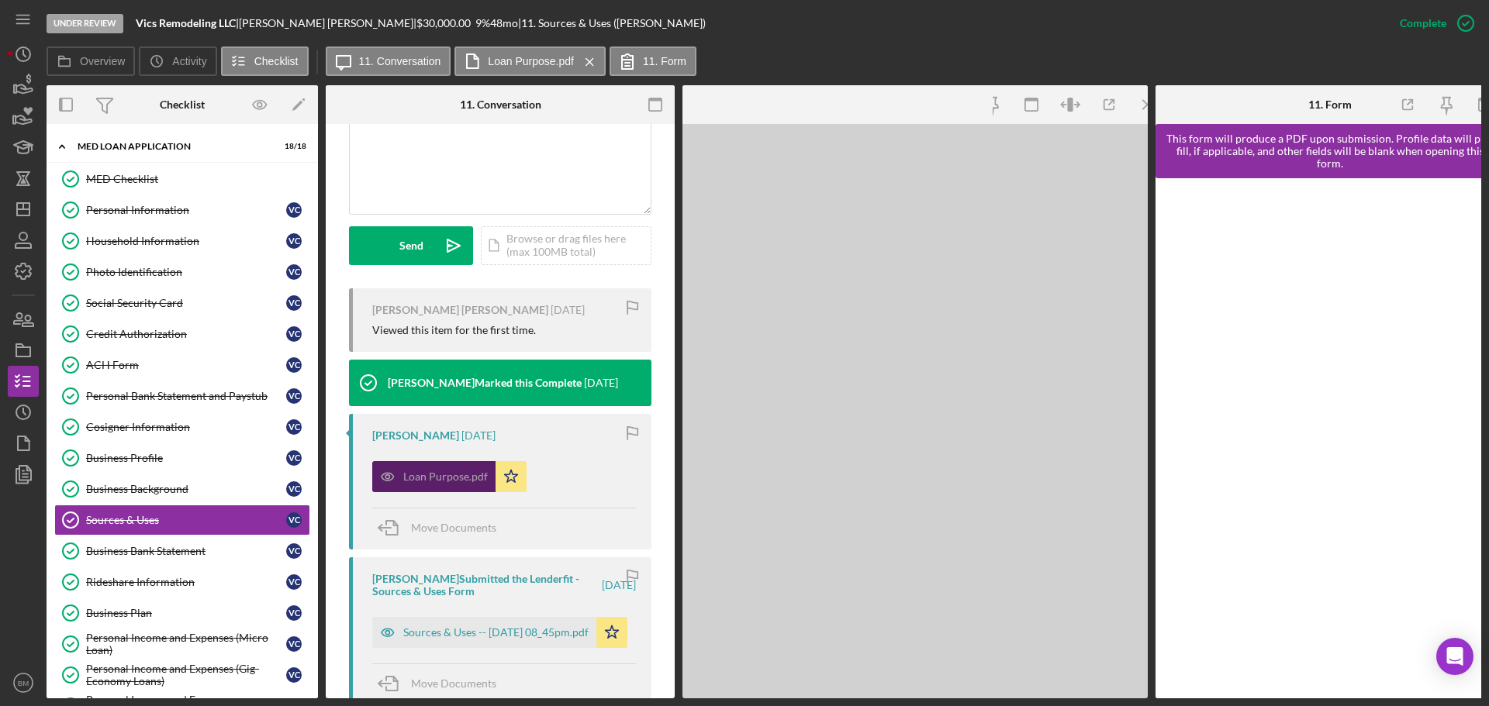
scroll to position [423, 0]
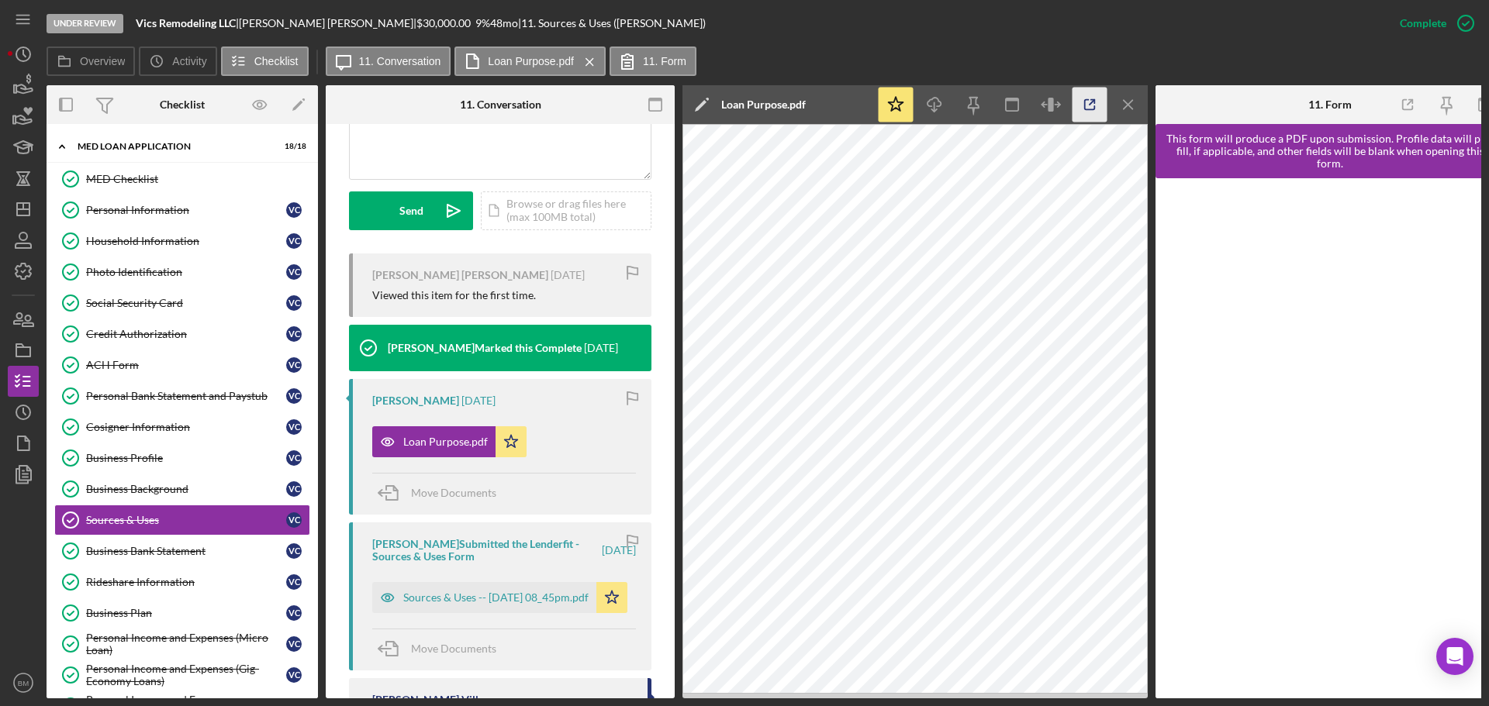
click at [1085, 115] on icon "button" at bounding box center [1090, 105] width 35 height 35
click at [515, 604] on div "Sources & Uses -- 2025-08-19 08_45pm.pdf" at bounding box center [495, 598] width 185 height 12
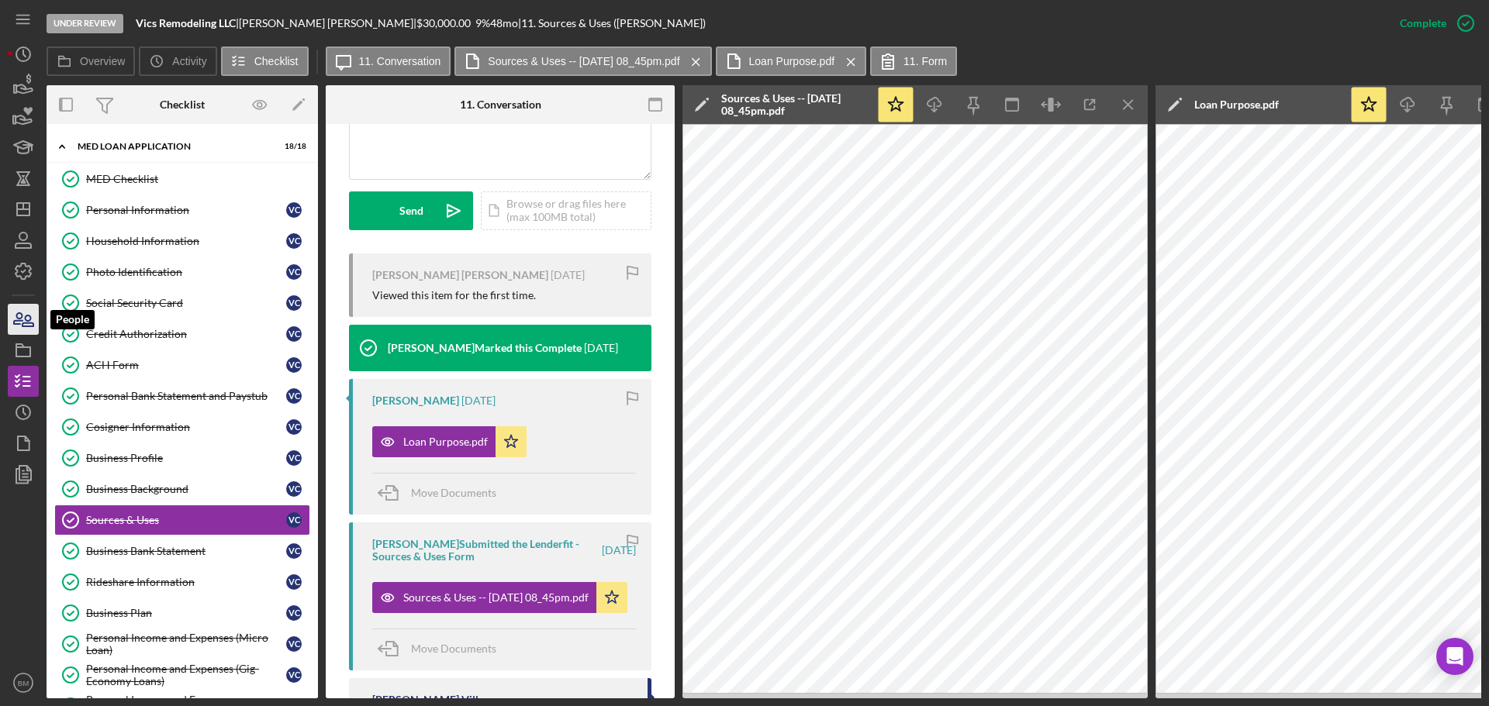
click at [35, 329] on icon "button" at bounding box center [23, 319] width 39 height 39
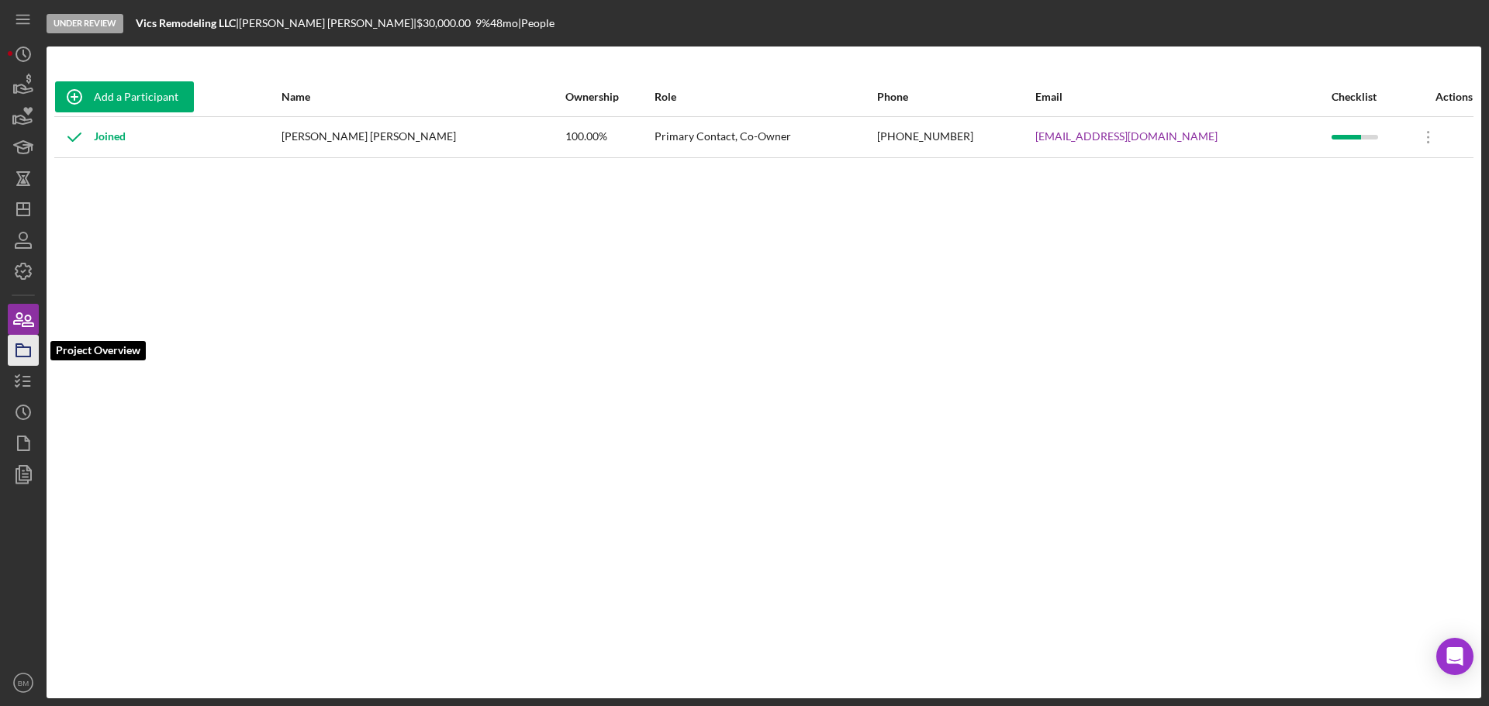
click at [29, 346] on icon "button" at bounding box center [23, 350] width 39 height 39
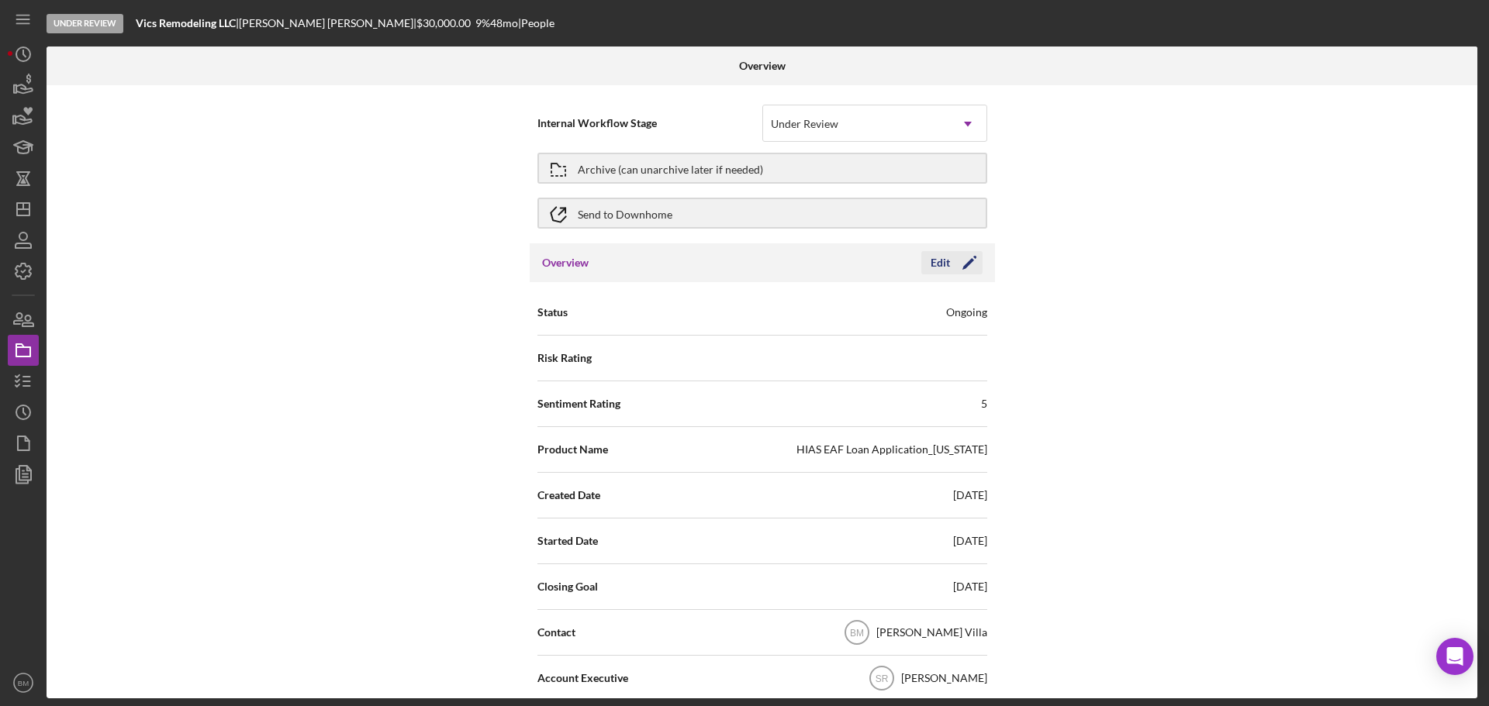
click at [965, 254] on icon "Icon/Edit" at bounding box center [969, 263] width 39 height 39
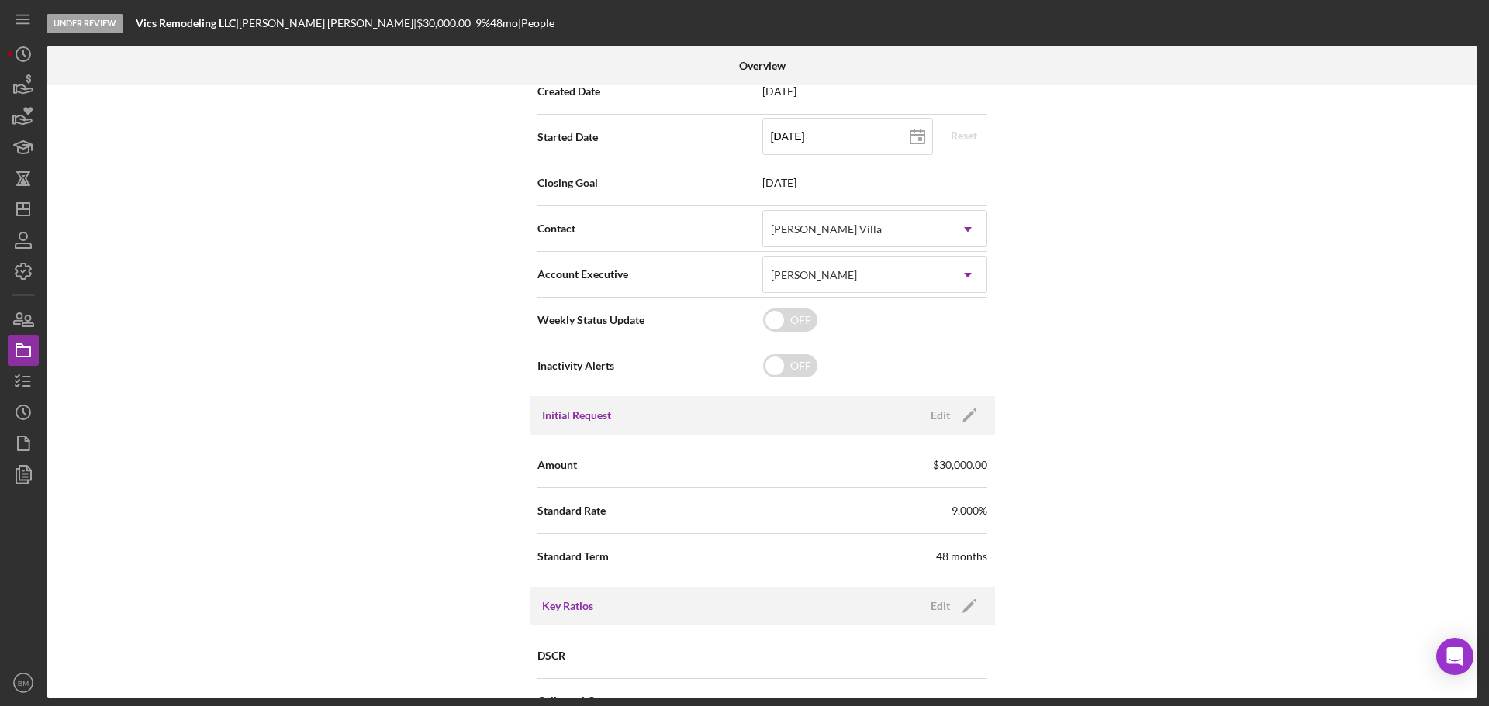
scroll to position [543, 0]
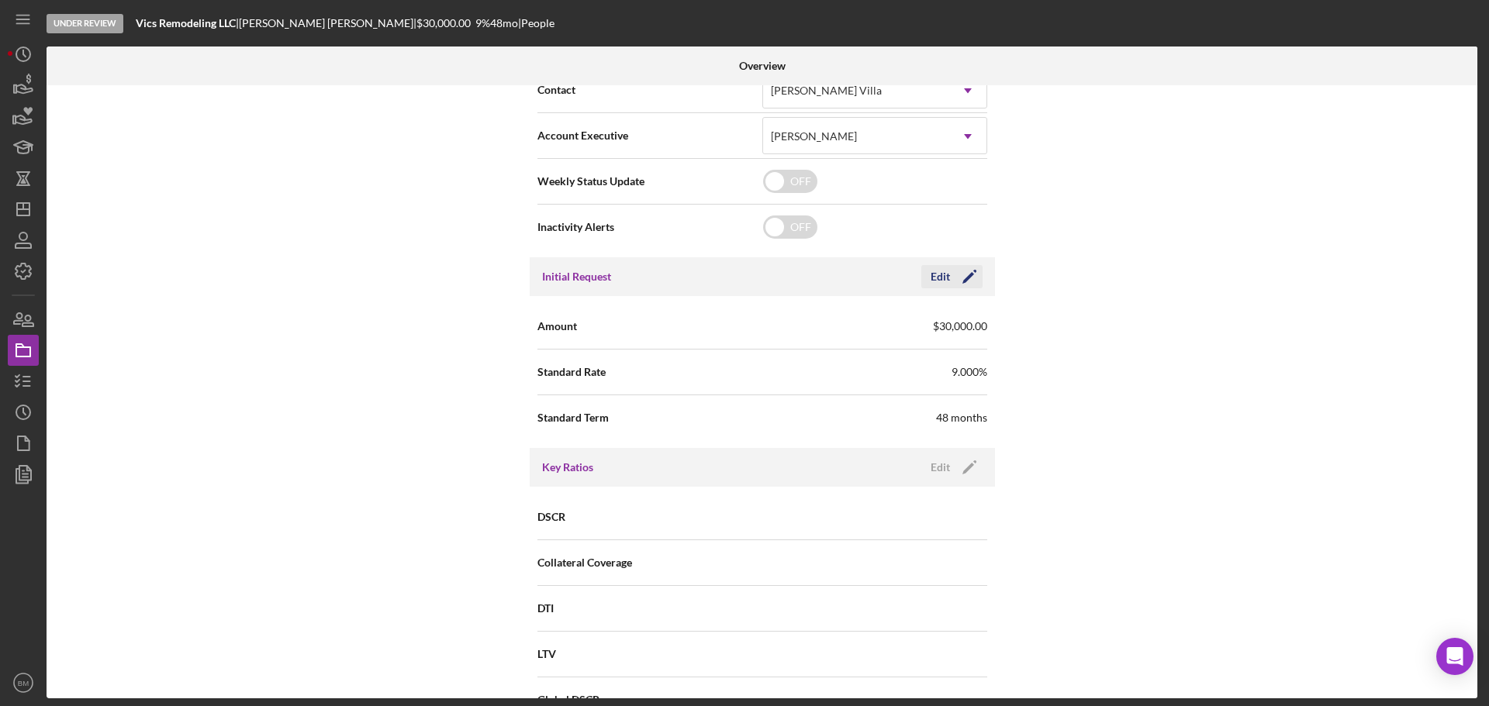
click at [967, 279] on icon "Icon/Edit" at bounding box center [969, 276] width 39 height 39
drag, startPoint x: 824, startPoint y: 324, endPoint x: 665, endPoint y: 319, distance: 159.1
click at [671, 319] on div "Amount $30,000" at bounding box center [762, 326] width 450 height 39
type input "$25,000"
click at [945, 277] on div "Save" at bounding box center [956, 276] width 22 height 23
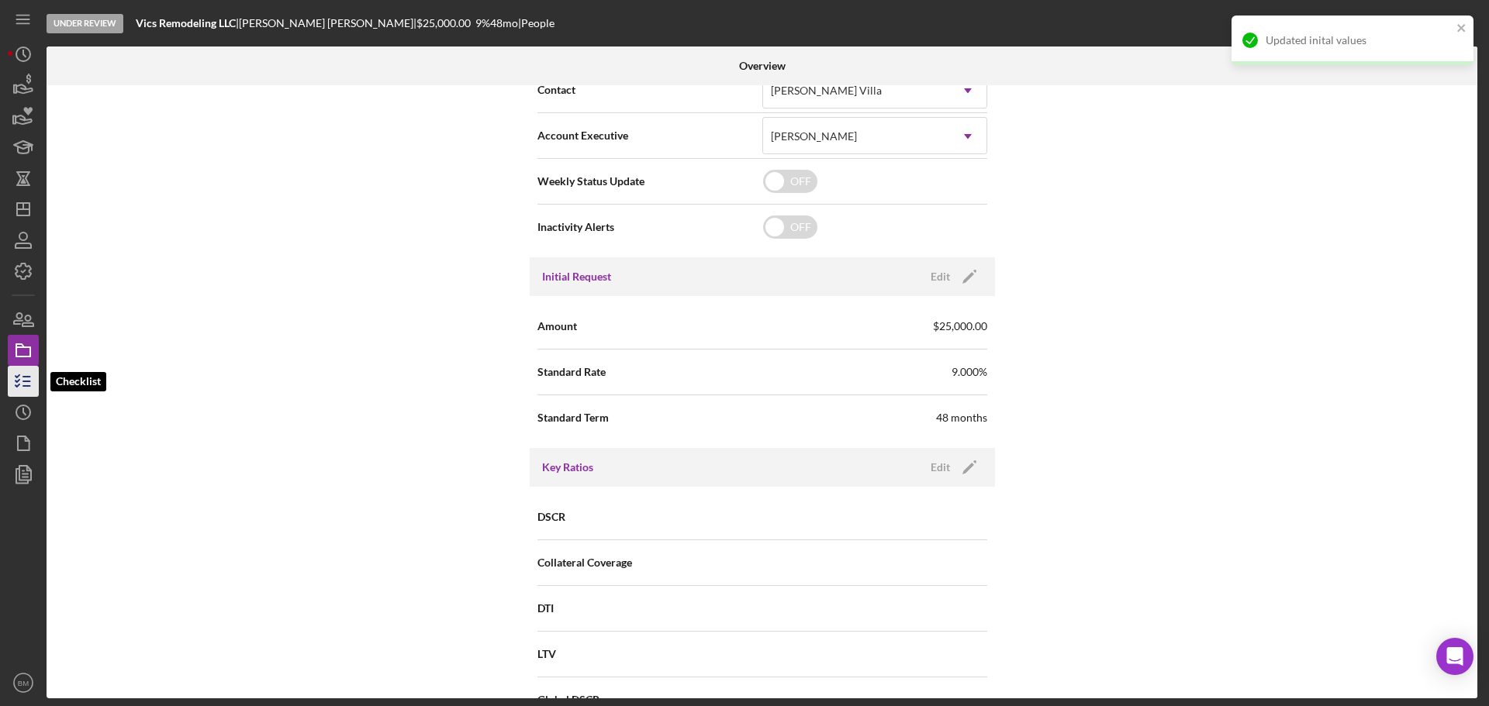
click at [14, 381] on icon "button" at bounding box center [23, 381] width 39 height 39
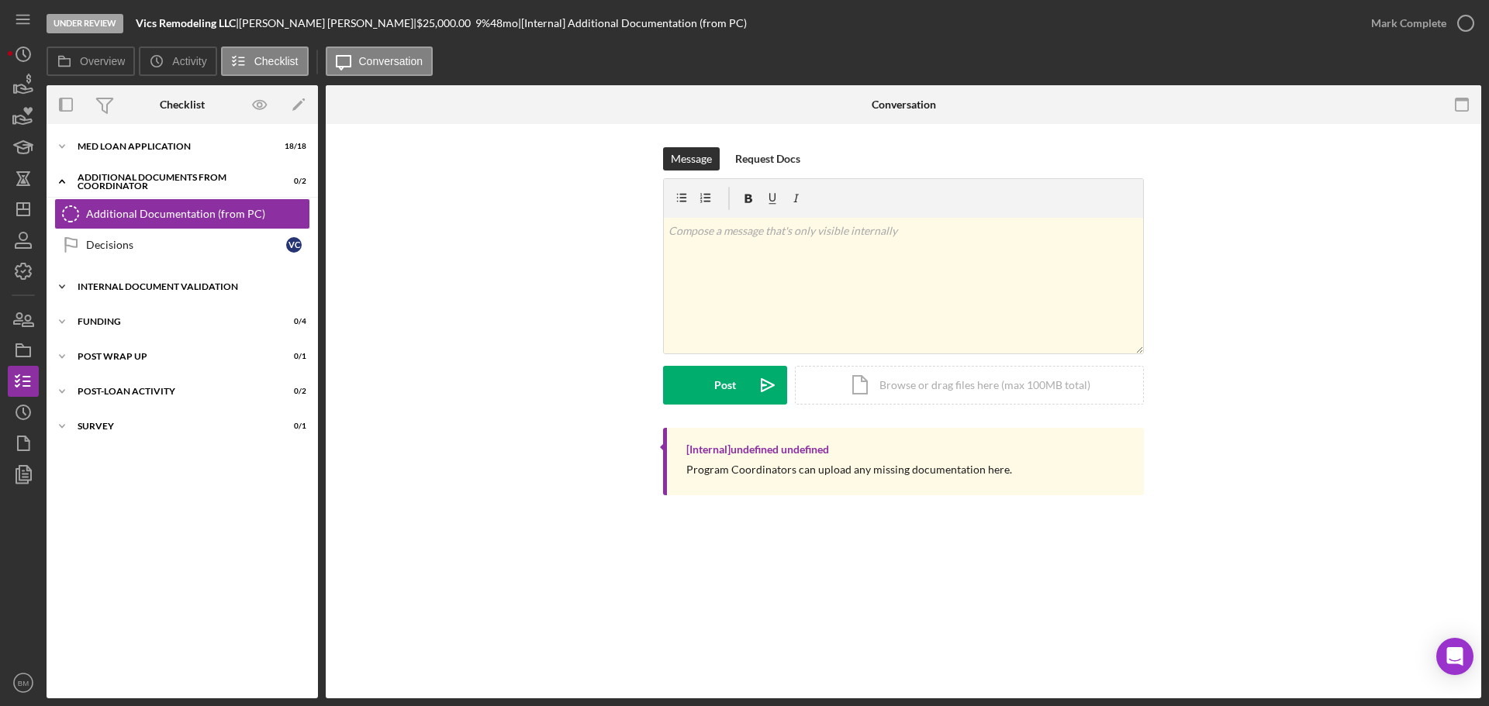
click at [177, 288] on div "Internal Document Validation" at bounding box center [188, 286] width 221 height 9
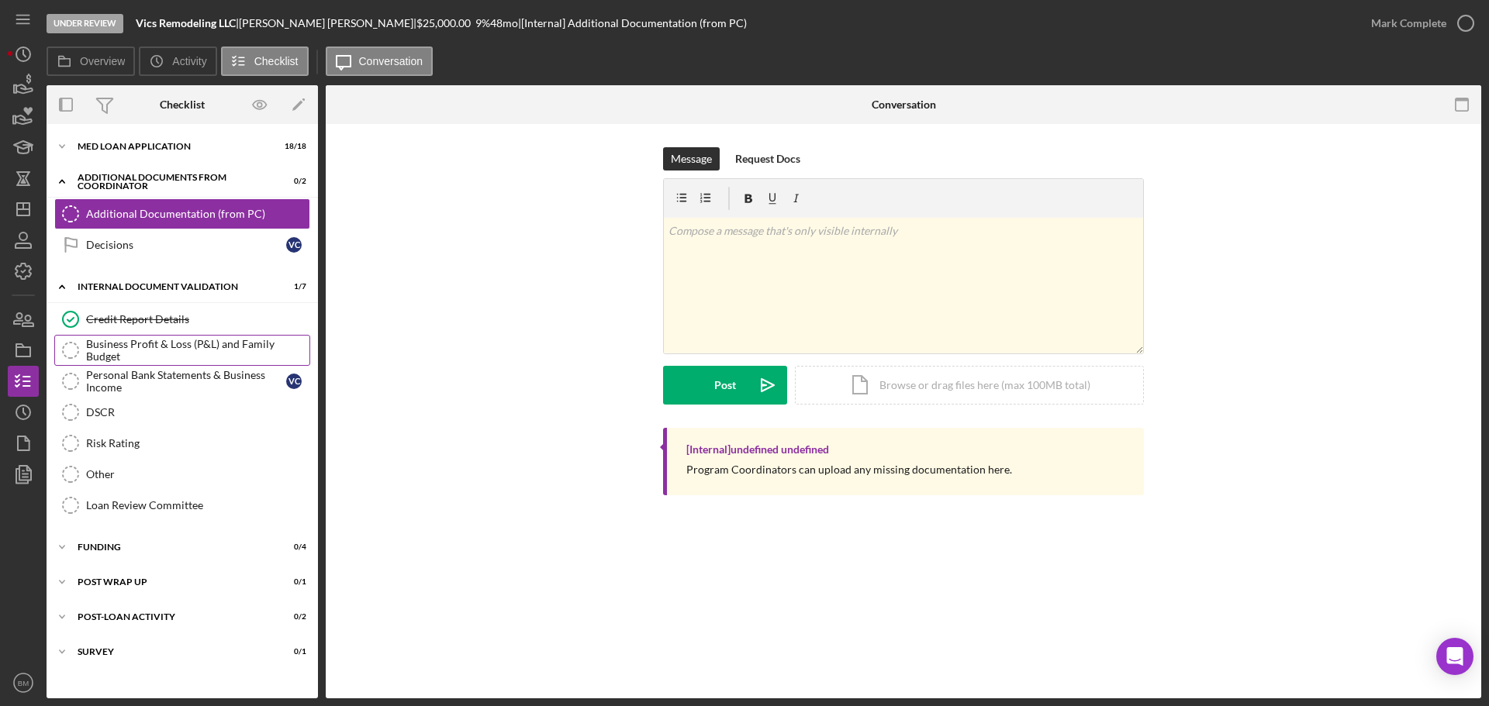
click at [185, 342] on link "Business Profit & Loss (P&L) and Family Budget Business Profit & Loss (P&L) and…" at bounding box center [182, 350] width 256 height 31
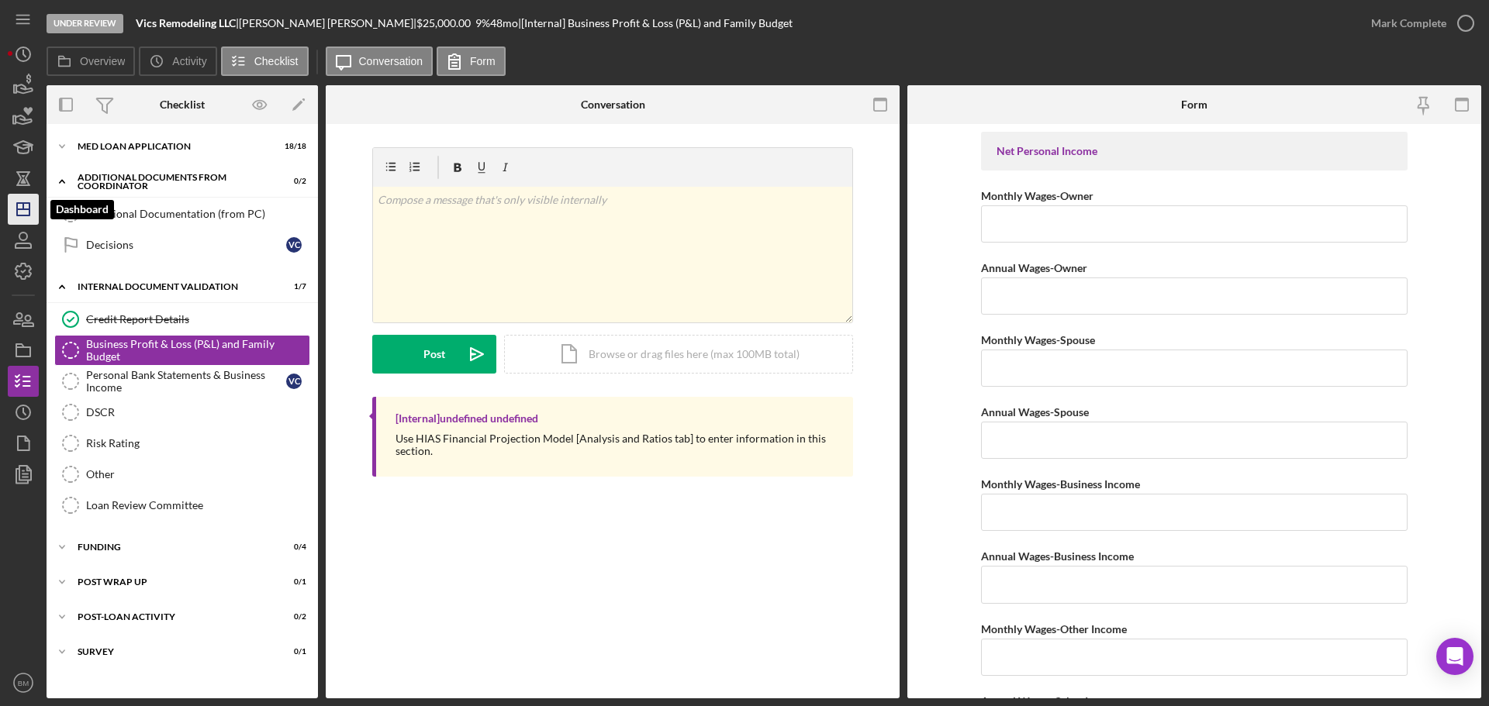
click at [31, 221] on icon "Icon/Dashboard" at bounding box center [23, 209] width 39 height 39
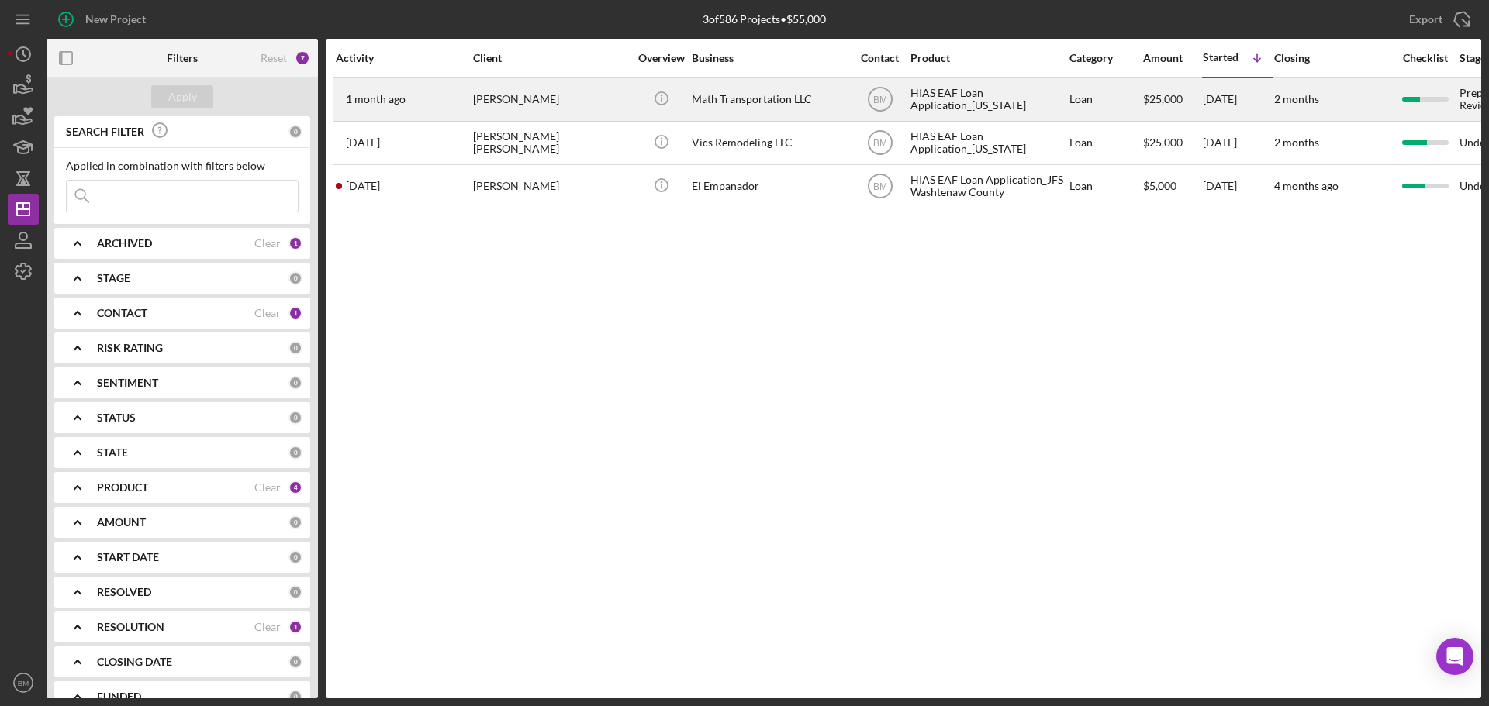
click at [830, 102] on div "Math Transportation LLC" at bounding box center [769, 99] width 155 height 41
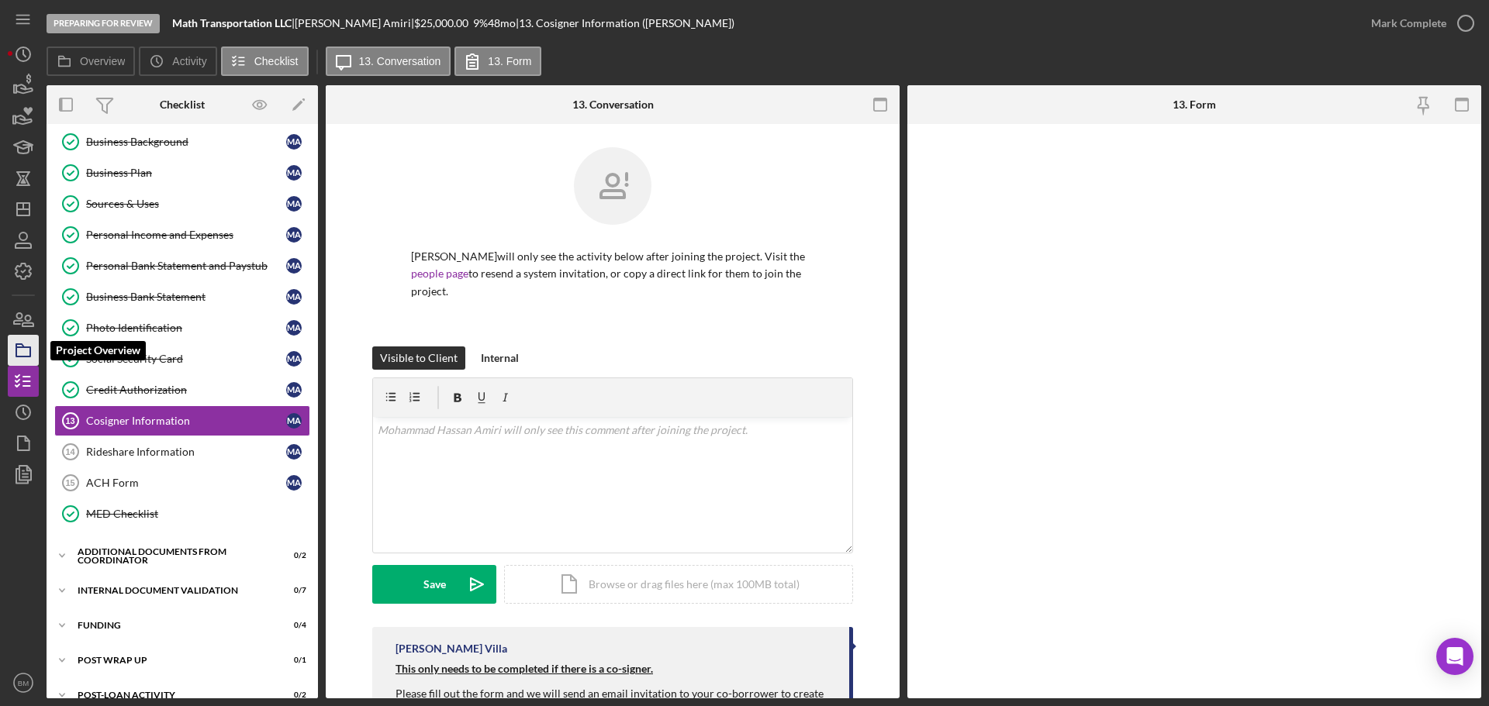
scroll to position [140, 0]
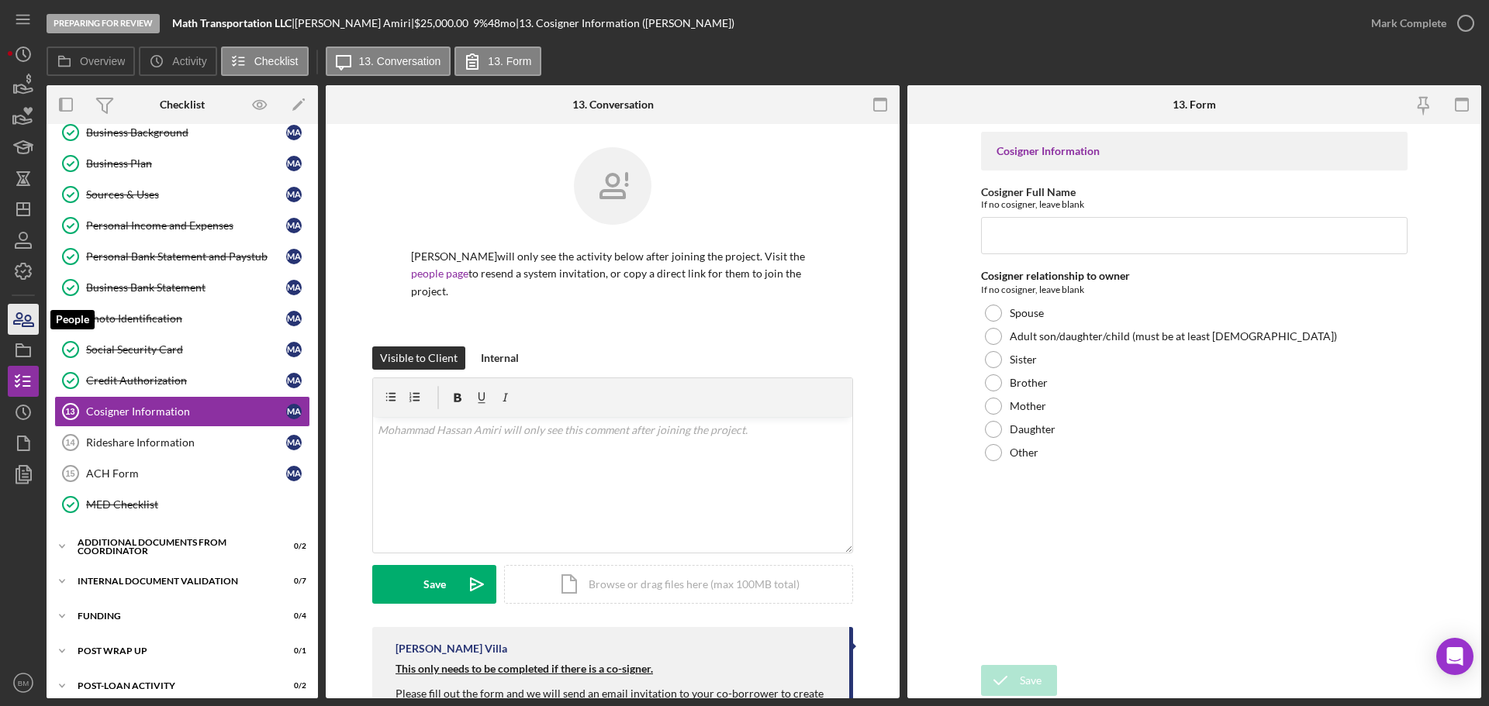
click at [27, 319] on icon "button" at bounding box center [23, 319] width 39 height 39
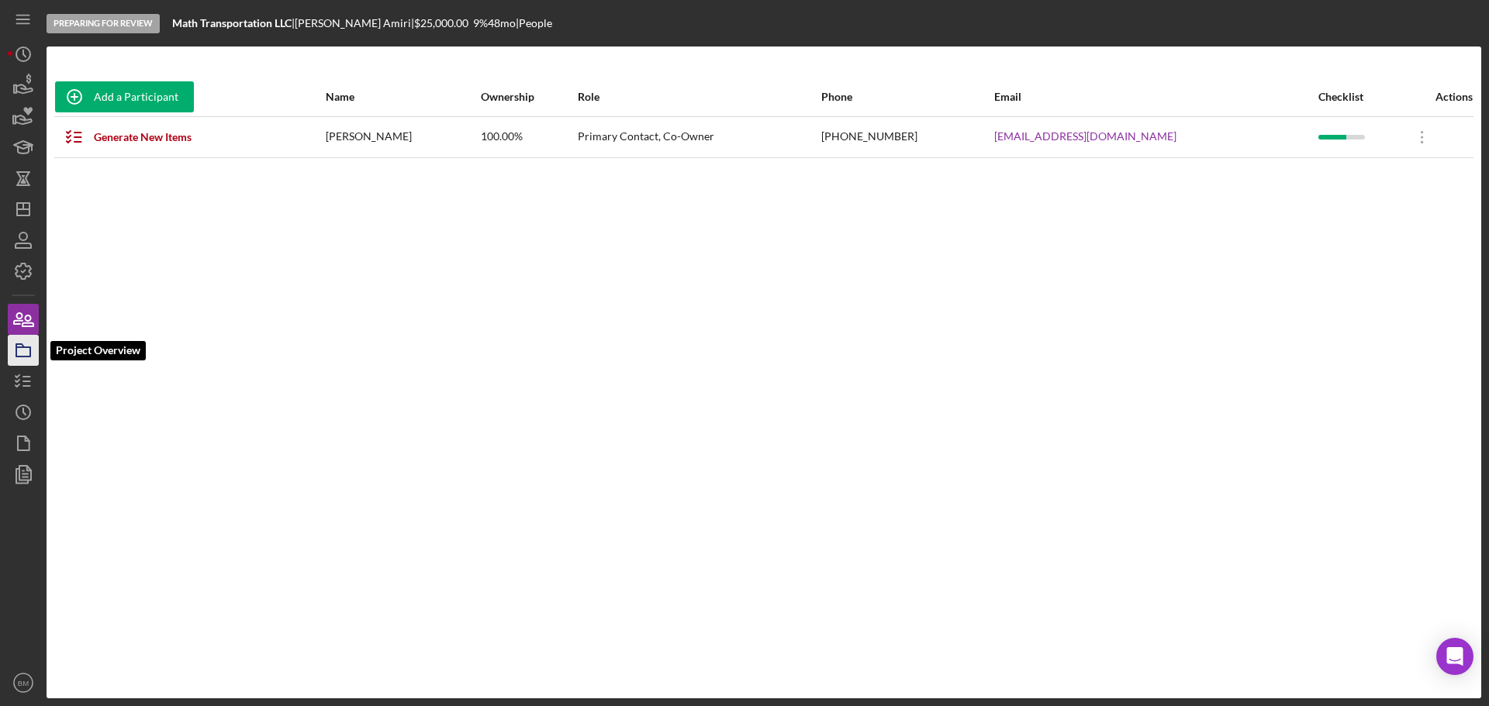
click at [26, 340] on icon "button" at bounding box center [23, 350] width 39 height 39
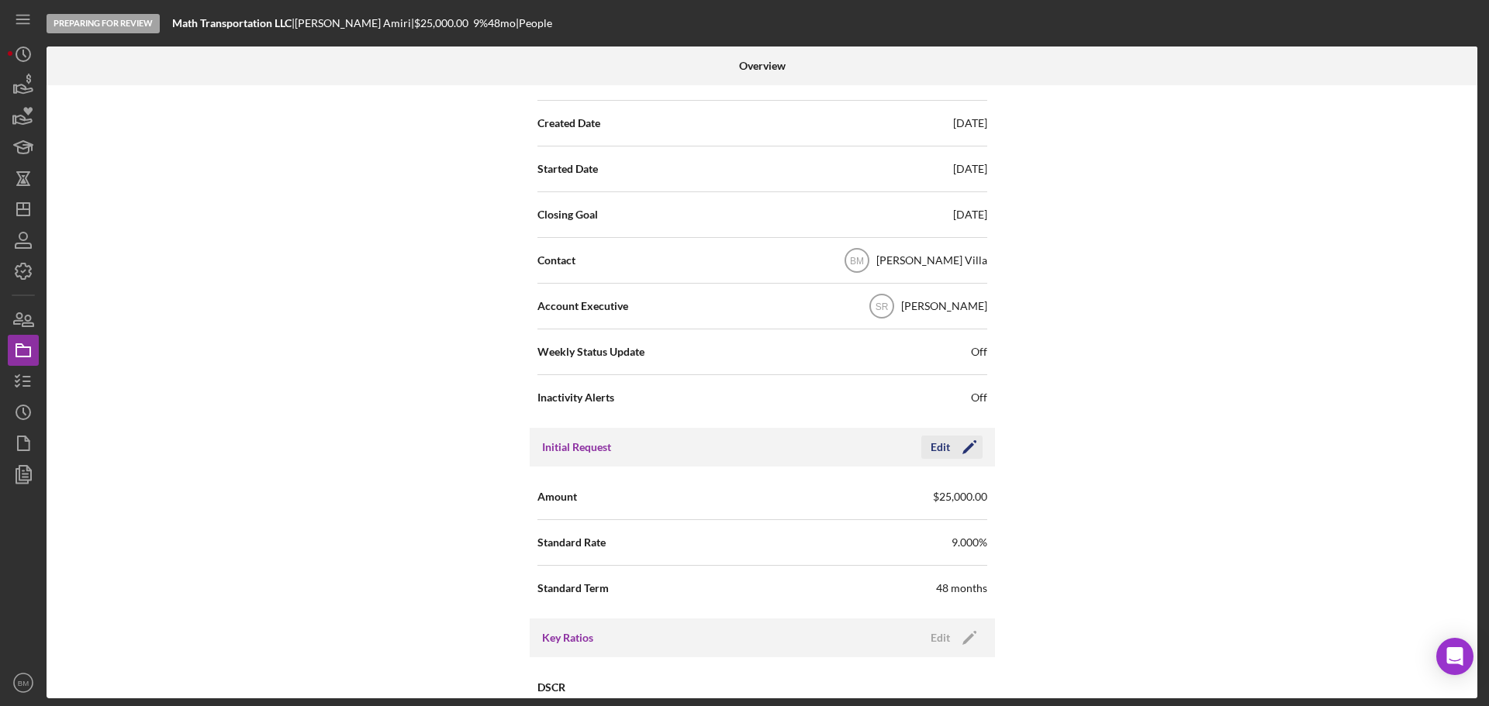
scroll to position [465, 0]
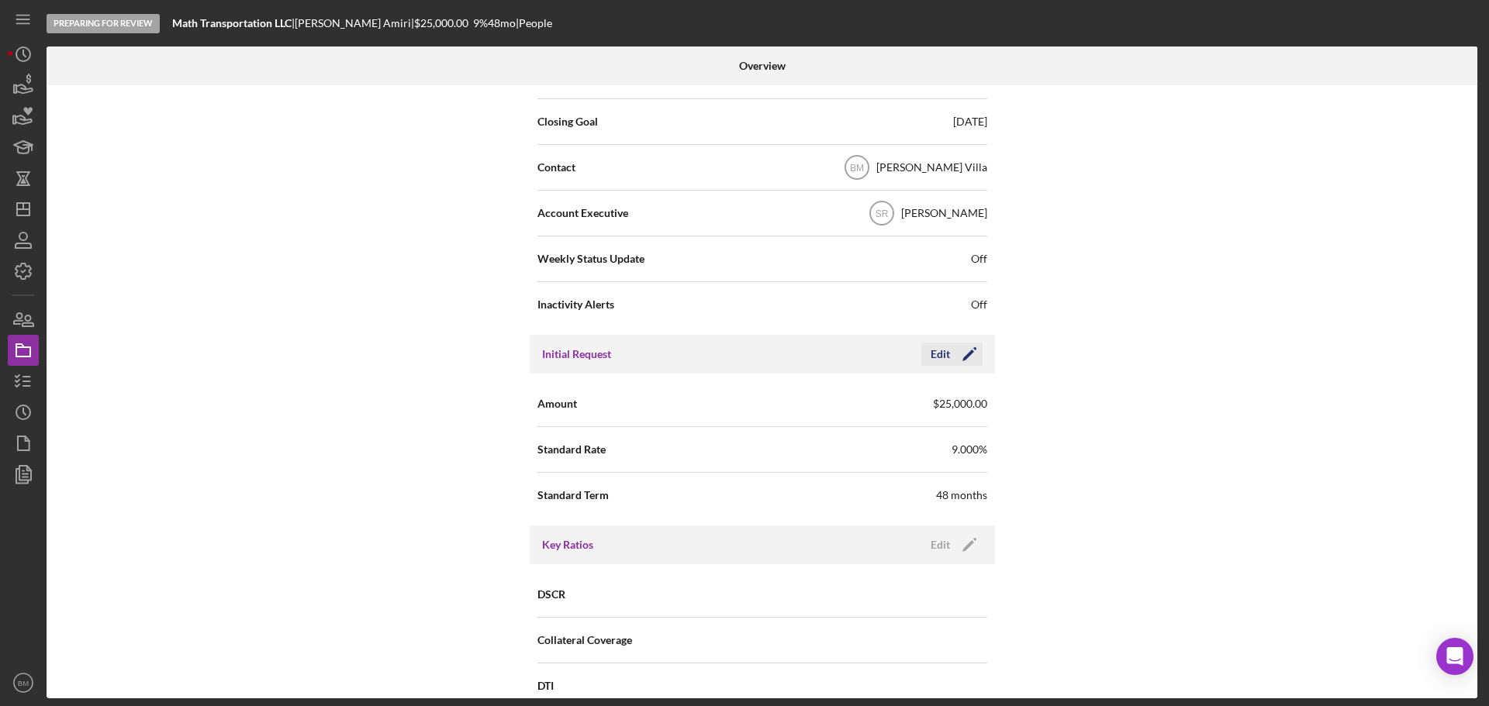
click at [966, 354] on polygon "button" at bounding box center [968, 356] width 12 height 12
drag, startPoint x: 821, startPoint y: 400, endPoint x: 734, endPoint y: 409, distance: 87.4
click at [734, 409] on div "Amount $25,000" at bounding box center [762, 404] width 450 height 39
type input "$30,000"
click at [945, 356] on div "Save" at bounding box center [956, 354] width 22 height 23
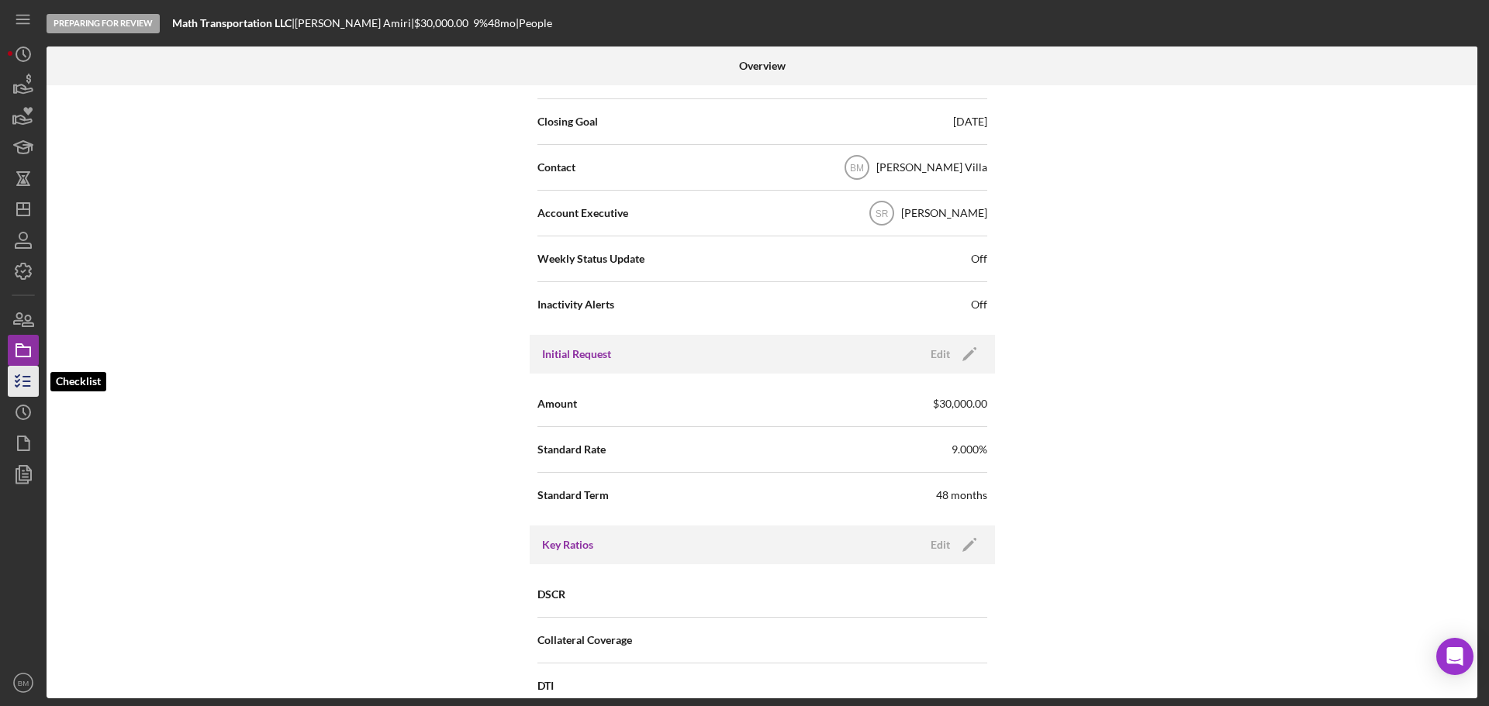
click at [11, 379] on icon "button" at bounding box center [23, 381] width 39 height 39
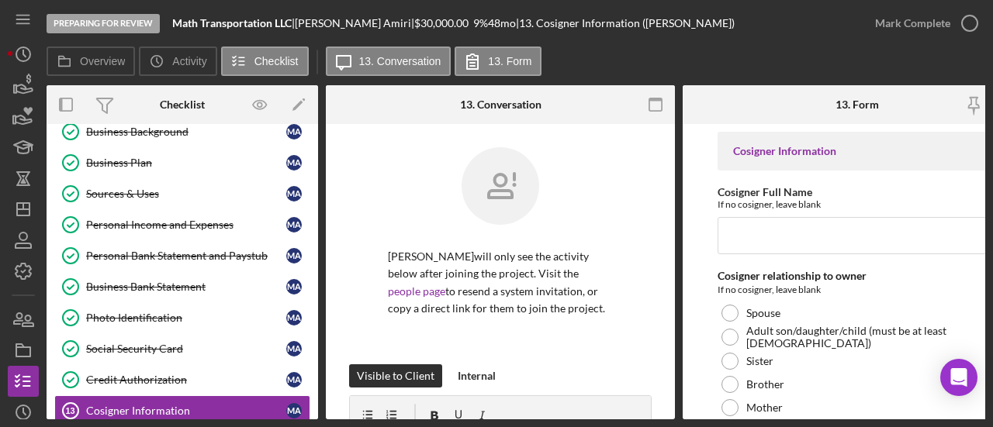
scroll to position [140, 0]
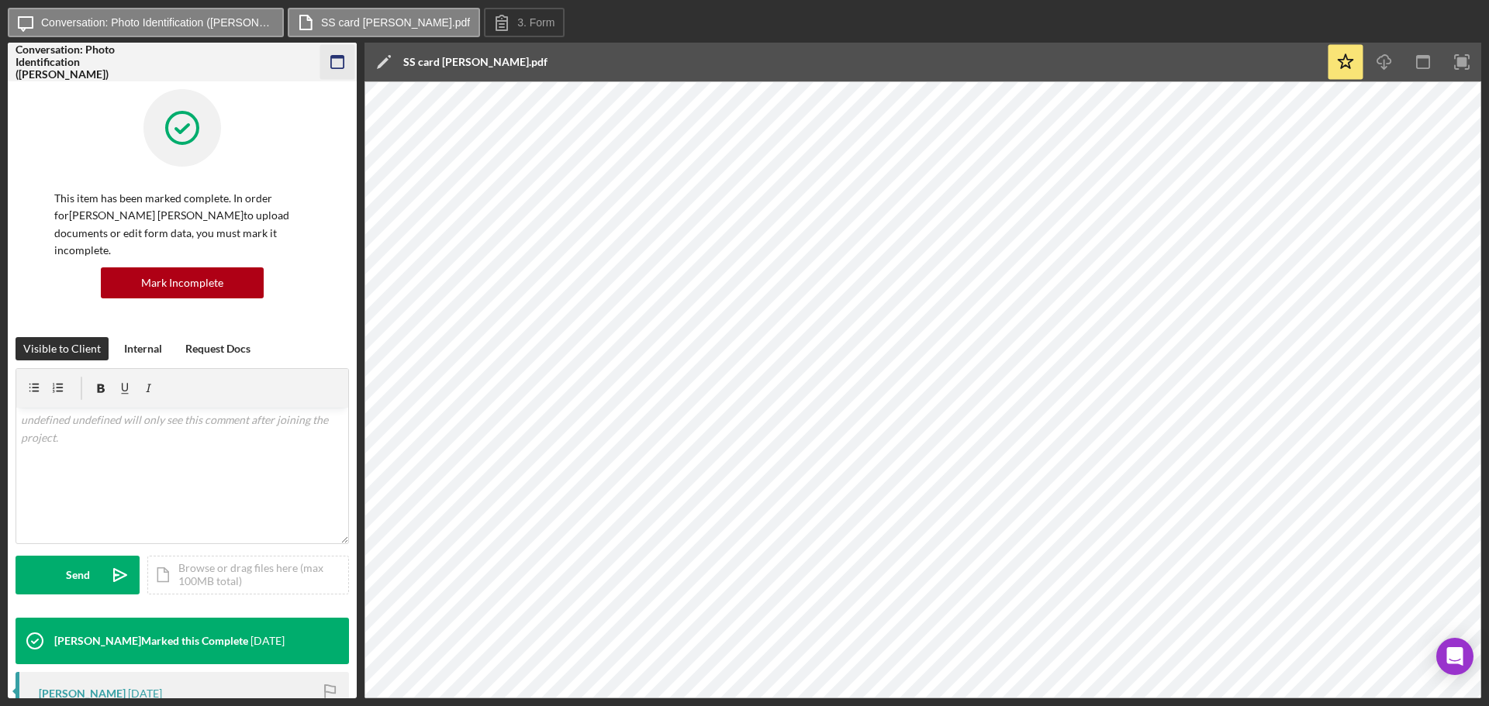
click at [337, 68] on rect "button" at bounding box center [337, 62] width 12 height 12
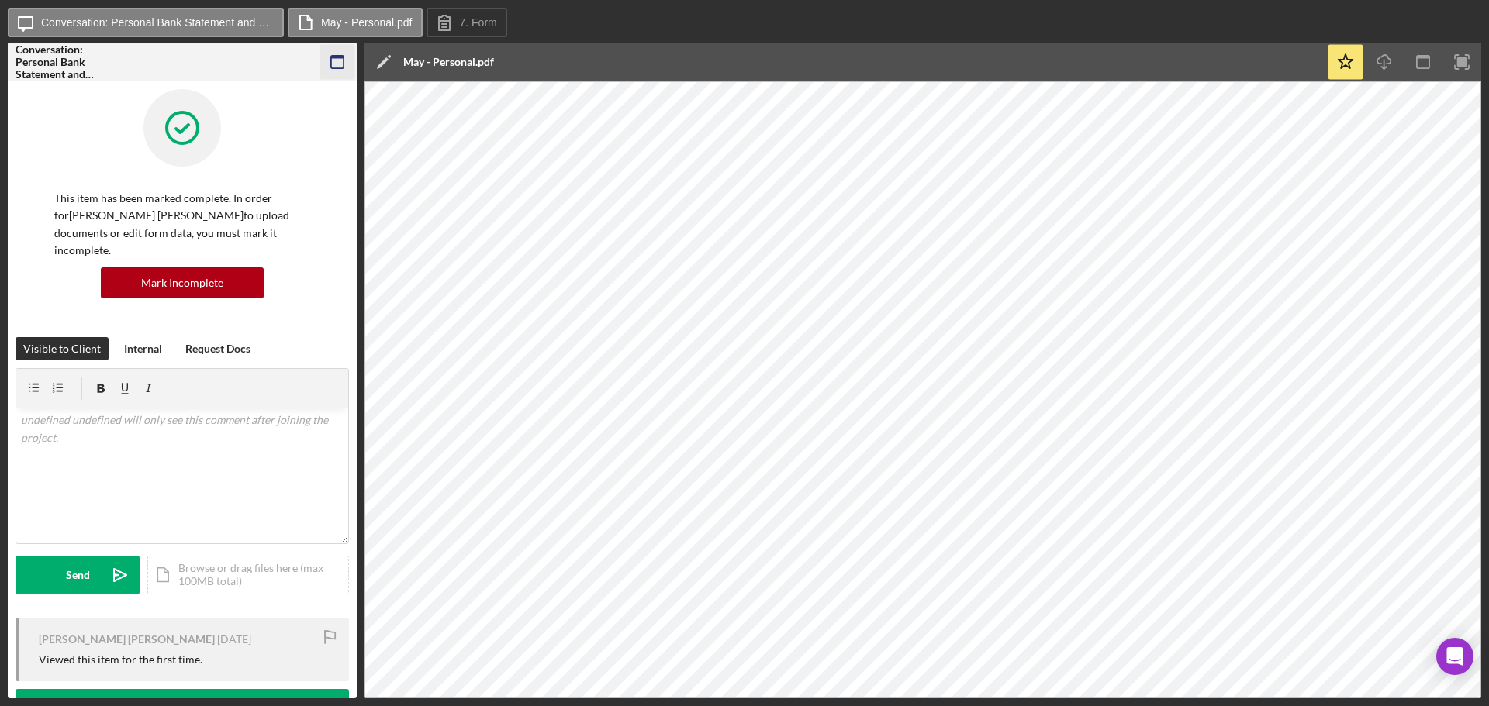
click at [334, 60] on icon "button" at bounding box center [337, 62] width 35 height 35
click at [345, 71] on icon "button" at bounding box center [337, 62] width 35 height 35
click at [333, 52] on icon "button" at bounding box center [337, 62] width 35 height 35
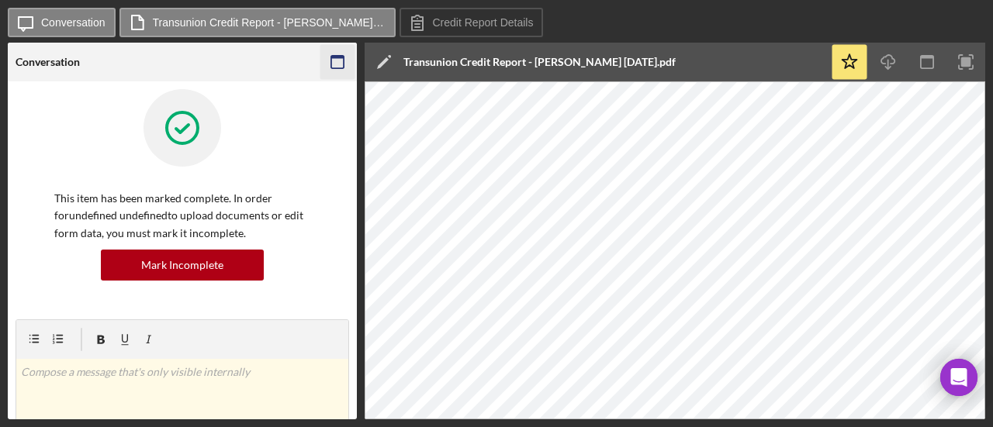
click at [323, 69] on icon "button" at bounding box center [337, 62] width 35 height 35
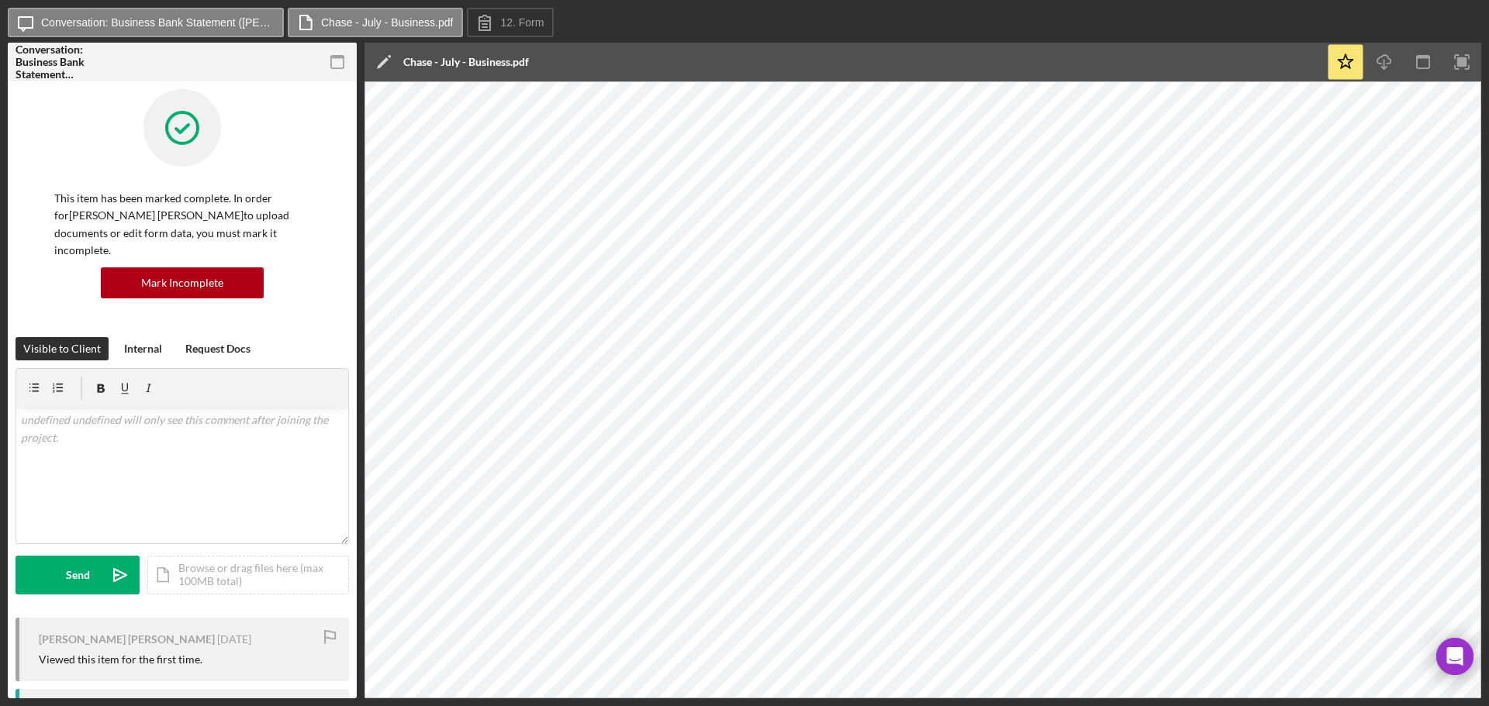
click at [332, 56] on g "button" at bounding box center [337, 62] width 12 height 12
click at [1380, 57] on icon "button" at bounding box center [1383, 59] width 13 height 9
click at [345, 56] on icon "button" at bounding box center [337, 62] width 35 height 35
click at [326, 59] on icon "button" at bounding box center [337, 62] width 35 height 35
